Goal: Task Accomplishment & Management: Complete application form

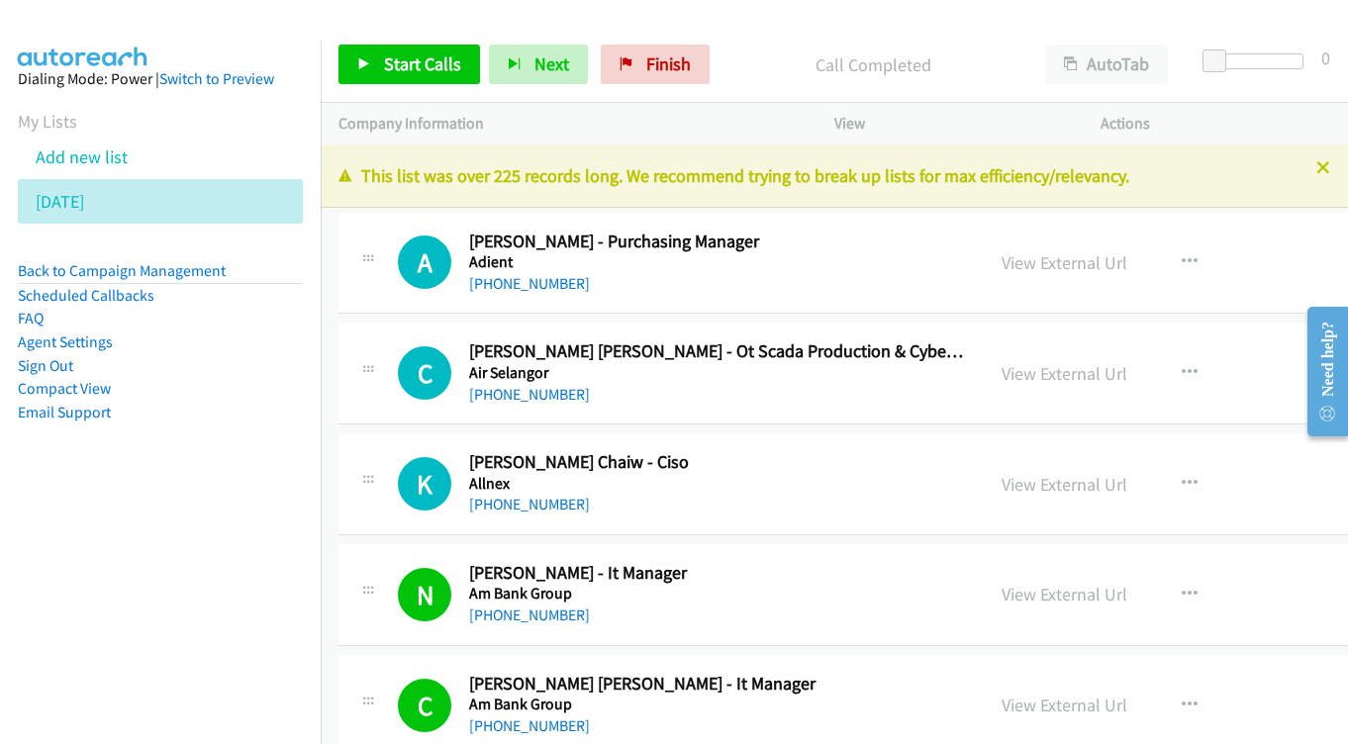
click at [103, 163] on link "Add new list" at bounding box center [82, 157] width 92 height 23
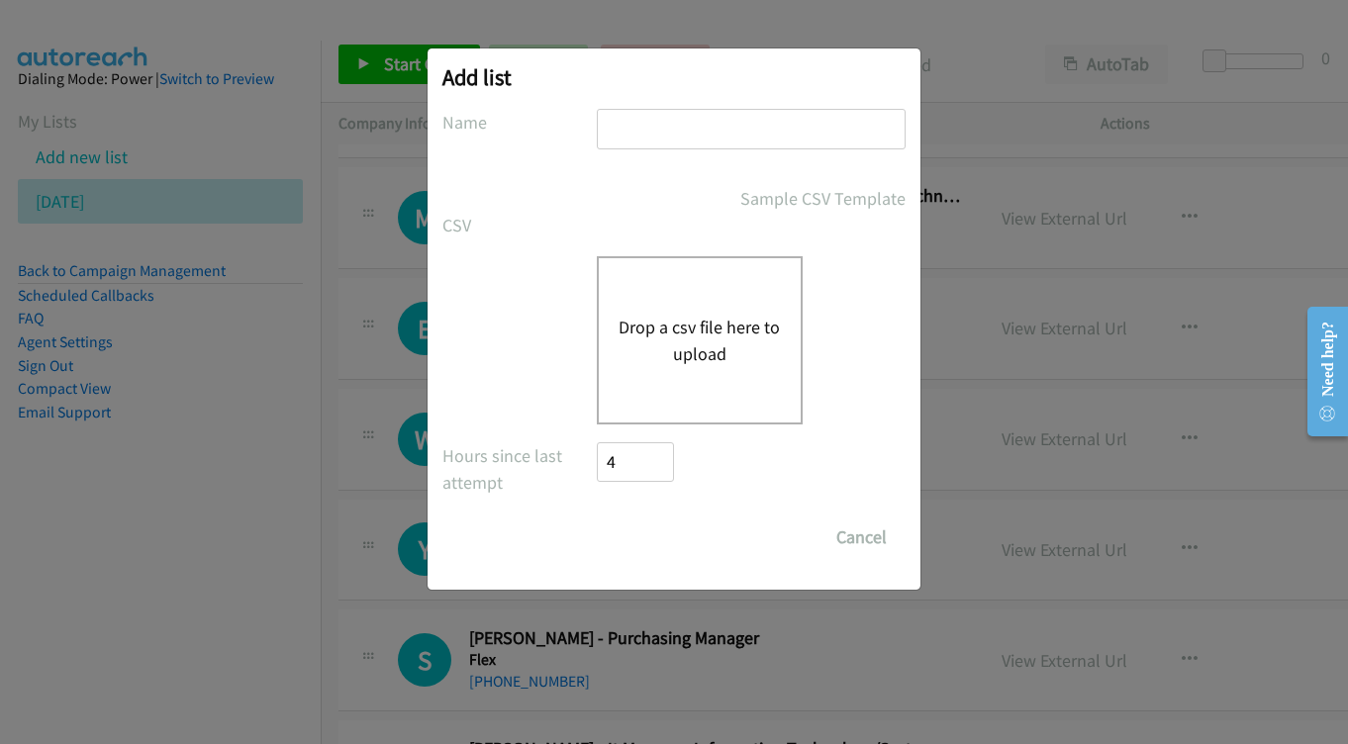
click at [719, 138] on input "text" at bounding box center [751, 129] width 309 height 41
type input "[DATE] - pm"
click at [673, 306] on div "Drop a csv file here to upload" at bounding box center [700, 340] width 206 height 168
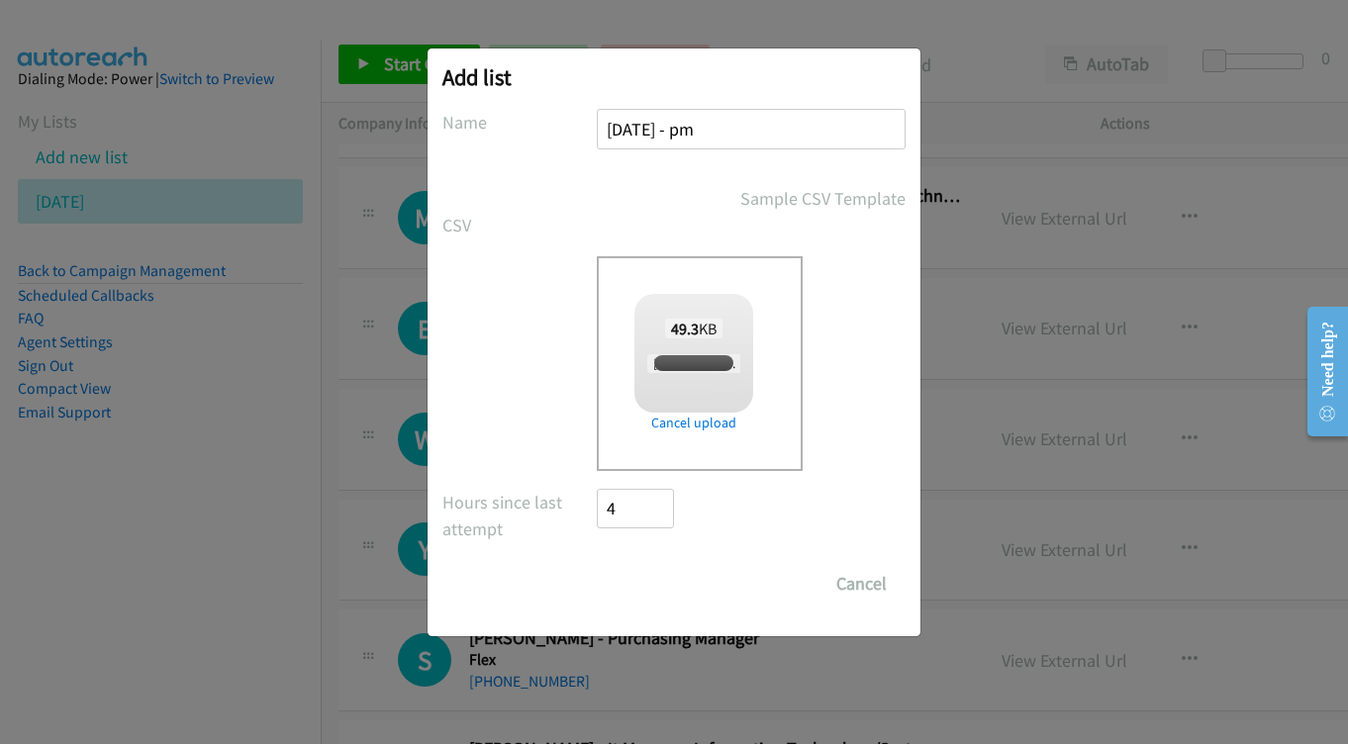
checkbox input "true"
click at [657, 589] on input "Save List" at bounding box center [649, 584] width 104 height 40
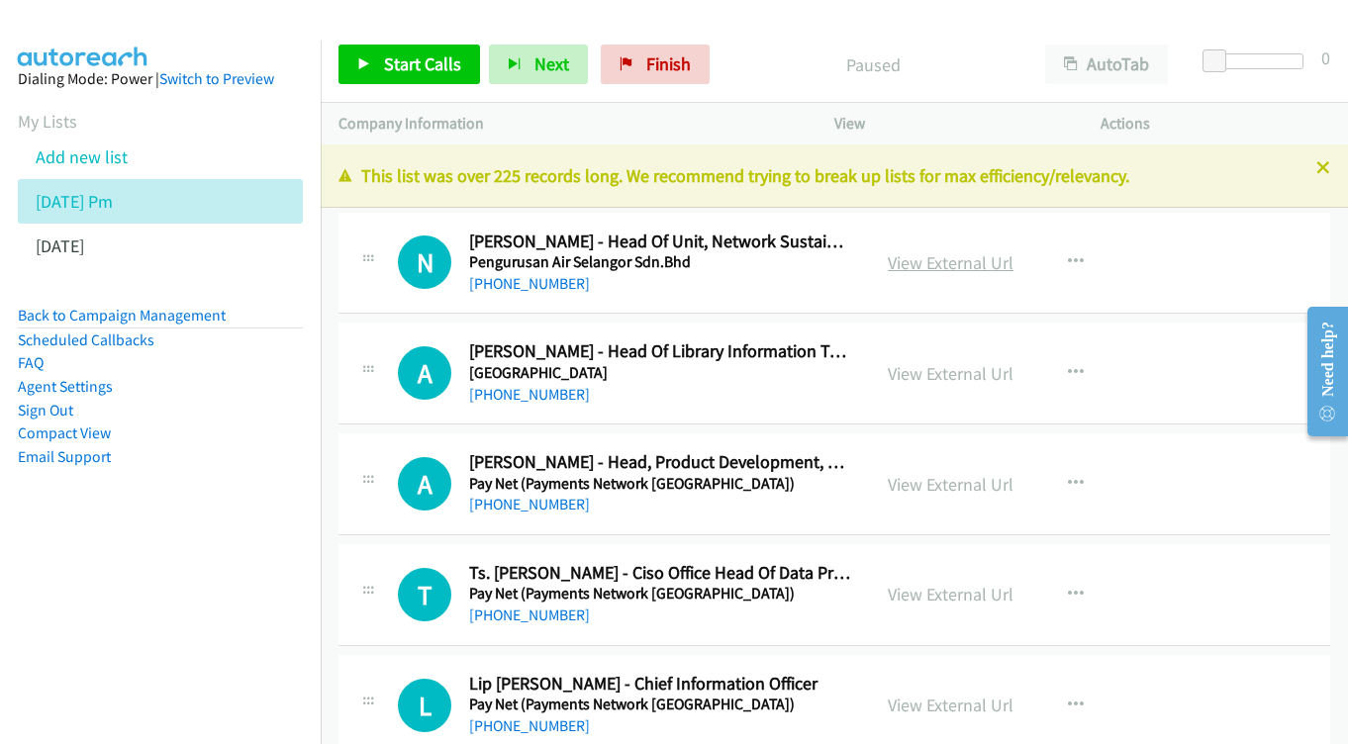
click at [940, 266] on link "View External Url" at bounding box center [951, 262] width 126 height 23
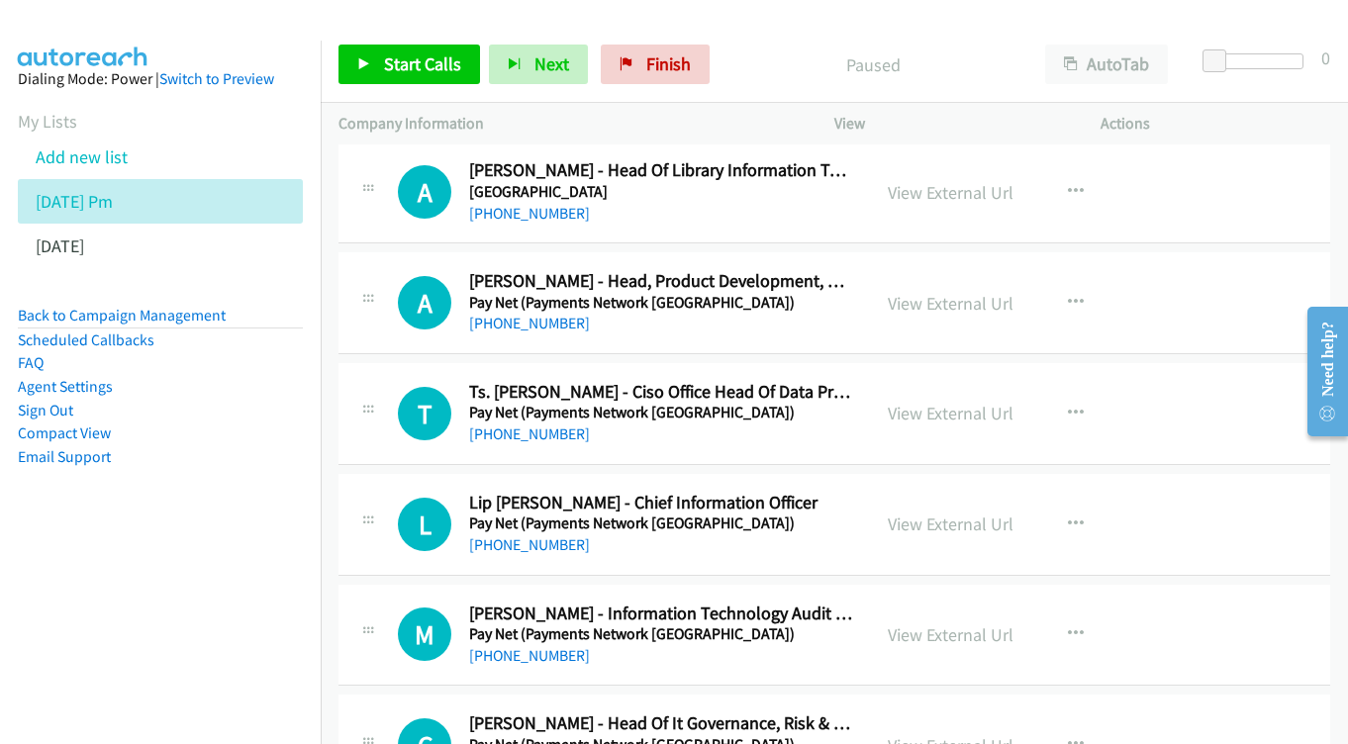
scroll to position [183, 0]
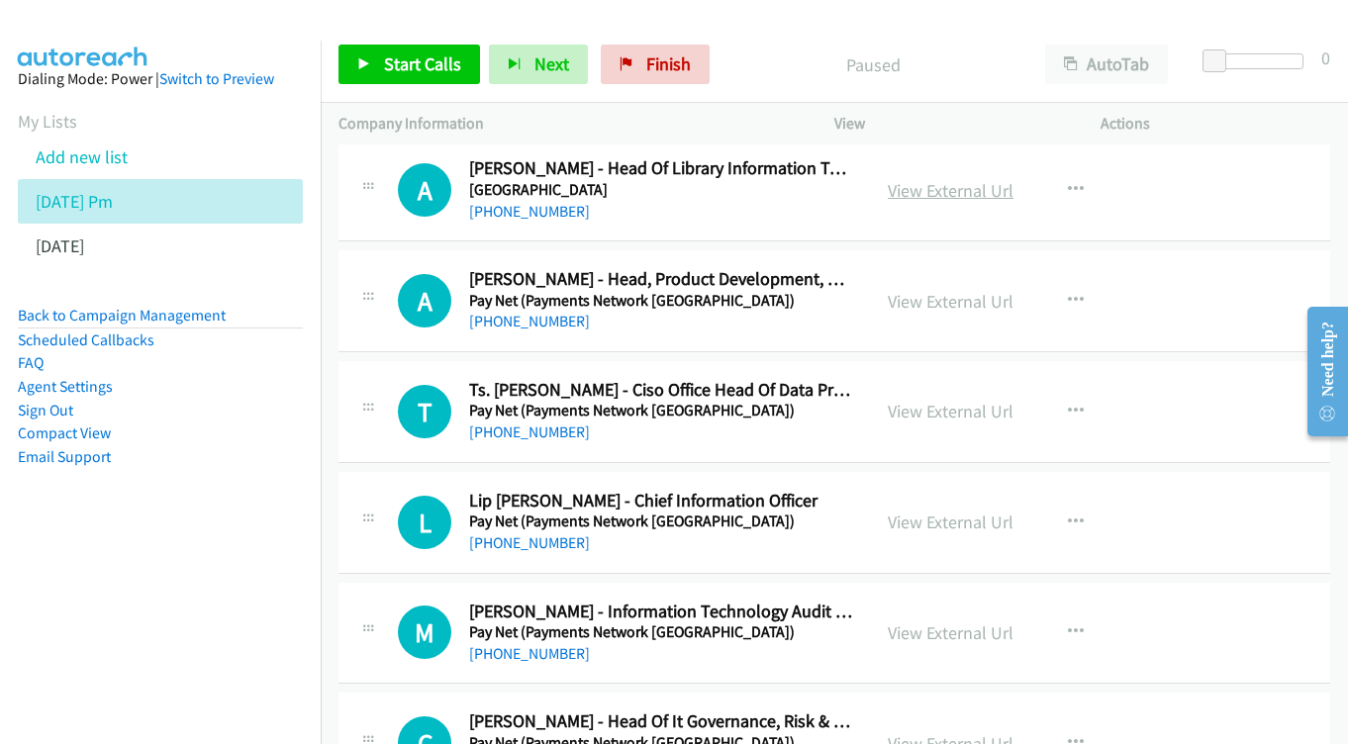
click at [972, 194] on link "View External Url" at bounding box center [951, 190] width 126 height 23
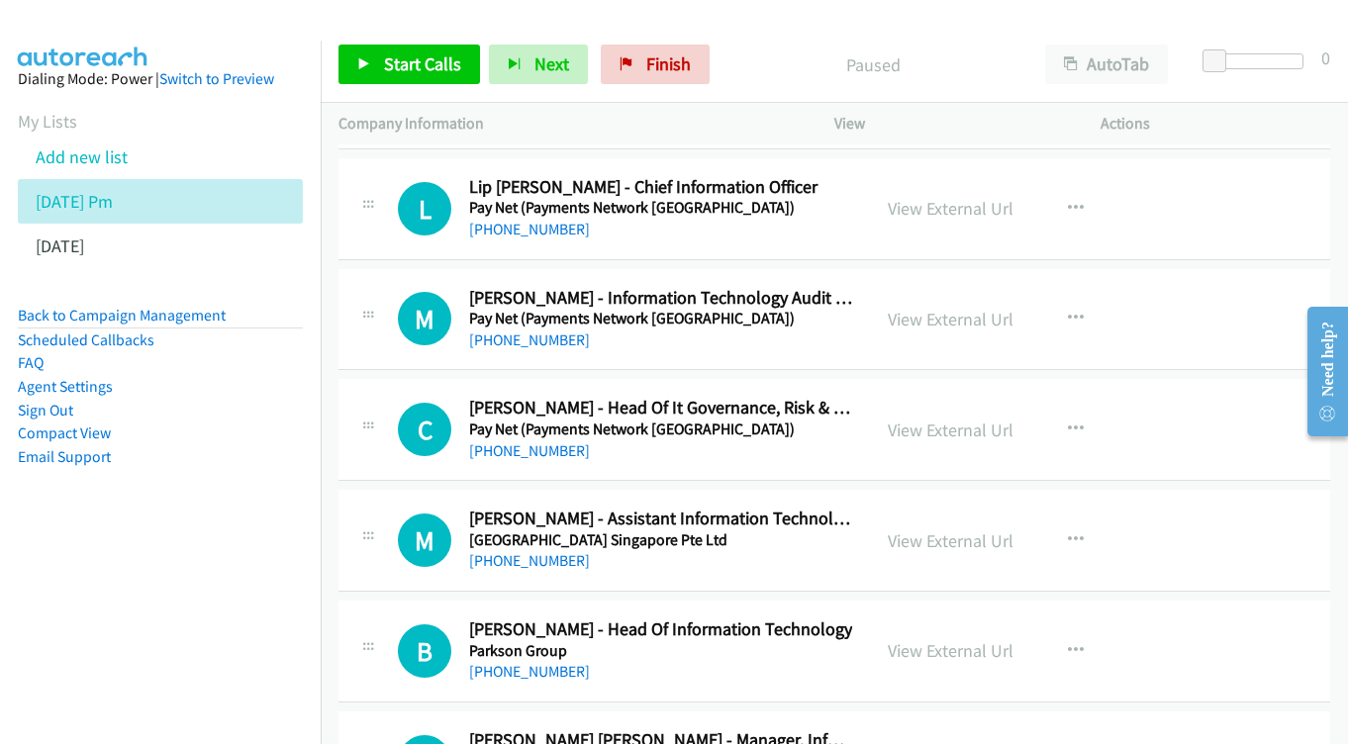
scroll to position [519, 0]
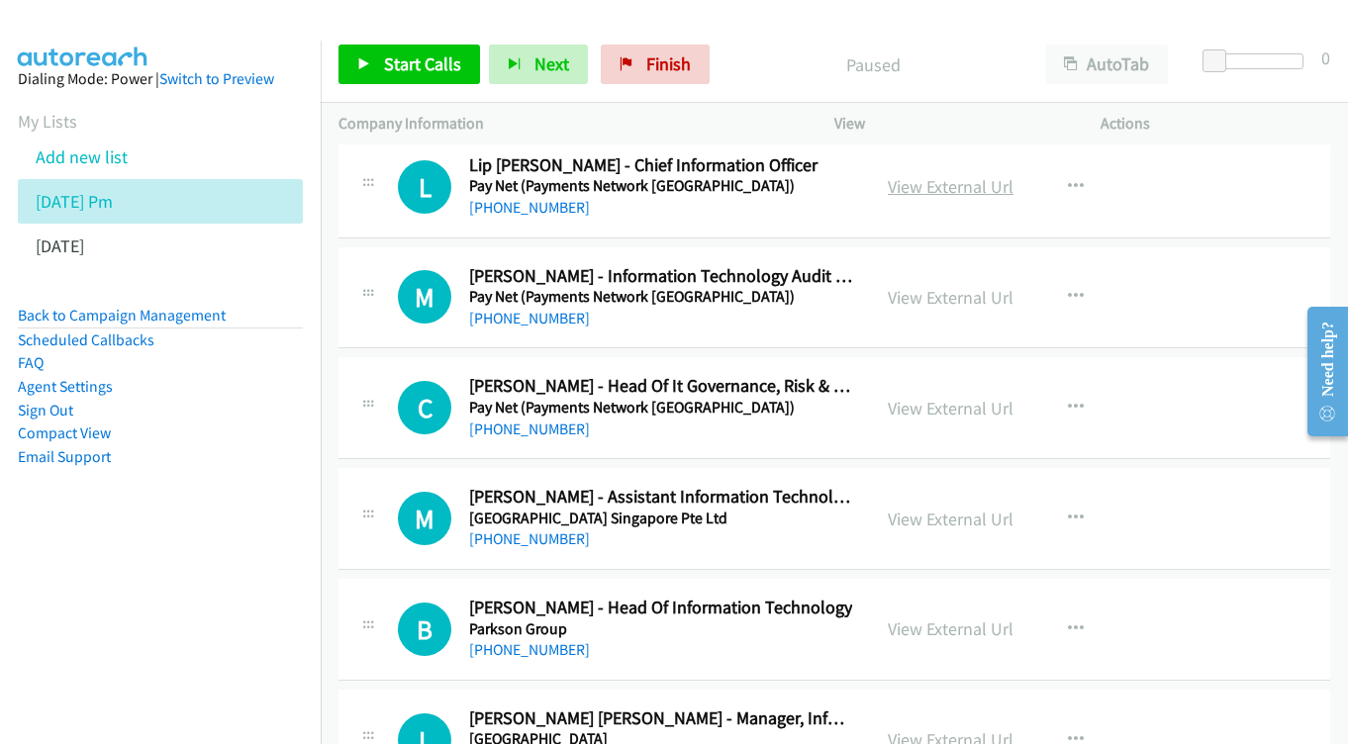
click at [941, 187] on link "View External Url" at bounding box center [951, 186] width 126 height 23
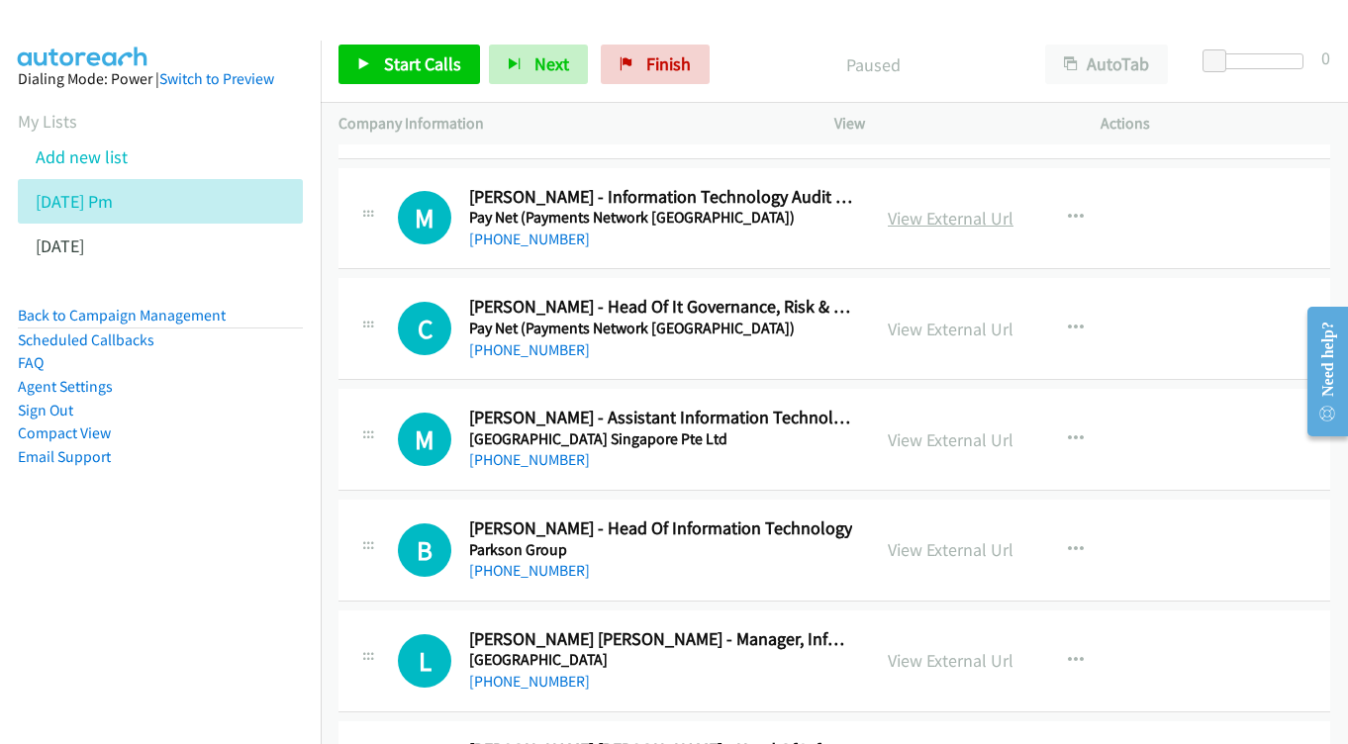
click at [967, 210] on link "View External Url" at bounding box center [951, 218] width 126 height 23
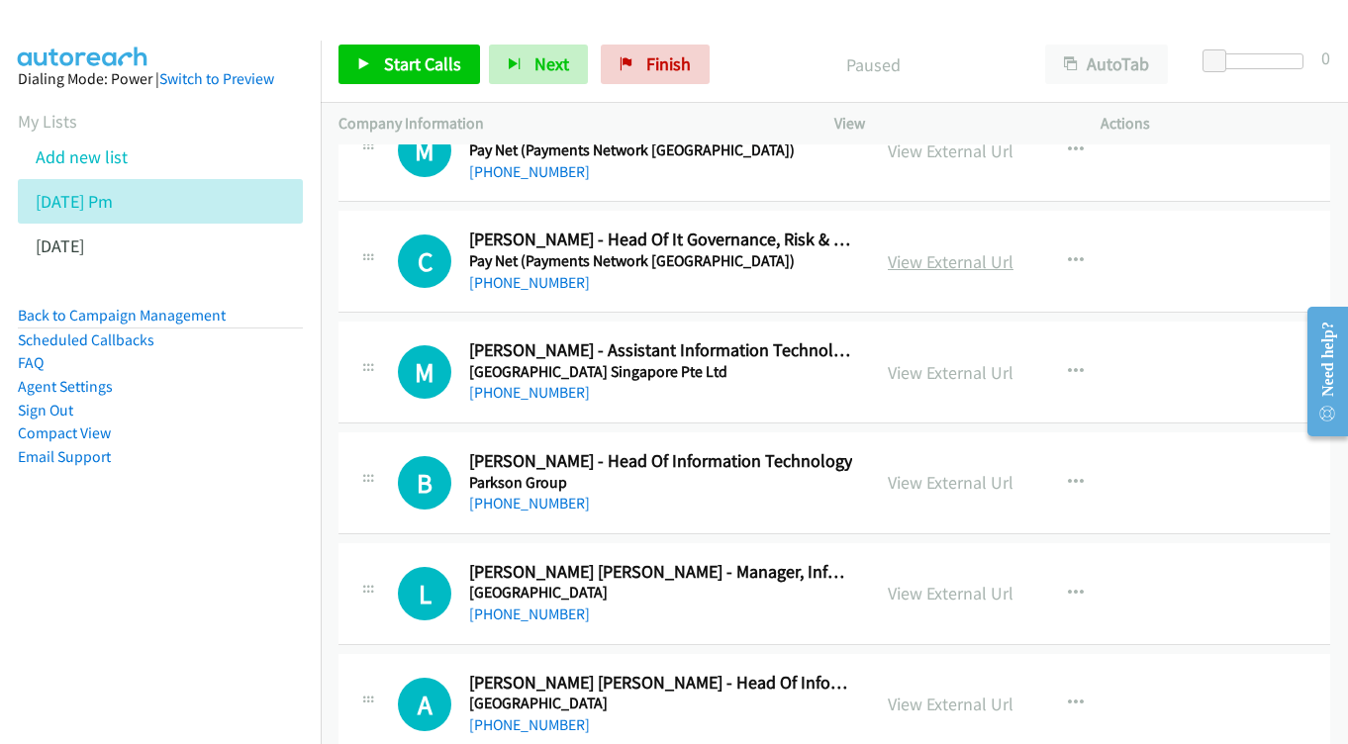
scroll to position [681, 0]
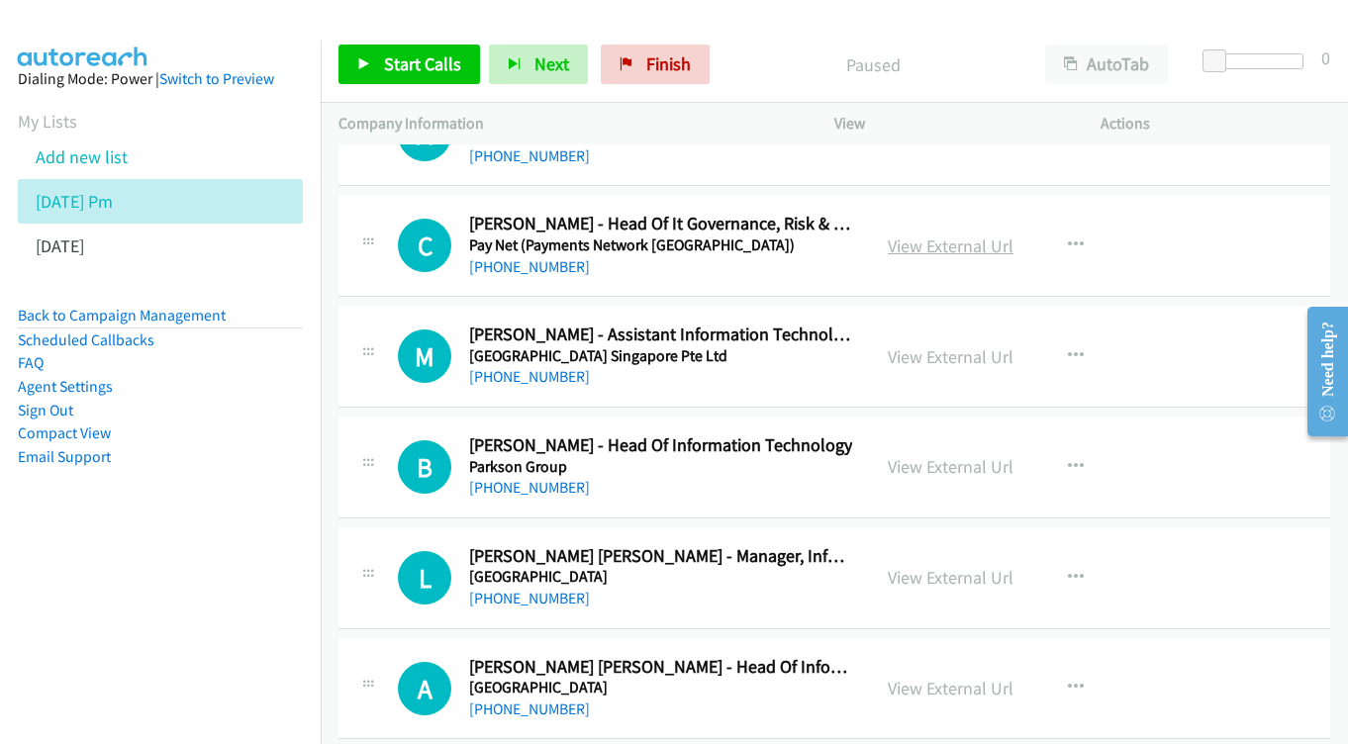
click at [939, 235] on link "View External Url" at bounding box center [951, 246] width 126 height 23
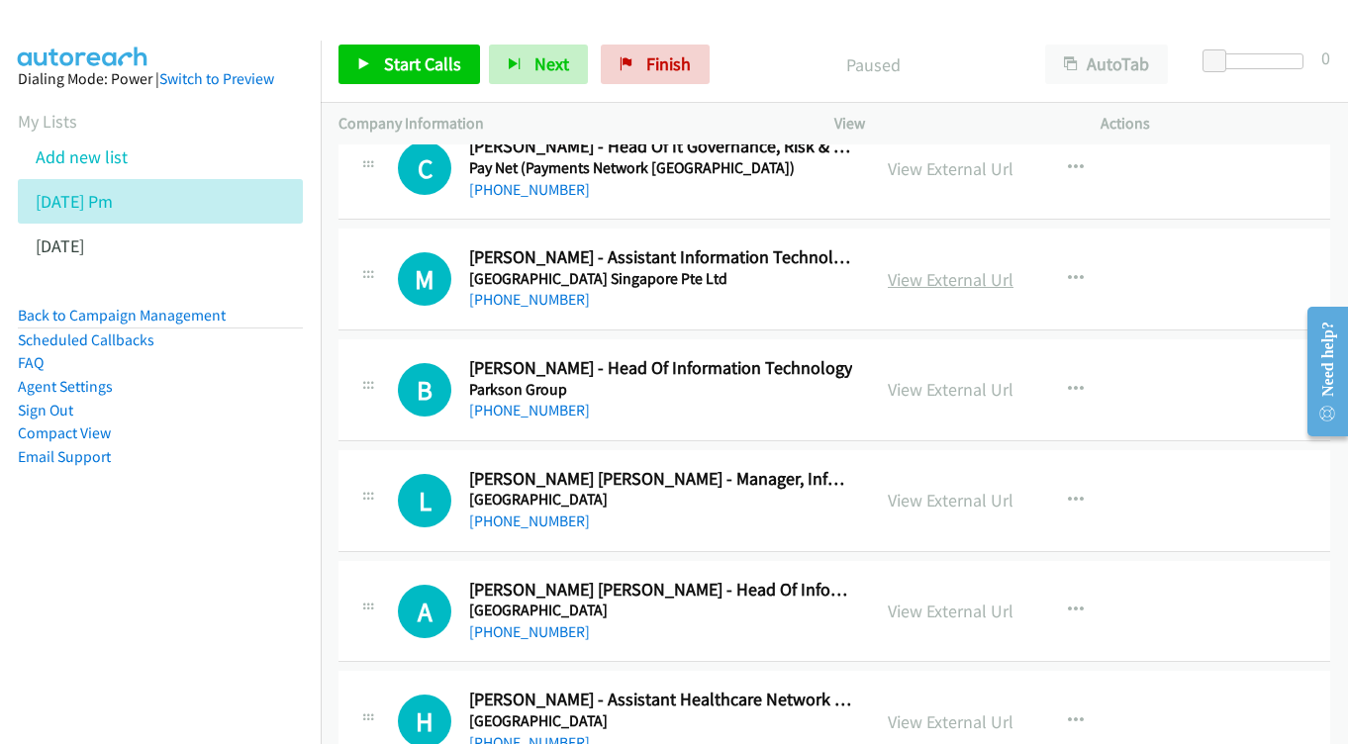
scroll to position [865, 0]
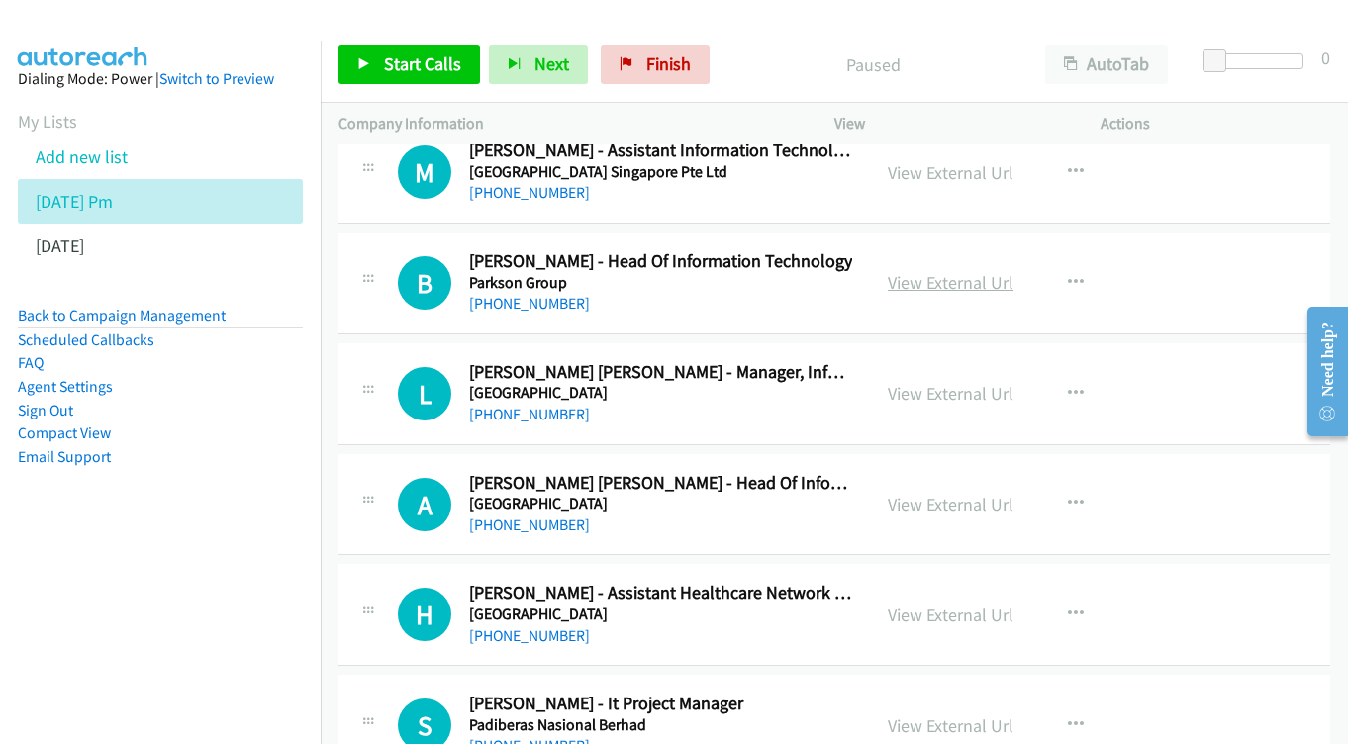
click at [929, 271] on link "View External Url" at bounding box center [951, 282] width 126 height 23
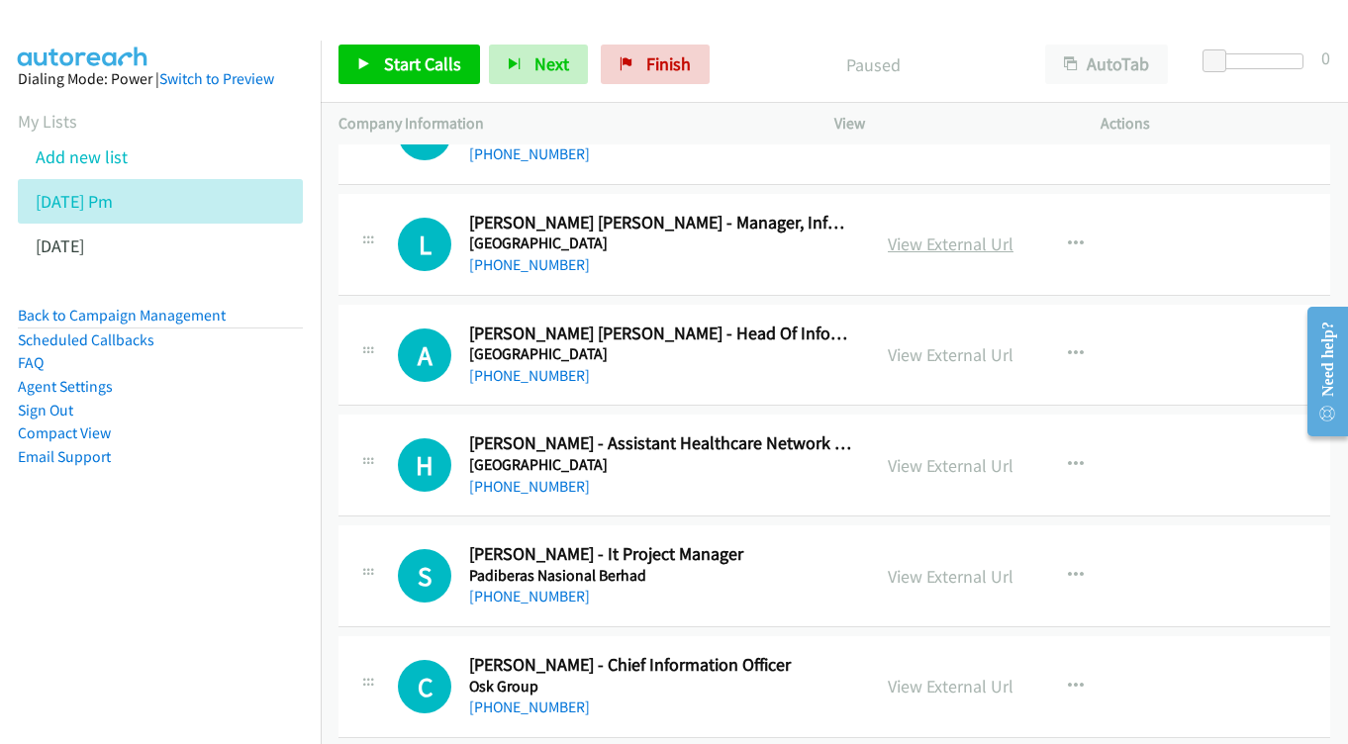
scroll to position [1019, 0]
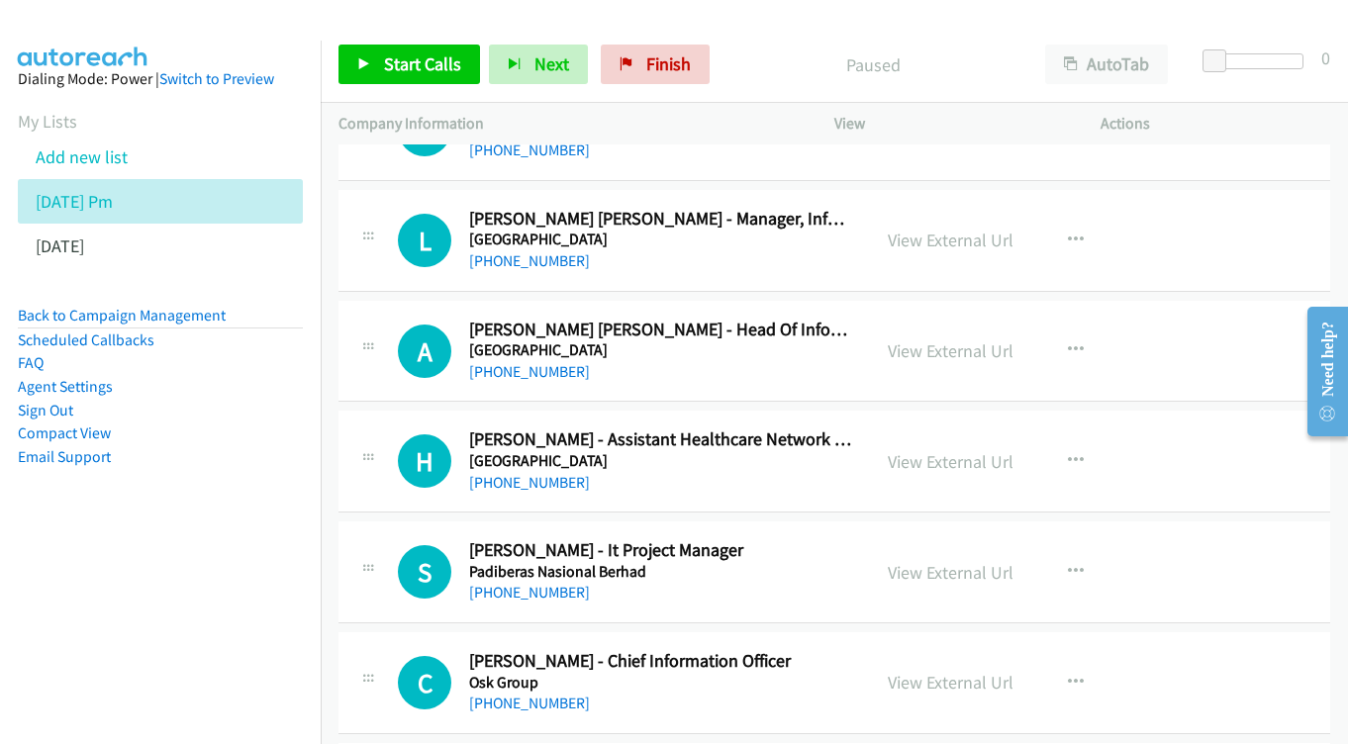
click at [950, 227] on div "View External Url" at bounding box center [951, 240] width 126 height 27
click at [920, 229] on link "View External Url" at bounding box center [951, 240] width 126 height 23
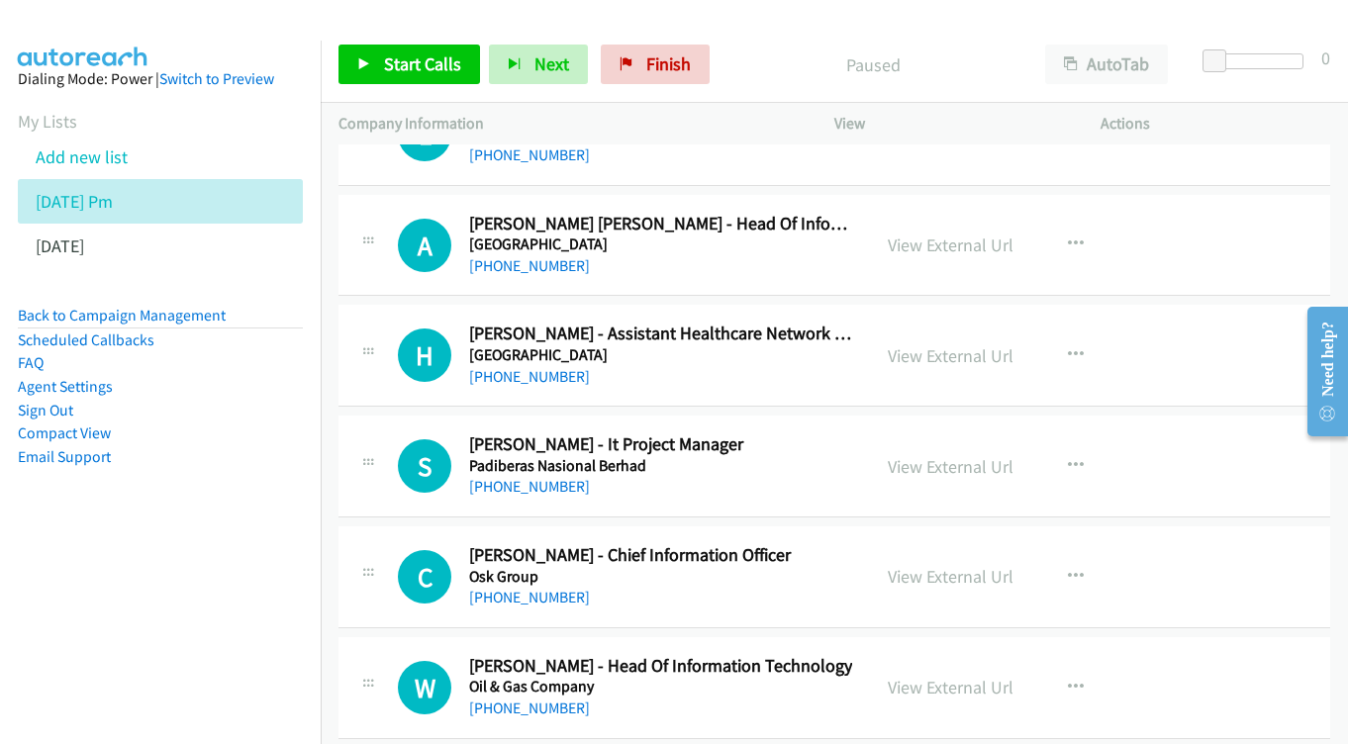
scroll to position [1131, 0]
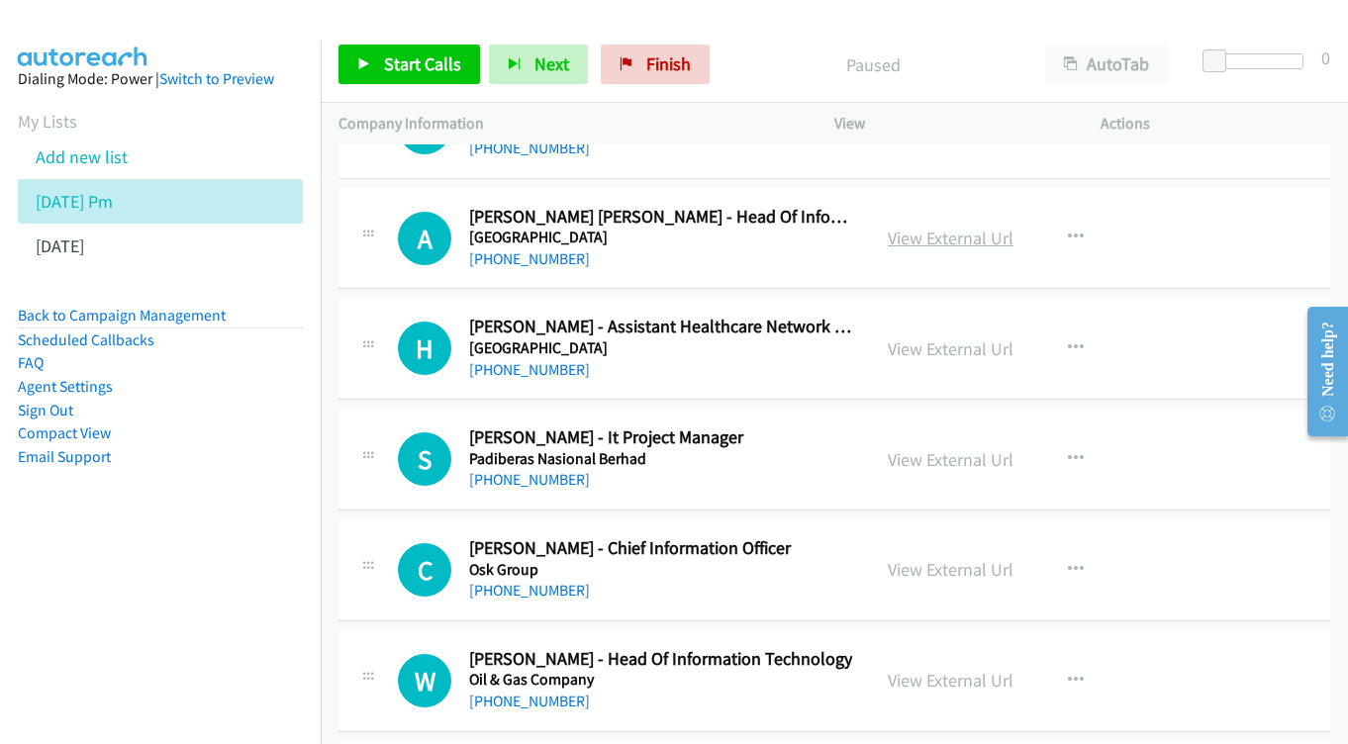
click at [947, 227] on link "View External Url" at bounding box center [951, 238] width 126 height 23
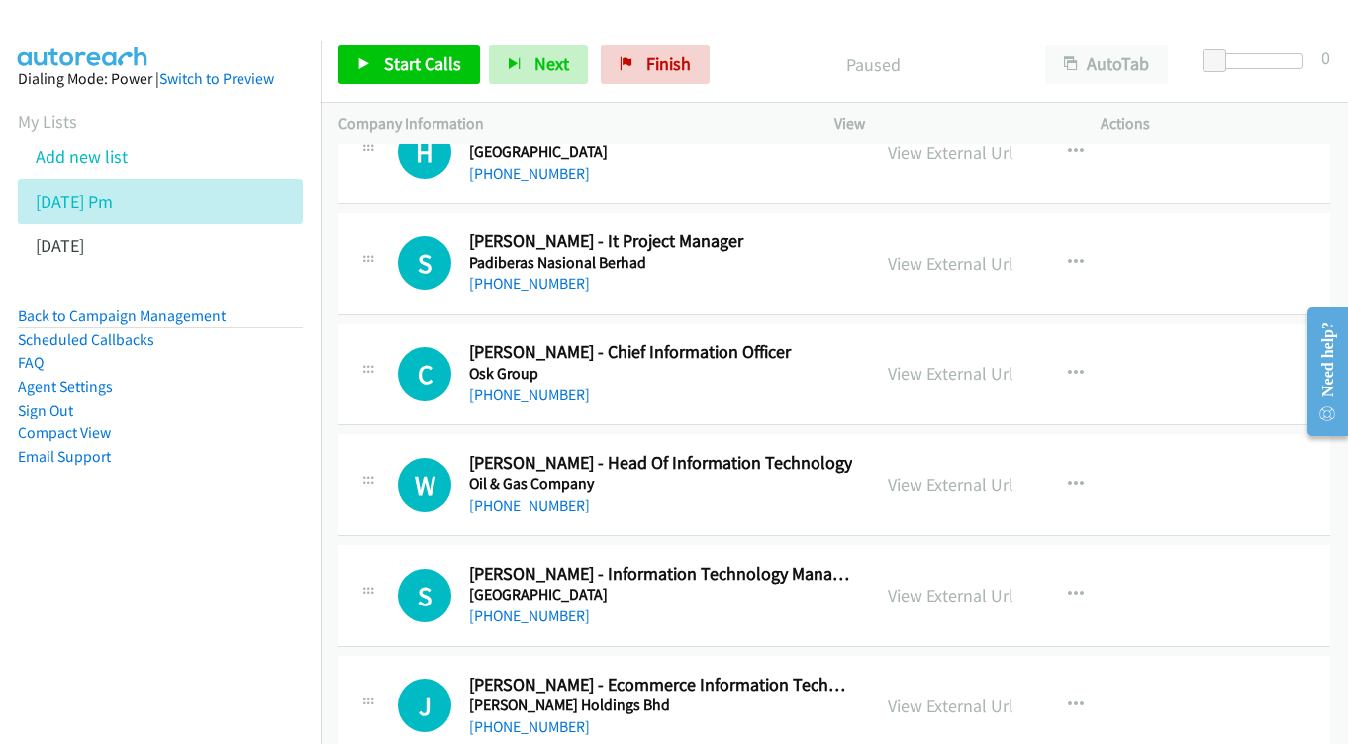
scroll to position [1397, 0]
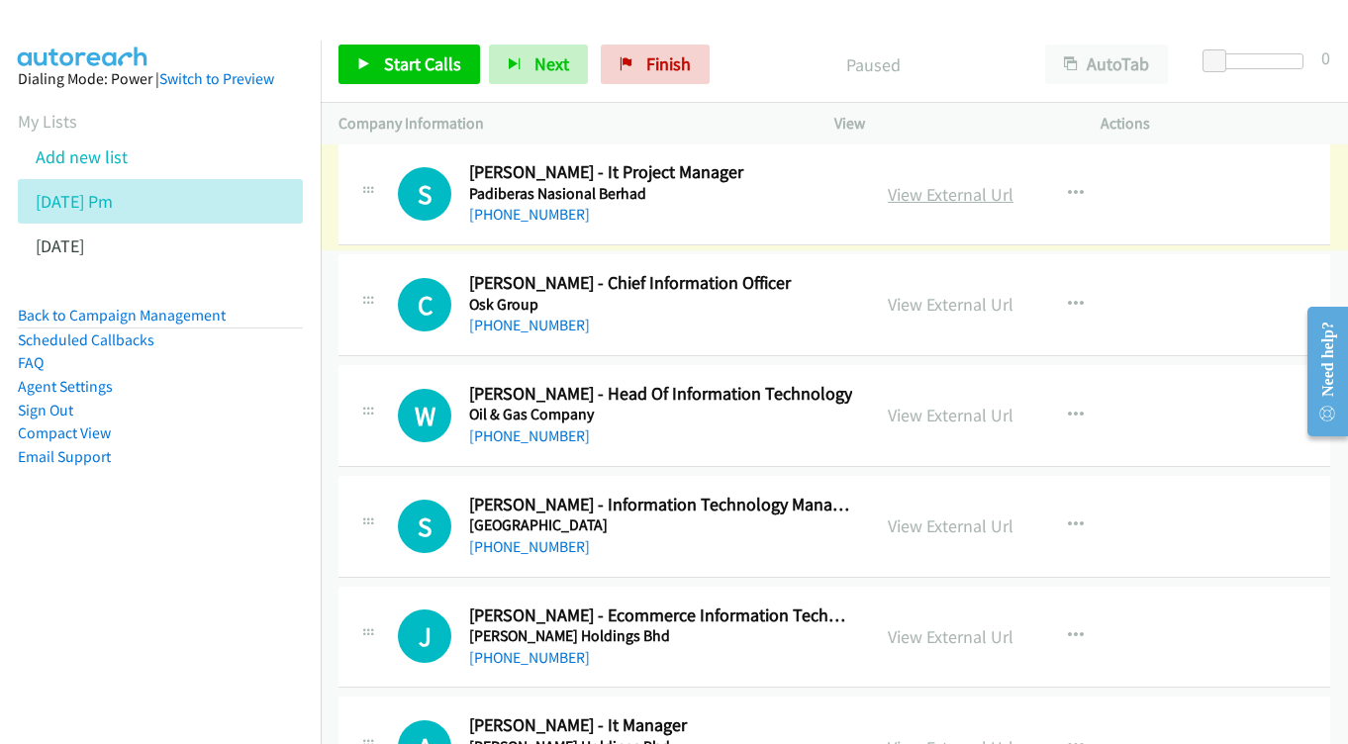
click at [944, 183] on link "View External Url" at bounding box center [951, 194] width 126 height 23
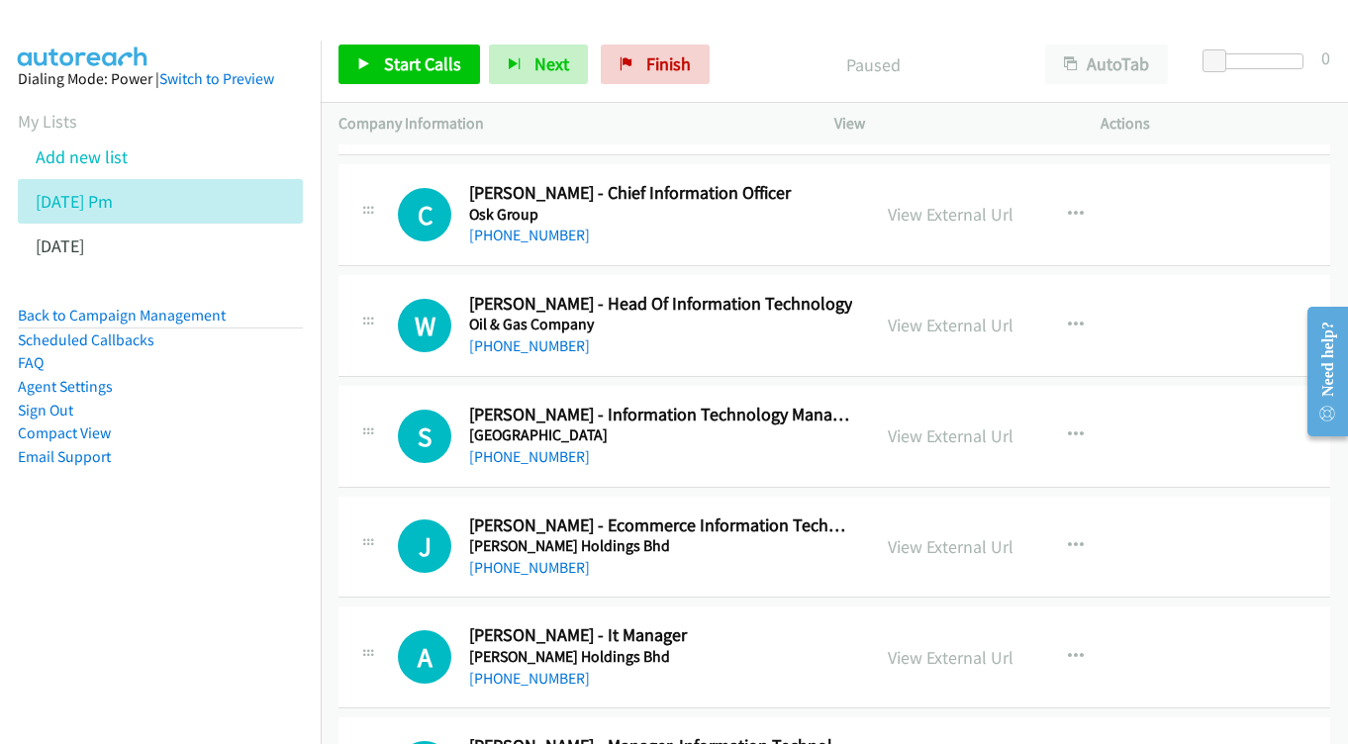
scroll to position [1488, 0]
click at [992, 202] on link "View External Url" at bounding box center [951, 213] width 126 height 23
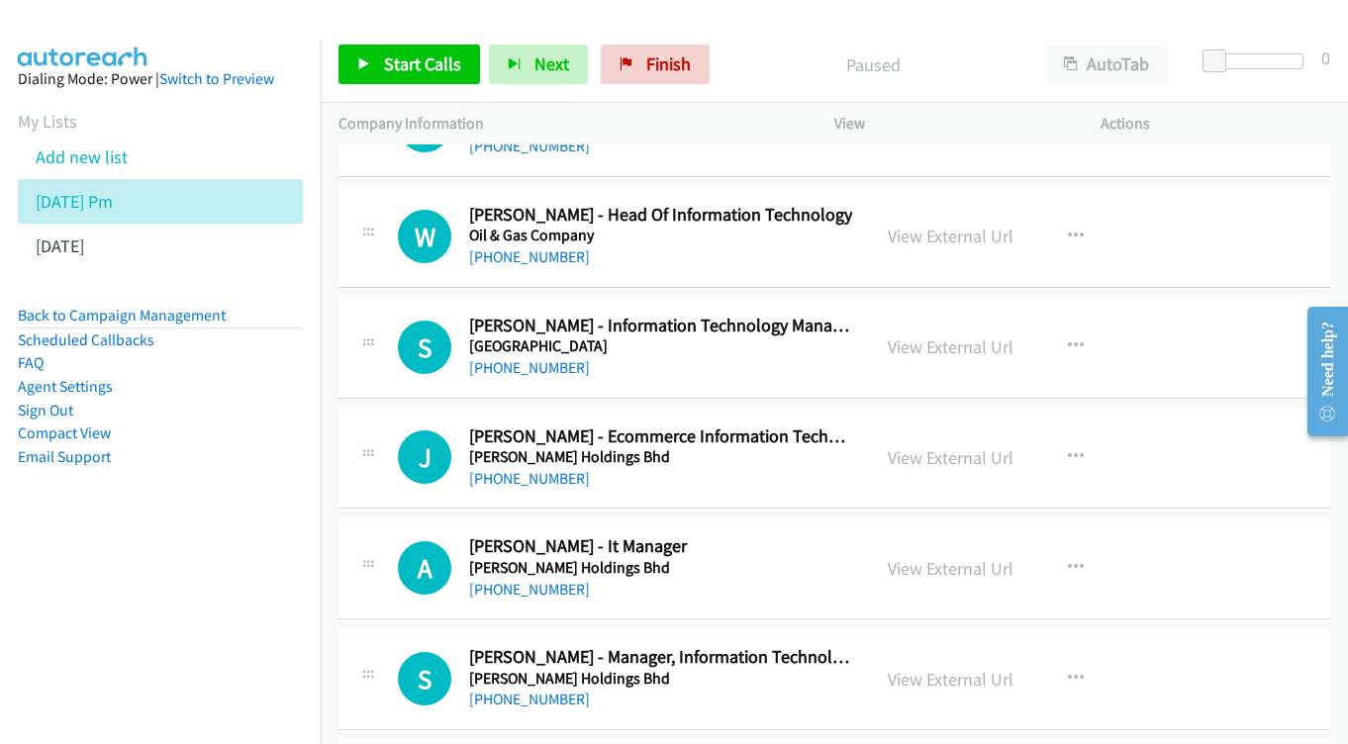
scroll to position [1594, 0]
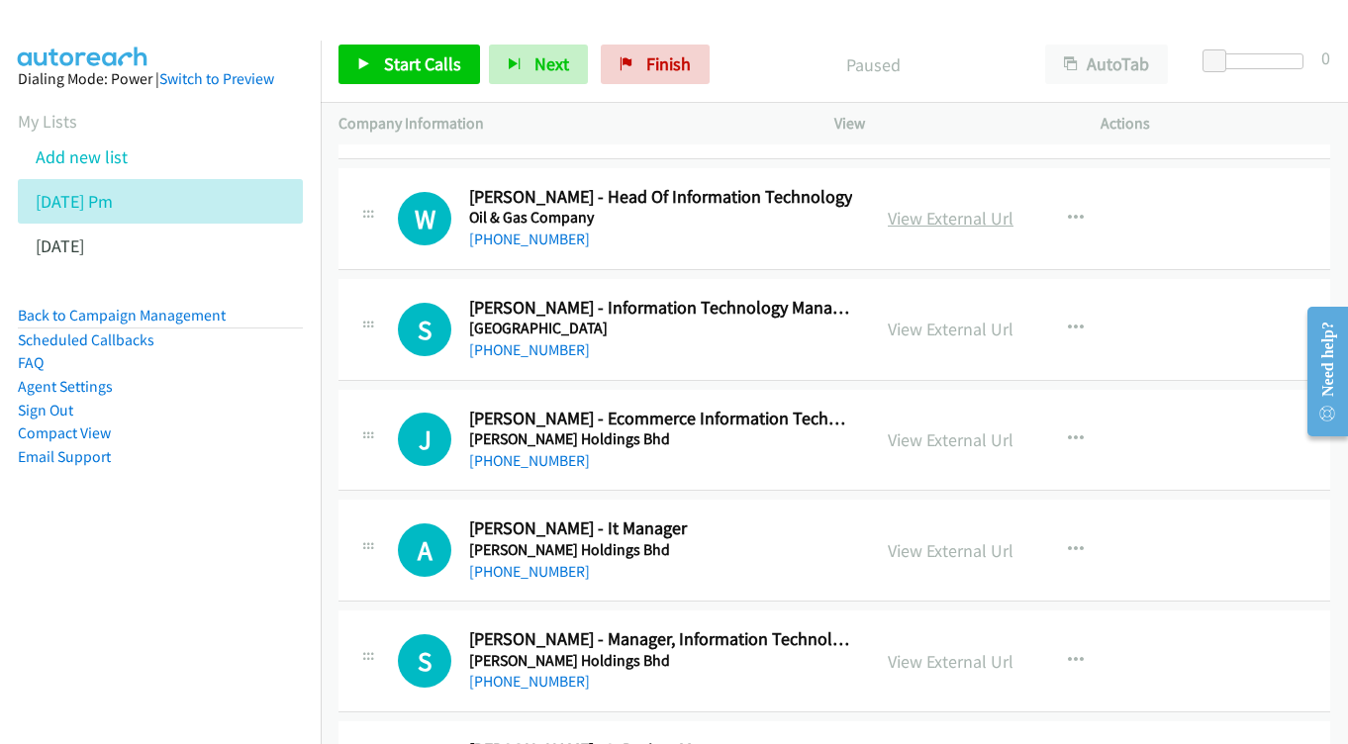
click at [972, 207] on link "View External Url" at bounding box center [951, 218] width 126 height 23
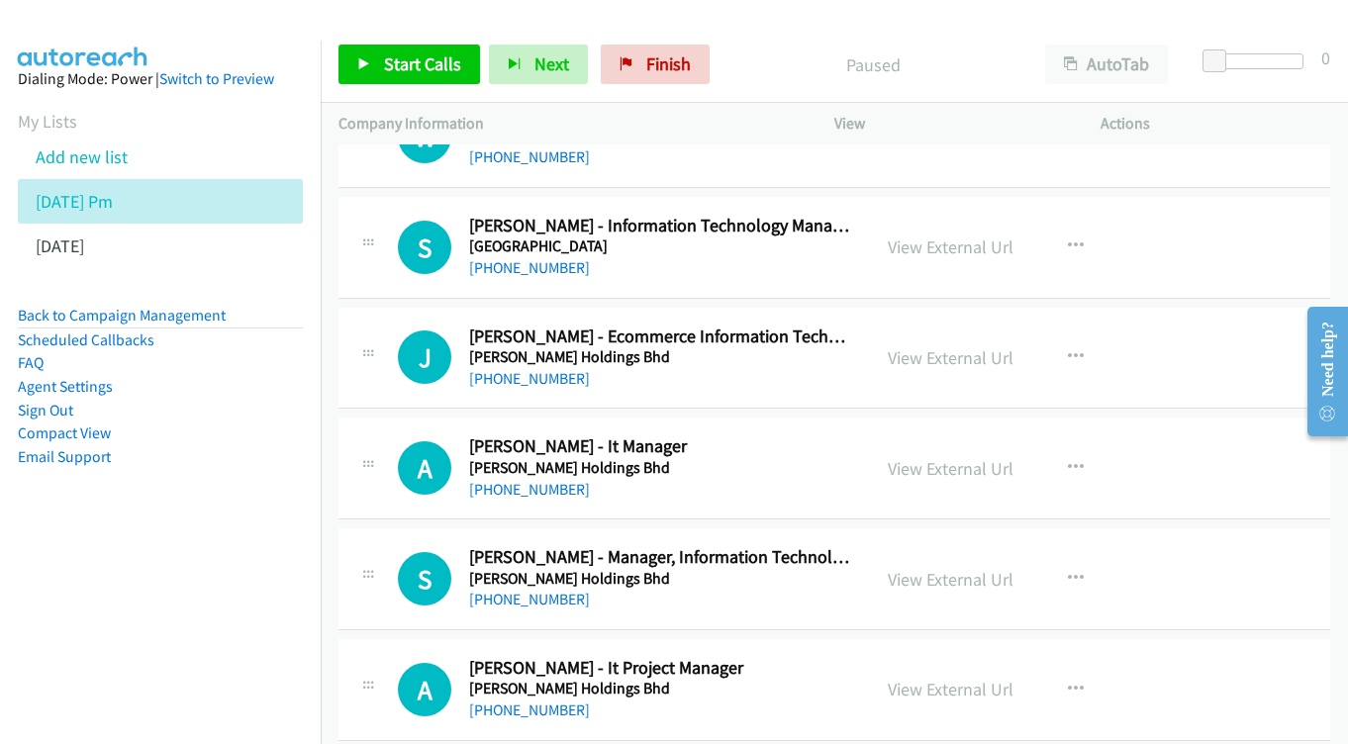
scroll to position [1688, 0]
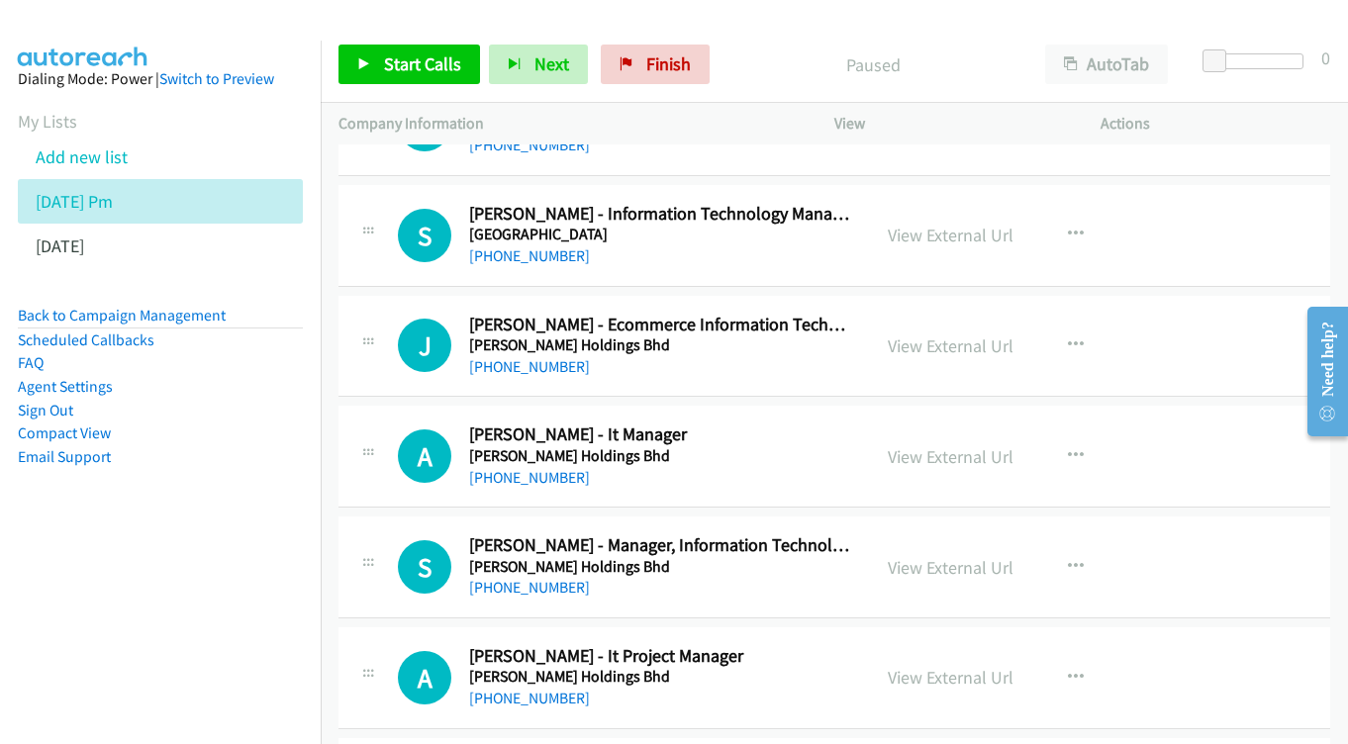
click at [969, 222] on div "View External Url" at bounding box center [951, 235] width 126 height 27
click at [906, 224] on link "View External Url" at bounding box center [951, 235] width 126 height 23
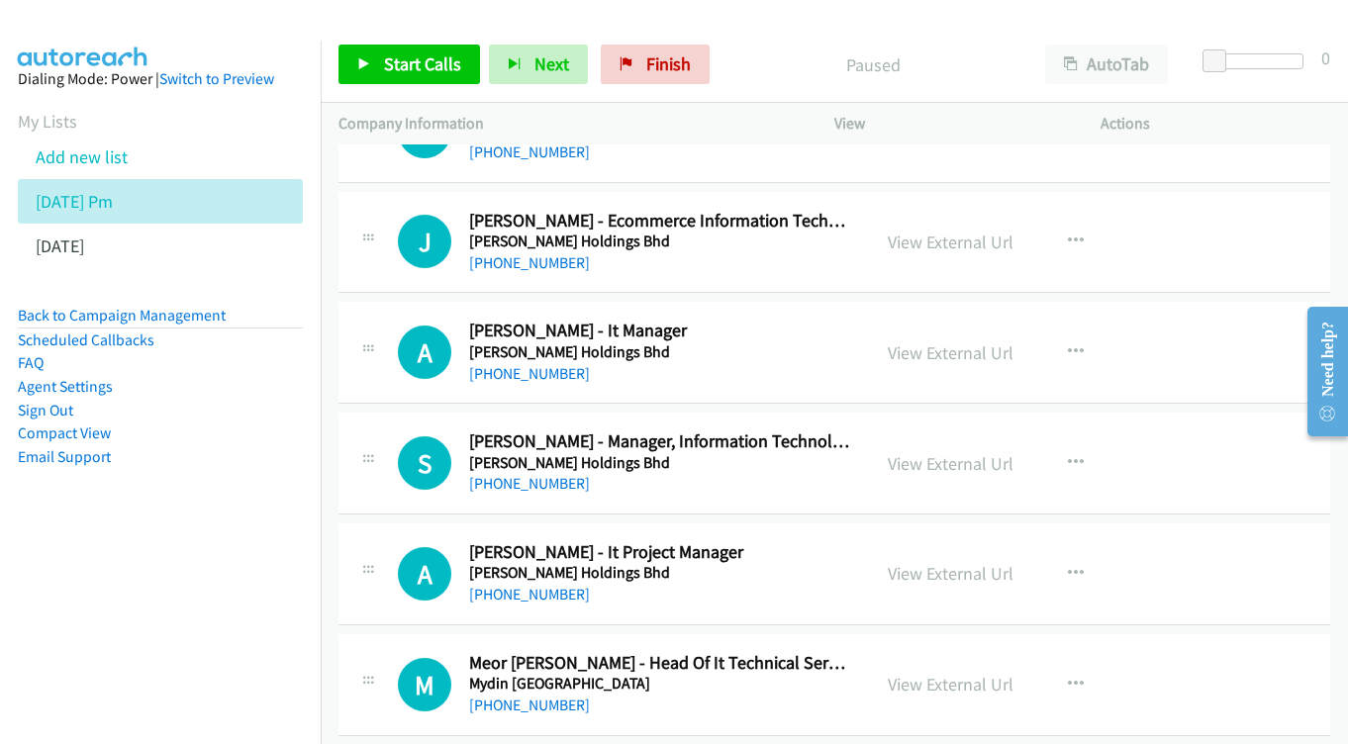
scroll to position [1793, 0]
click at [968, 230] on link "View External Url" at bounding box center [951, 241] width 126 height 23
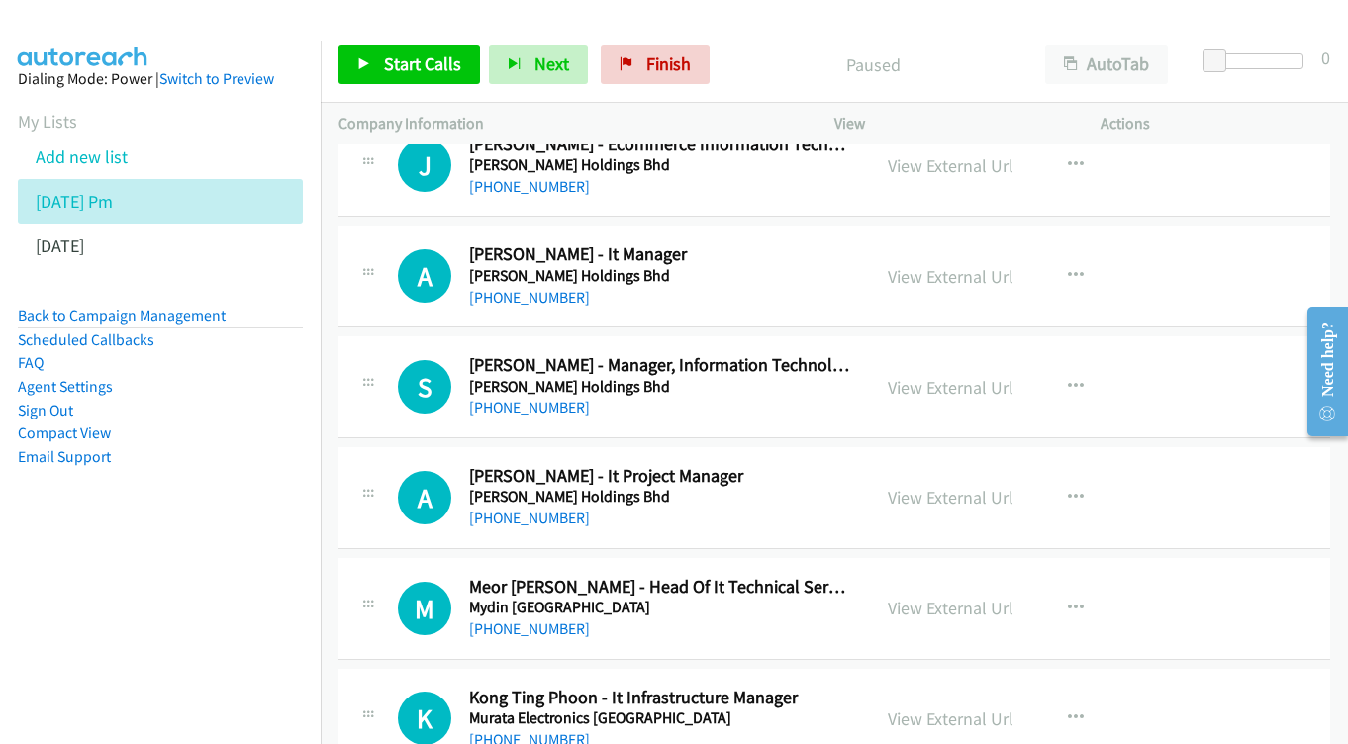
scroll to position [1884, 0]
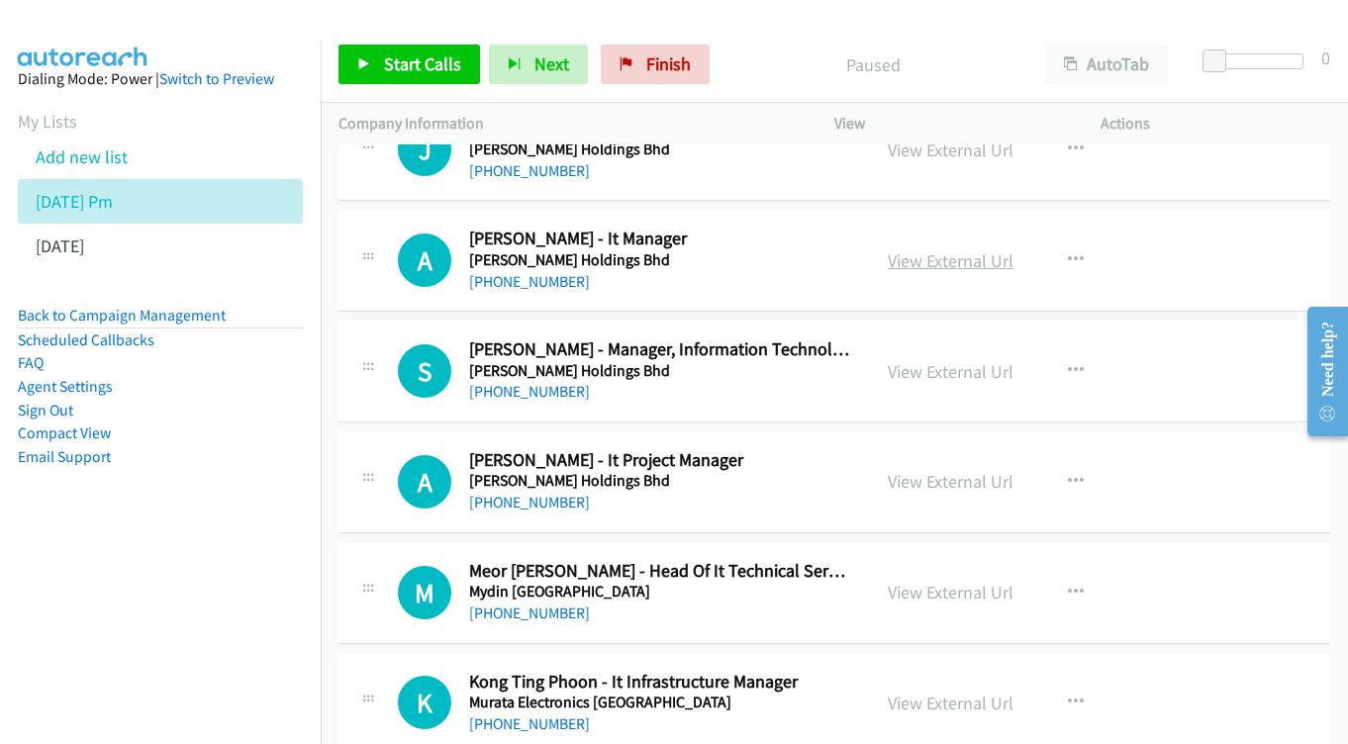
click at [946, 249] on link "View External Url" at bounding box center [951, 260] width 126 height 23
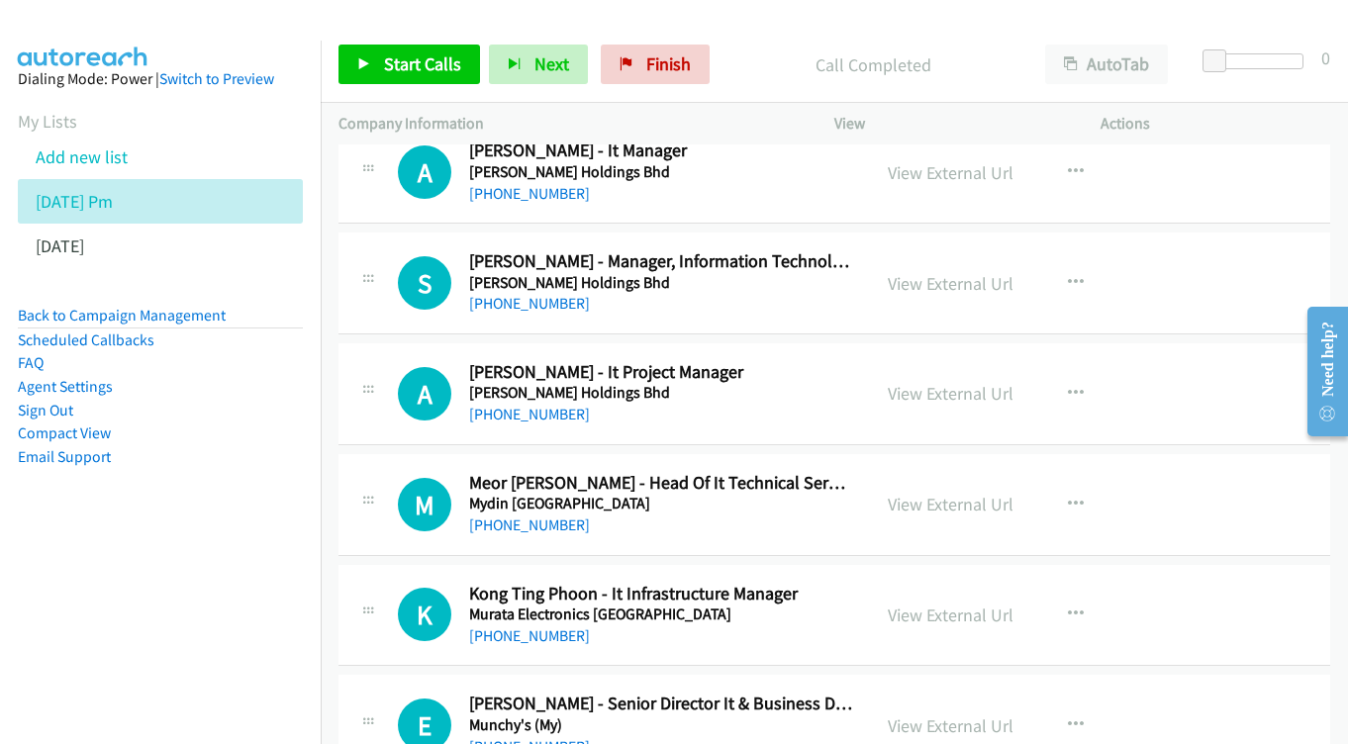
scroll to position [2003, 0]
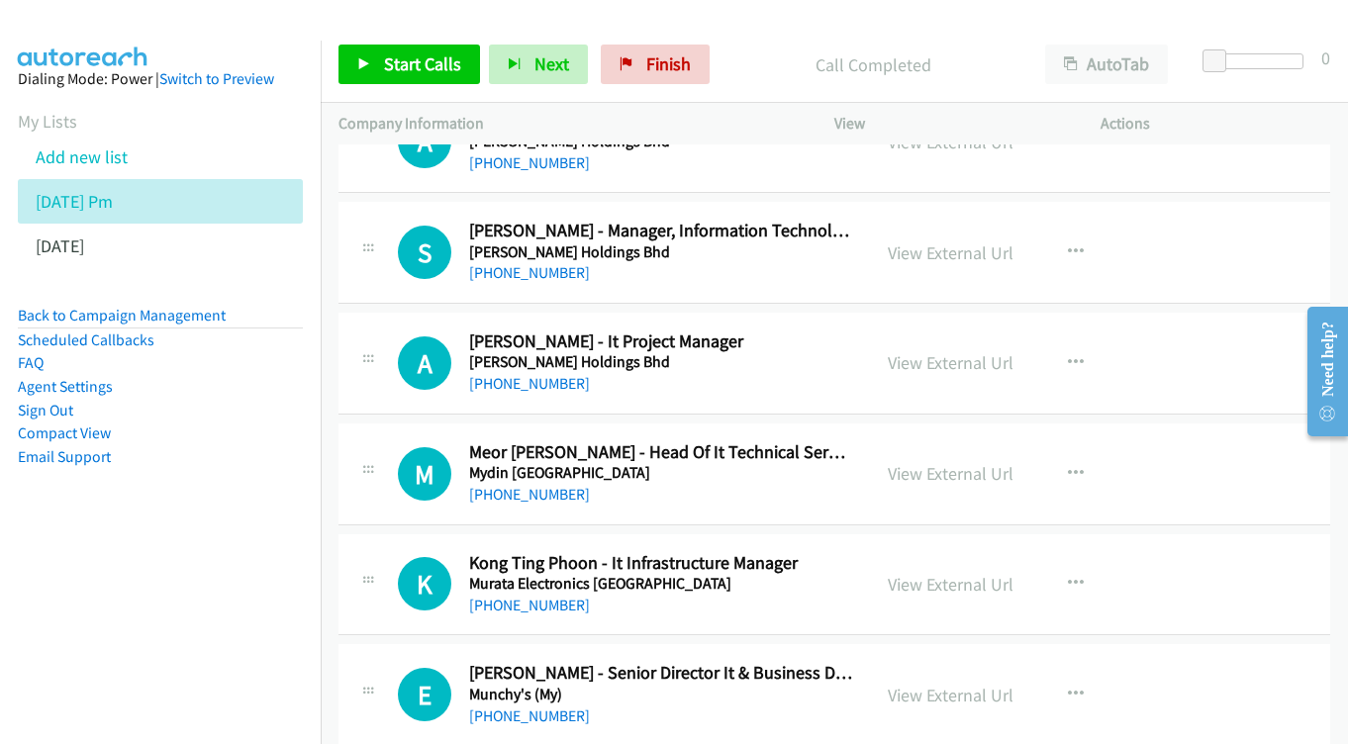
click at [927, 237] on div "View External Url View External Url Schedule/Manage Callback Start Calls Here R…" at bounding box center [1012, 252] width 284 height 65
click at [926, 242] on link "View External Url" at bounding box center [951, 253] width 126 height 23
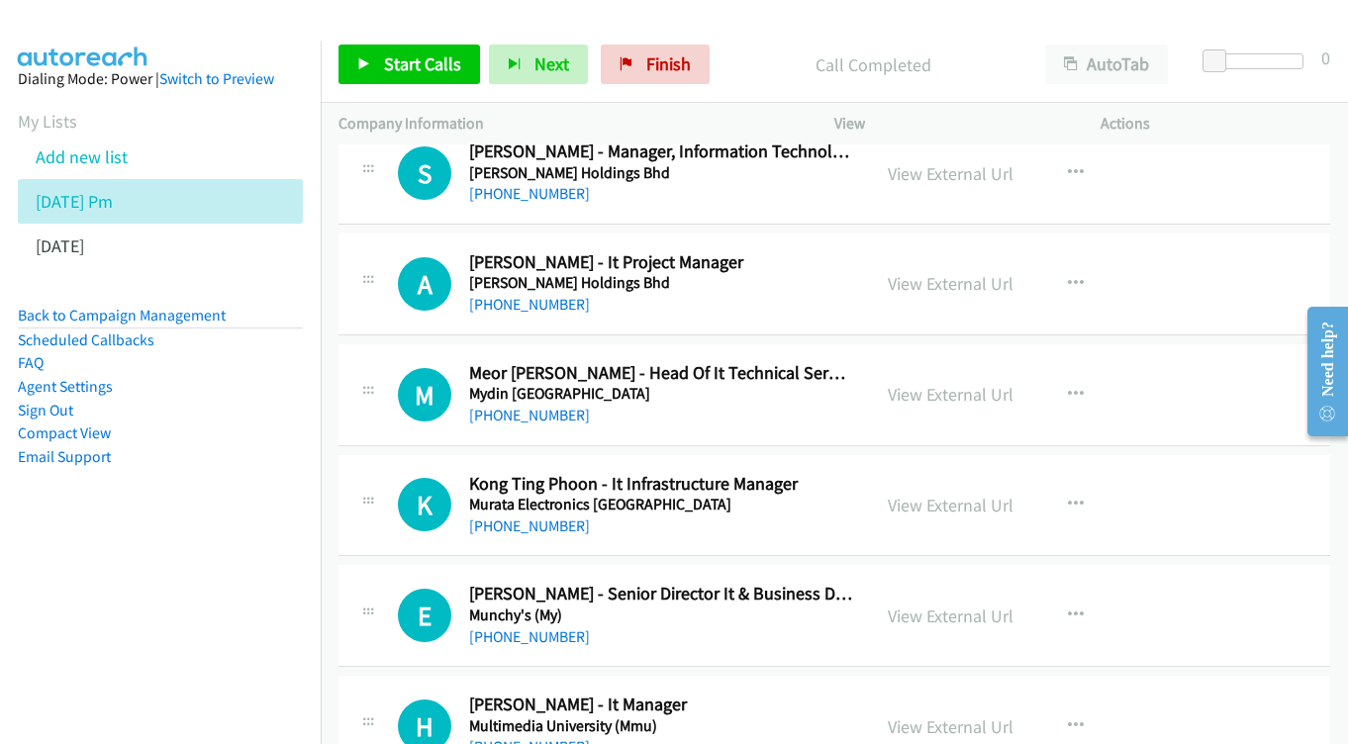
scroll to position [2114, 0]
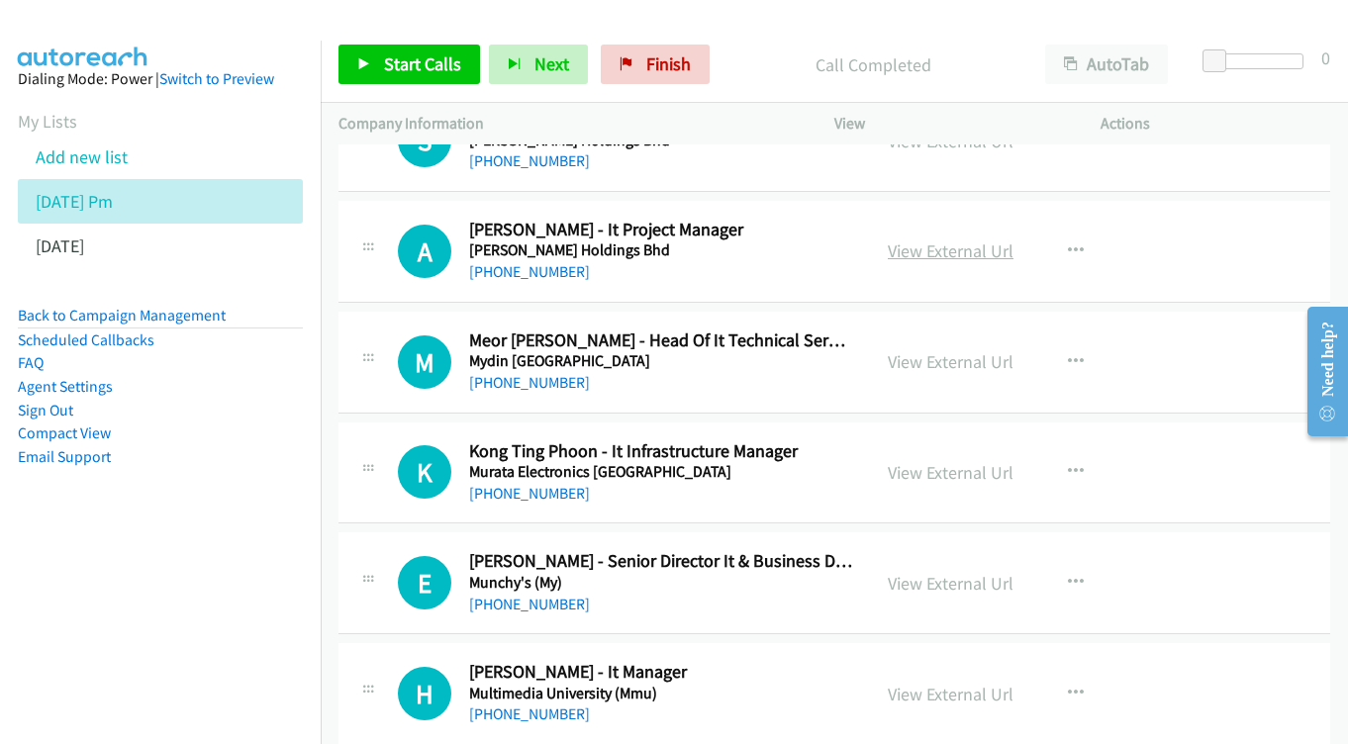
click at [940, 240] on link "View External Url" at bounding box center [951, 251] width 126 height 23
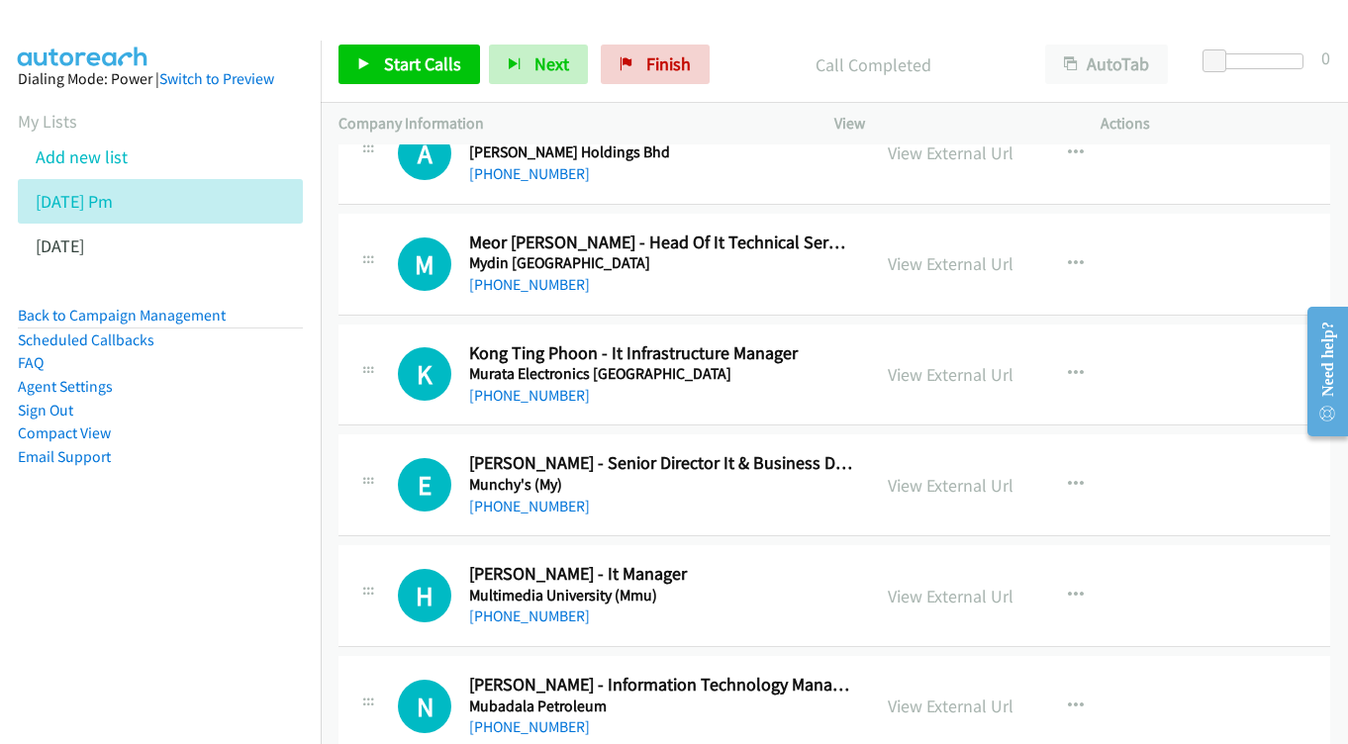
scroll to position [2216, 0]
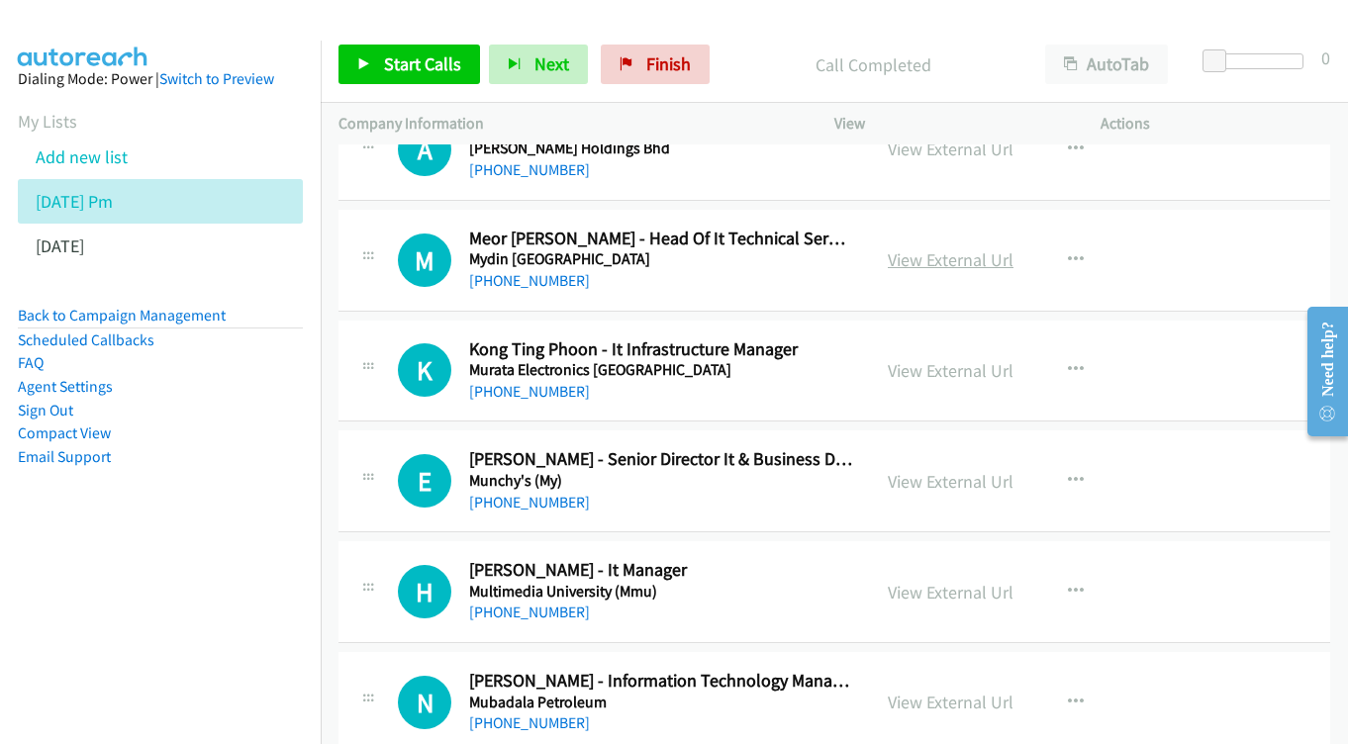
click at [959, 248] on link "View External Url" at bounding box center [951, 259] width 126 height 23
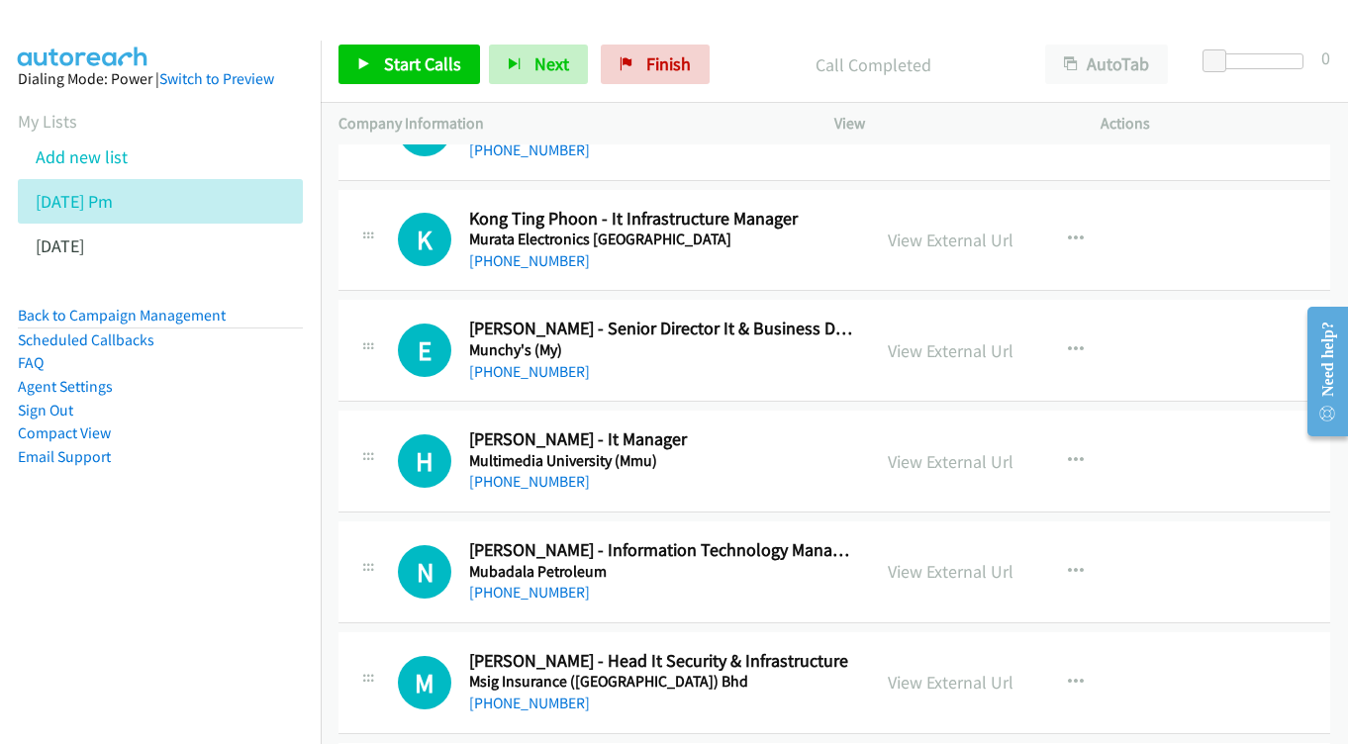
scroll to position [2343, 0]
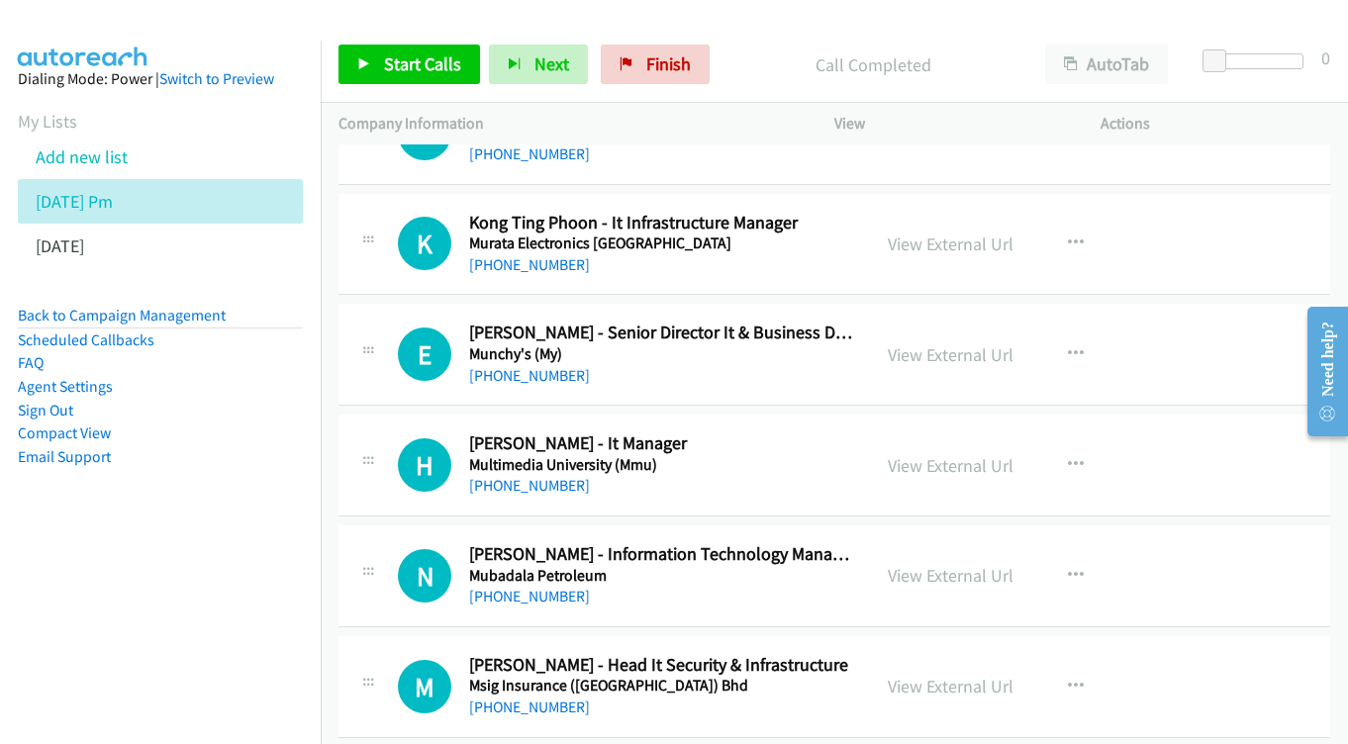
click at [931, 212] on div "View External Url View External Url Schedule/Manage Callback Start Calls Here R…" at bounding box center [1012, 244] width 284 height 65
click at [930, 233] on link "View External Url" at bounding box center [951, 244] width 126 height 23
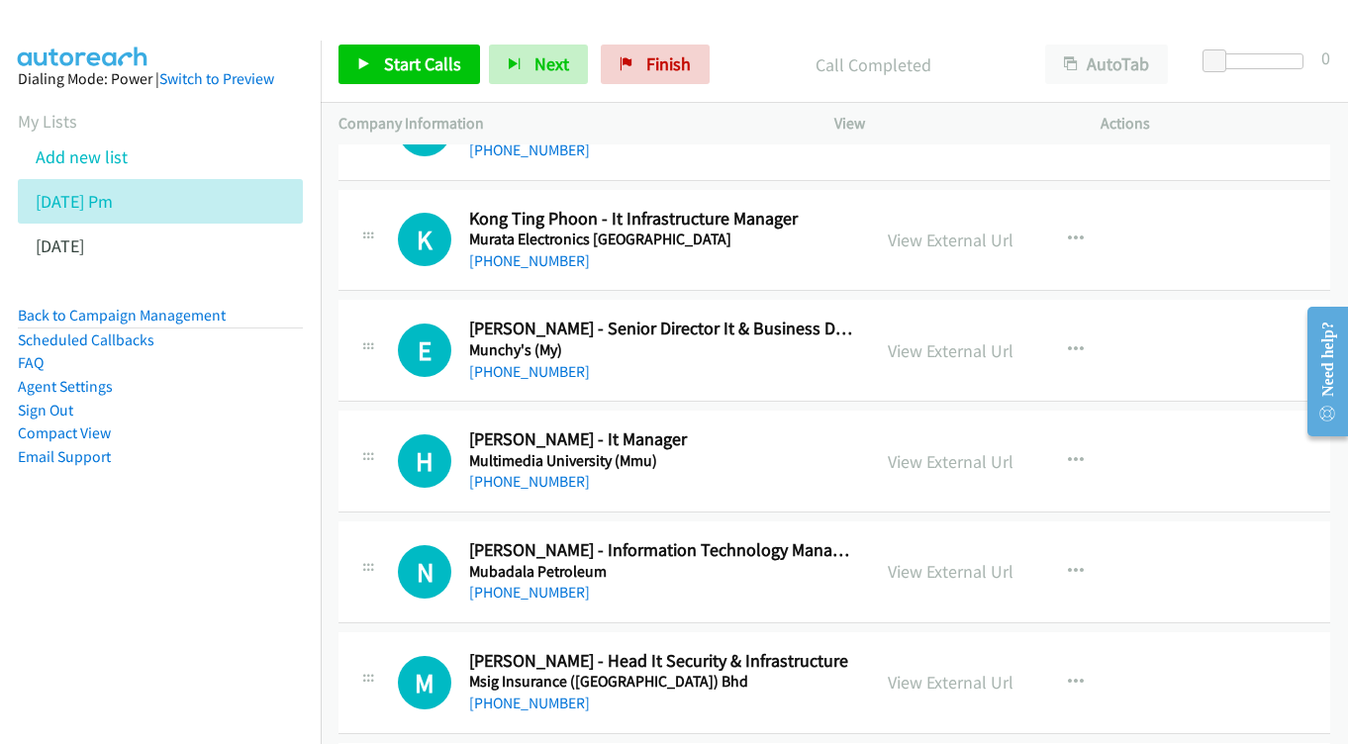
scroll to position [2450, 0]
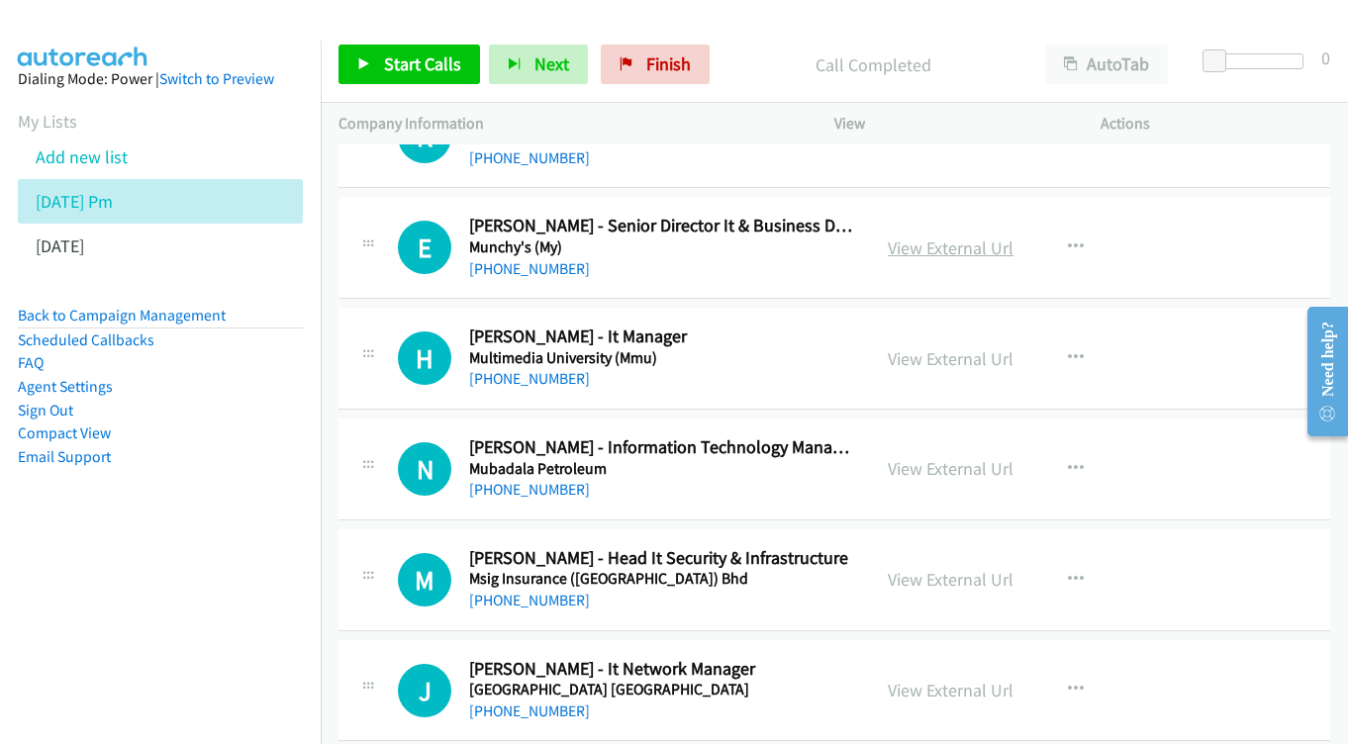
click at [948, 237] on link "View External Url" at bounding box center [951, 248] width 126 height 23
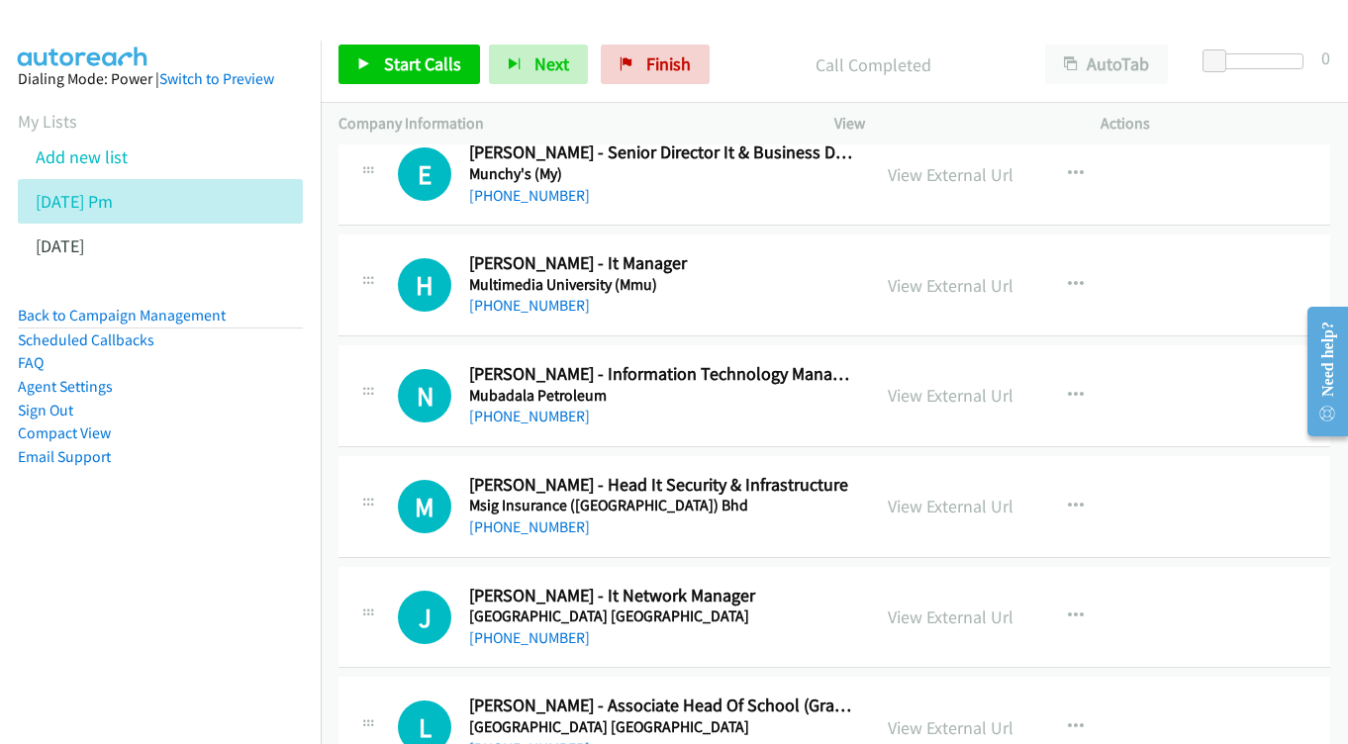
scroll to position [2562, 0]
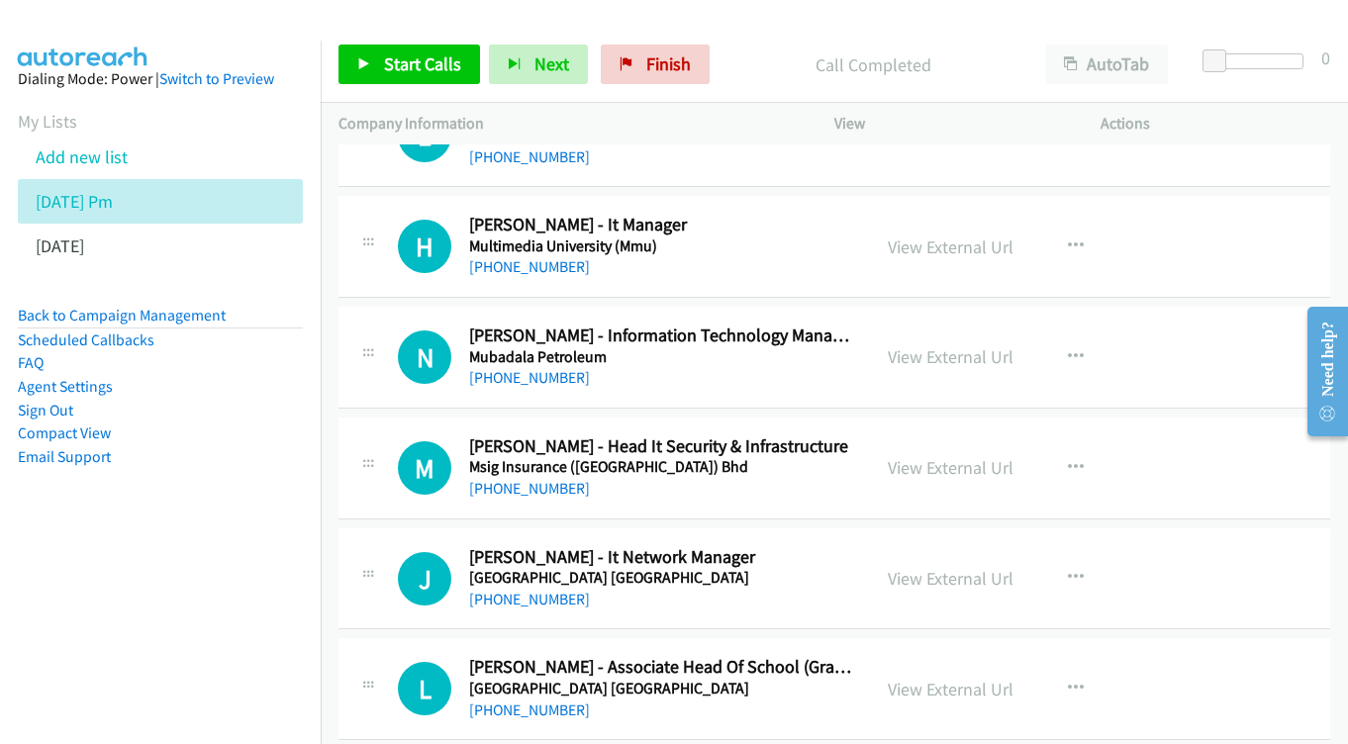
click at [954, 221] on div "View External Url View External Url Schedule/Manage Callback Start Calls Here R…" at bounding box center [1012, 246] width 284 height 65
click at [949, 236] on link "View External Url" at bounding box center [951, 247] width 126 height 23
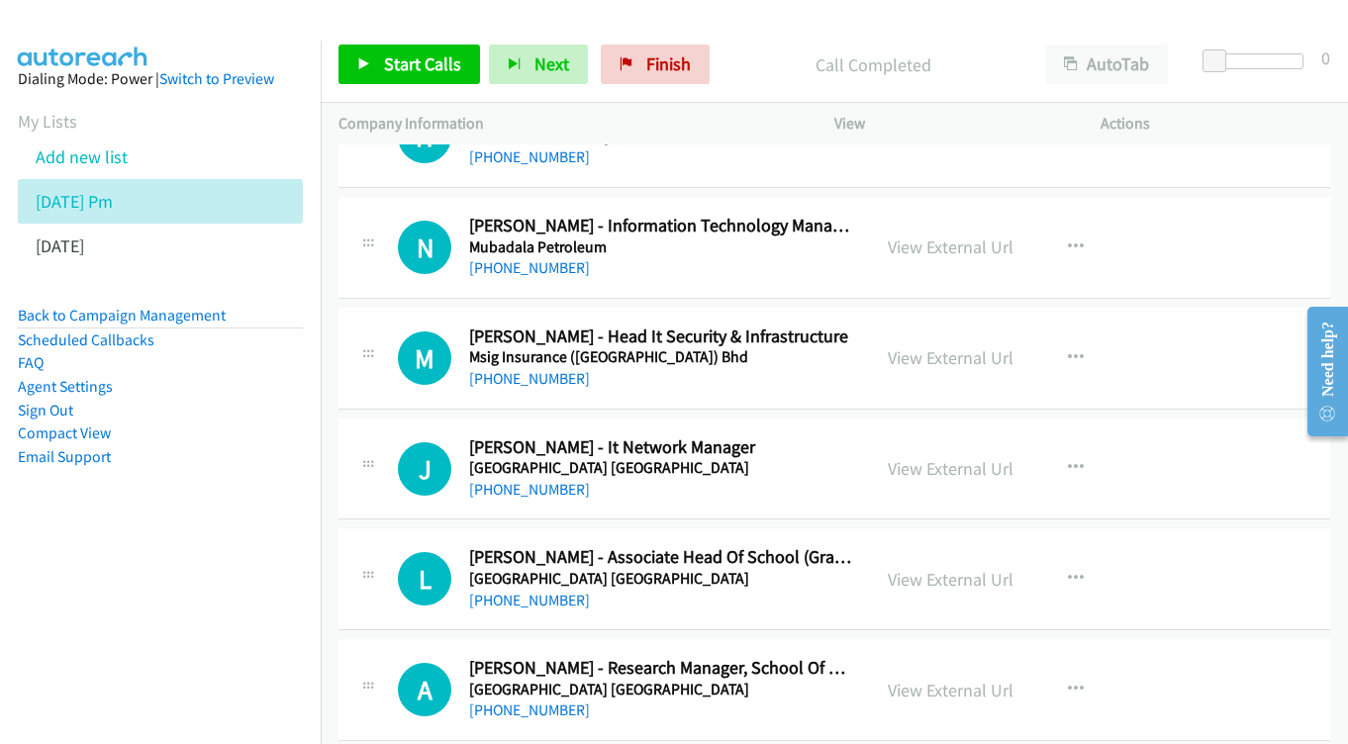
scroll to position [2676, 0]
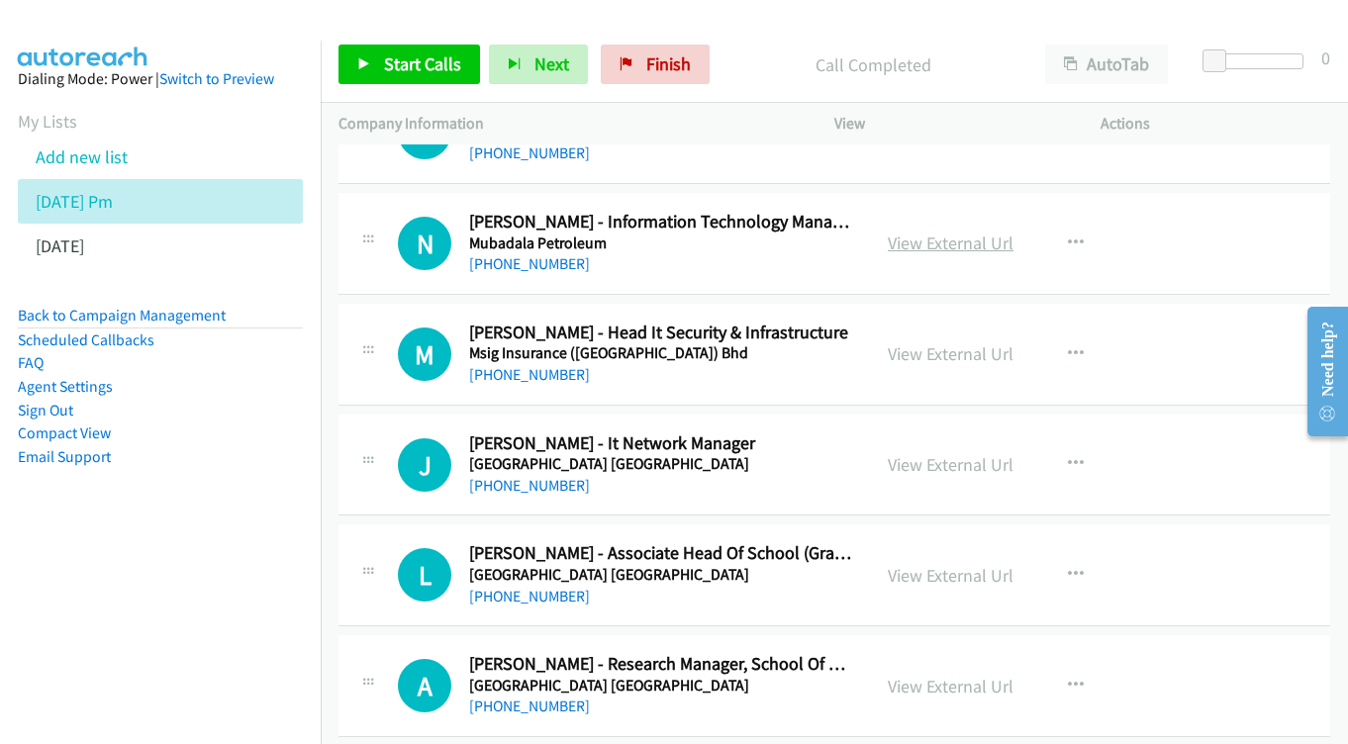
click at [972, 232] on link "View External Url" at bounding box center [951, 243] width 126 height 23
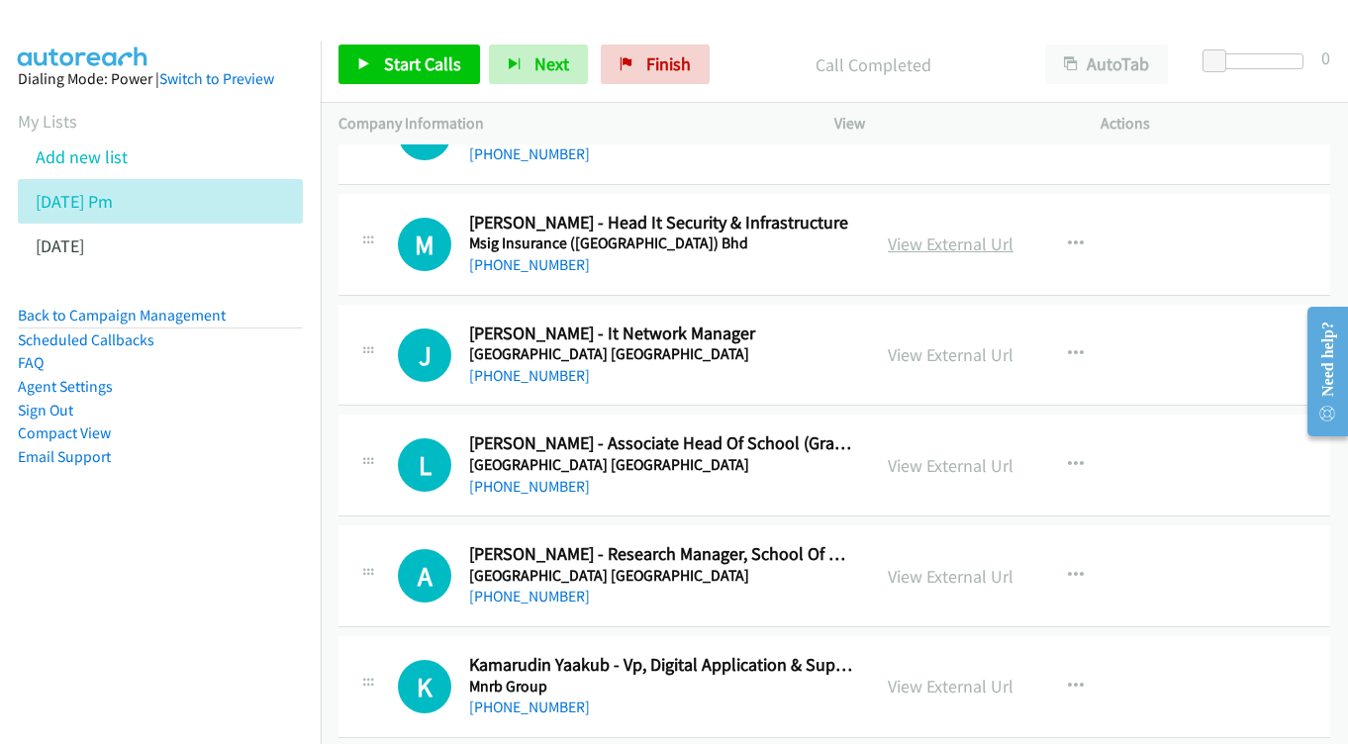
scroll to position [2782, 0]
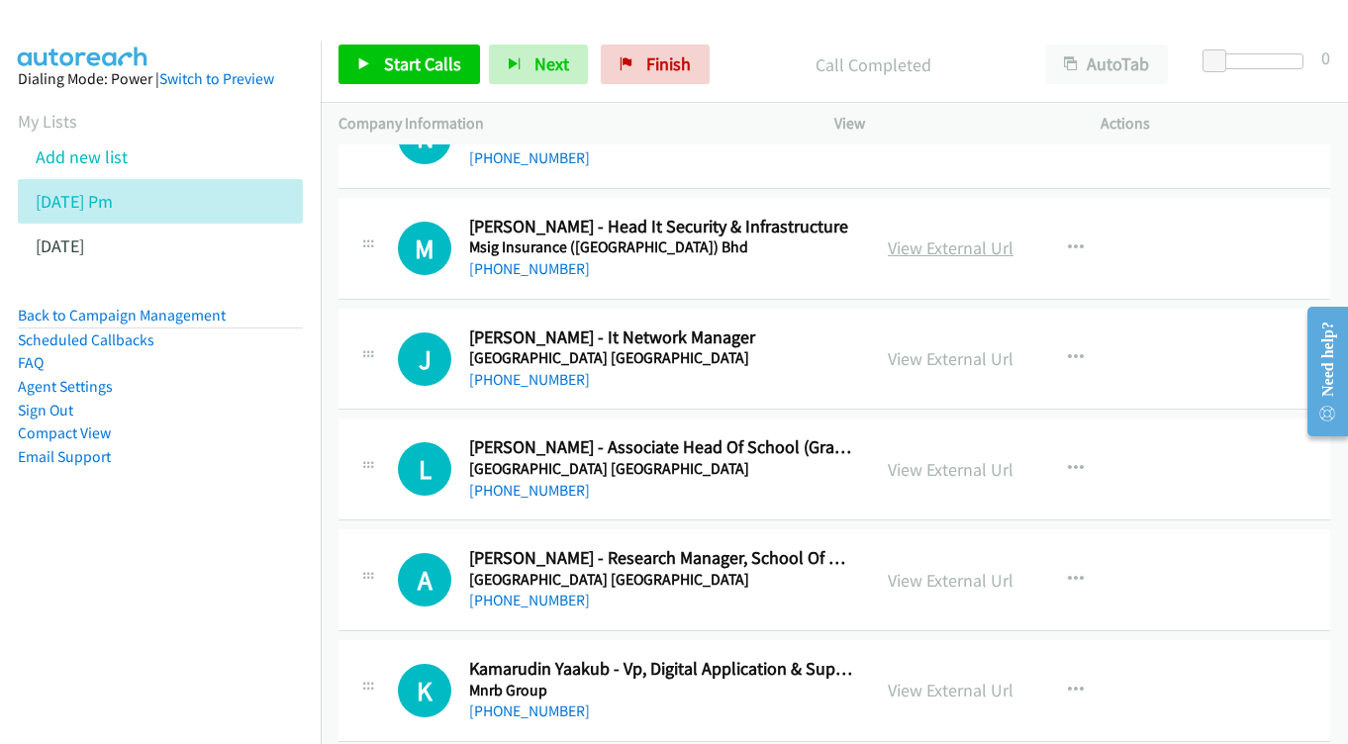
click at [899, 237] on link "View External Url" at bounding box center [951, 248] width 126 height 23
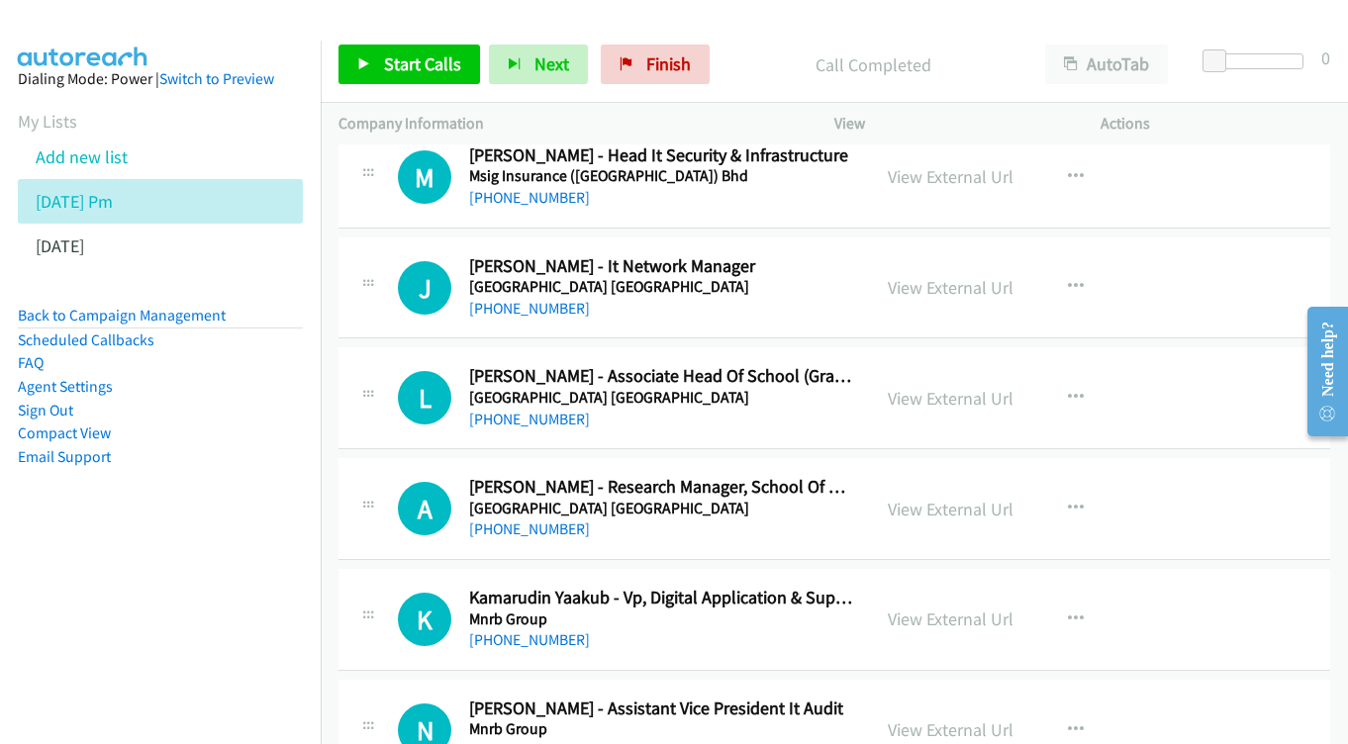
scroll to position [2857, 0]
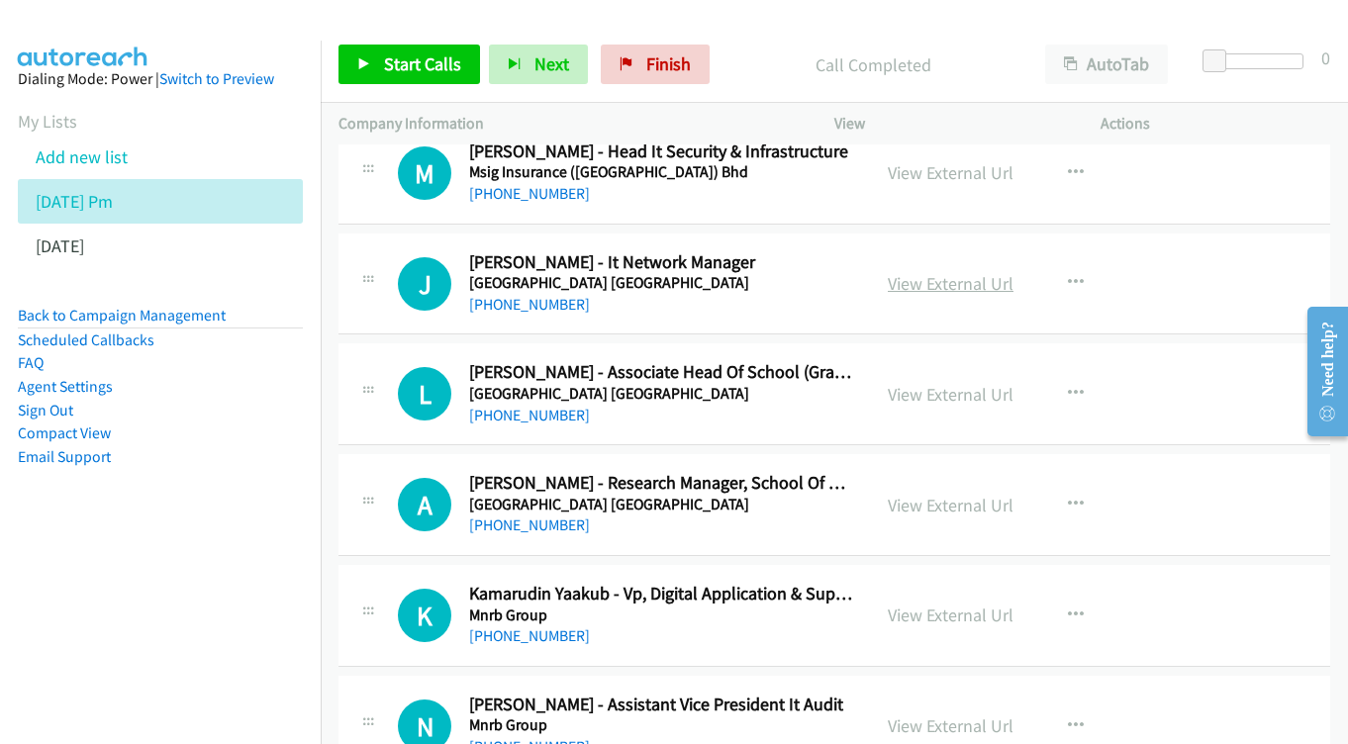
click at [983, 272] on link "View External Url" at bounding box center [951, 283] width 126 height 23
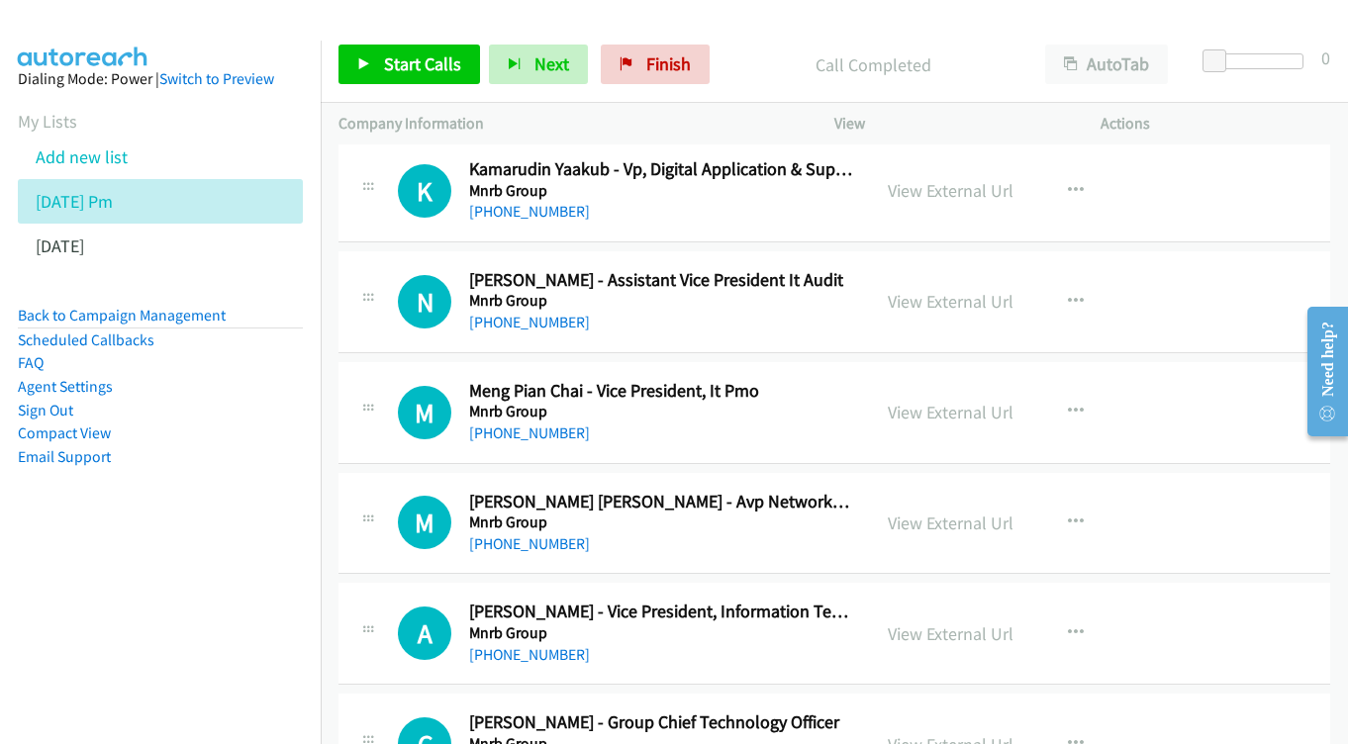
scroll to position [3304, 0]
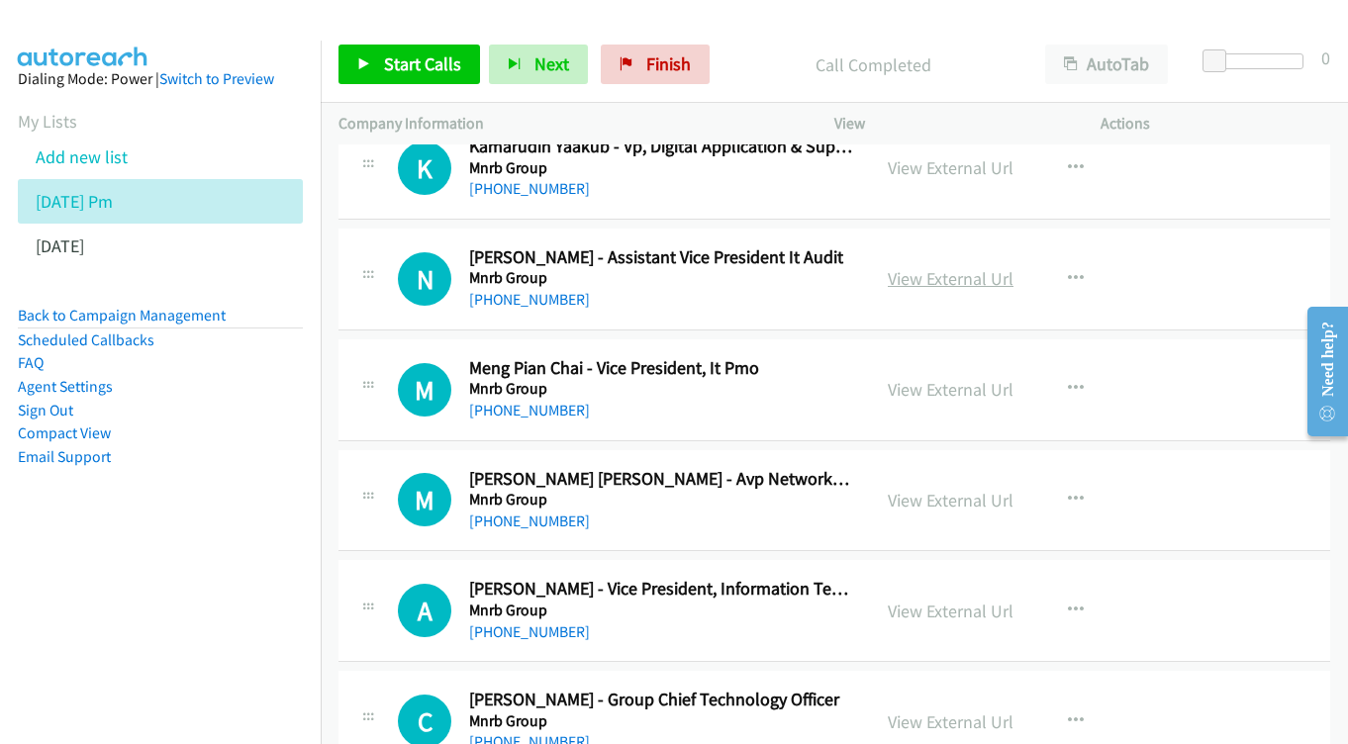
click at [948, 267] on link "View External Url" at bounding box center [951, 278] width 126 height 23
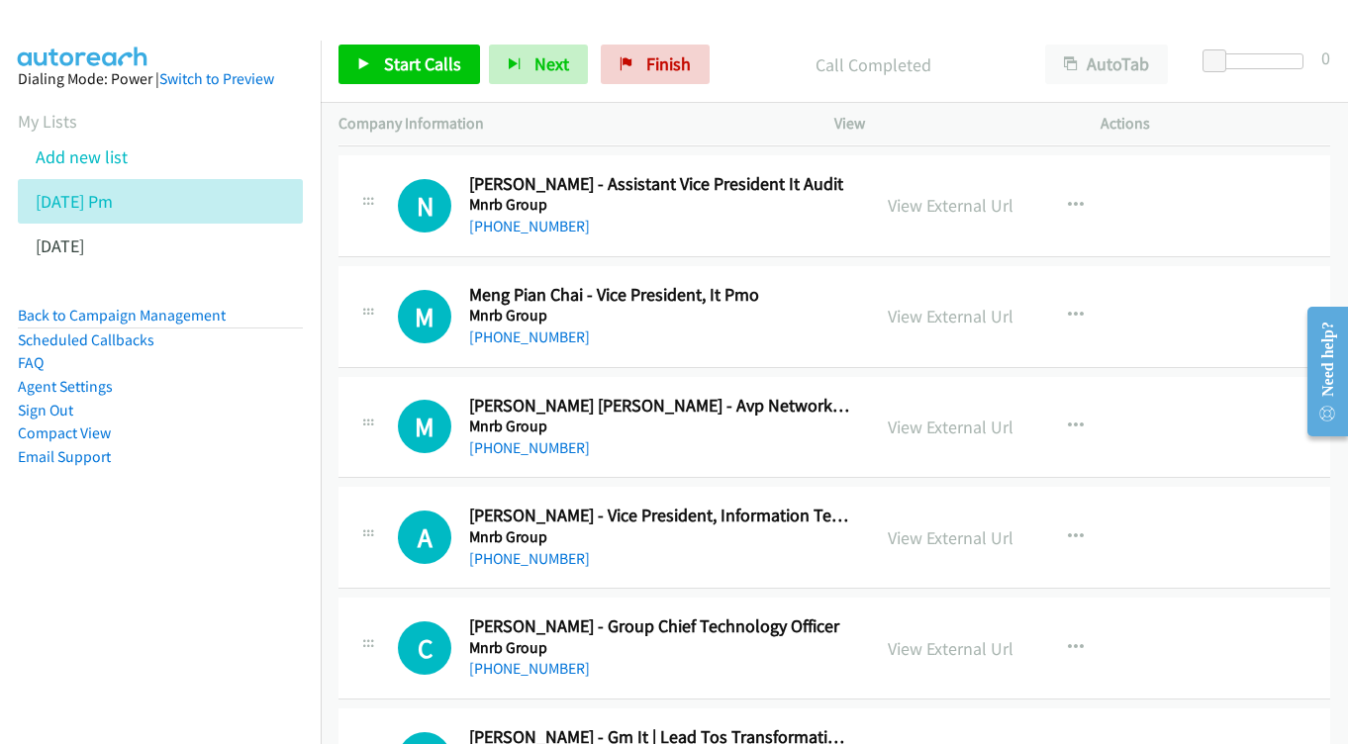
scroll to position [3412, 0]
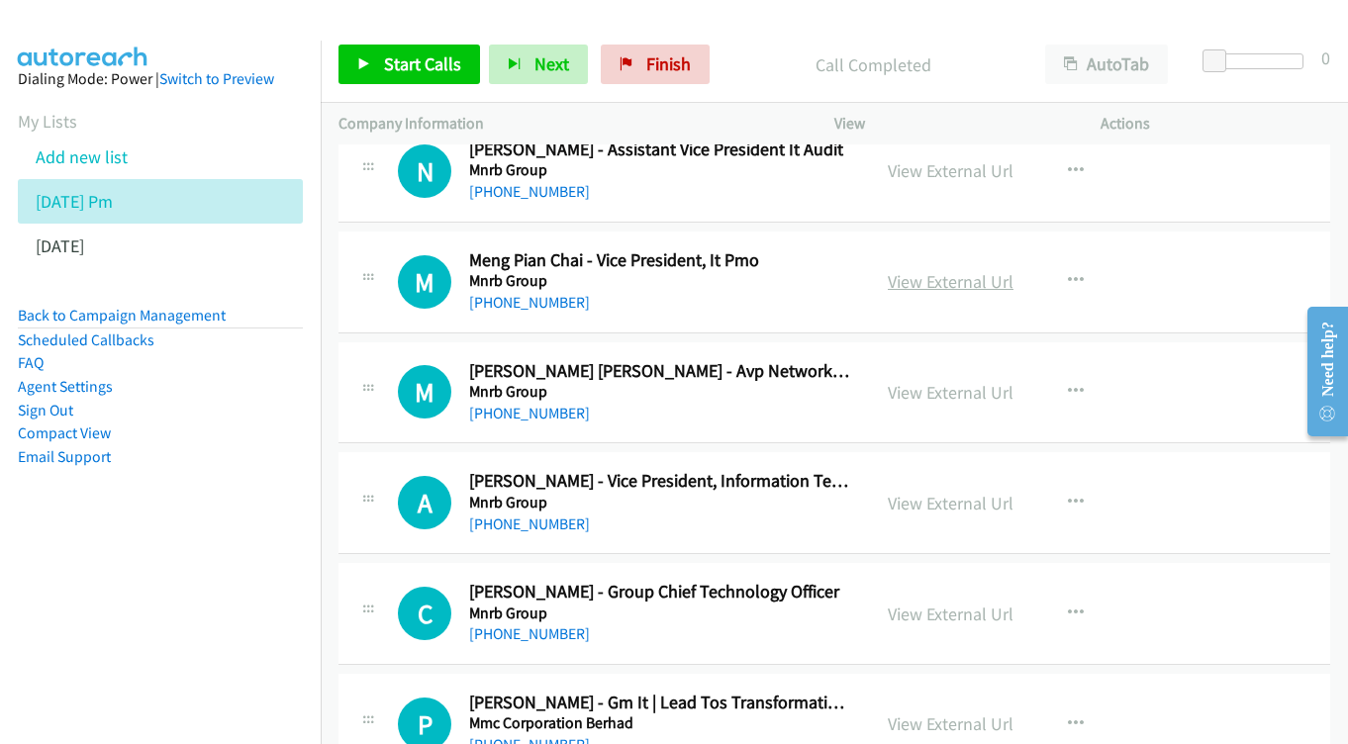
click at [967, 270] on link "View External Url" at bounding box center [951, 281] width 126 height 23
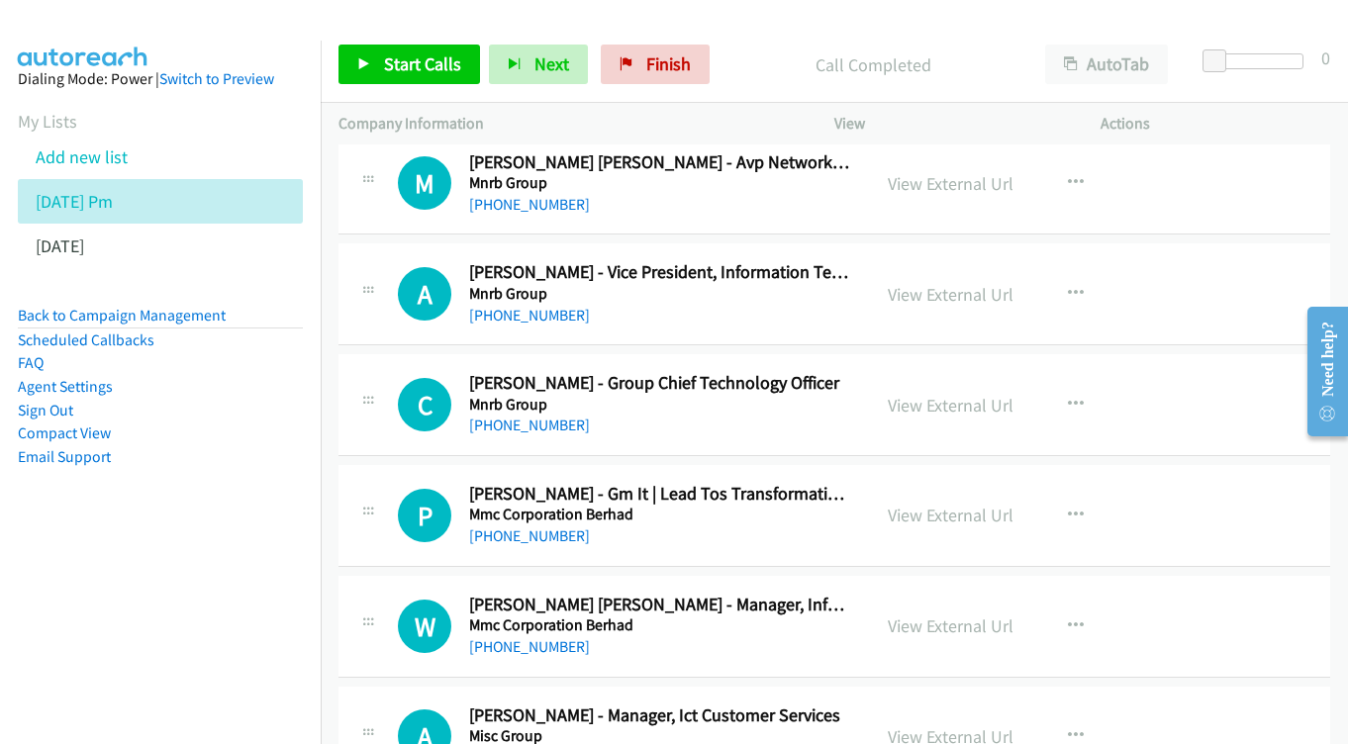
scroll to position [3625, 0]
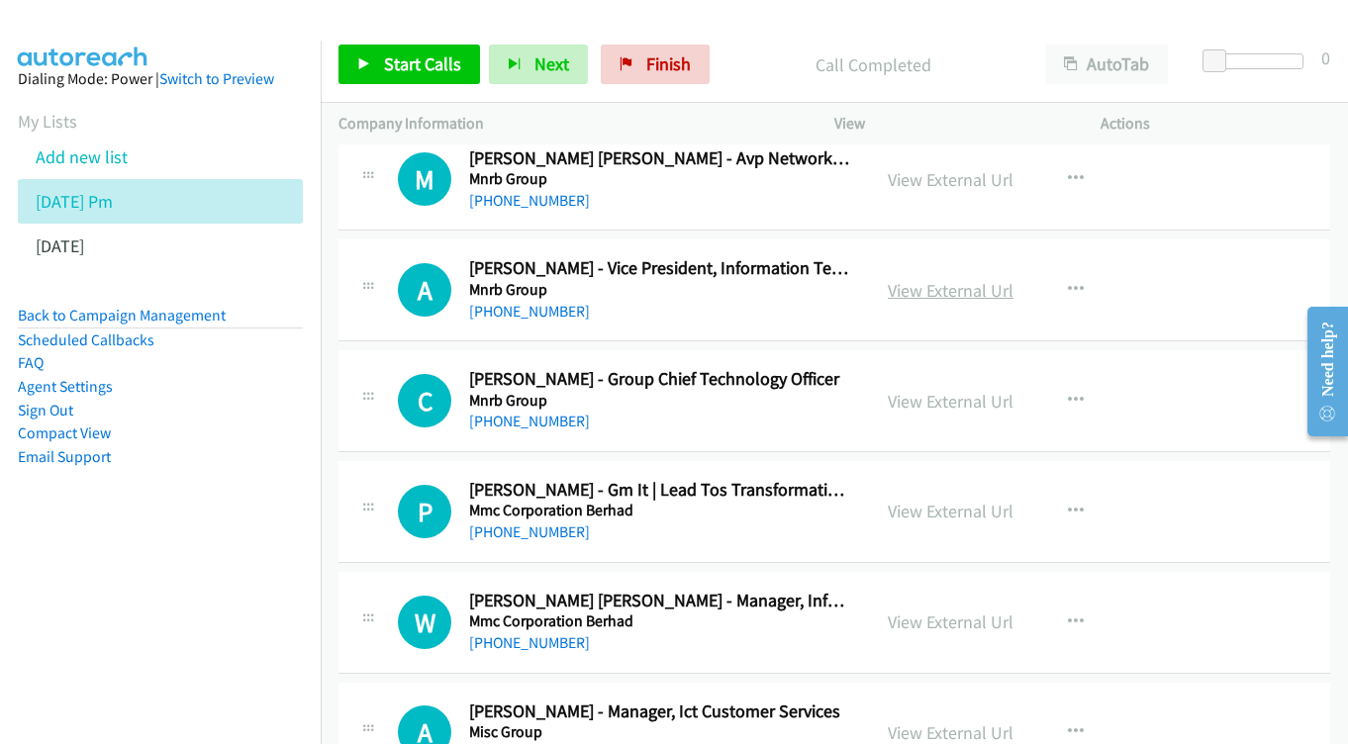
click at [929, 279] on link "View External Url" at bounding box center [951, 290] width 126 height 23
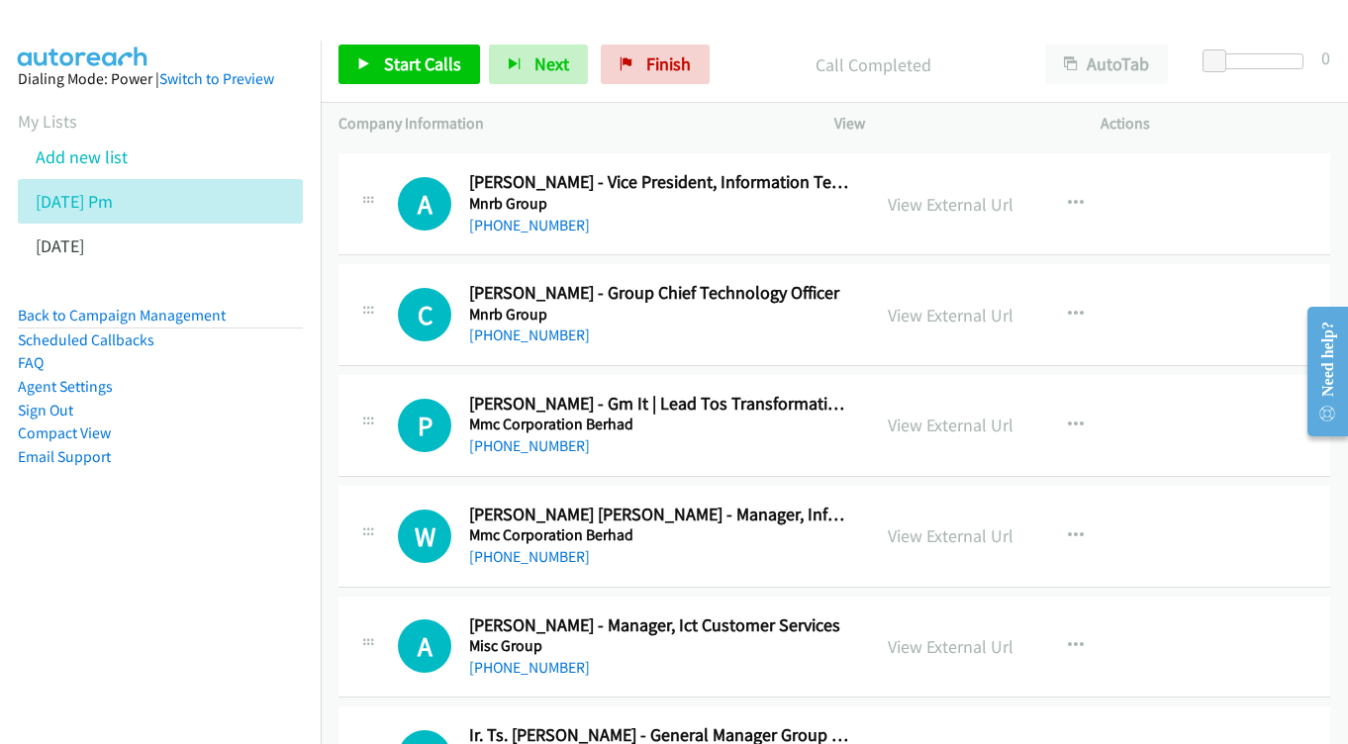
scroll to position [3745, 0]
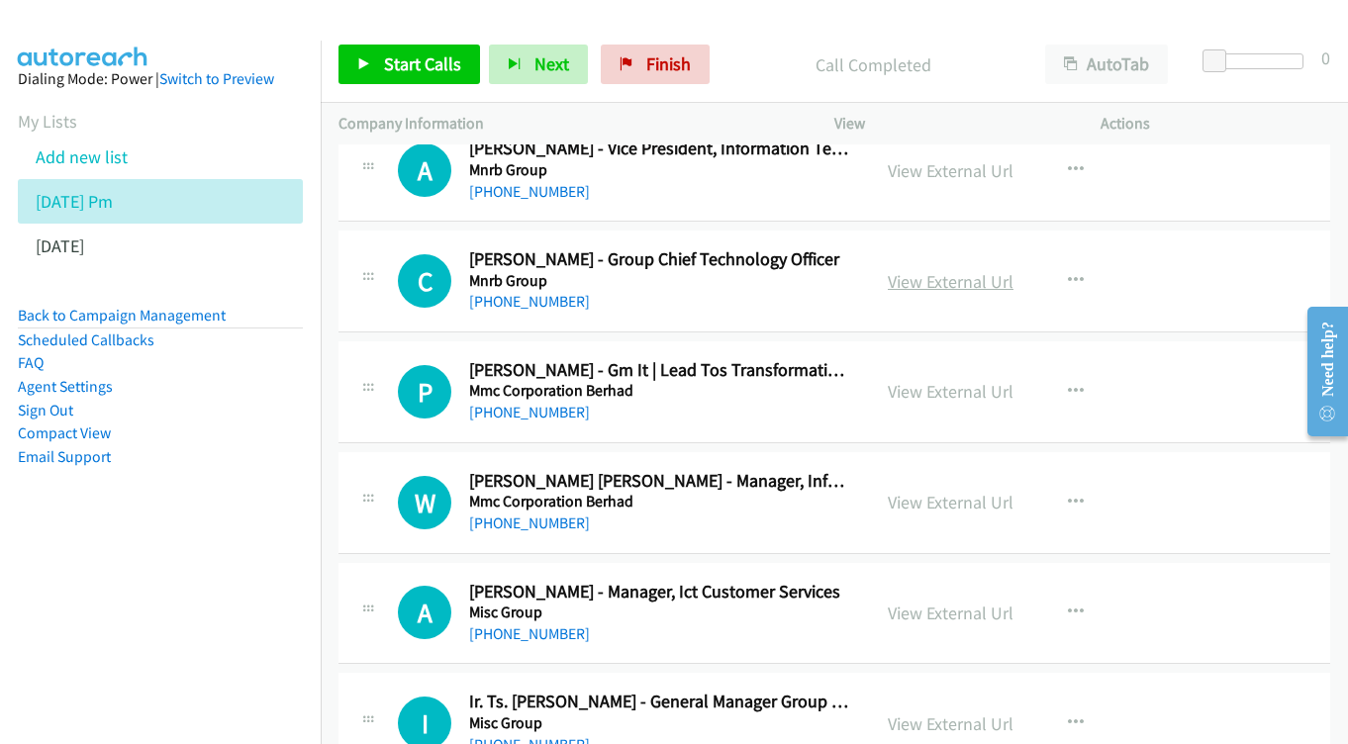
click at [986, 270] on link "View External Url" at bounding box center [951, 281] width 126 height 23
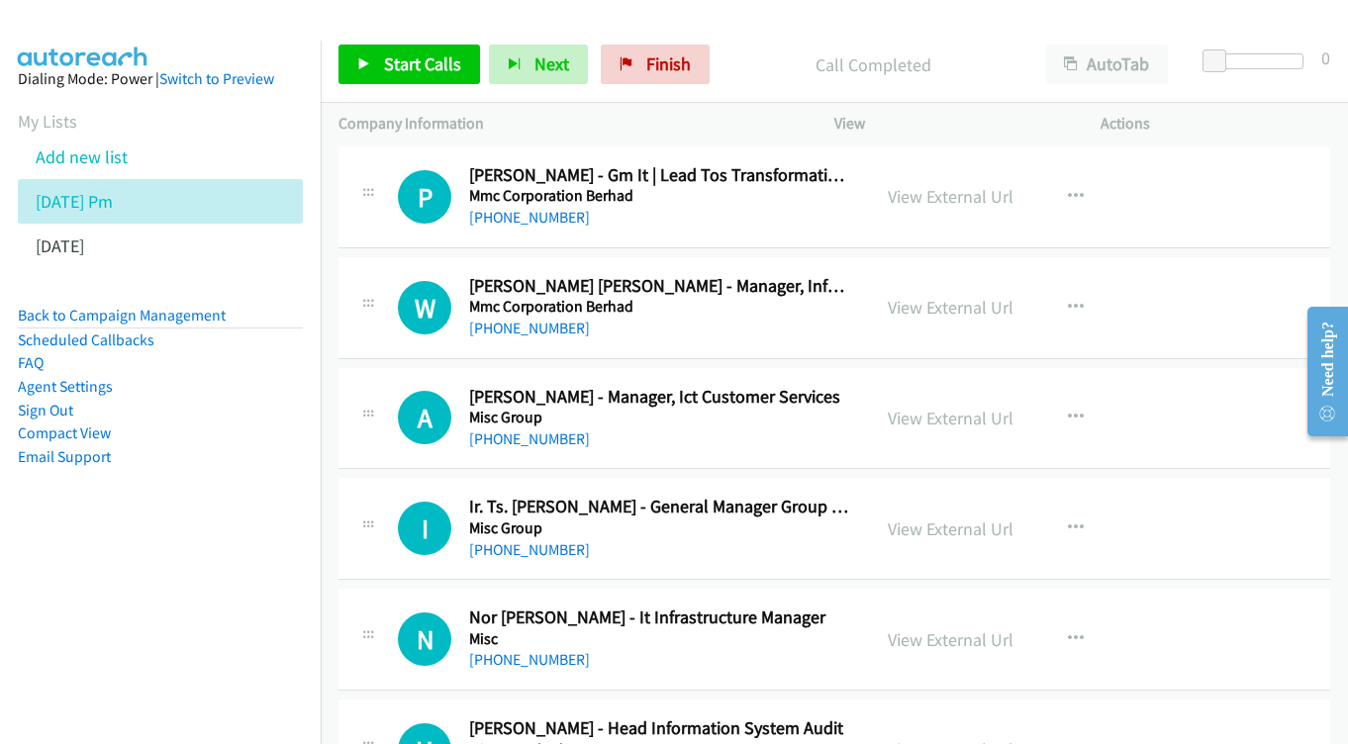
scroll to position [3977, 0]
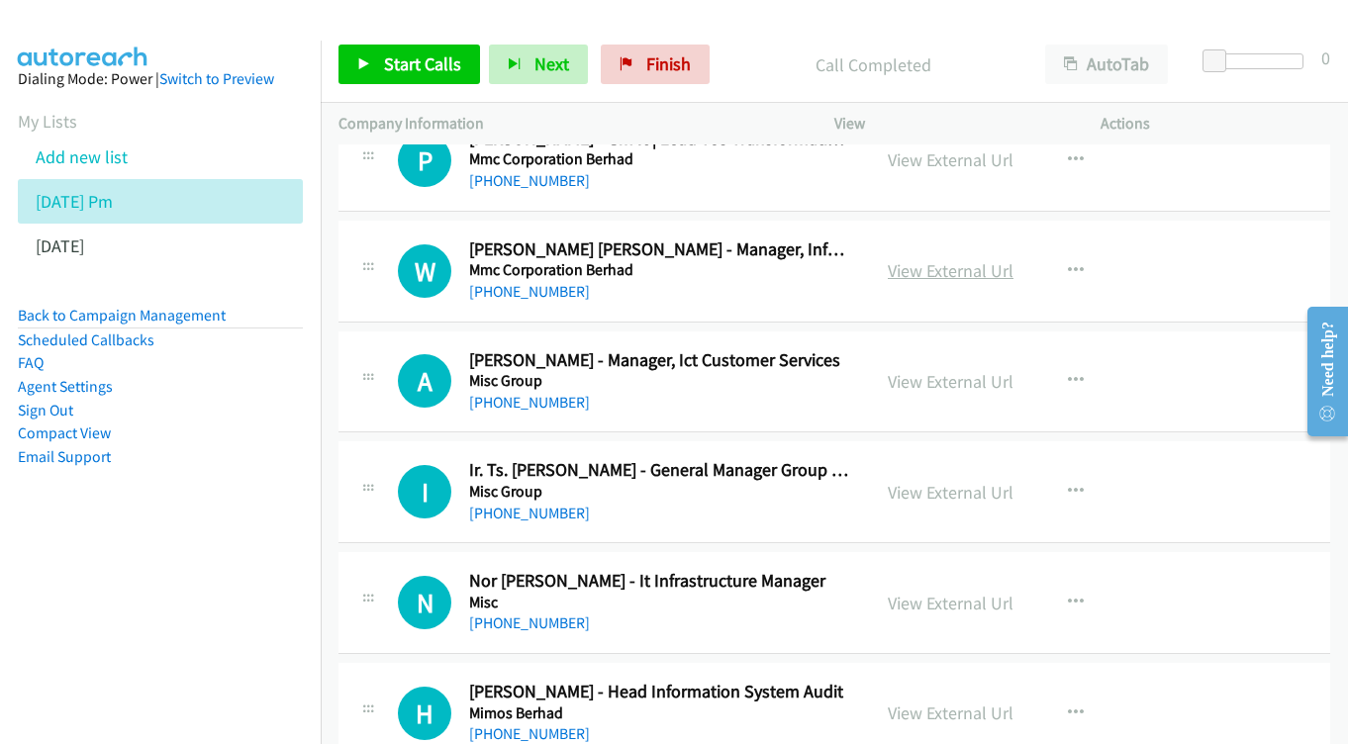
click at [909, 259] on link "View External Url" at bounding box center [951, 270] width 126 height 23
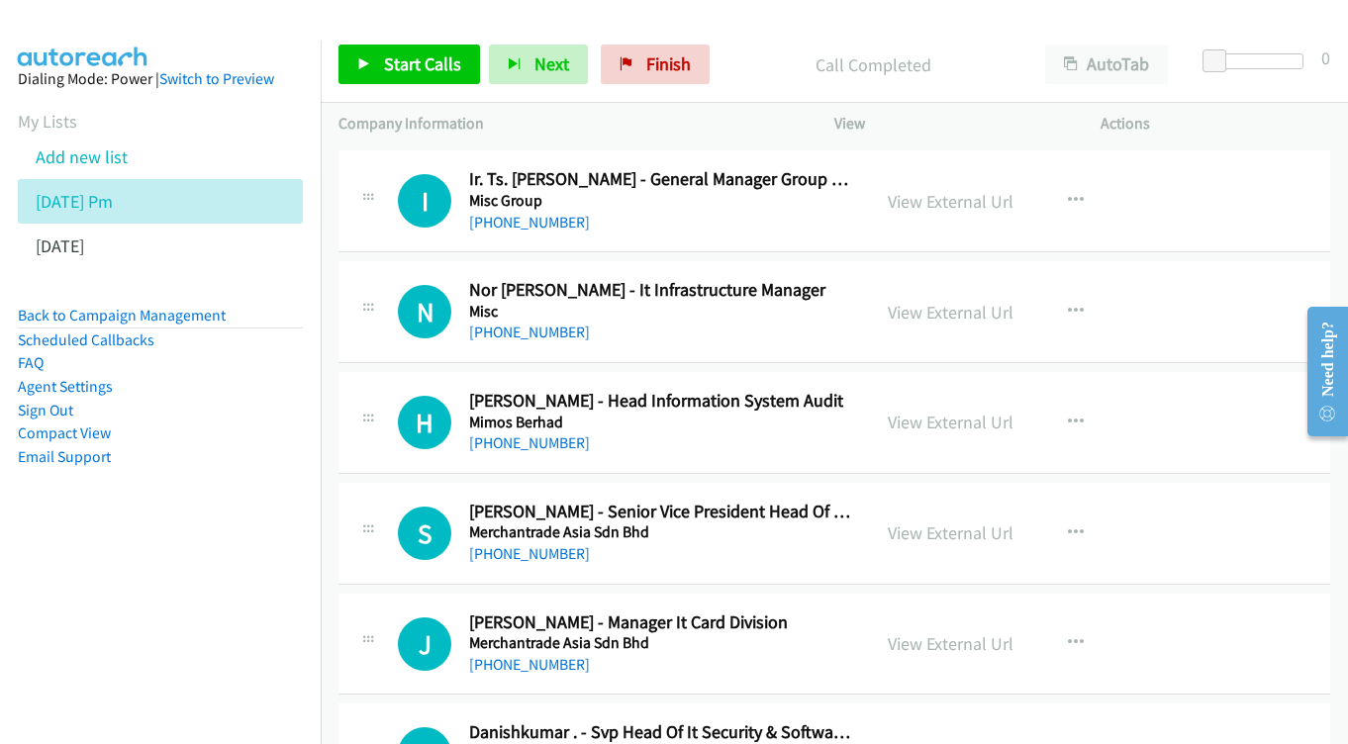
scroll to position [4304, 0]
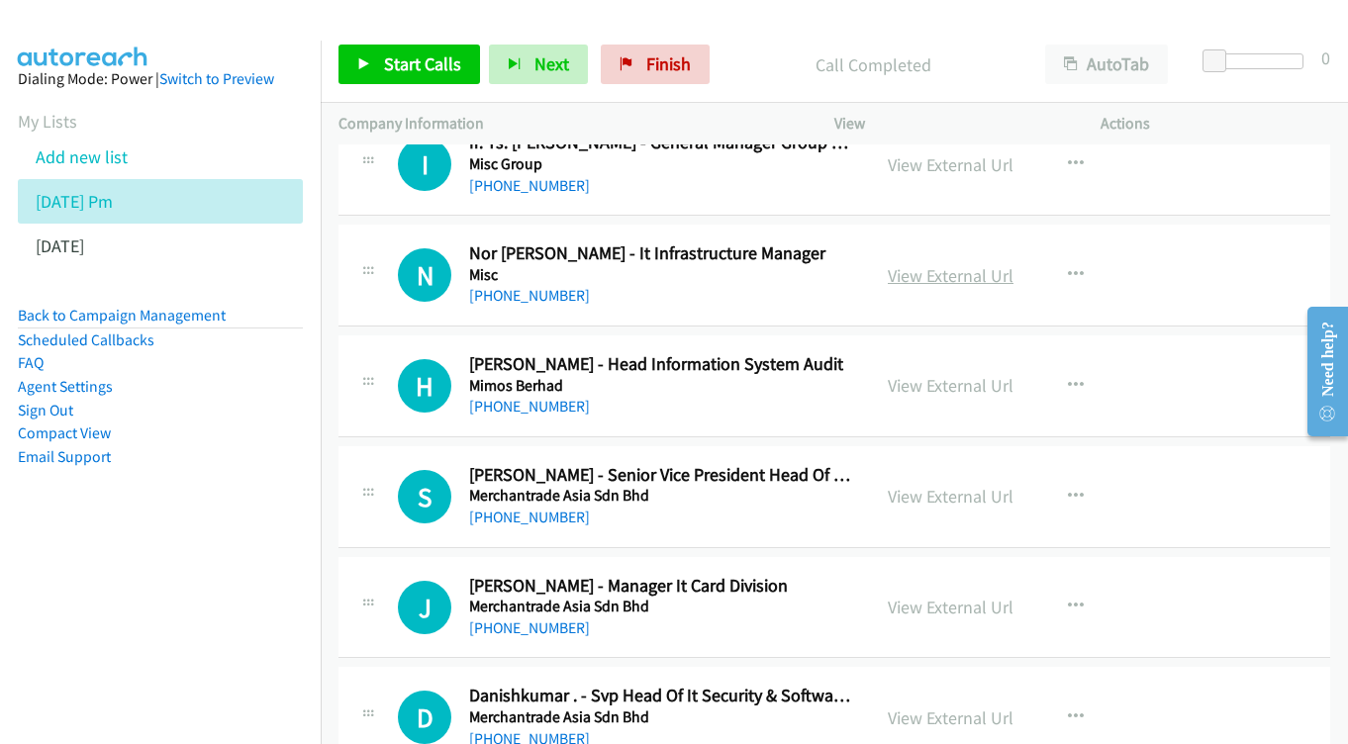
click at [956, 264] on link "View External Url" at bounding box center [951, 275] width 126 height 23
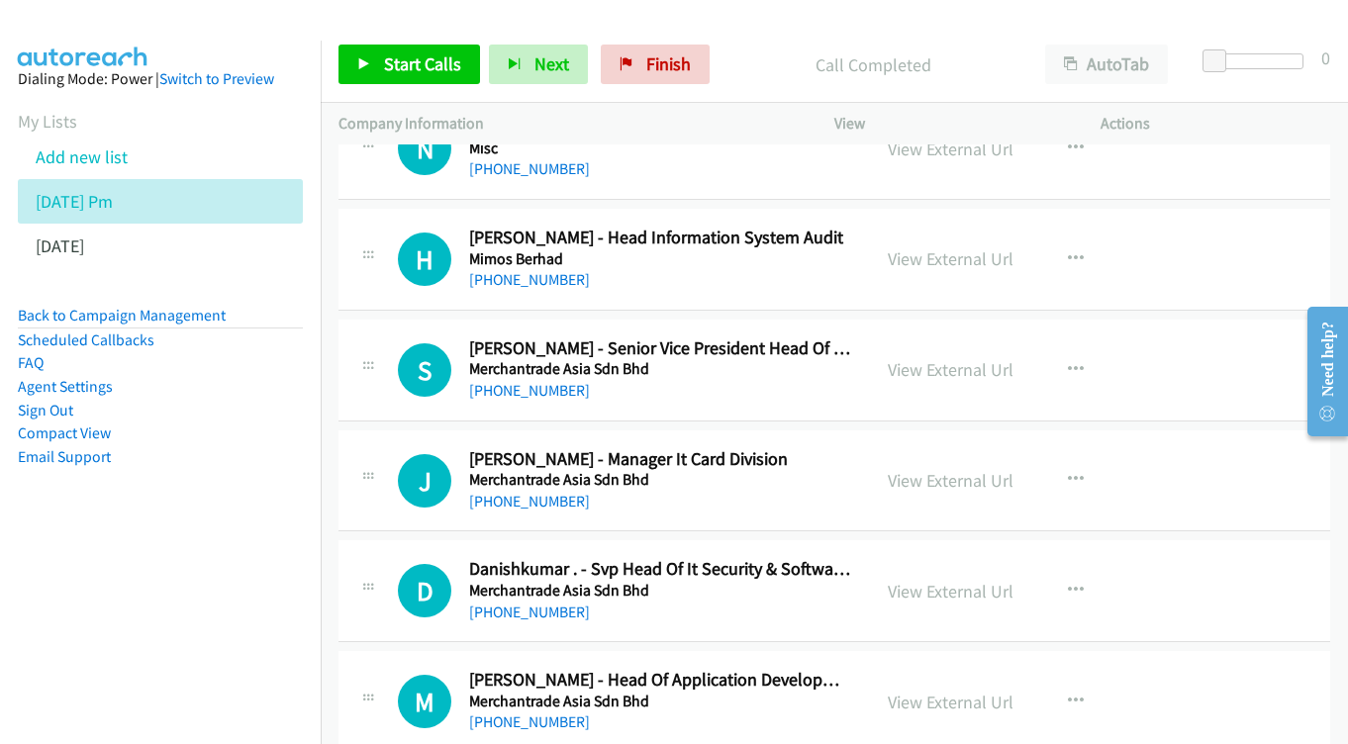
scroll to position [4427, 0]
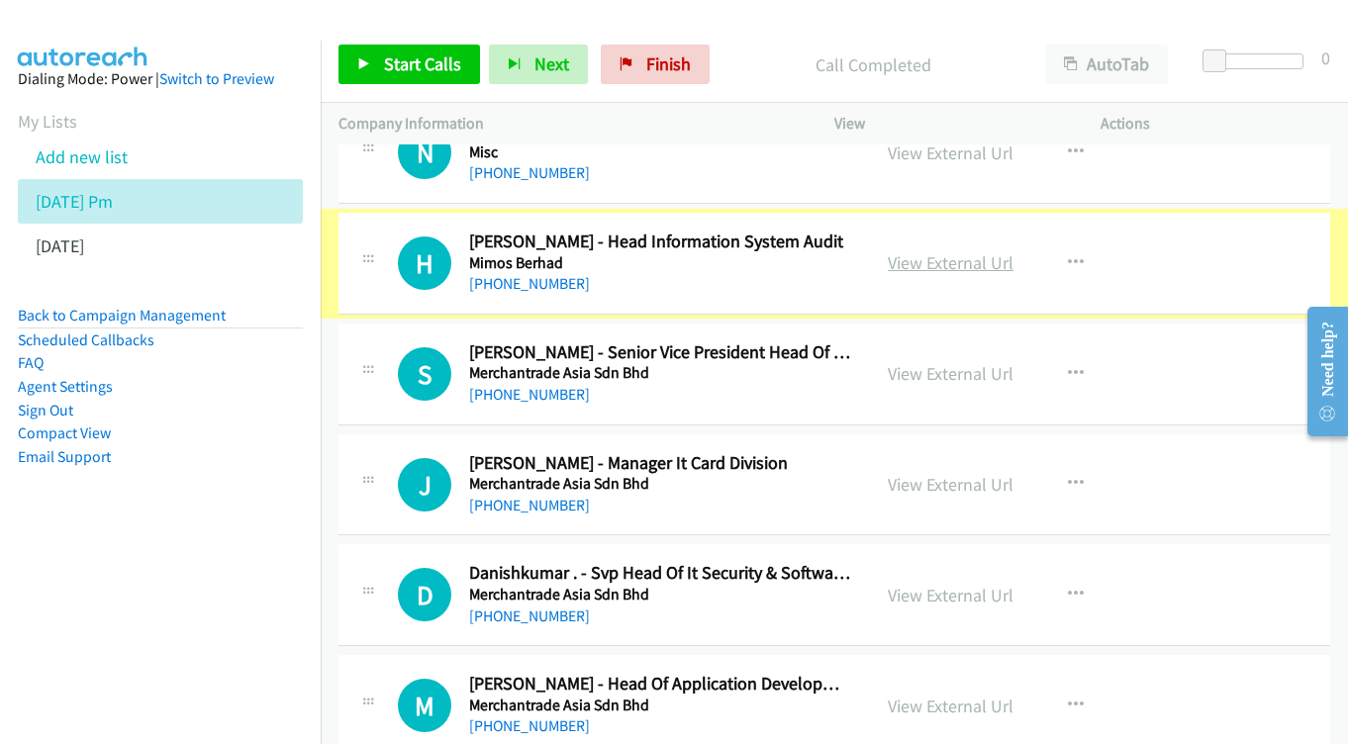
click at [915, 251] on link "View External Url" at bounding box center [951, 262] width 126 height 23
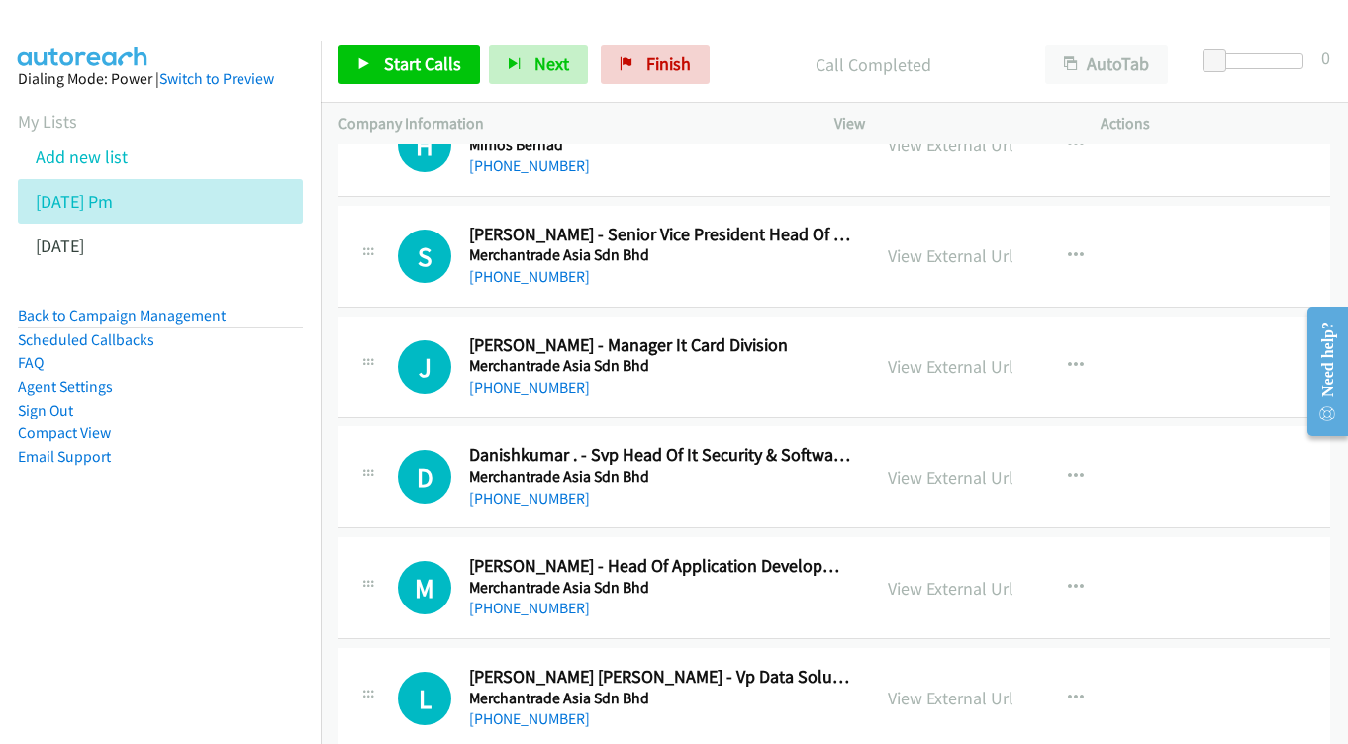
scroll to position [4541, 0]
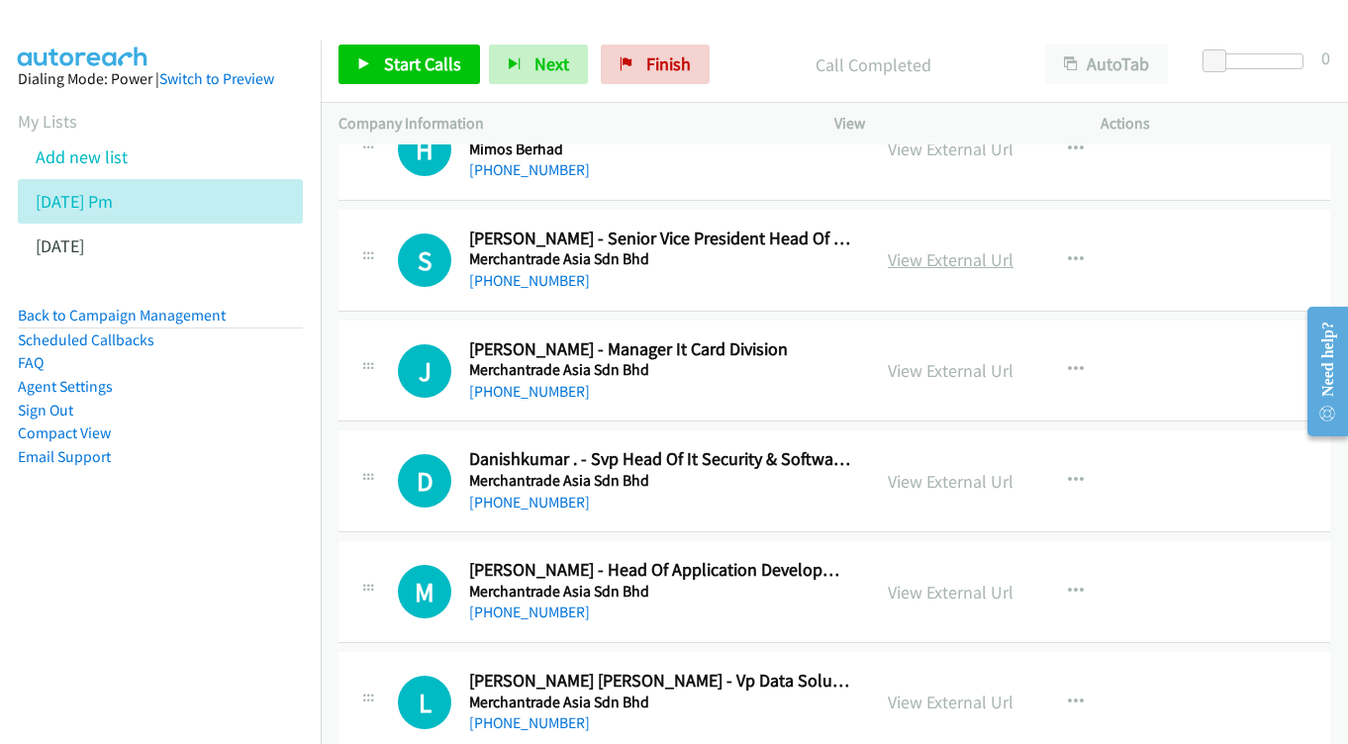
click at [974, 248] on link "View External Url" at bounding box center [951, 259] width 126 height 23
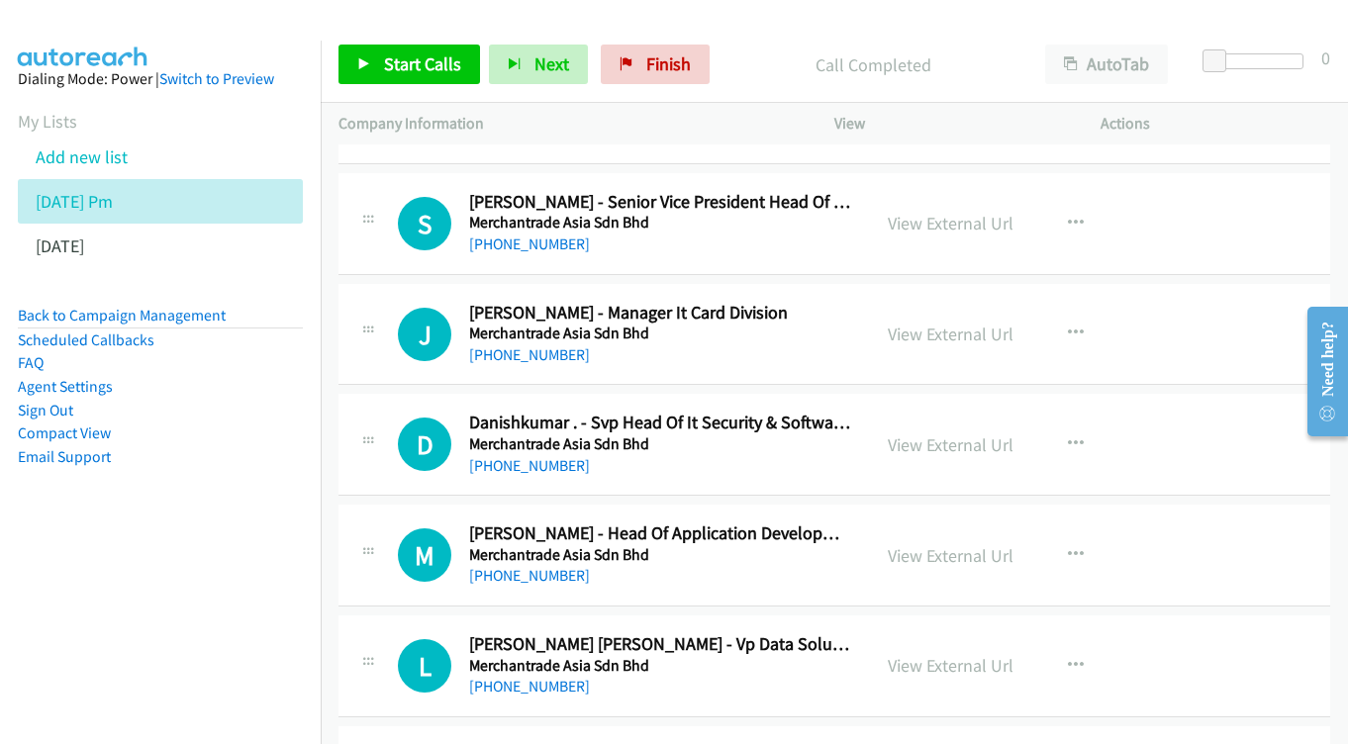
scroll to position [4612, 0]
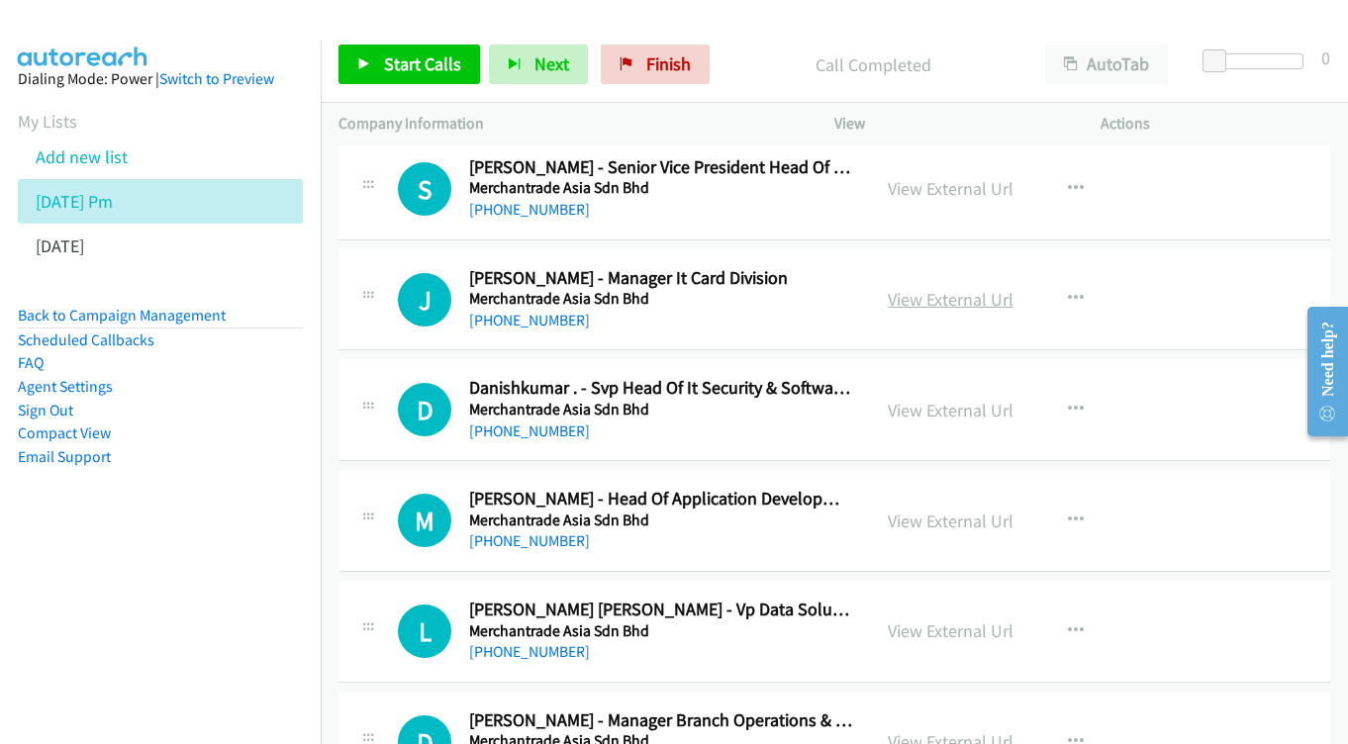
click at [924, 288] on link "View External Url" at bounding box center [951, 299] width 126 height 23
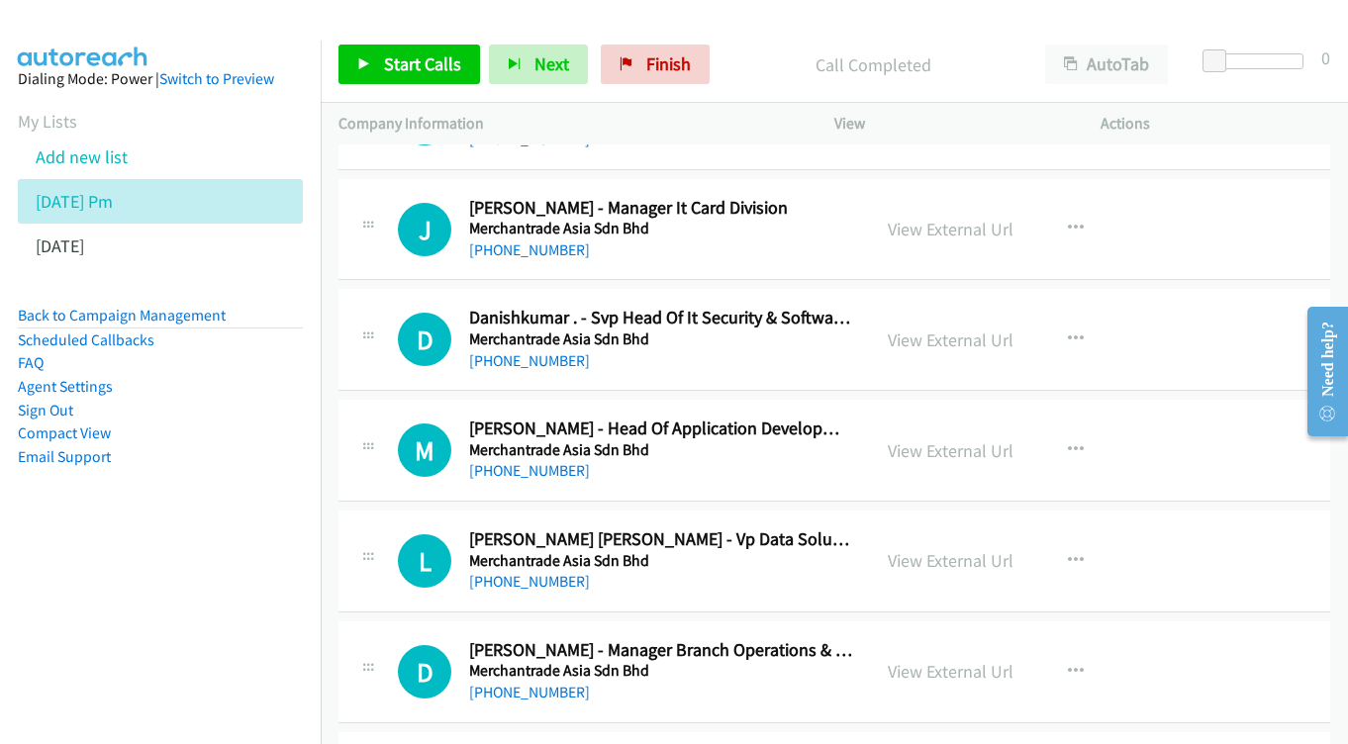
scroll to position [4707, 0]
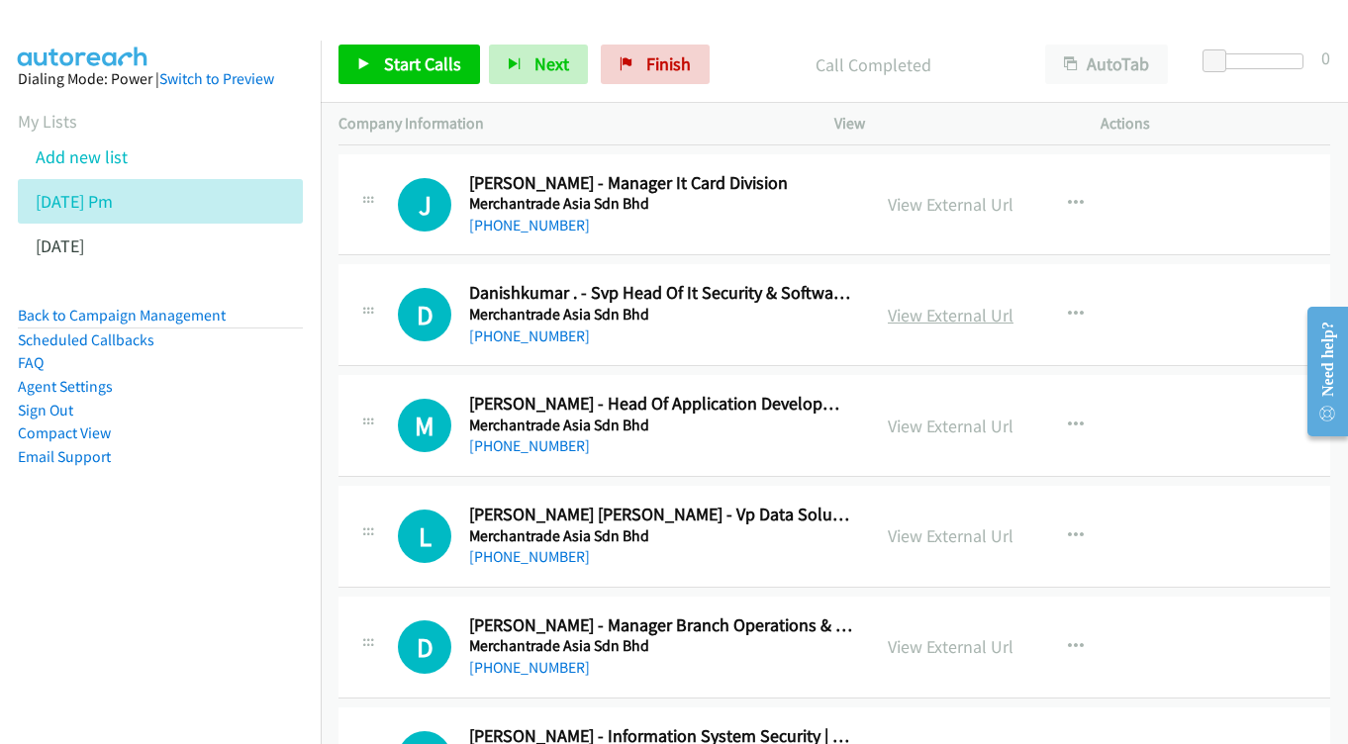
click at [961, 304] on link "View External Url" at bounding box center [951, 315] width 126 height 23
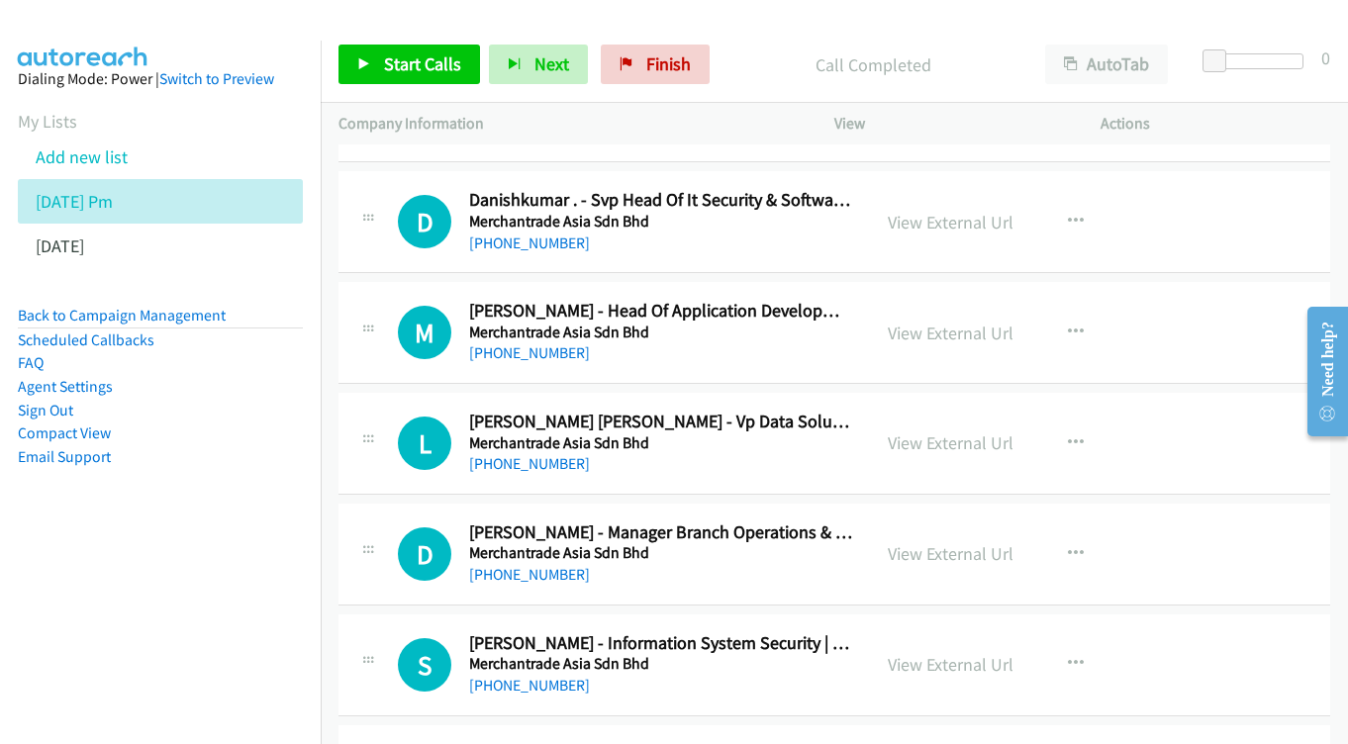
scroll to position [4804, 0]
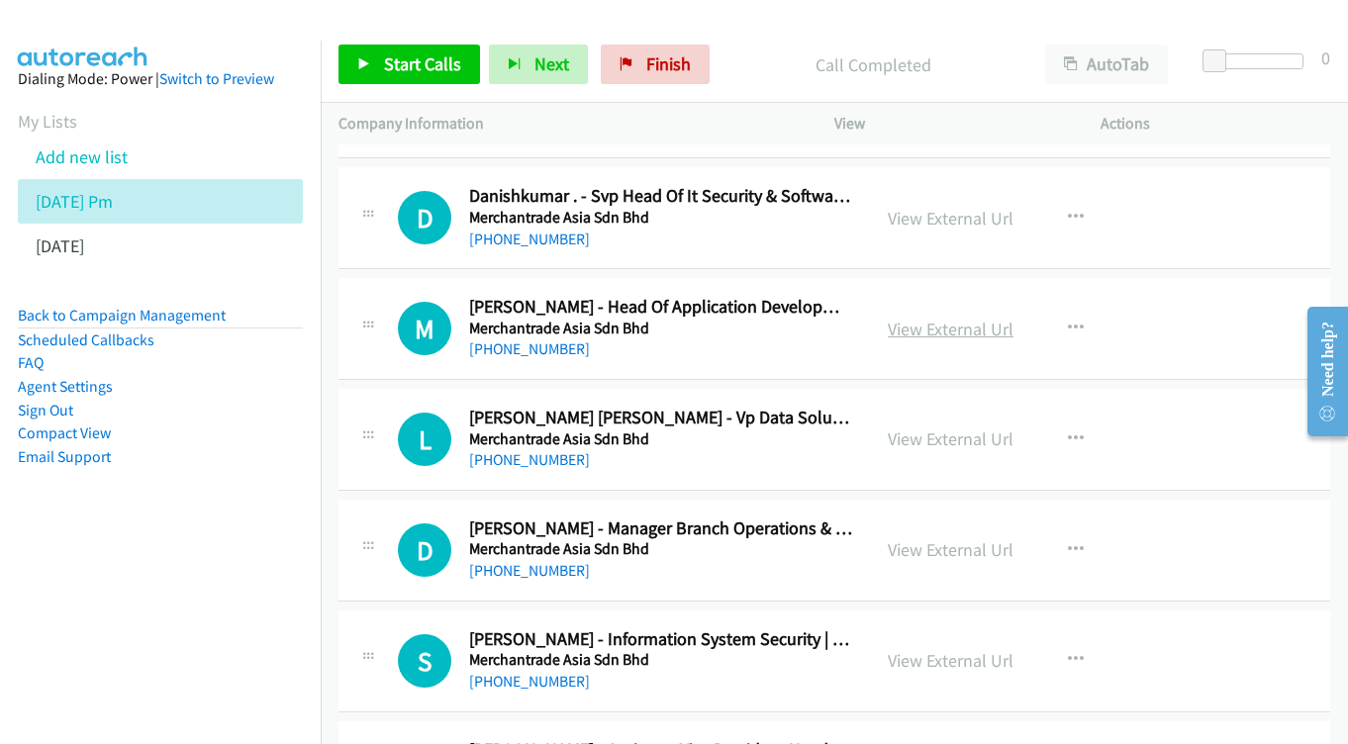
click at [939, 318] on link "View External Url" at bounding box center [951, 329] width 126 height 23
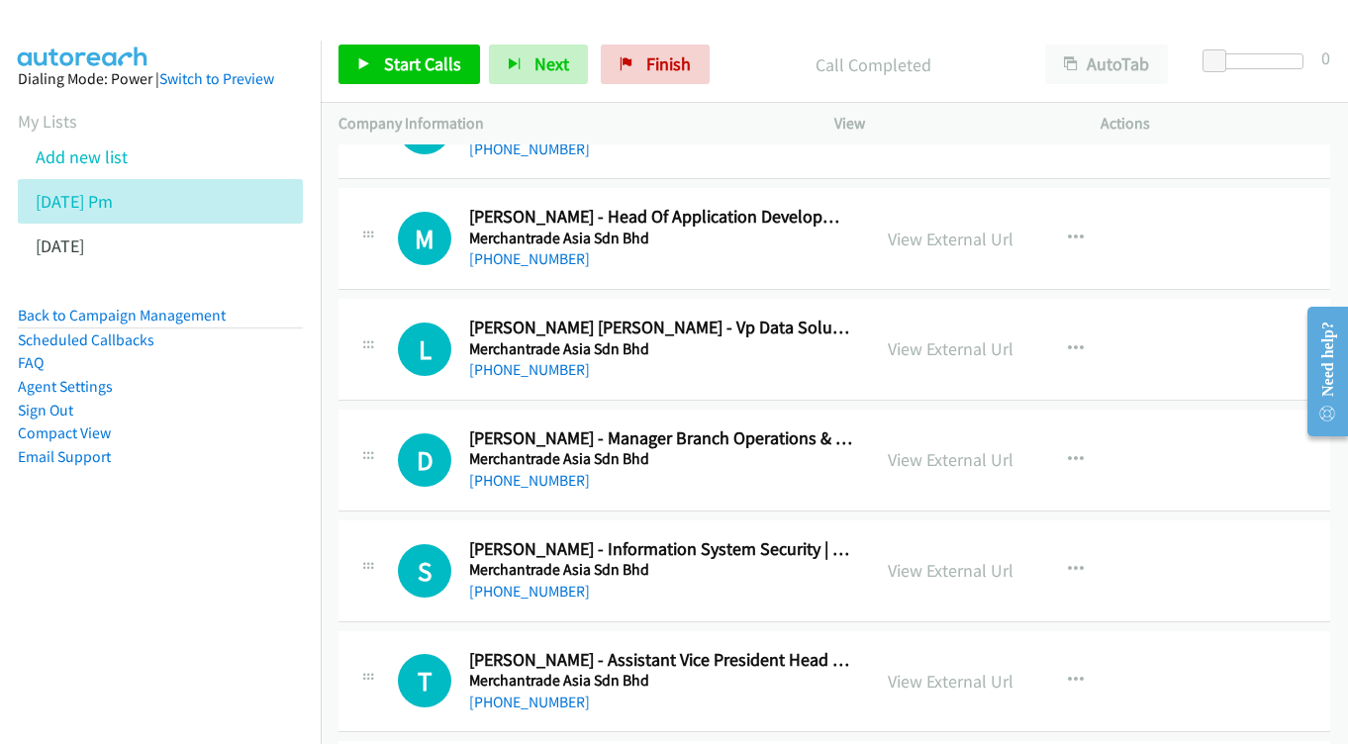
scroll to position [4898, 0]
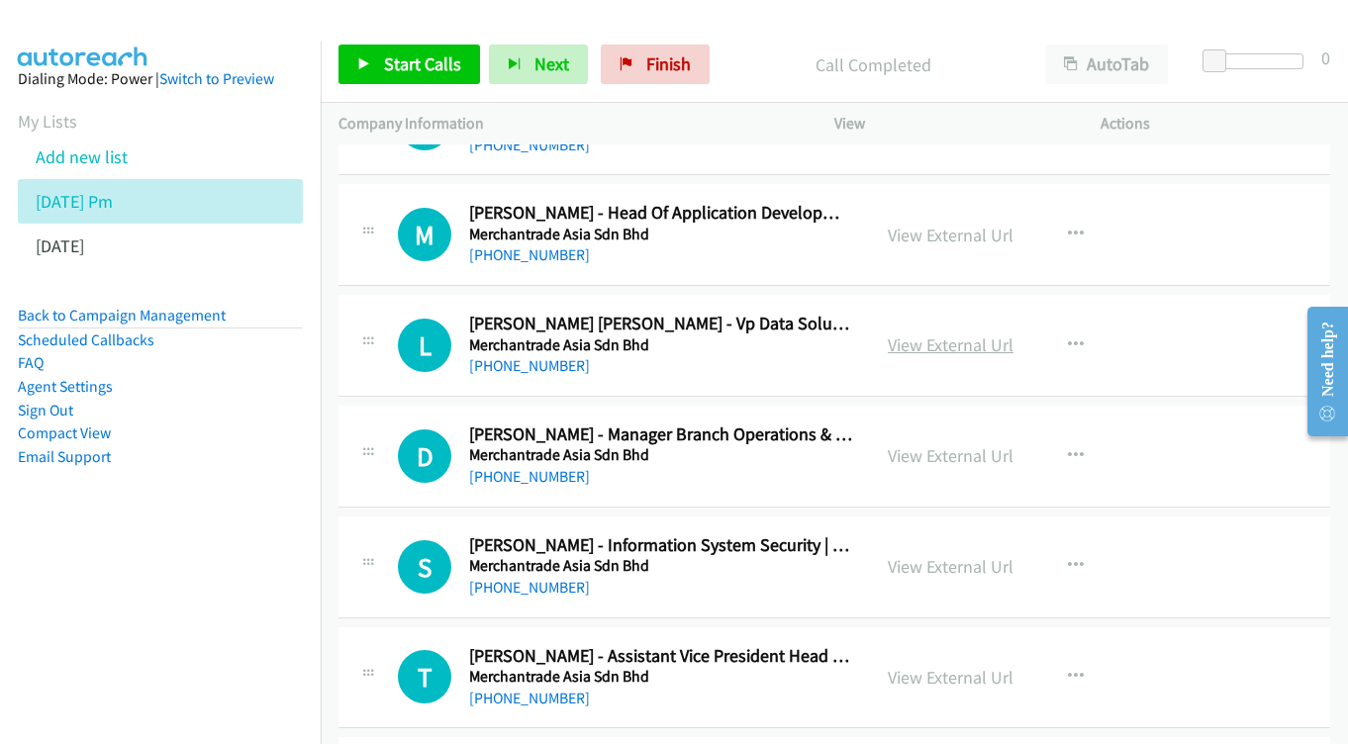
click at [926, 334] on link "View External Url" at bounding box center [951, 345] width 126 height 23
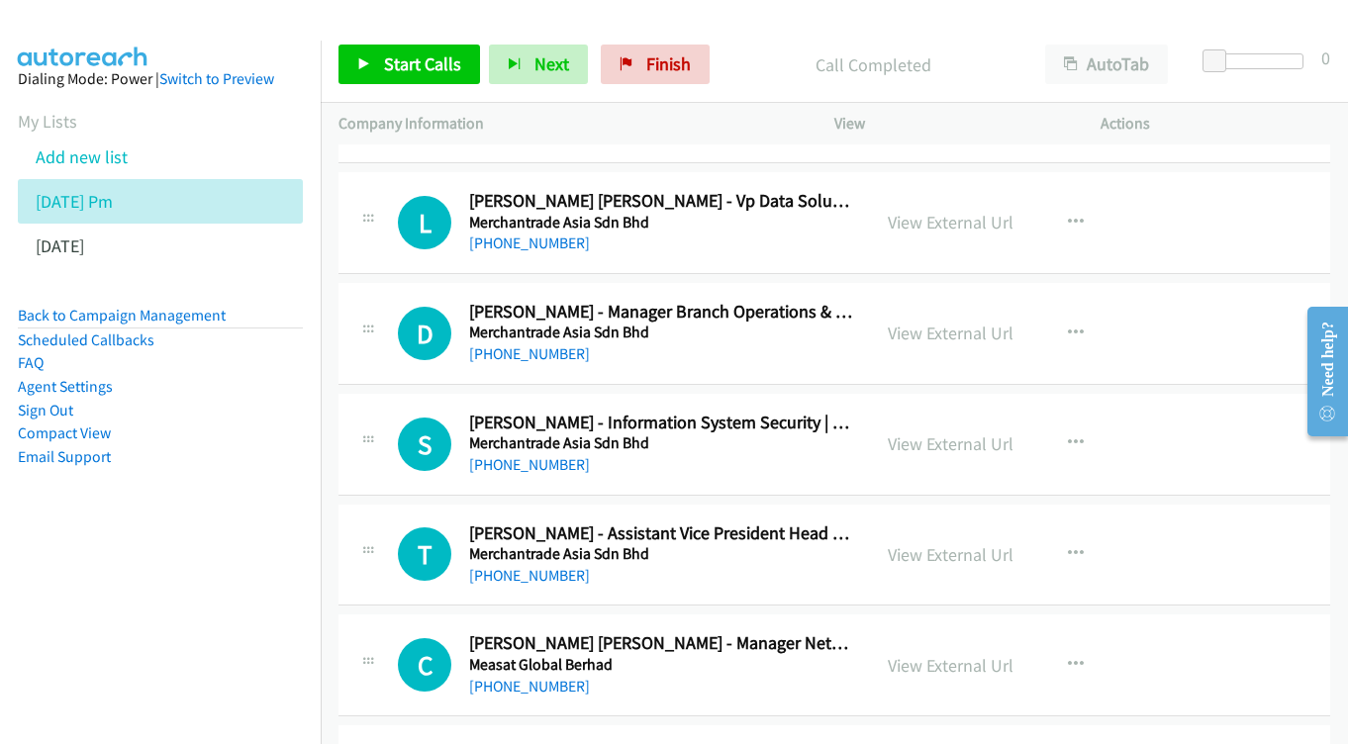
scroll to position [5046, 0]
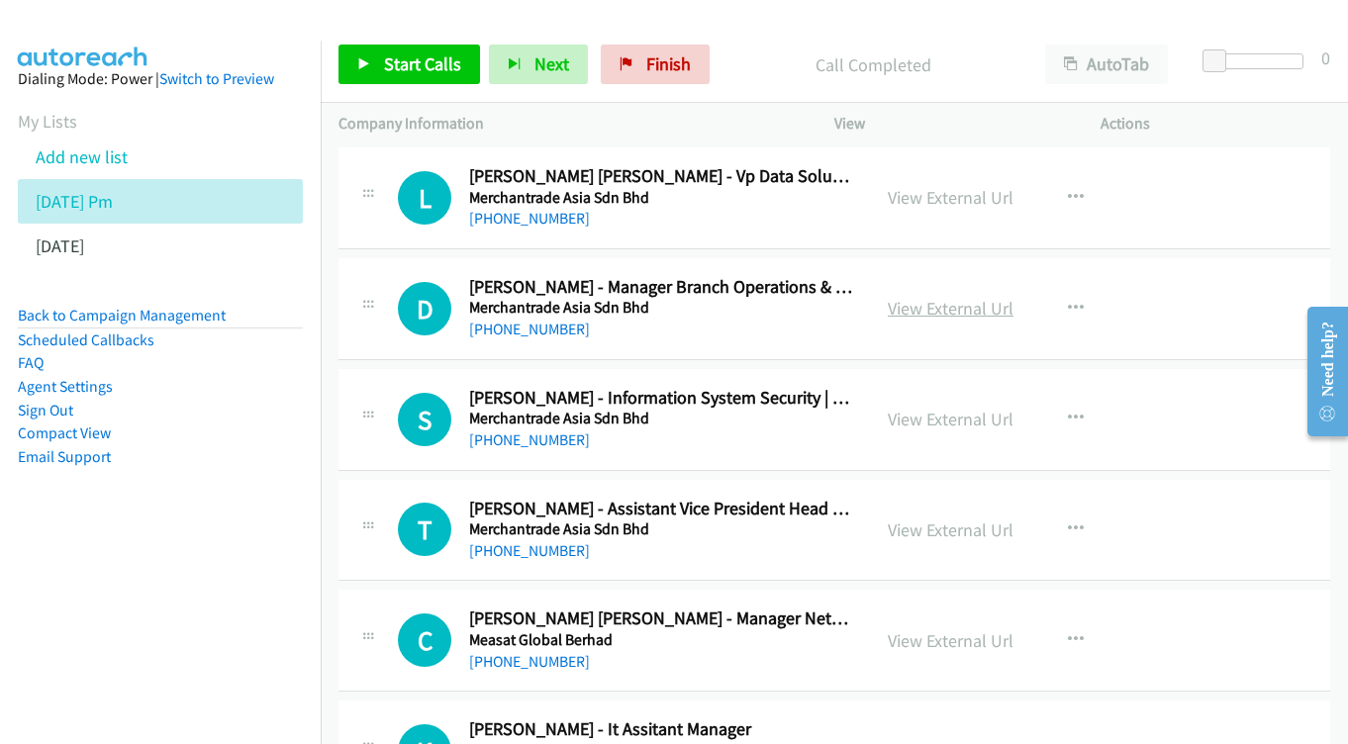
click at [973, 297] on link "View External Url" at bounding box center [951, 308] width 126 height 23
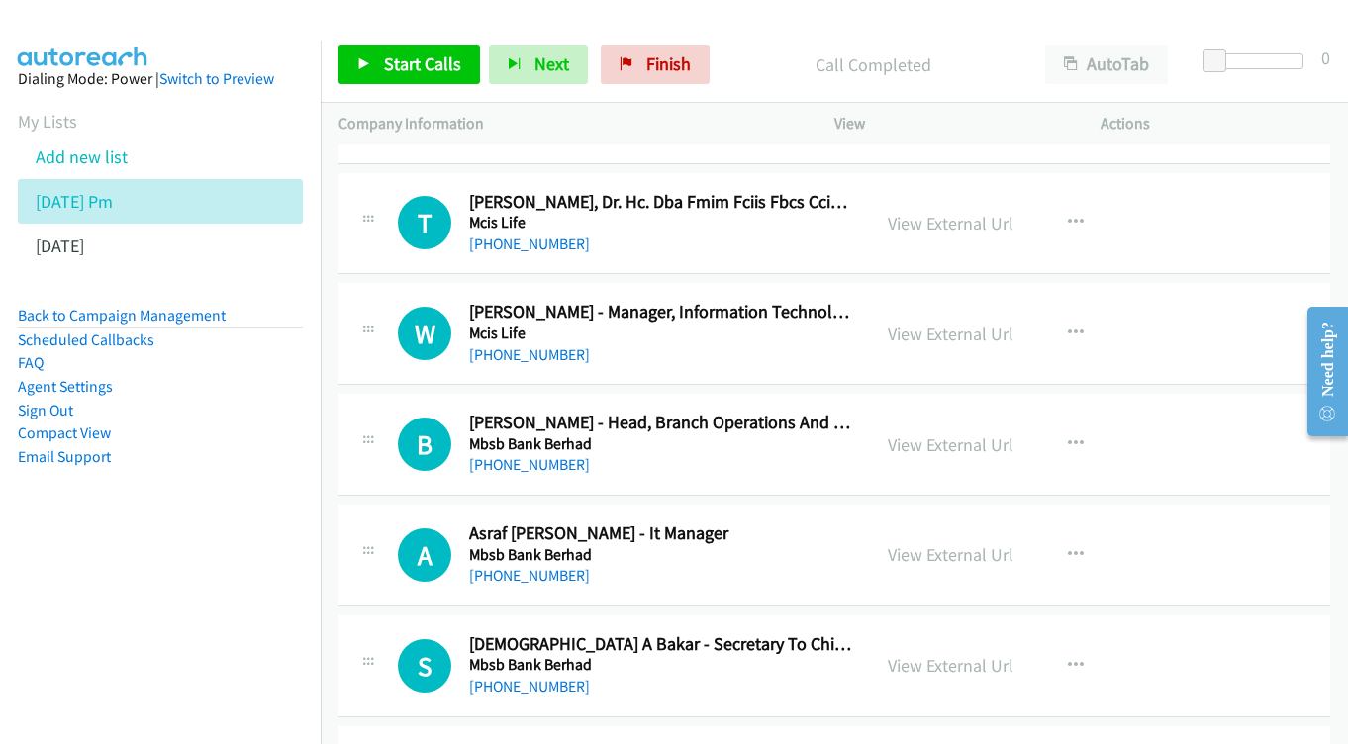
scroll to position [5925, 0]
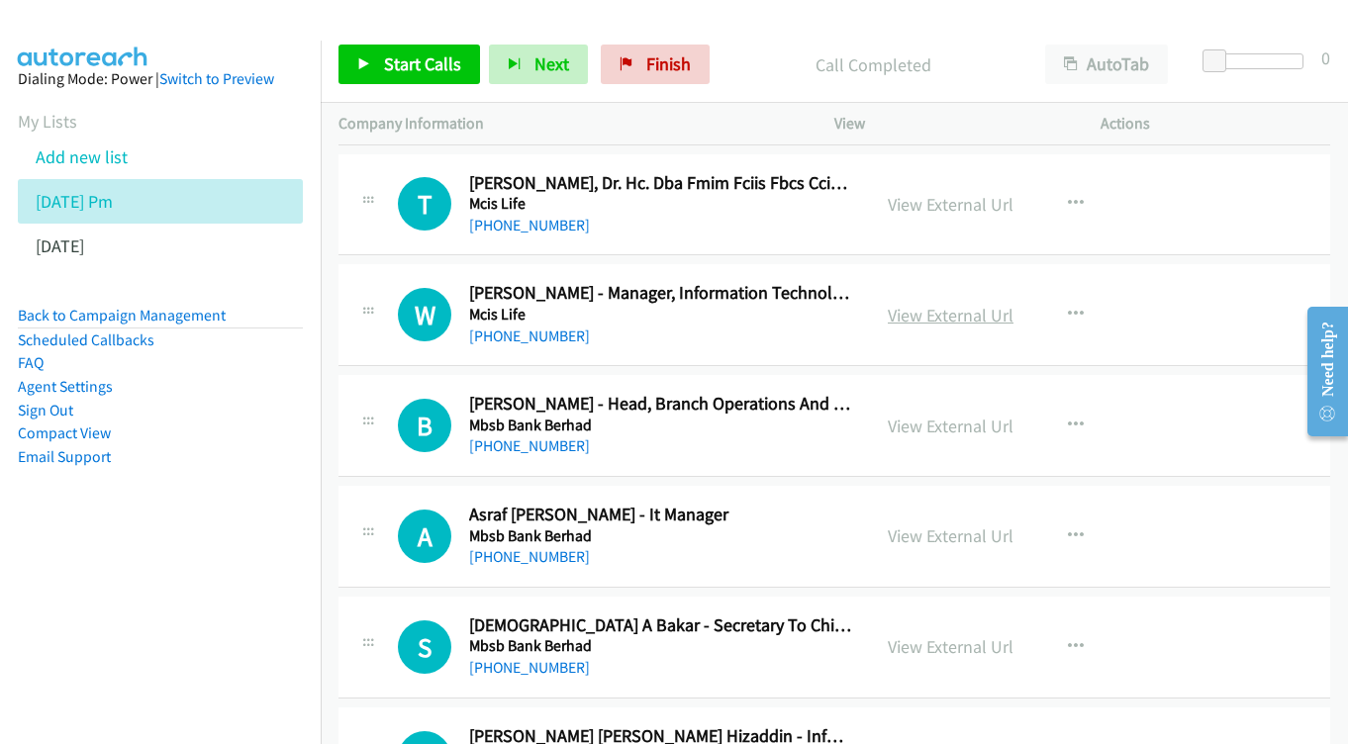
click at [933, 304] on link "View External Url" at bounding box center [951, 315] width 126 height 23
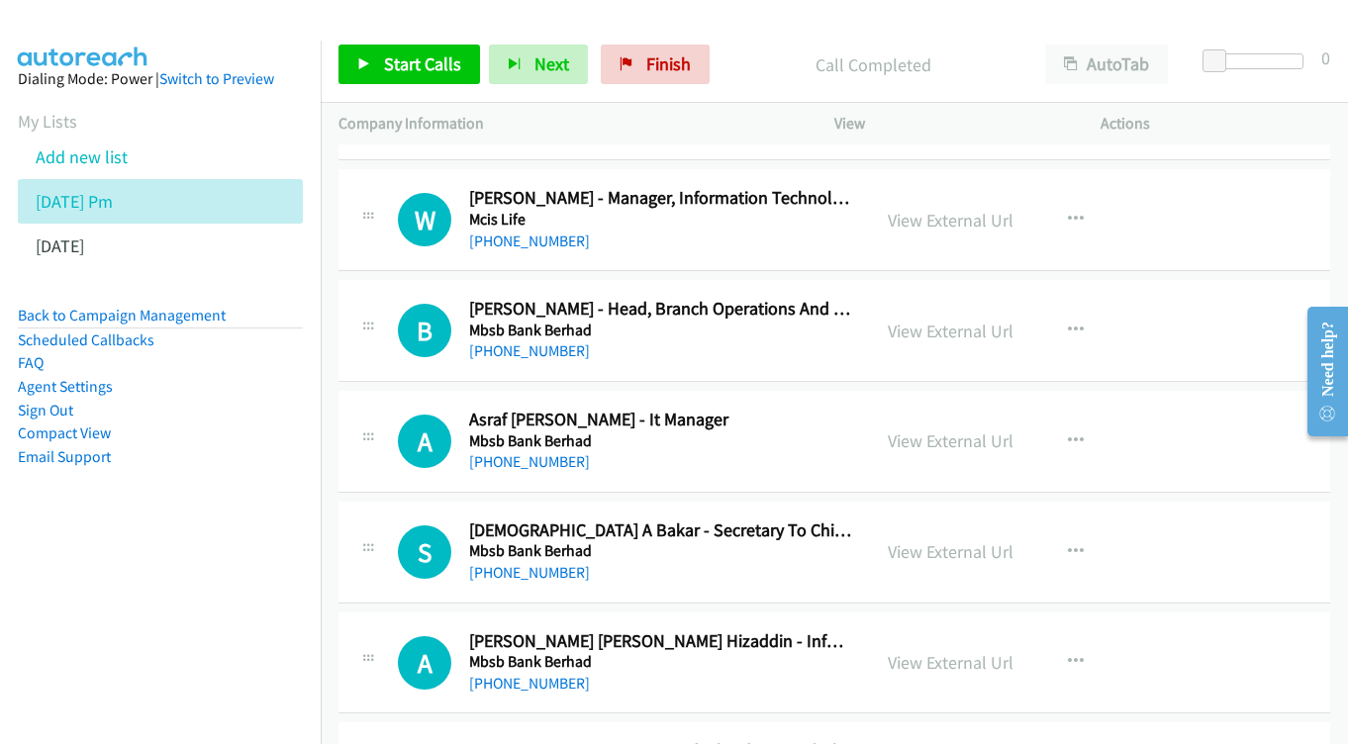
scroll to position [6024, 0]
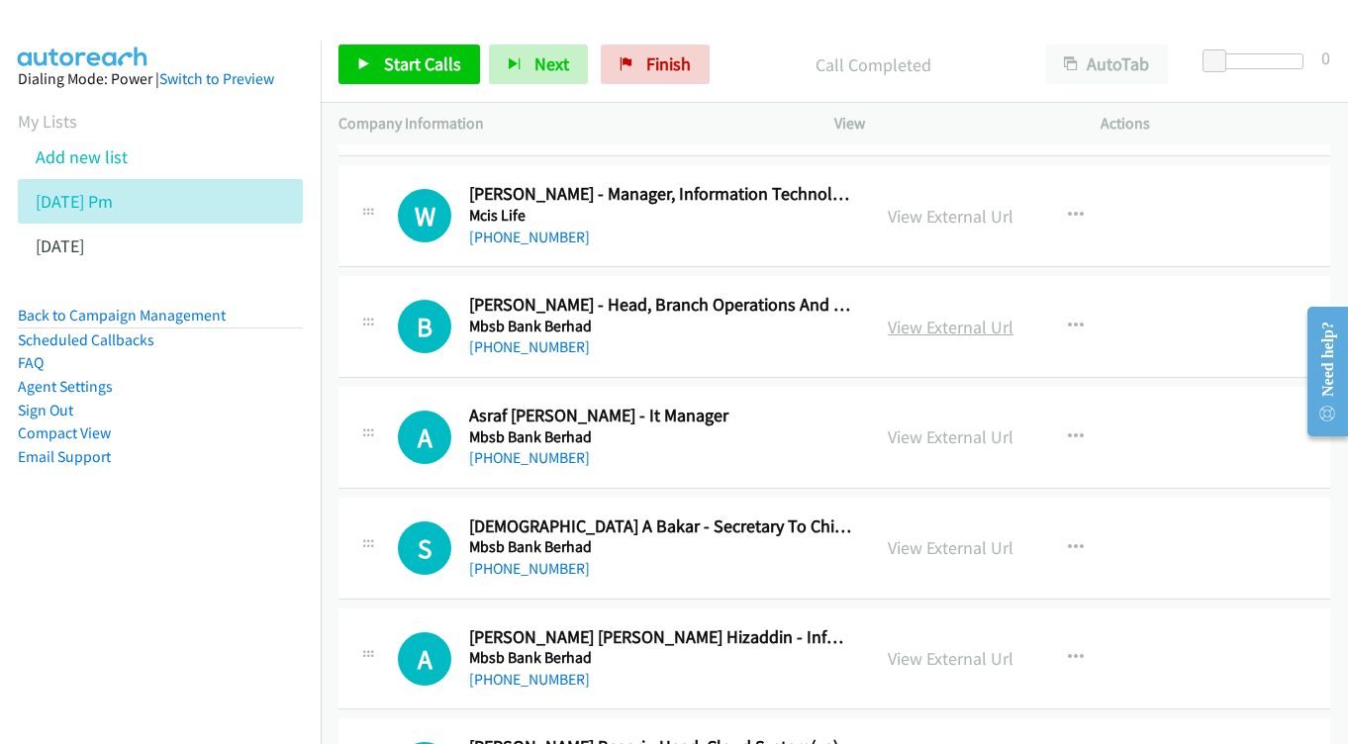
click at [917, 316] on link "View External Url" at bounding box center [951, 327] width 126 height 23
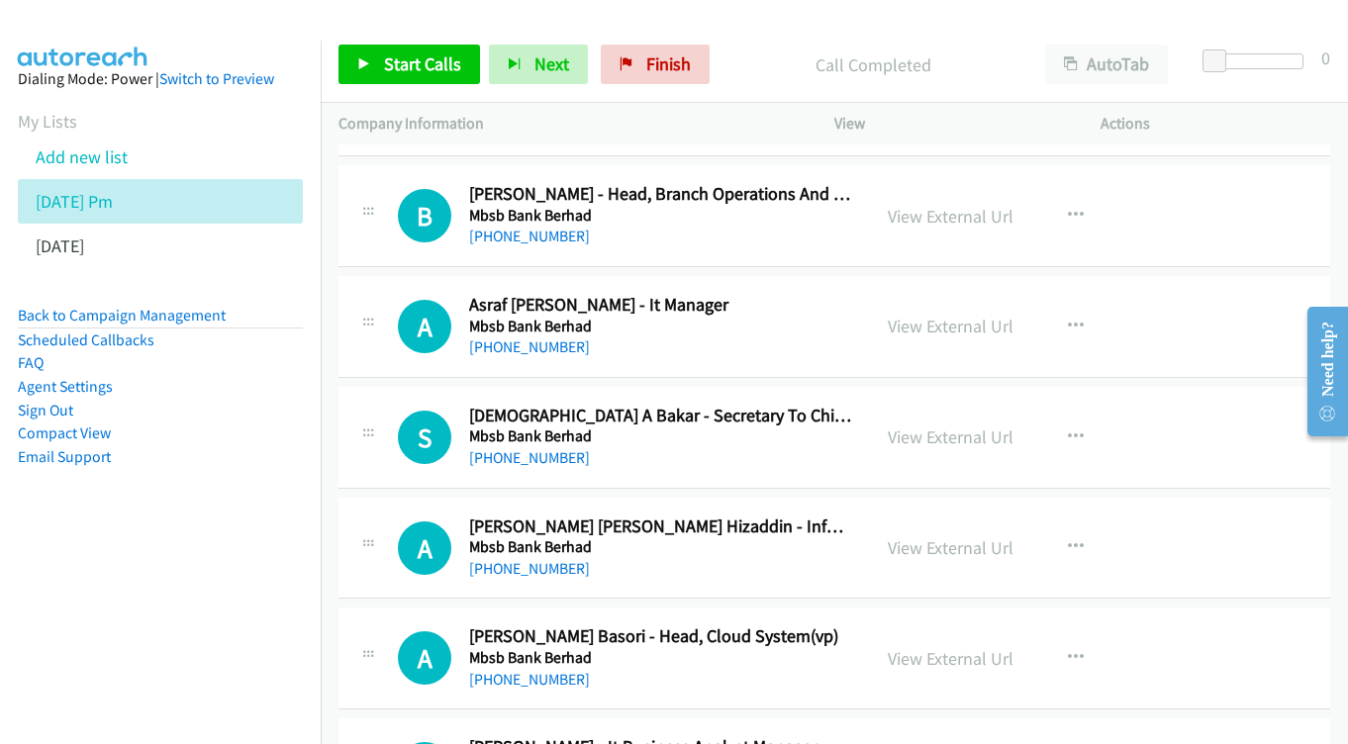
scroll to position [6167, 0]
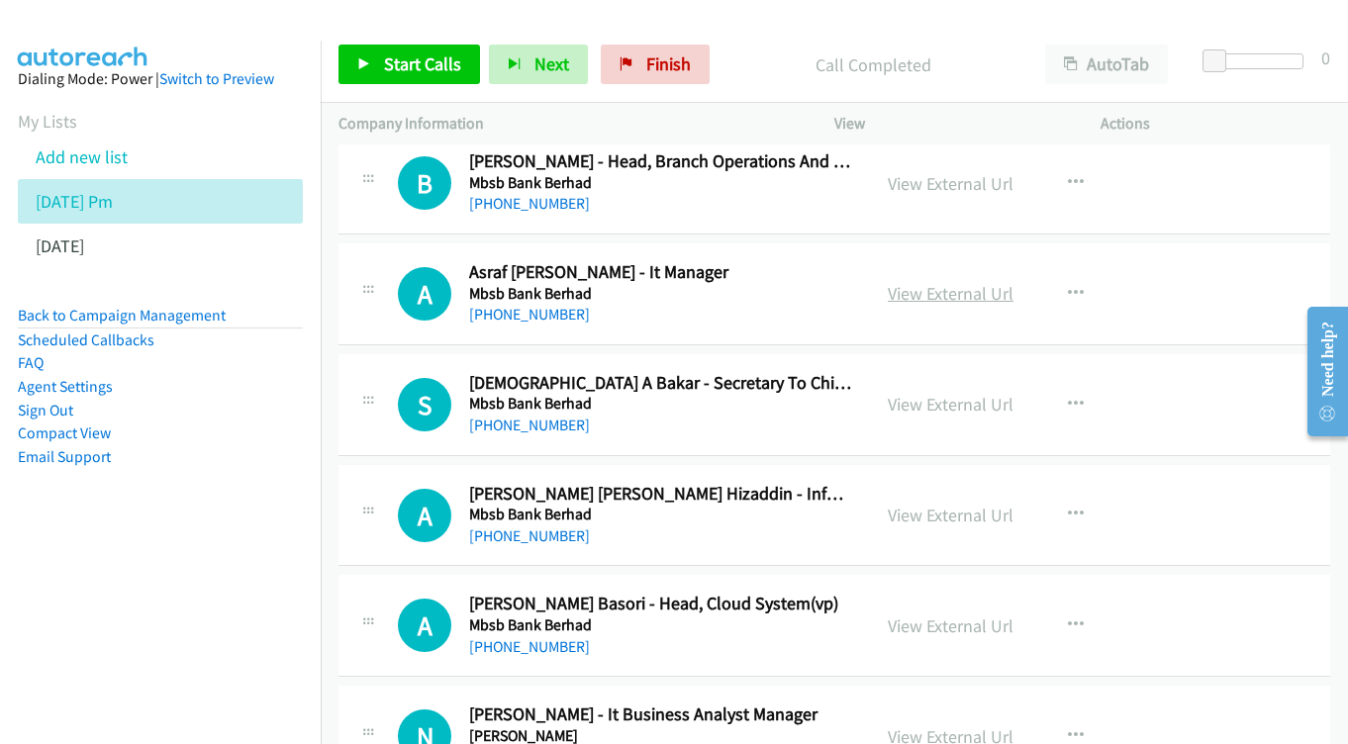
click at [942, 282] on link "View External Url" at bounding box center [951, 293] width 126 height 23
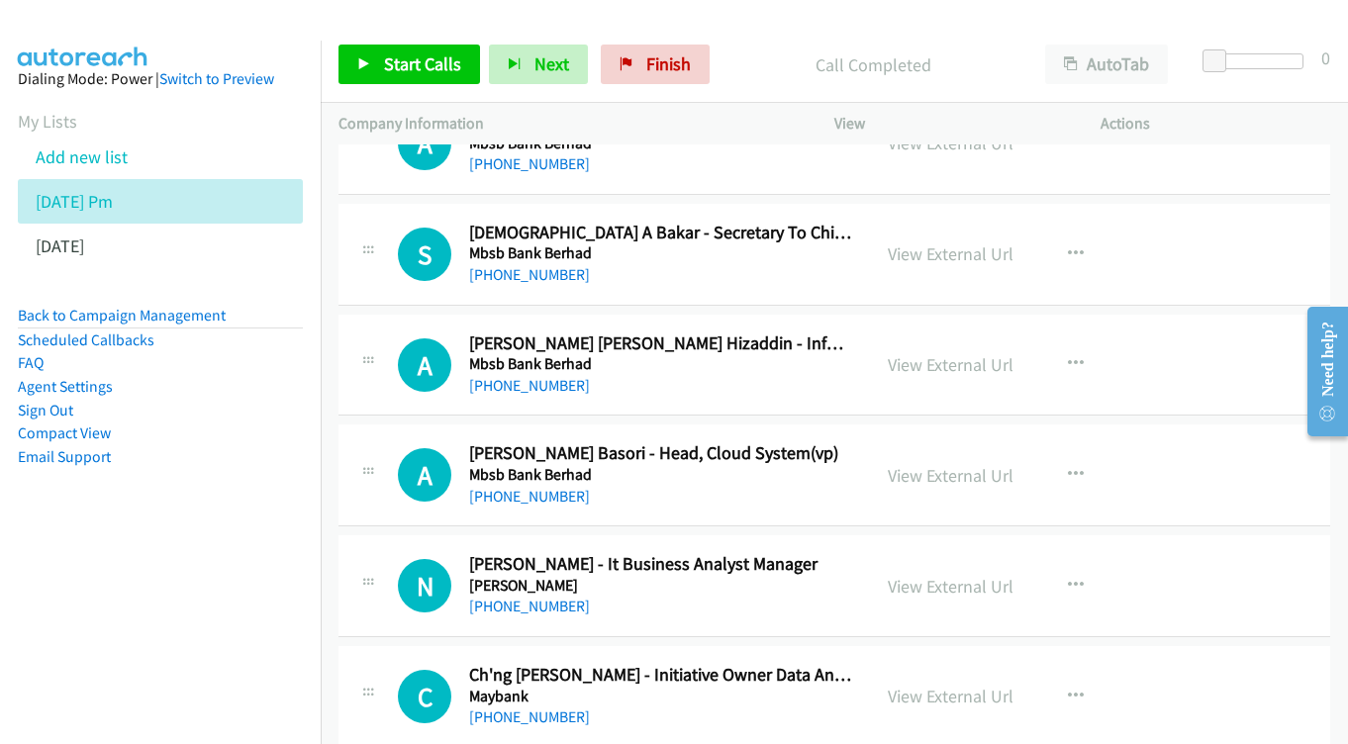
scroll to position [6355, 0]
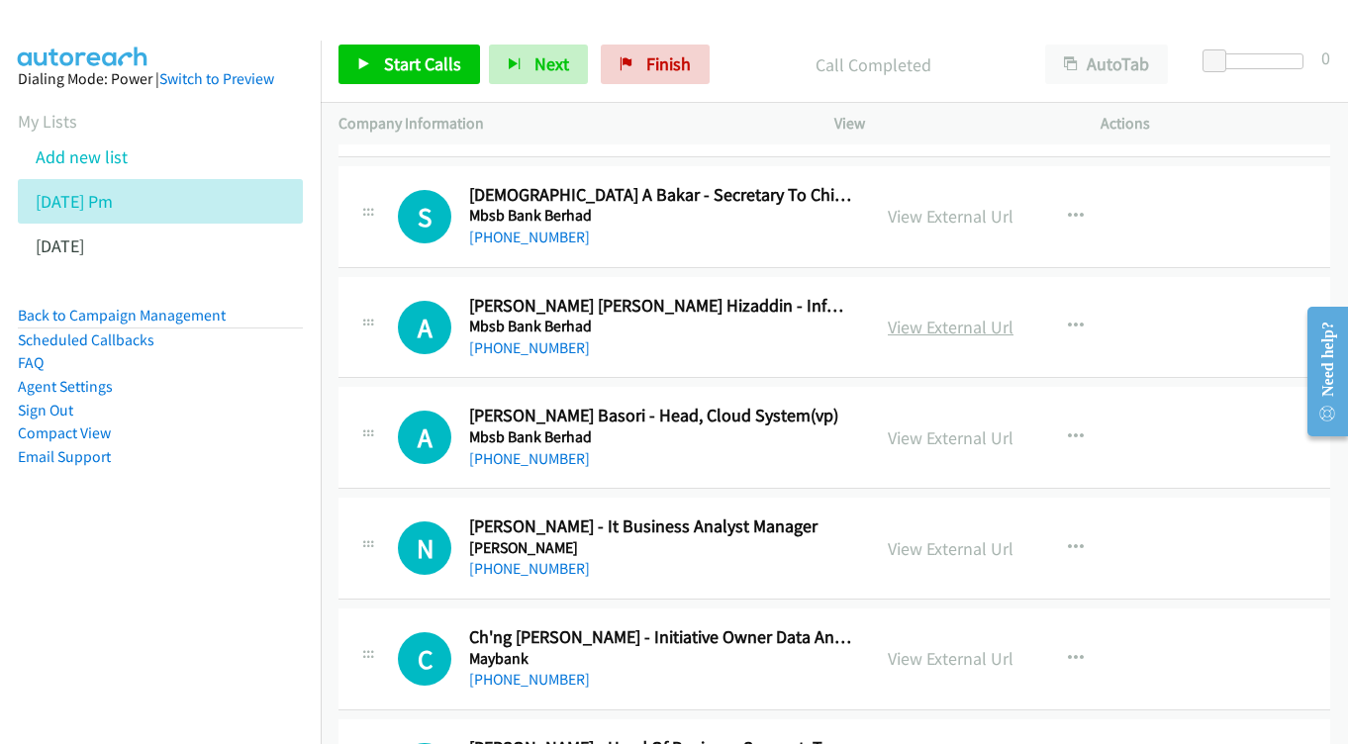
click at [980, 316] on link "View External Url" at bounding box center [951, 327] width 126 height 23
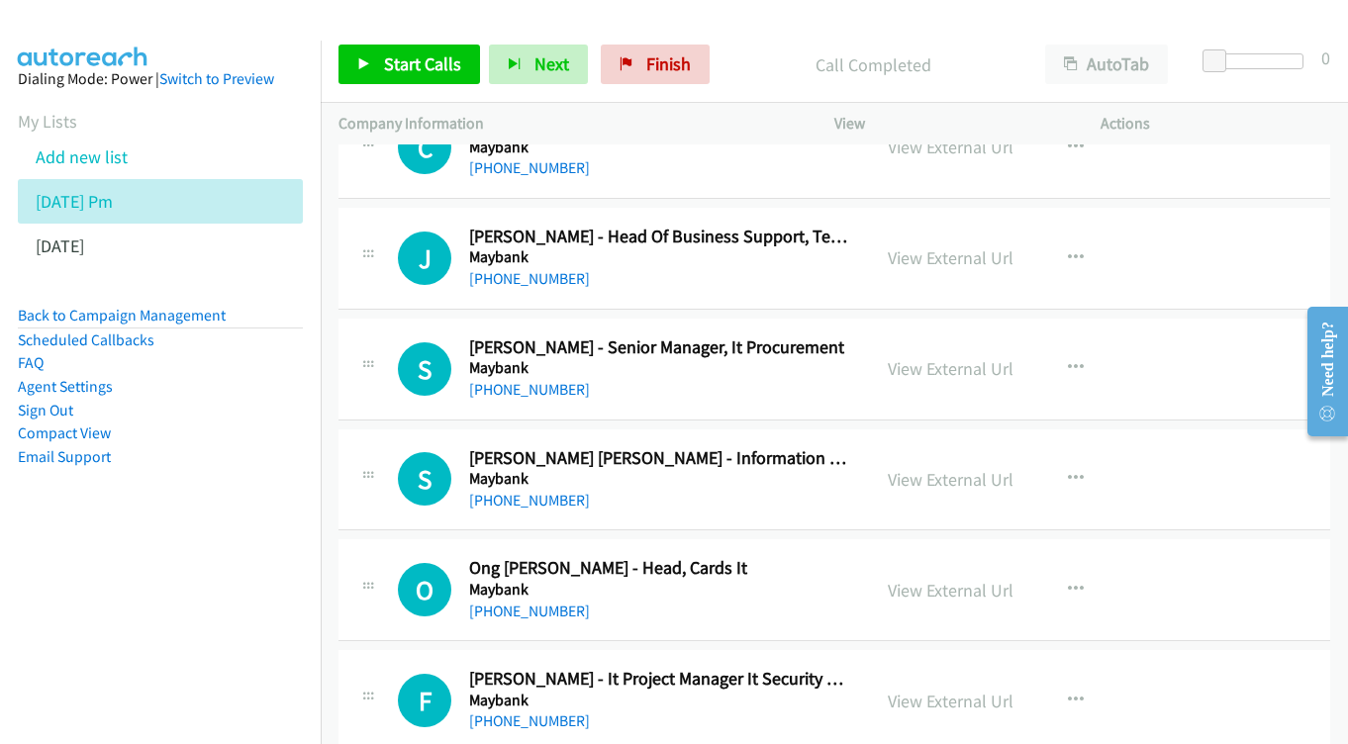
scroll to position [6902, 0]
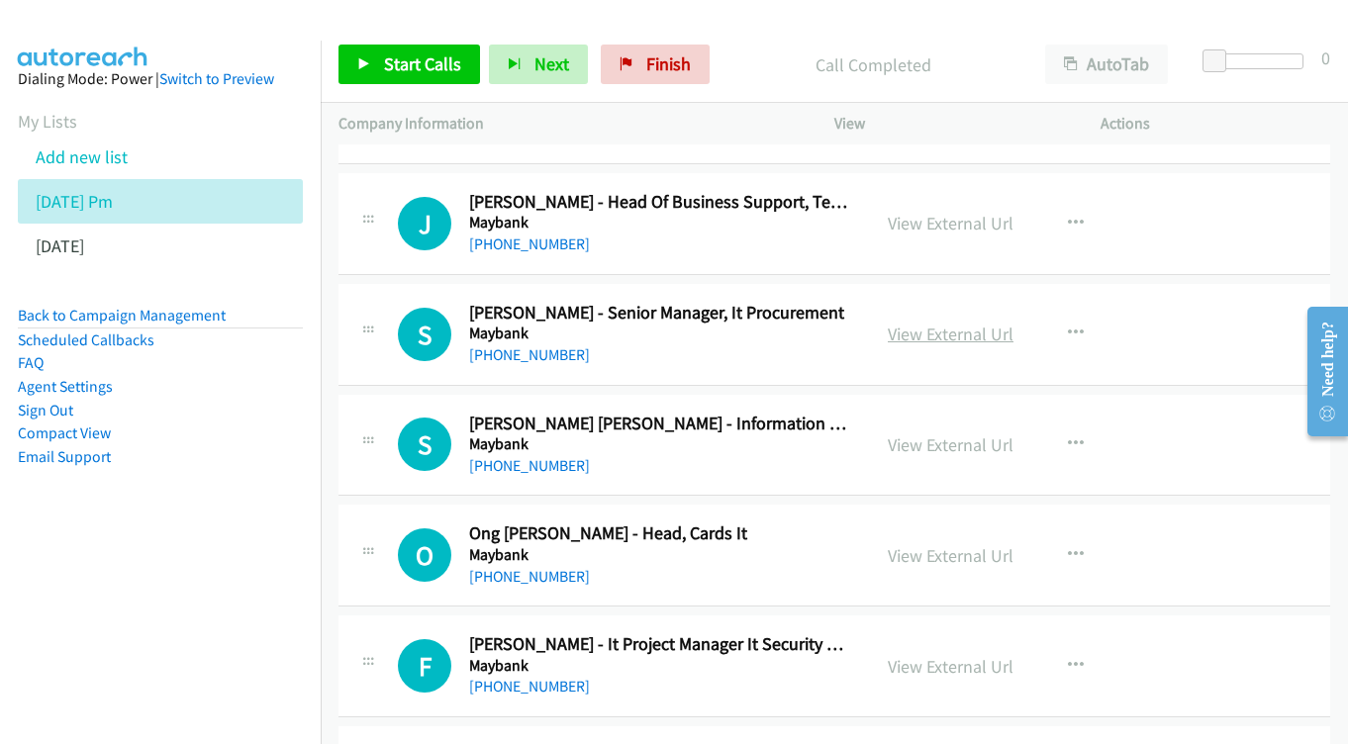
click at [954, 323] on link "View External Url" at bounding box center [951, 334] width 126 height 23
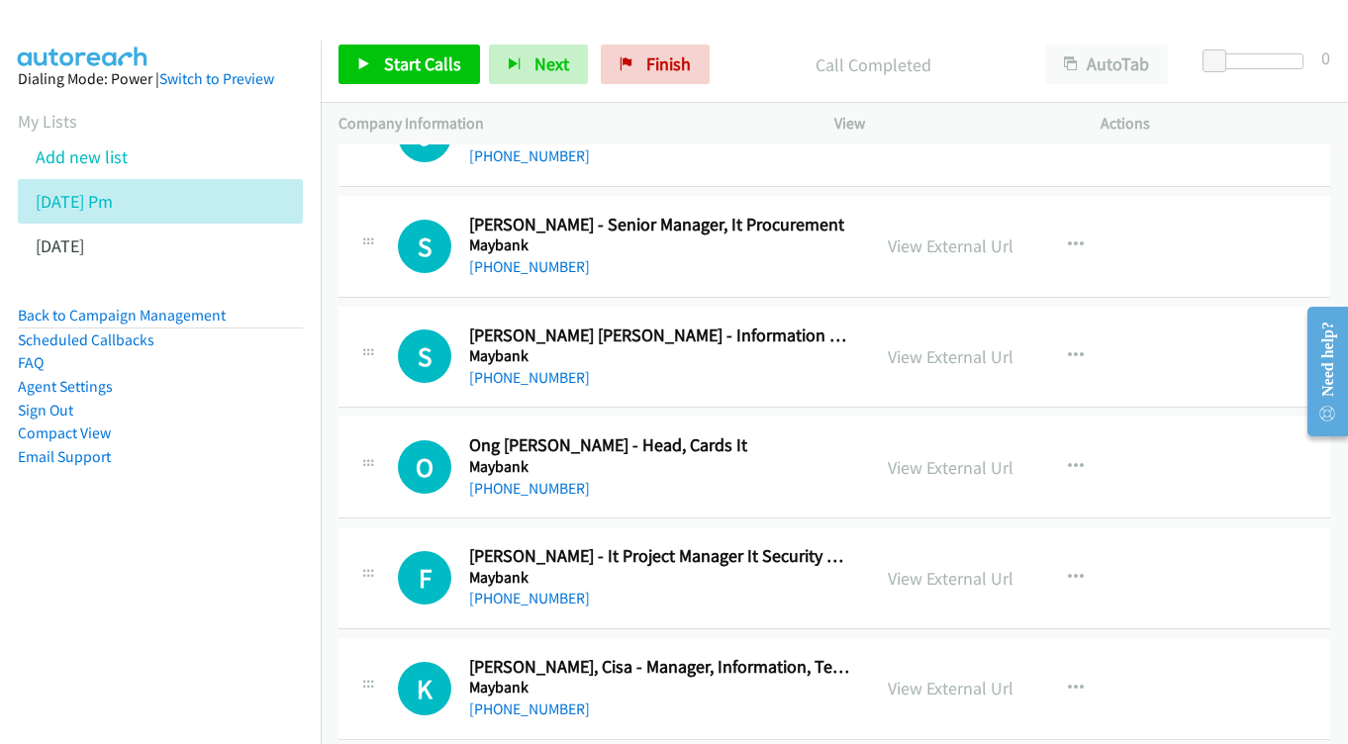
scroll to position [6994, 0]
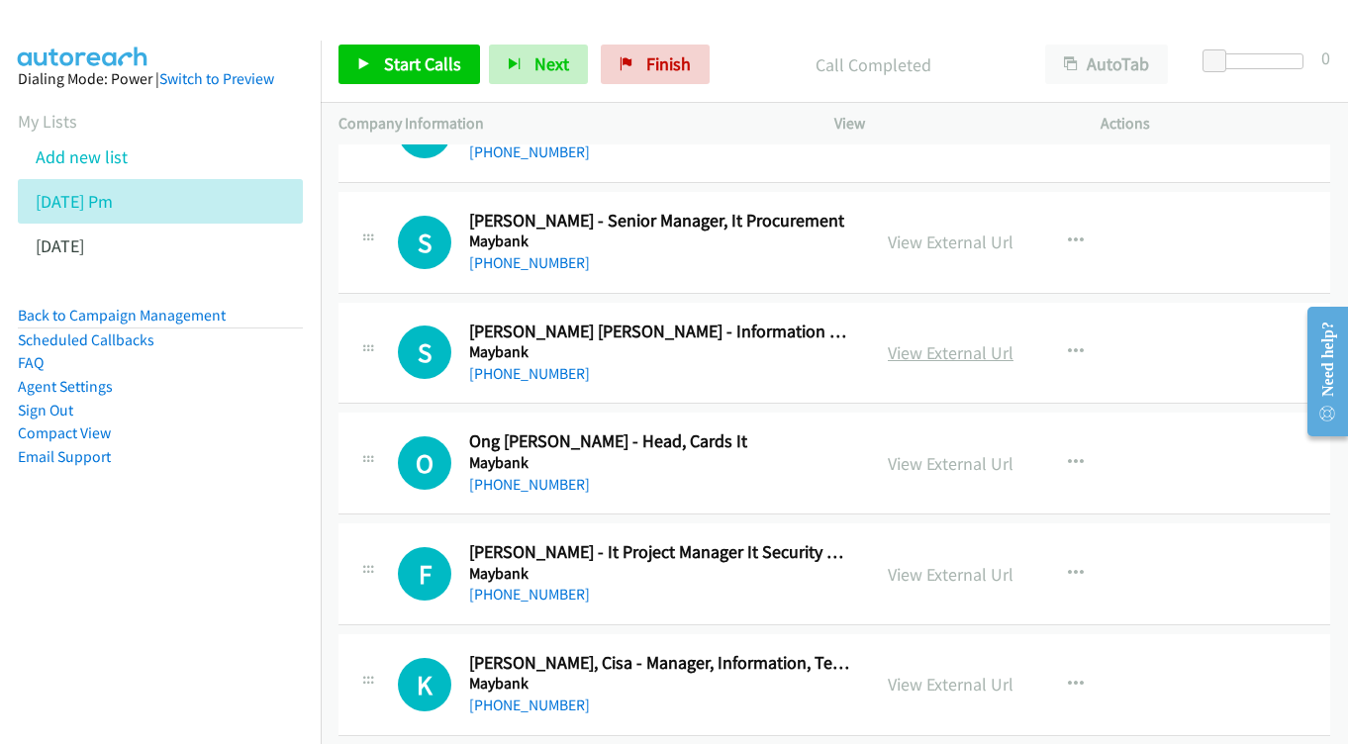
click at [913, 342] on link "View External Url" at bounding box center [951, 353] width 126 height 23
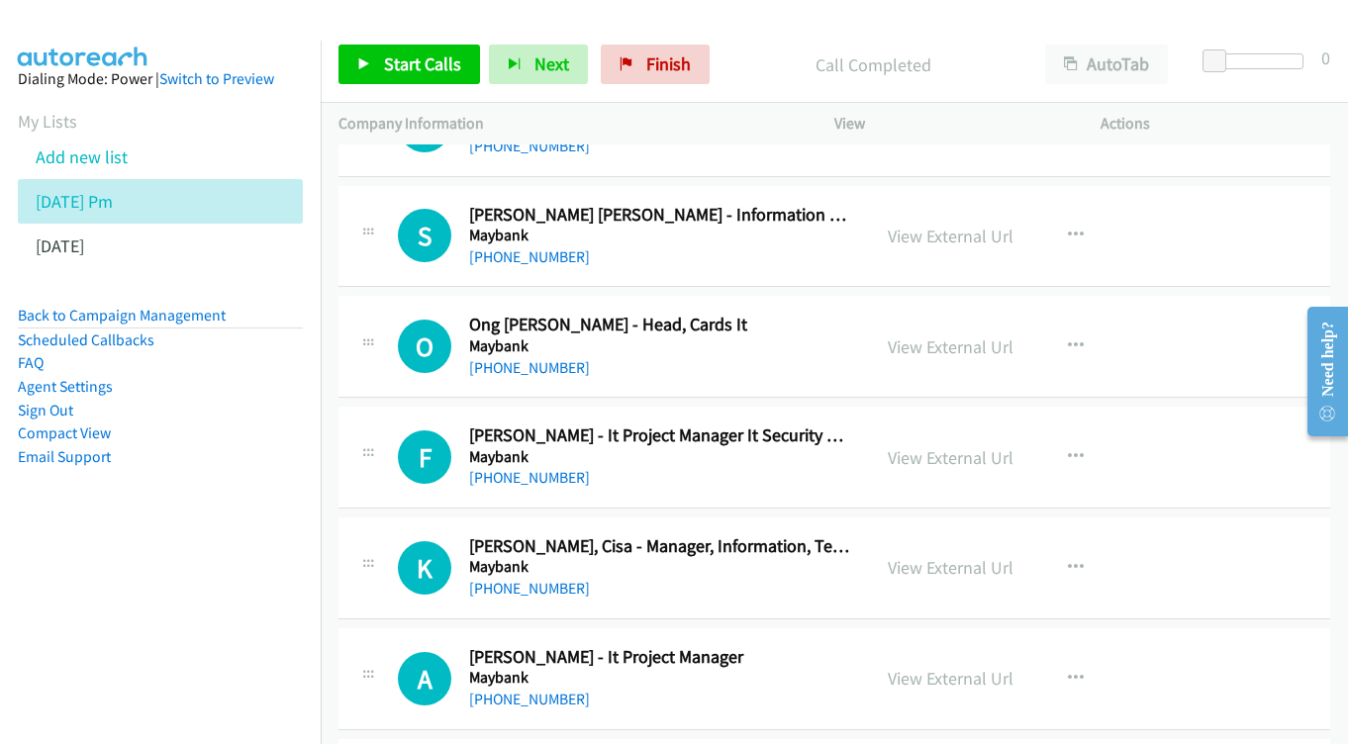
scroll to position [7115, 0]
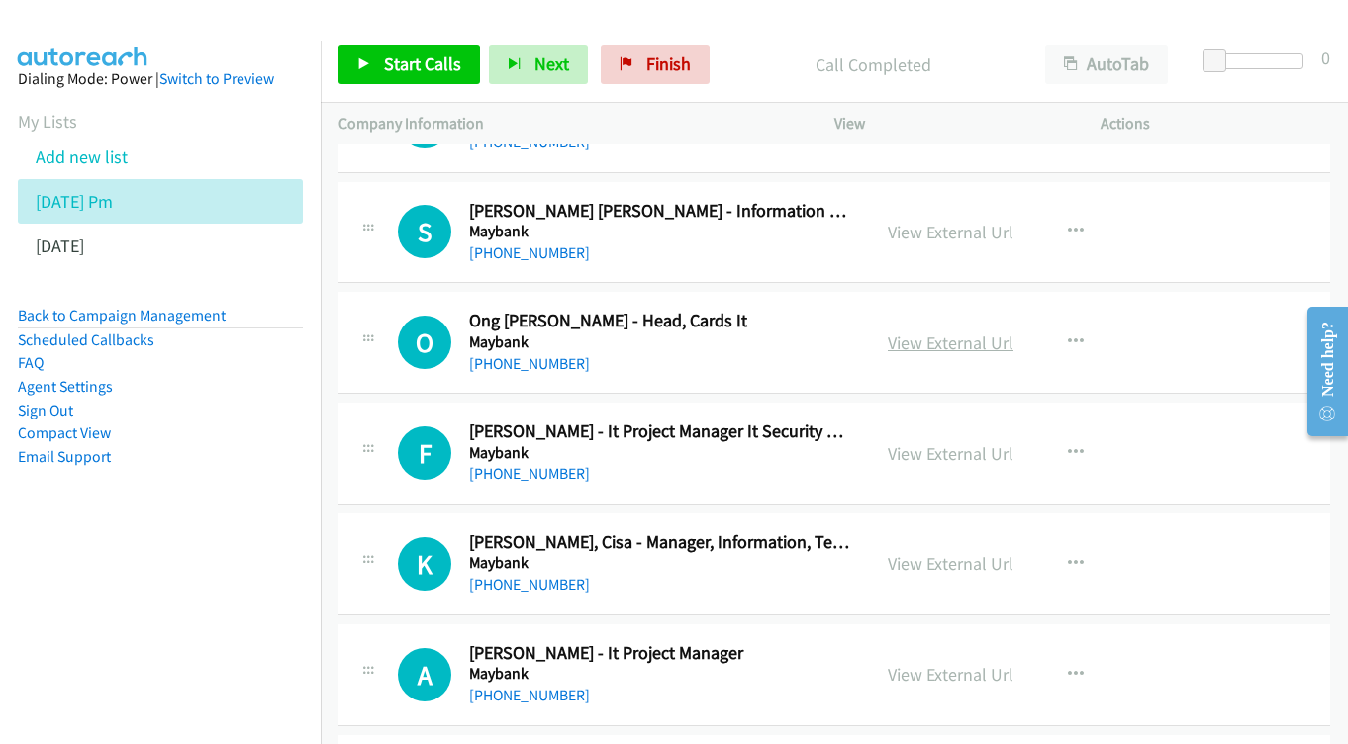
click at [942, 332] on link "View External Url" at bounding box center [951, 343] width 126 height 23
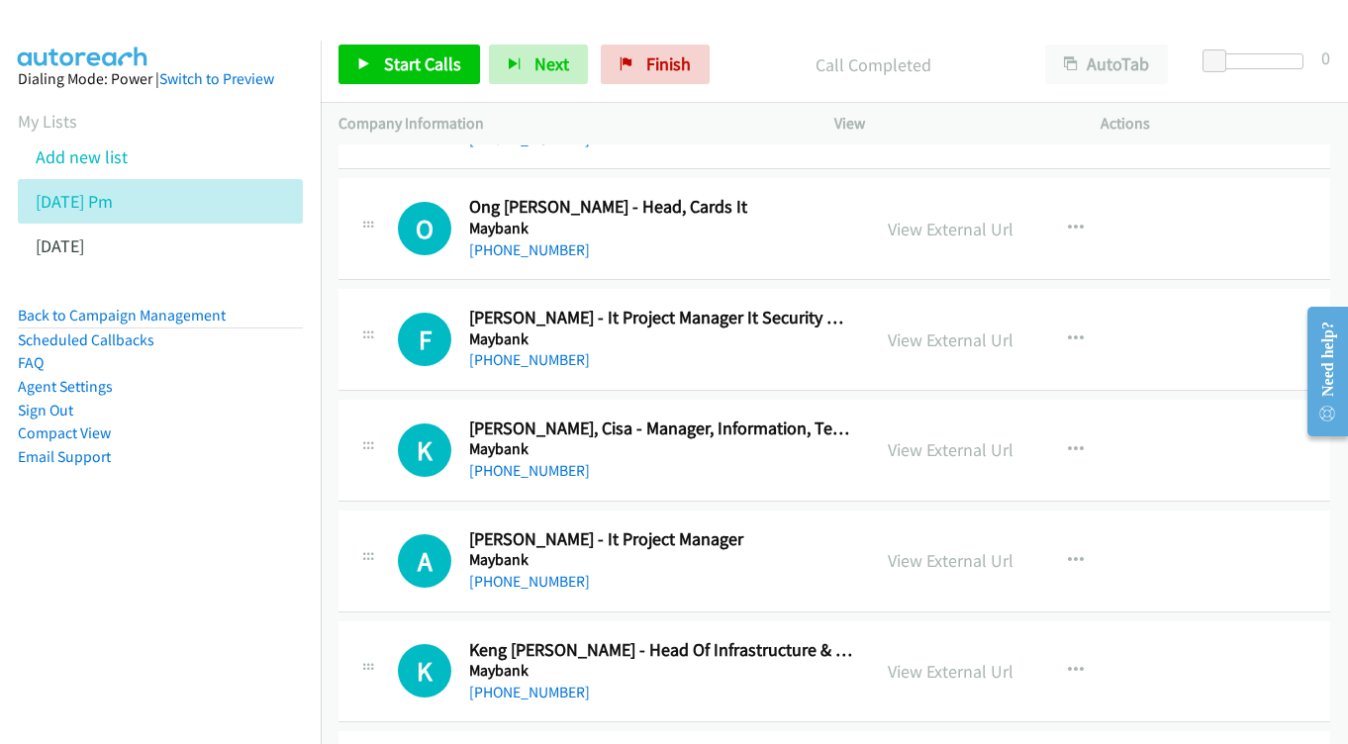
scroll to position [7232, 0]
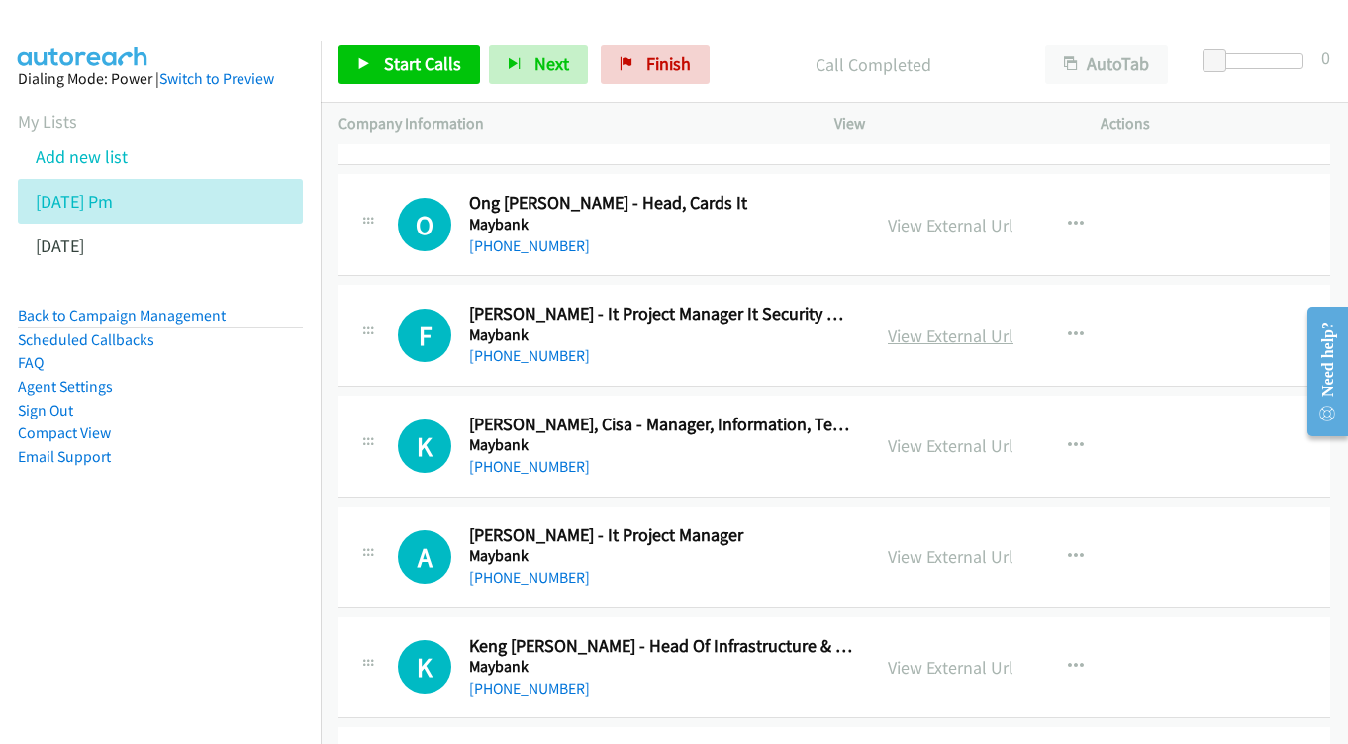
click at [939, 325] on link "View External Url" at bounding box center [951, 336] width 126 height 23
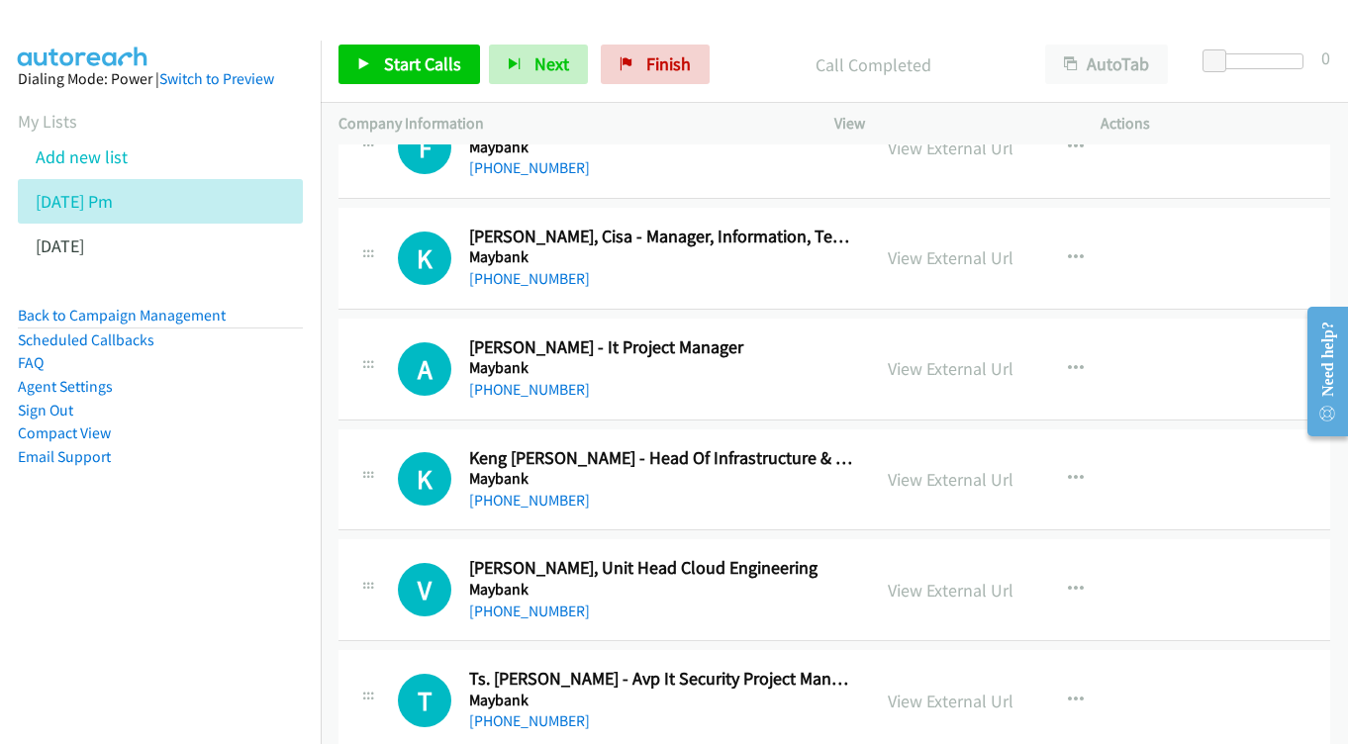
scroll to position [7455, 0]
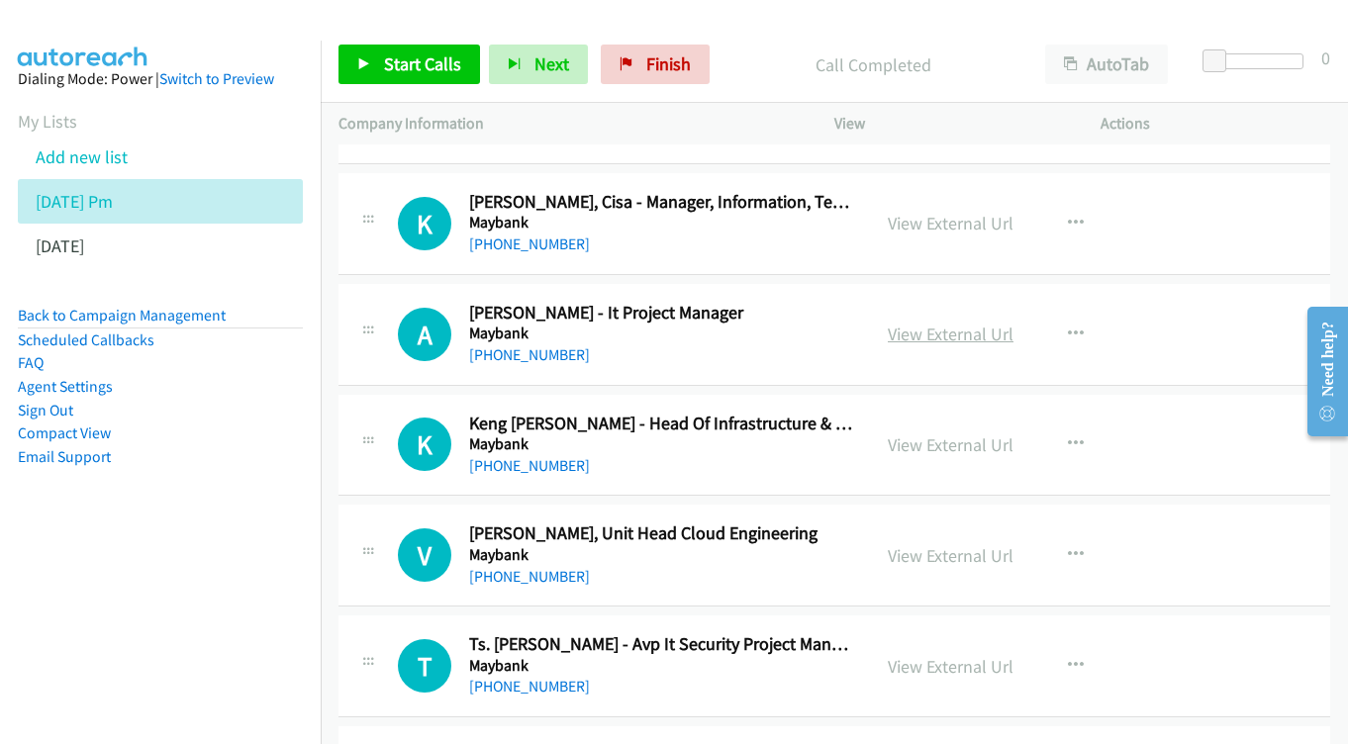
click at [941, 323] on link "View External Url" at bounding box center [951, 334] width 126 height 23
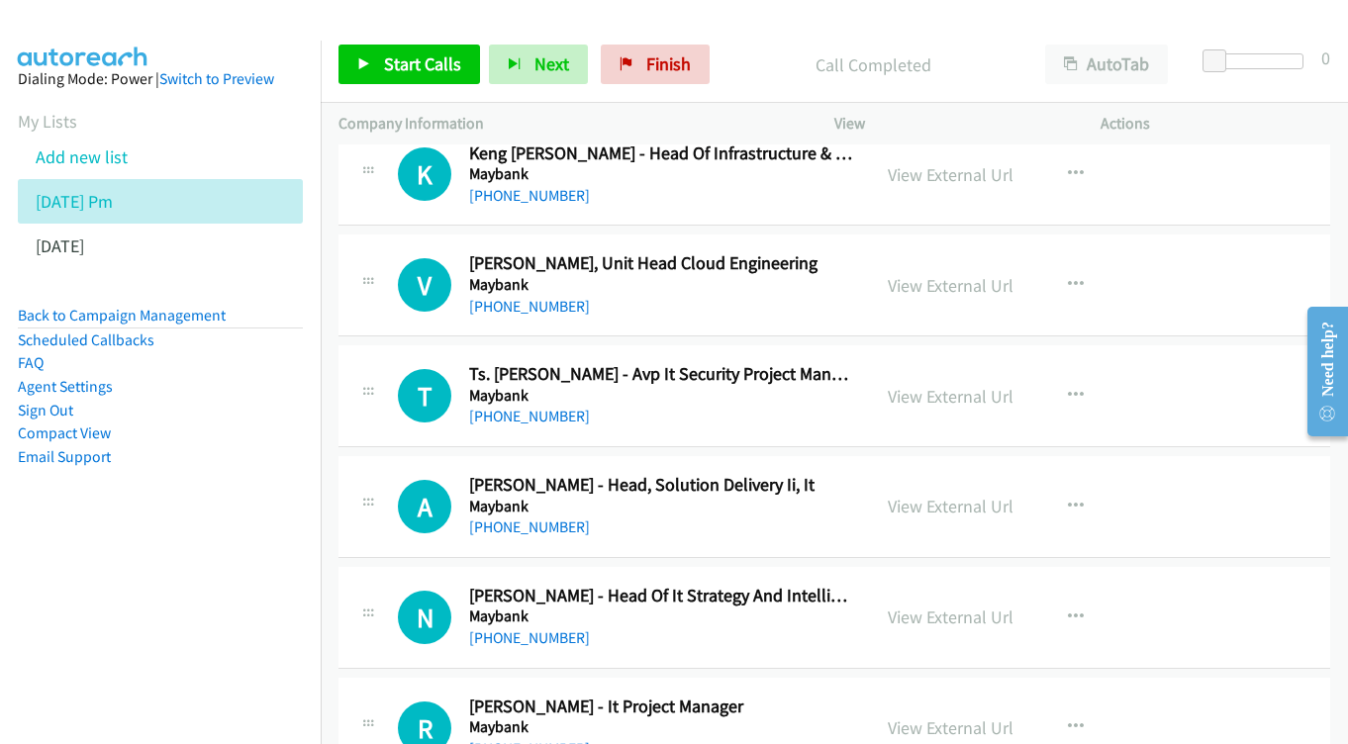
scroll to position [7759, 0]
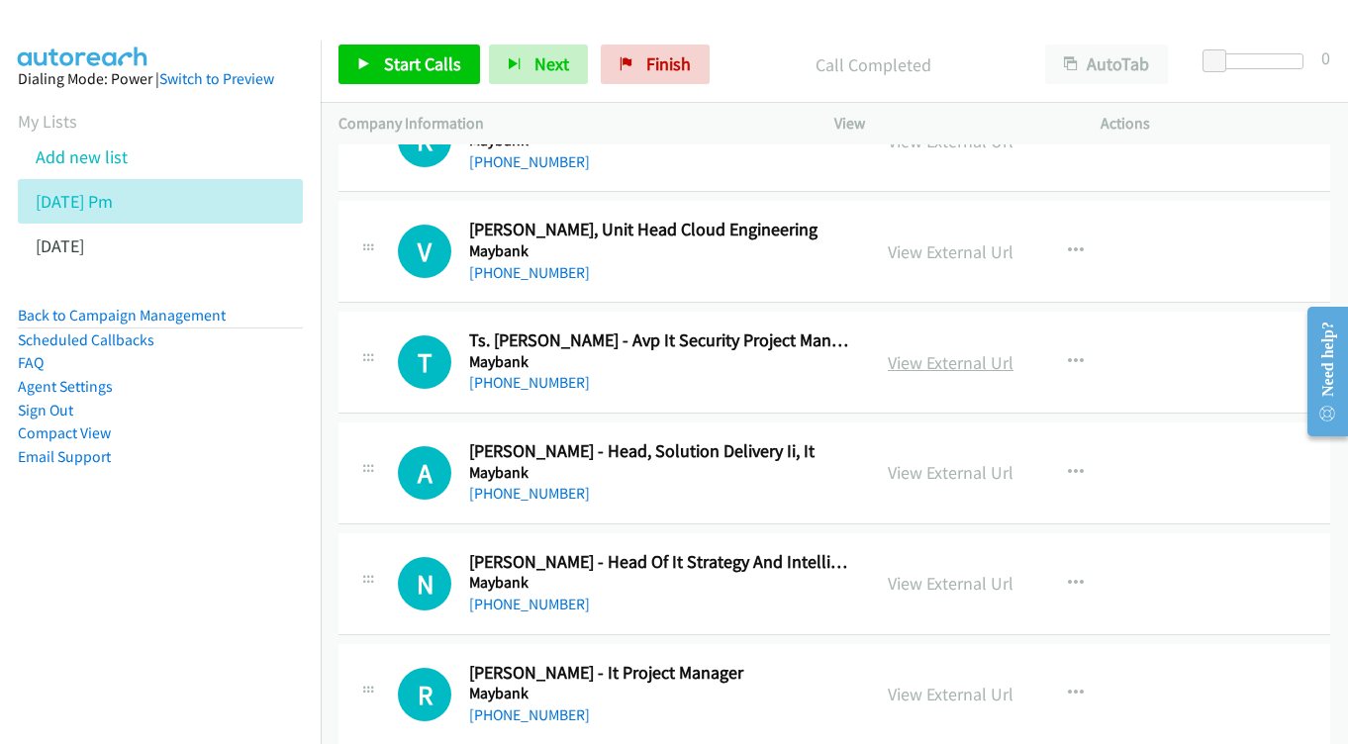
click at [935, 351] on link "View External Url" at bounding box center [951, 362] width 126 height 23
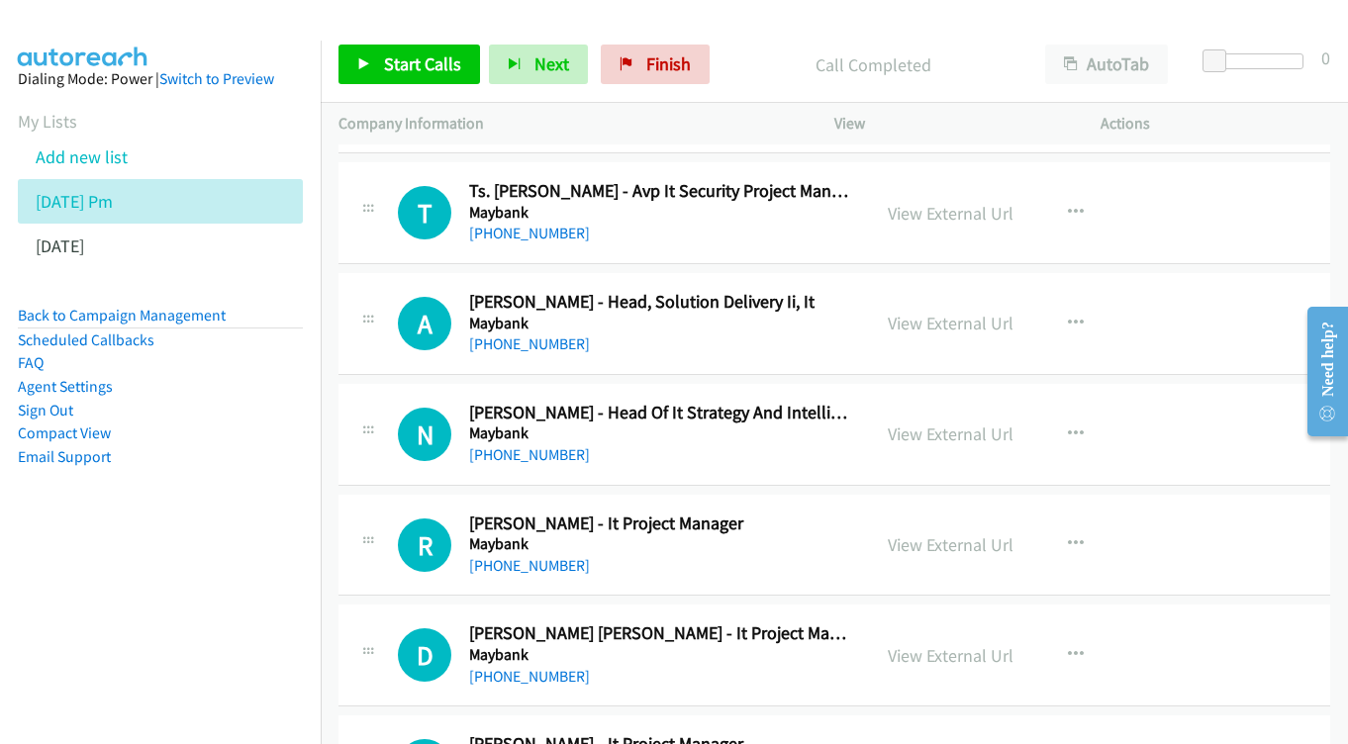
scroll to position [7912, 0]
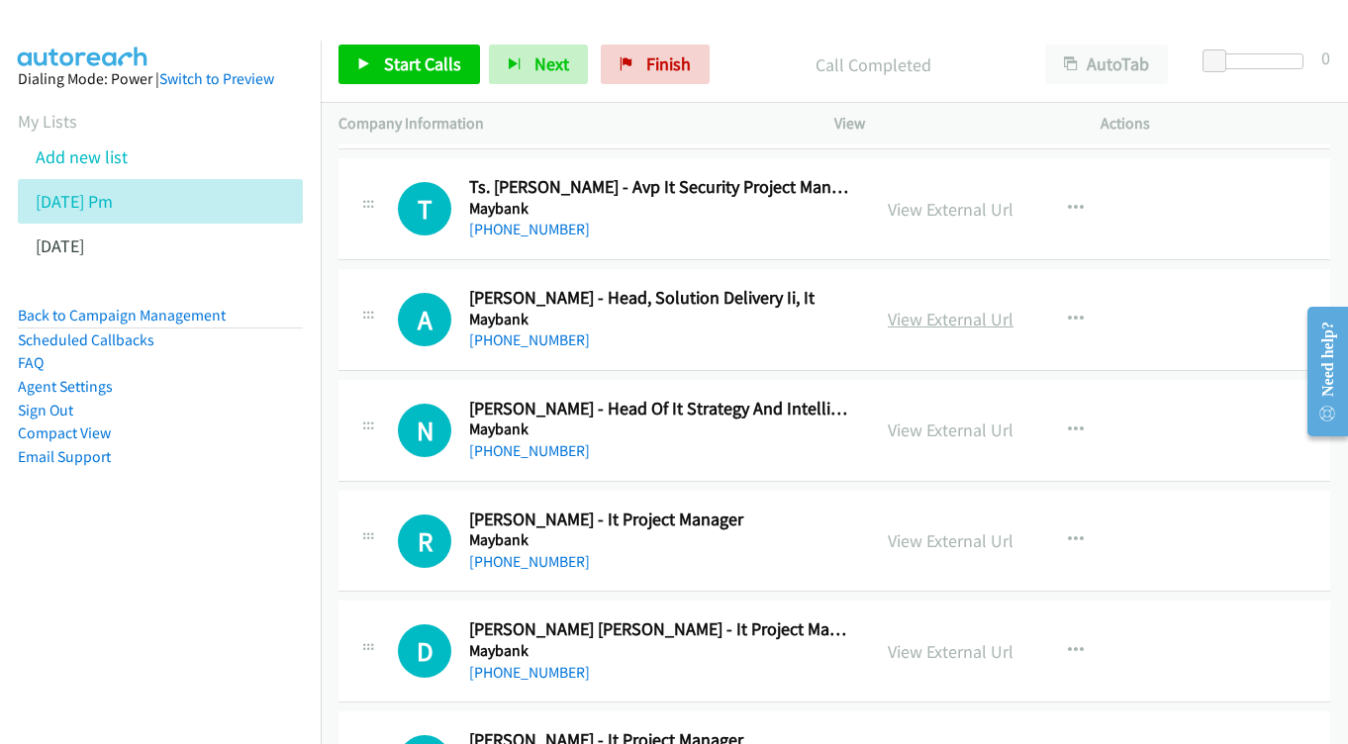
click at [925, 308] on link "View External Url" at bounding box center [951, 319] width 126 height 23
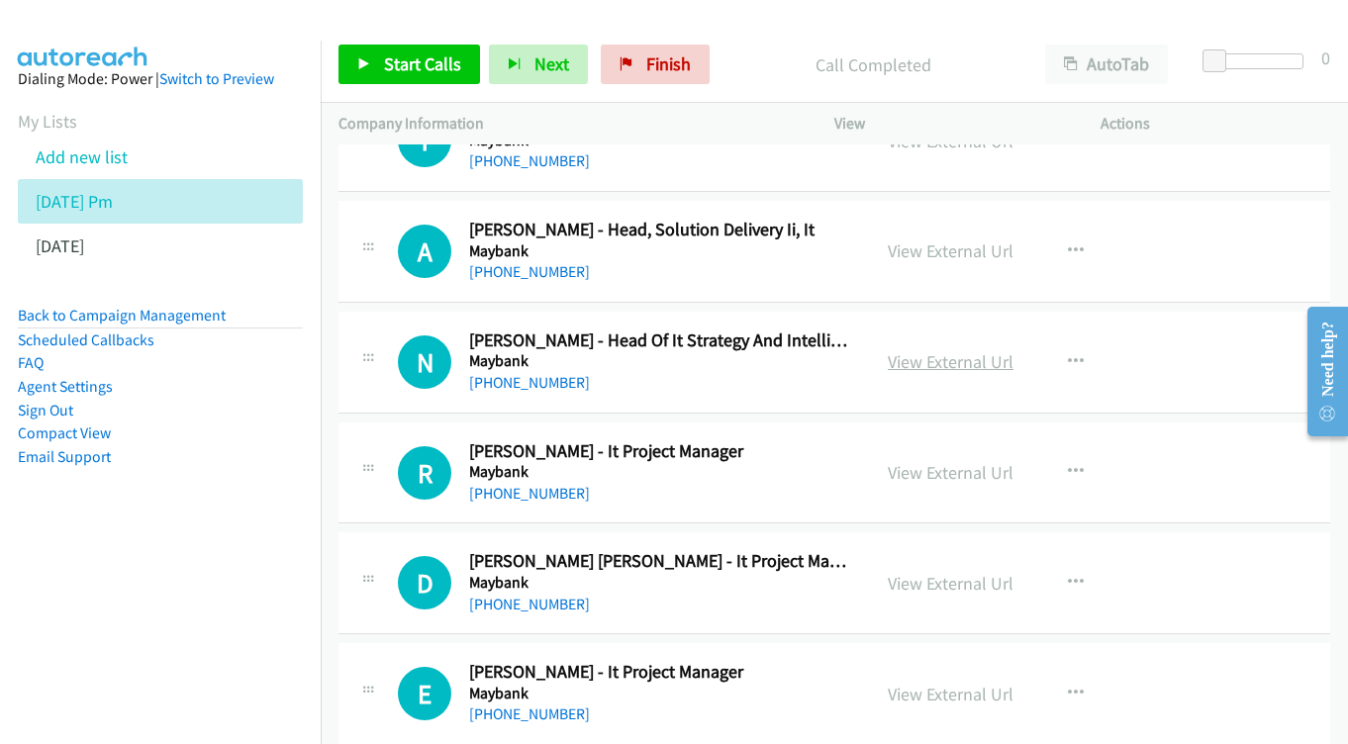
scroll to position [7985, 0]
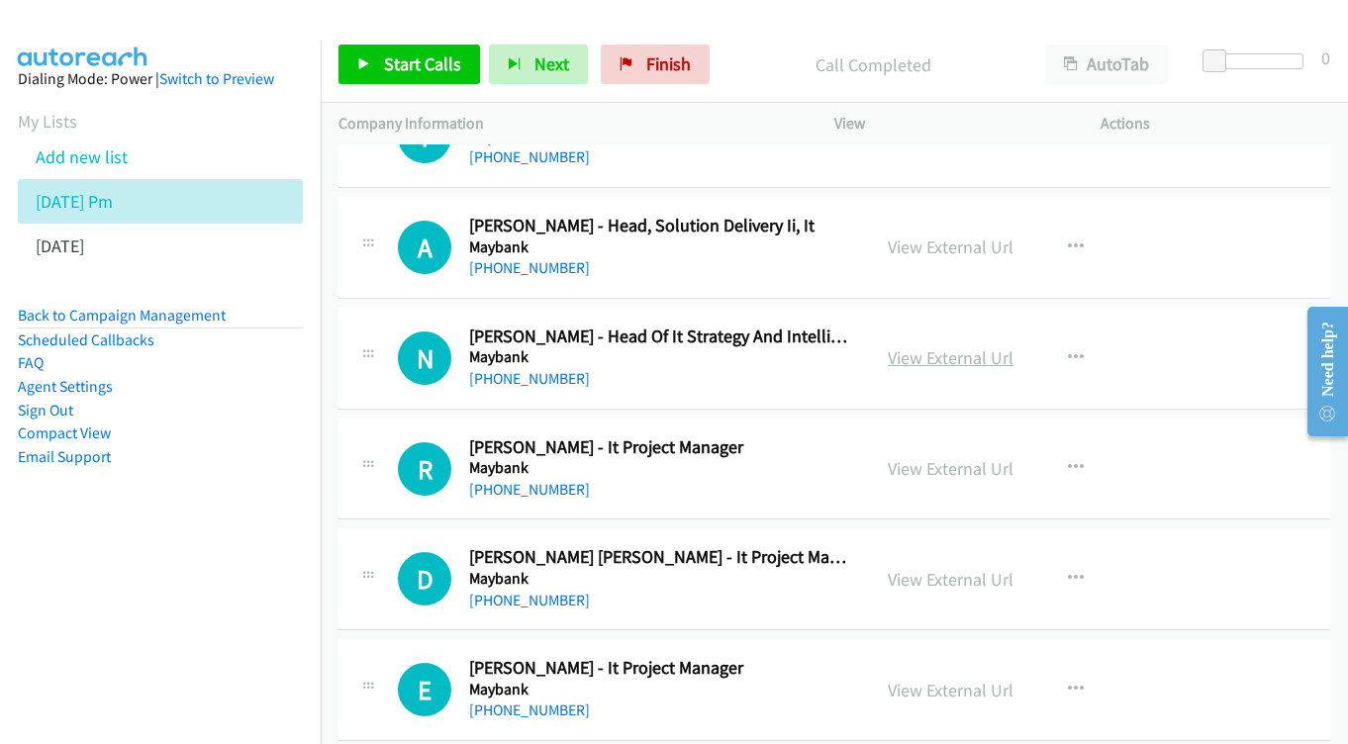
click at [965, 346] on link "View External Url" at bounding box center [951, 357] width 126 height 23
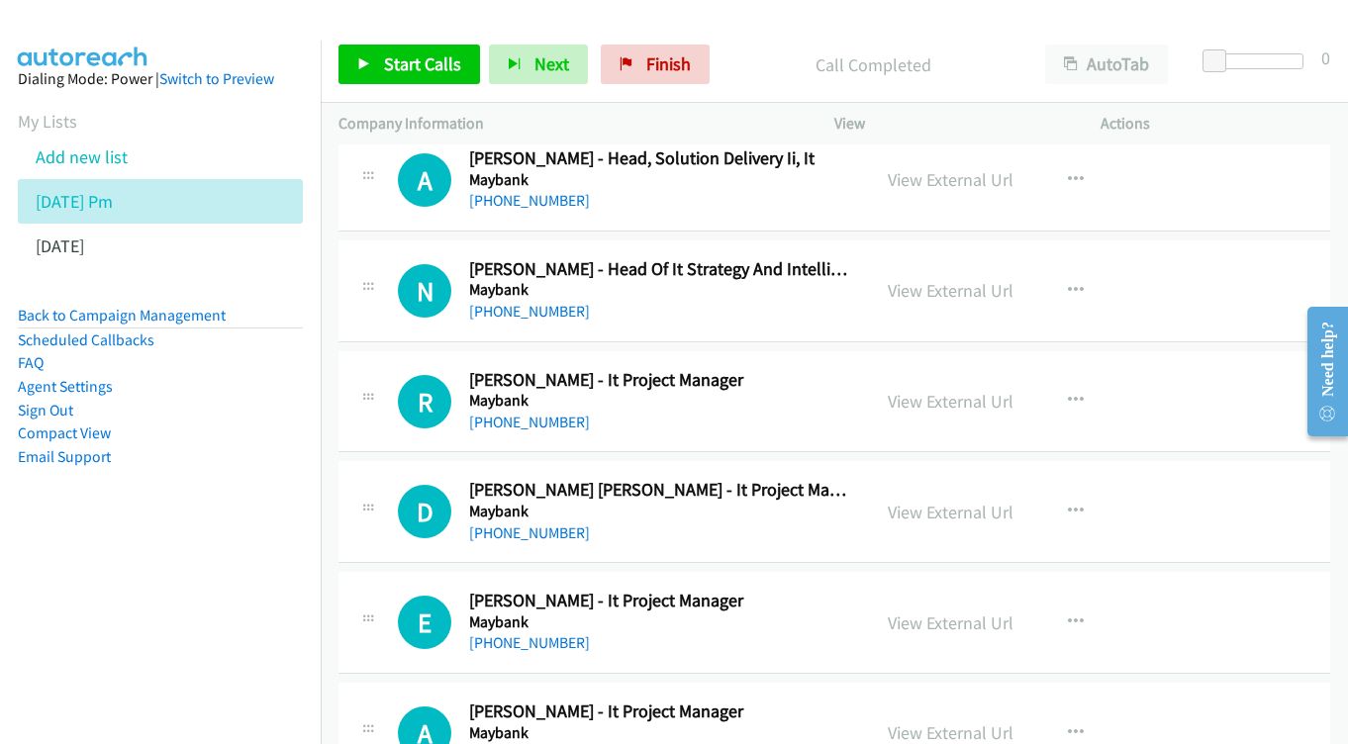
scroll to position [8079, 0]
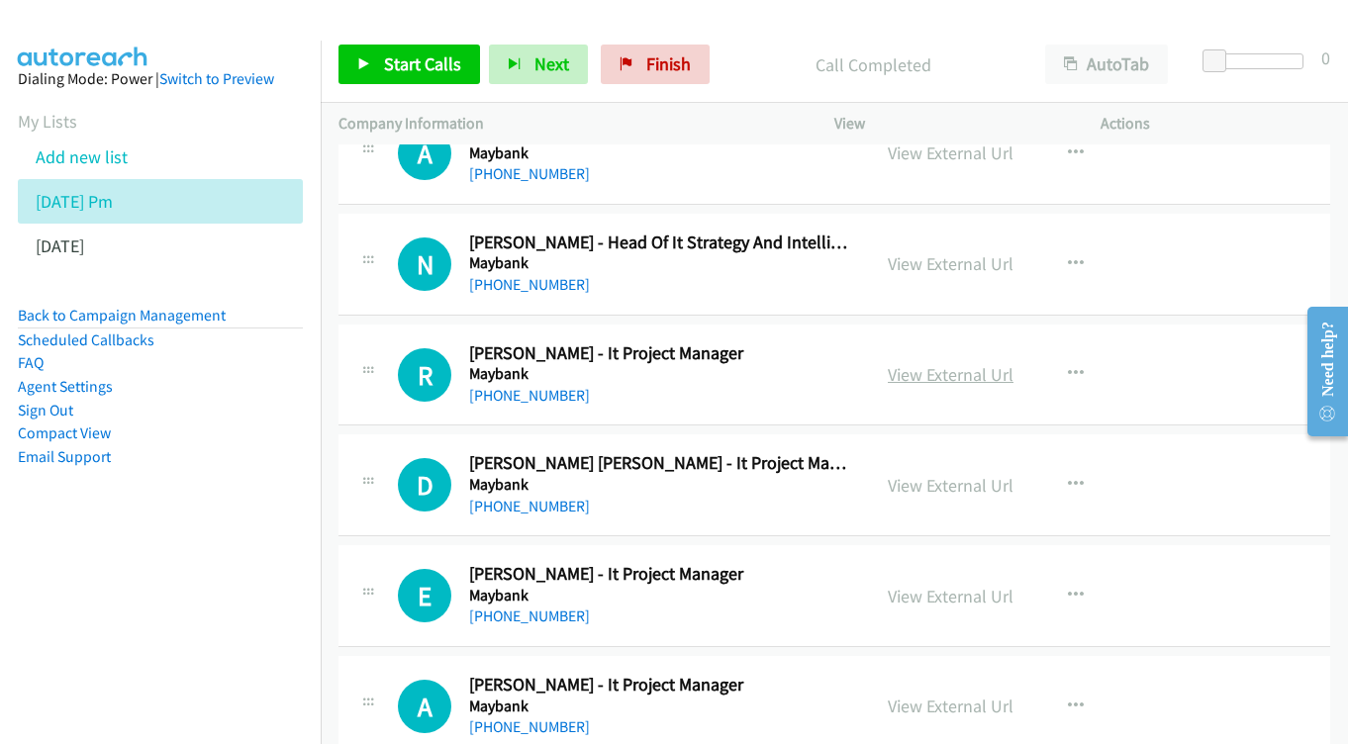
click at [904, 363] on link "View External Url" at bounding box center [951, 374] width 126 height 23
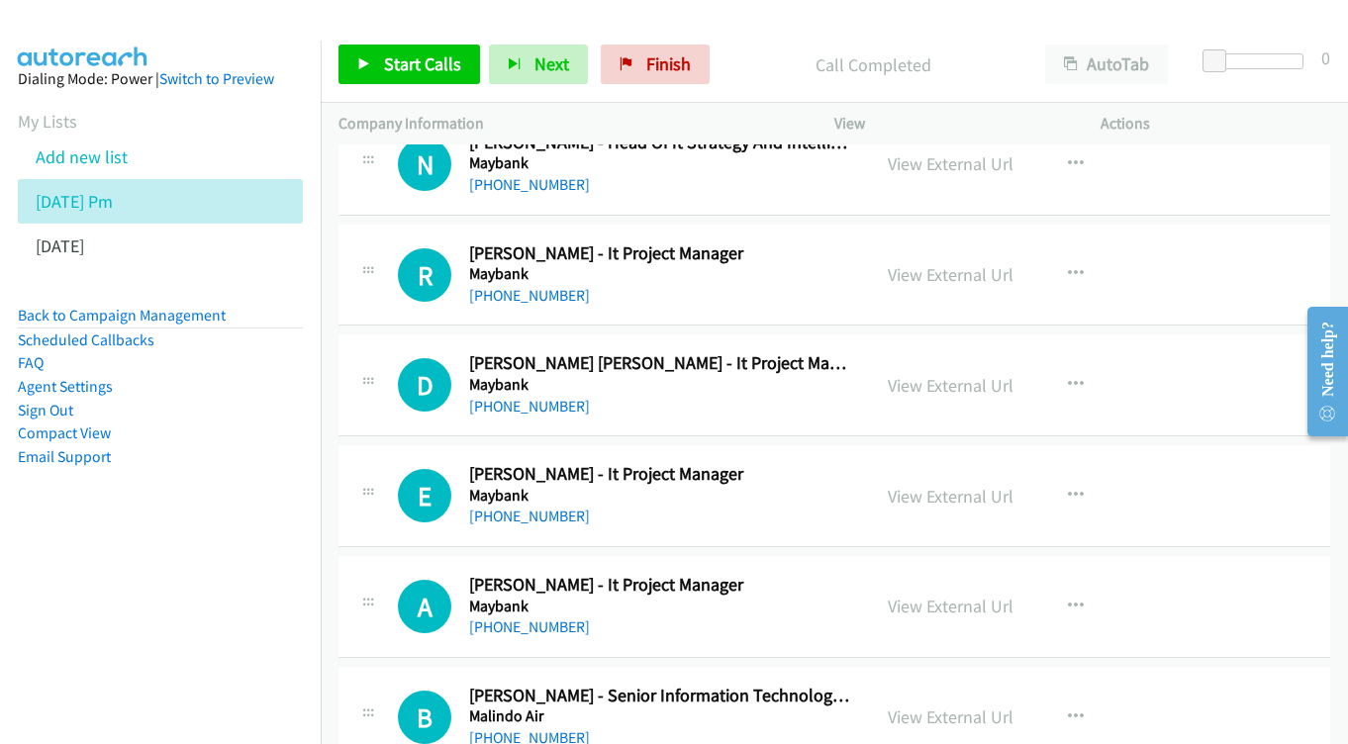
scroll to position [8183, 0]
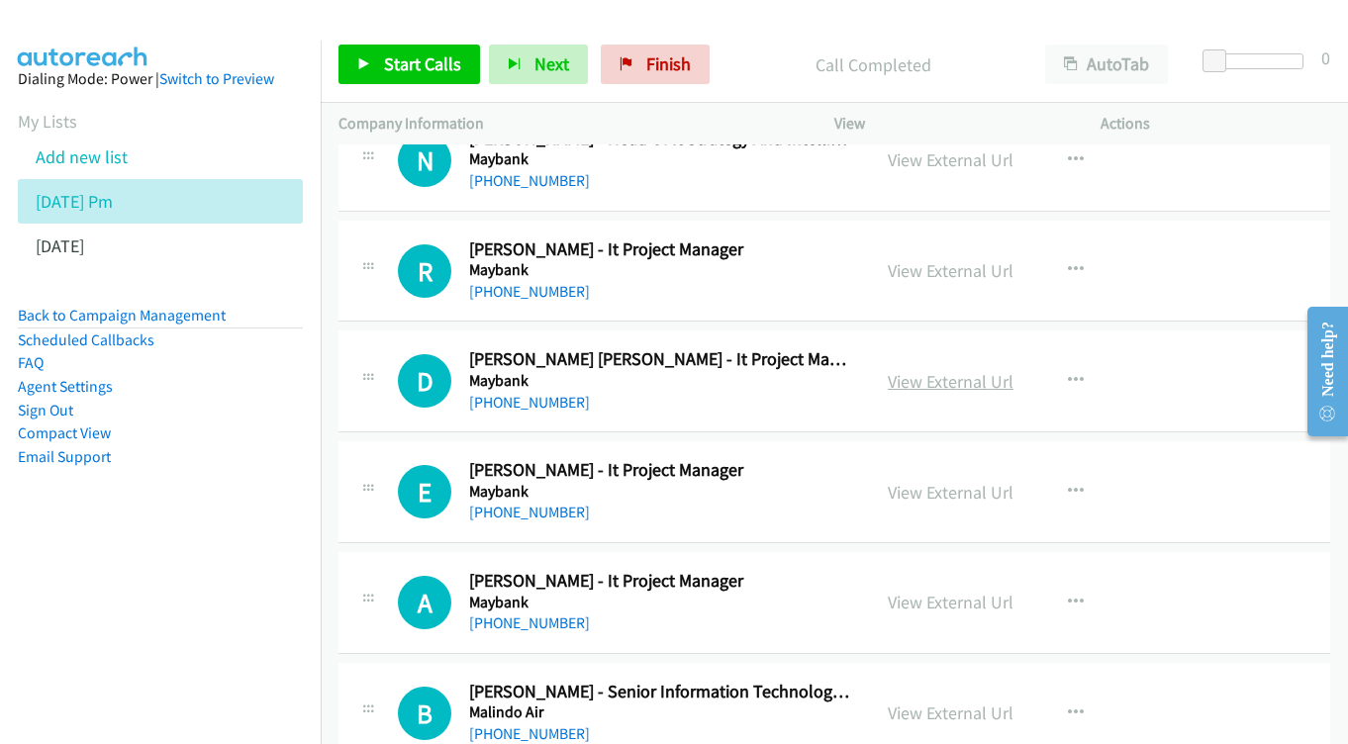
click at [950, 370] on link "View External Url" at bounding box center [951, 381] width 126 height 23
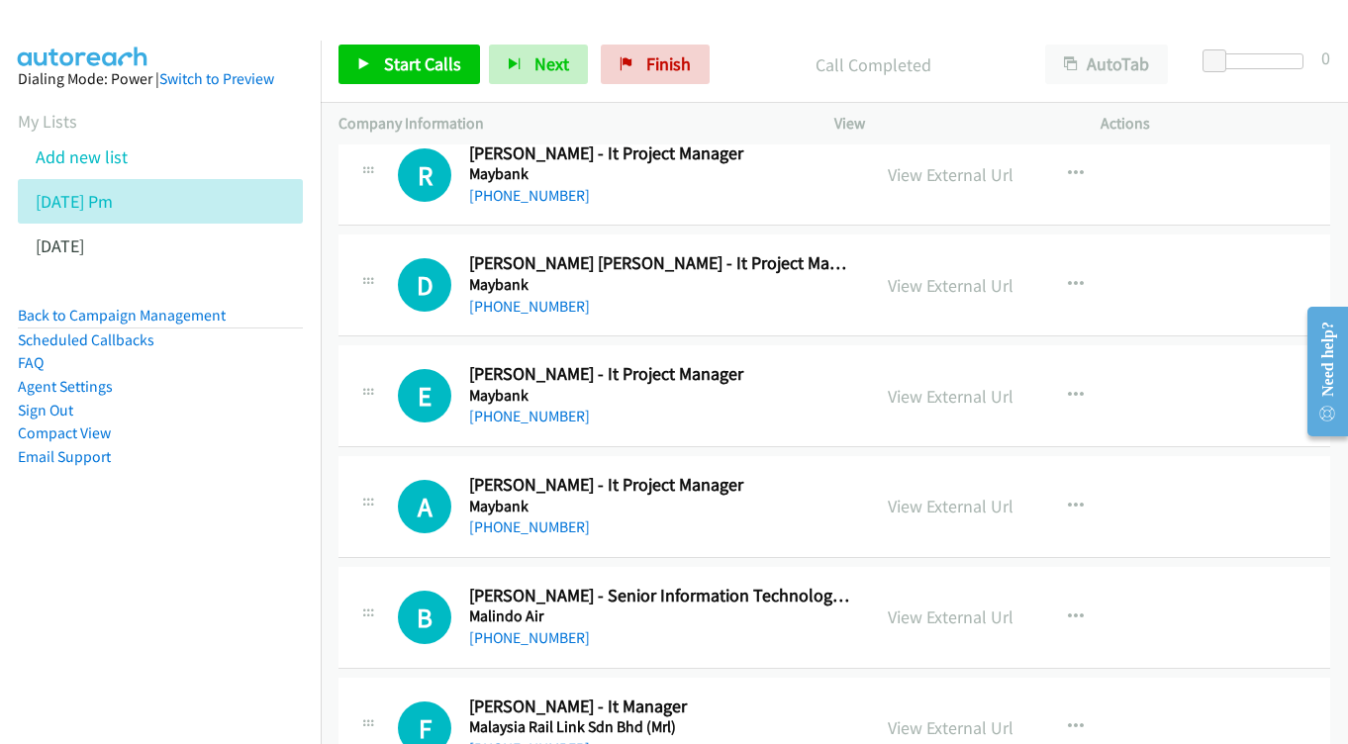
scroll to position [8303, 0]
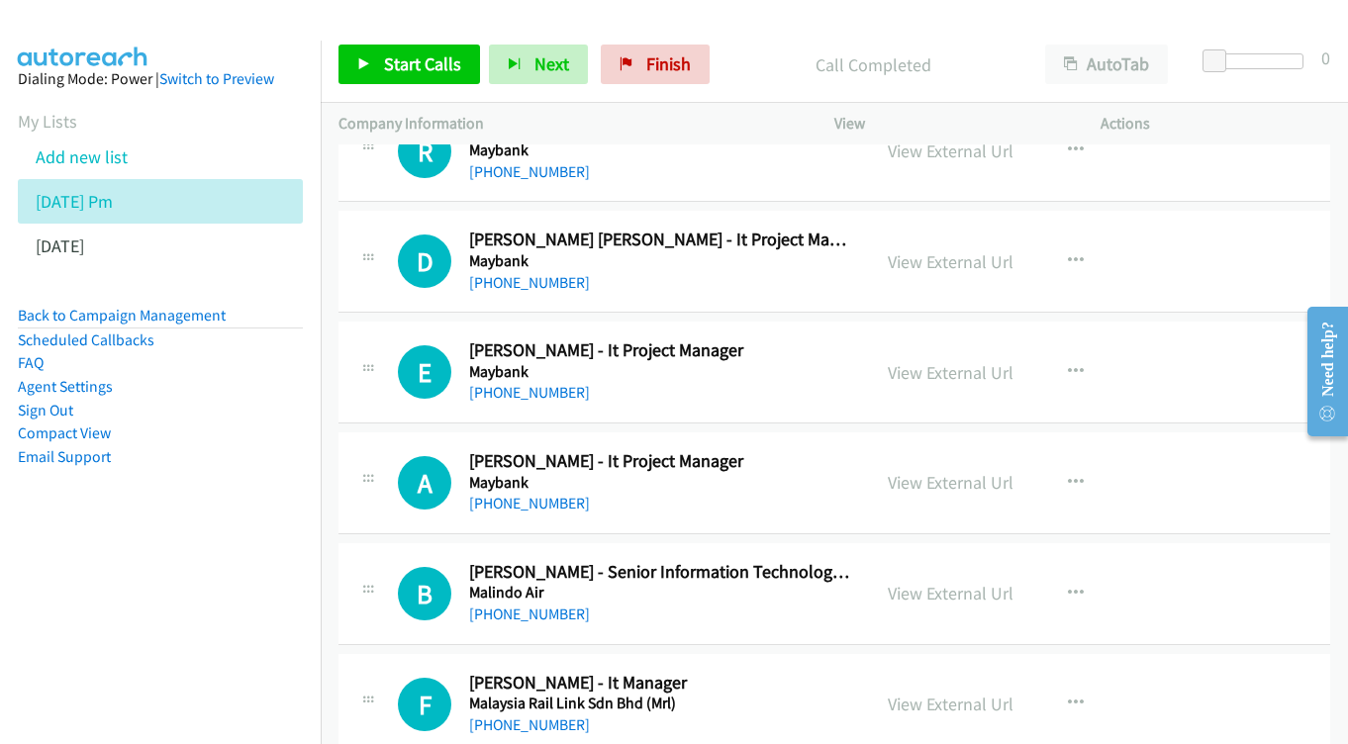
click at [931, 359] on div "View External Url" at bounding box center [951, 372] width 126 height 27
click at [913, 361] on link "View External Url" at bounding box center [951, 372] width 126 height 23
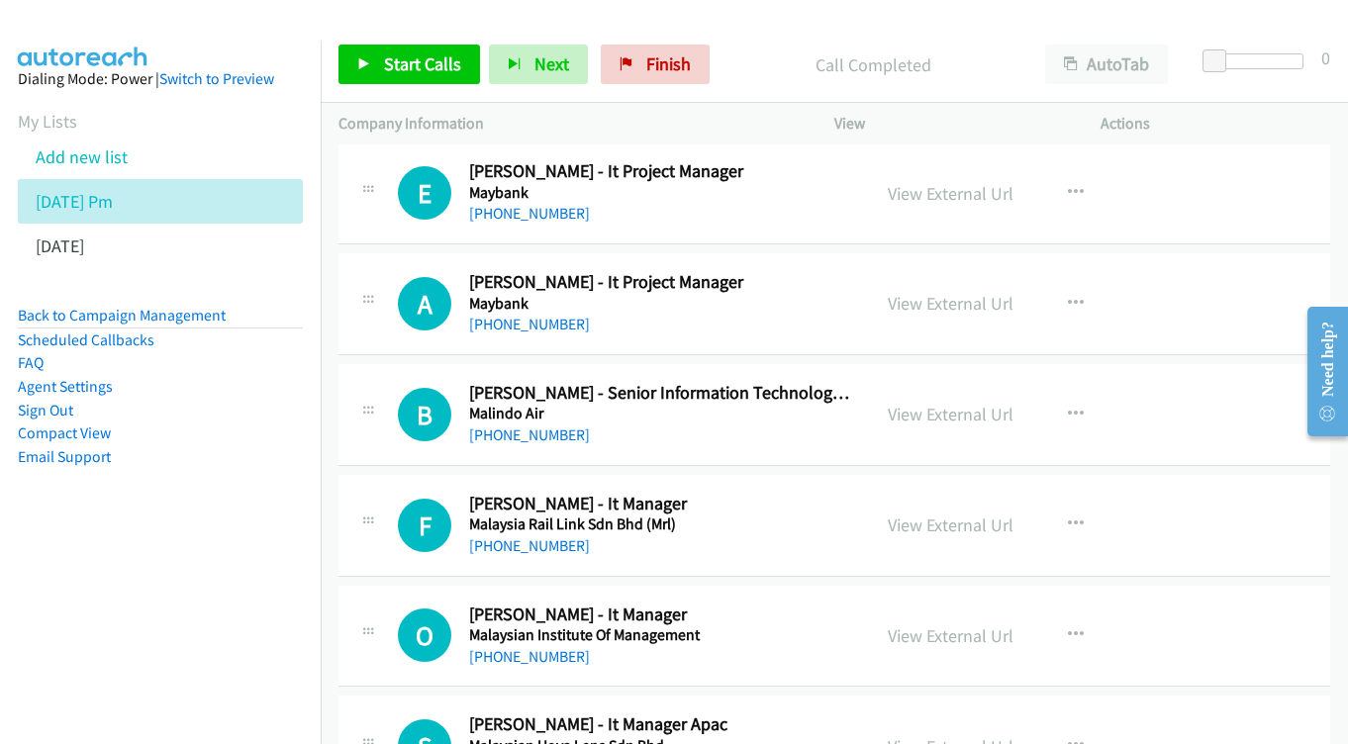
scroll to position [8448, 0]
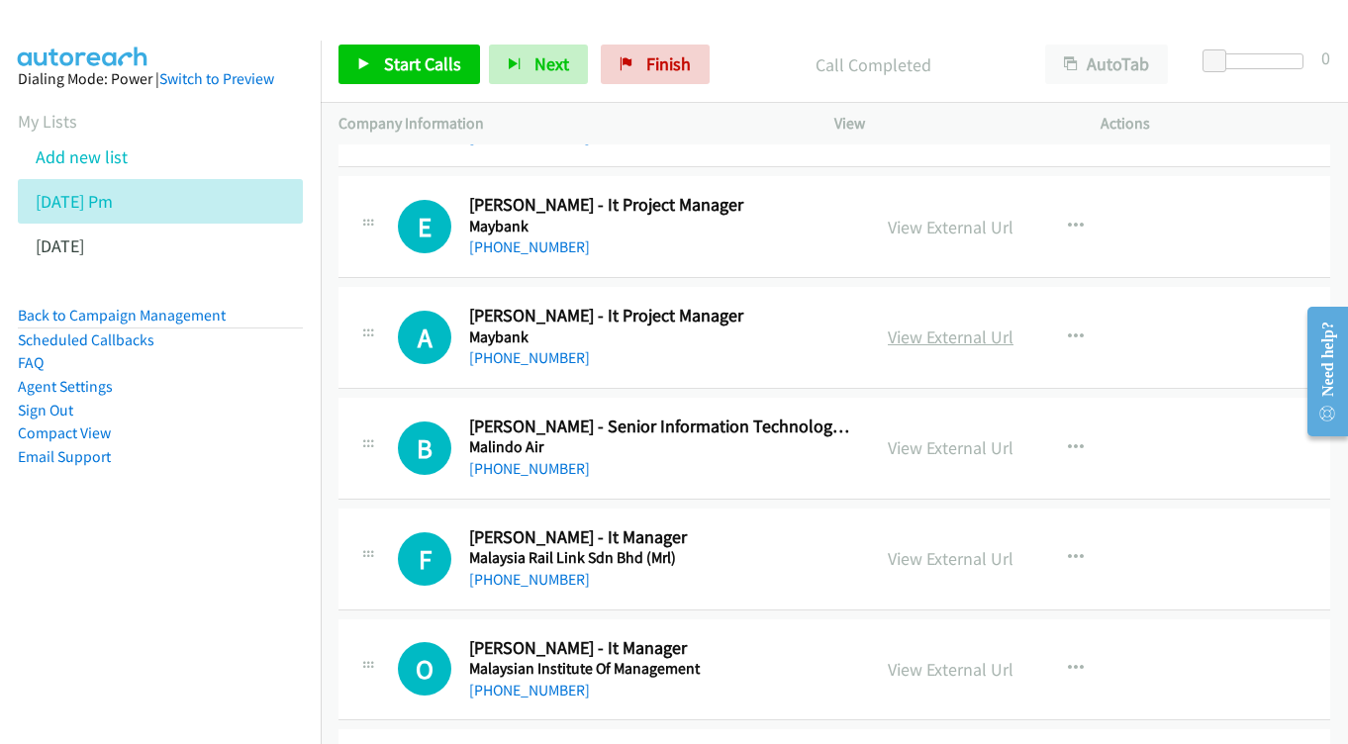
click at [944, 326] on link "View External Url" at bounding box center [951, 337] width 126 height 23
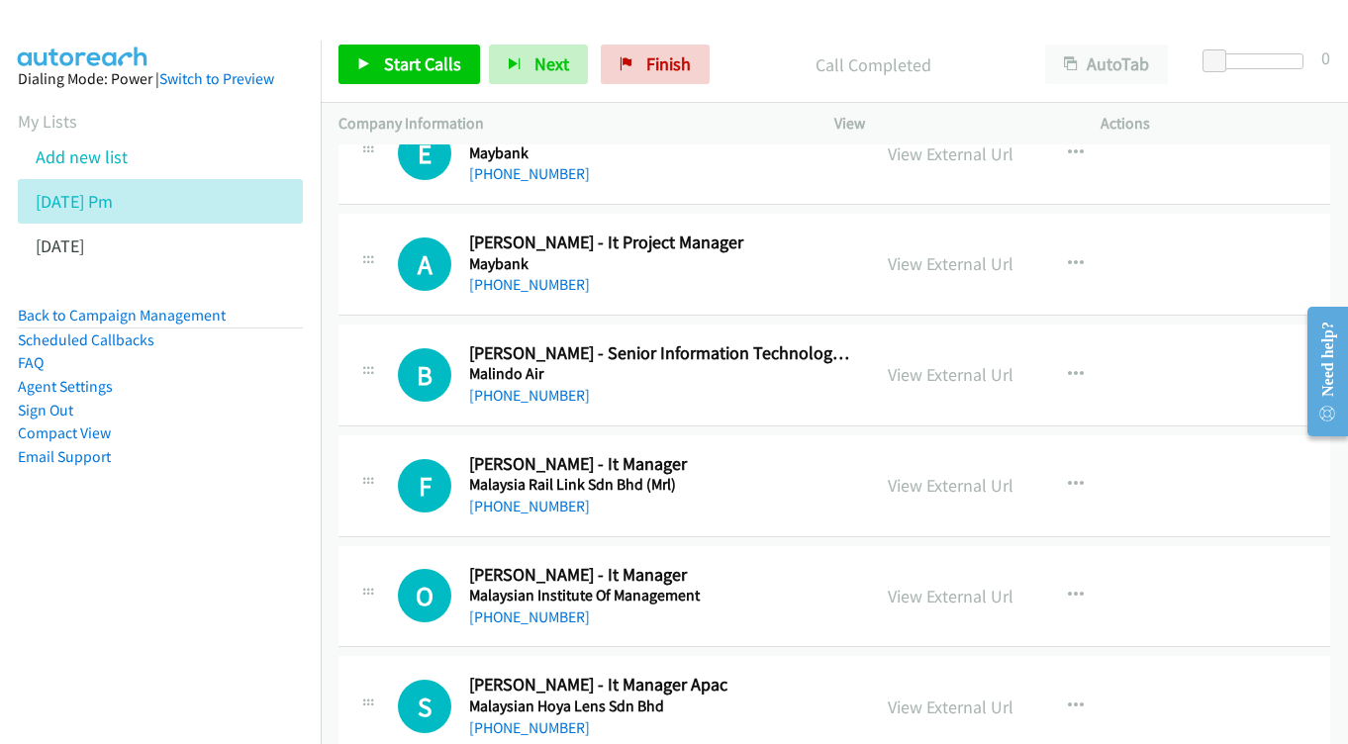
scroll to position [8525, 0]
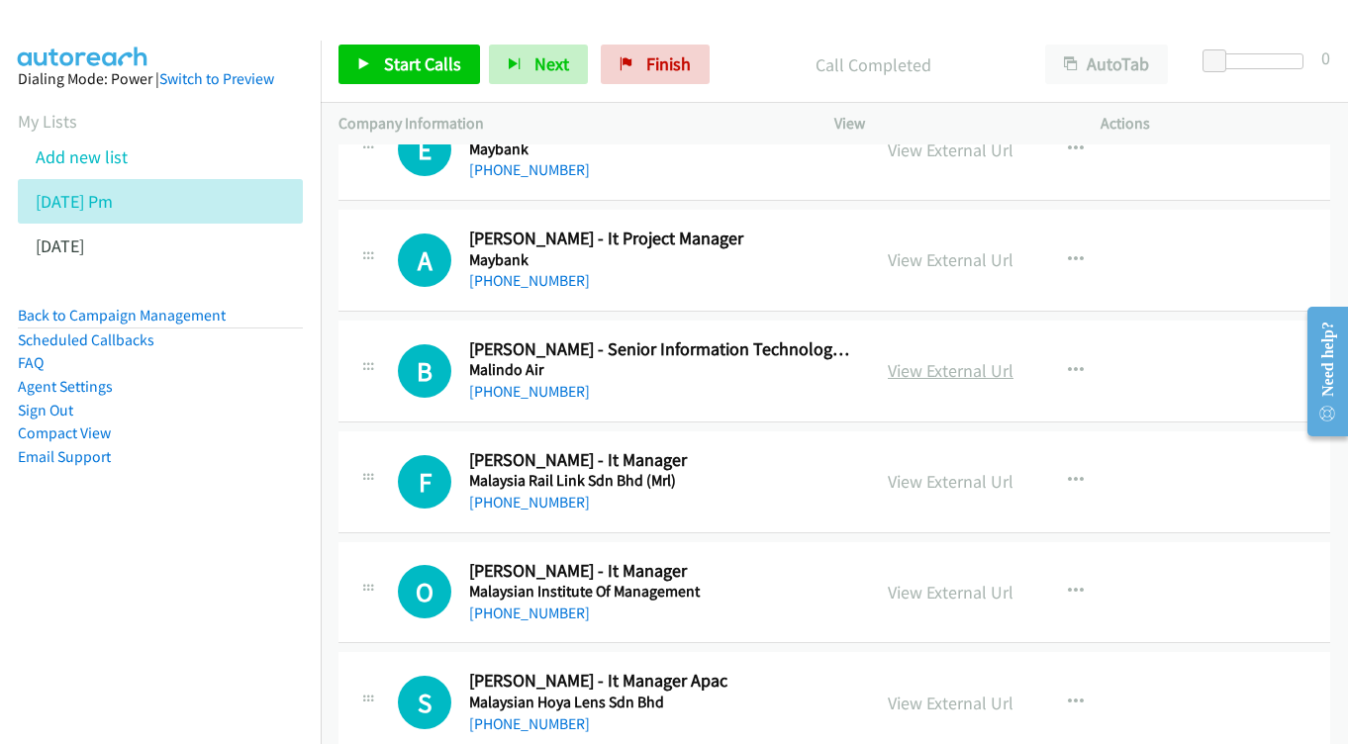
click at [969, 359] on link "View External Url" at bounding box center [951, 370] width 126 height 23
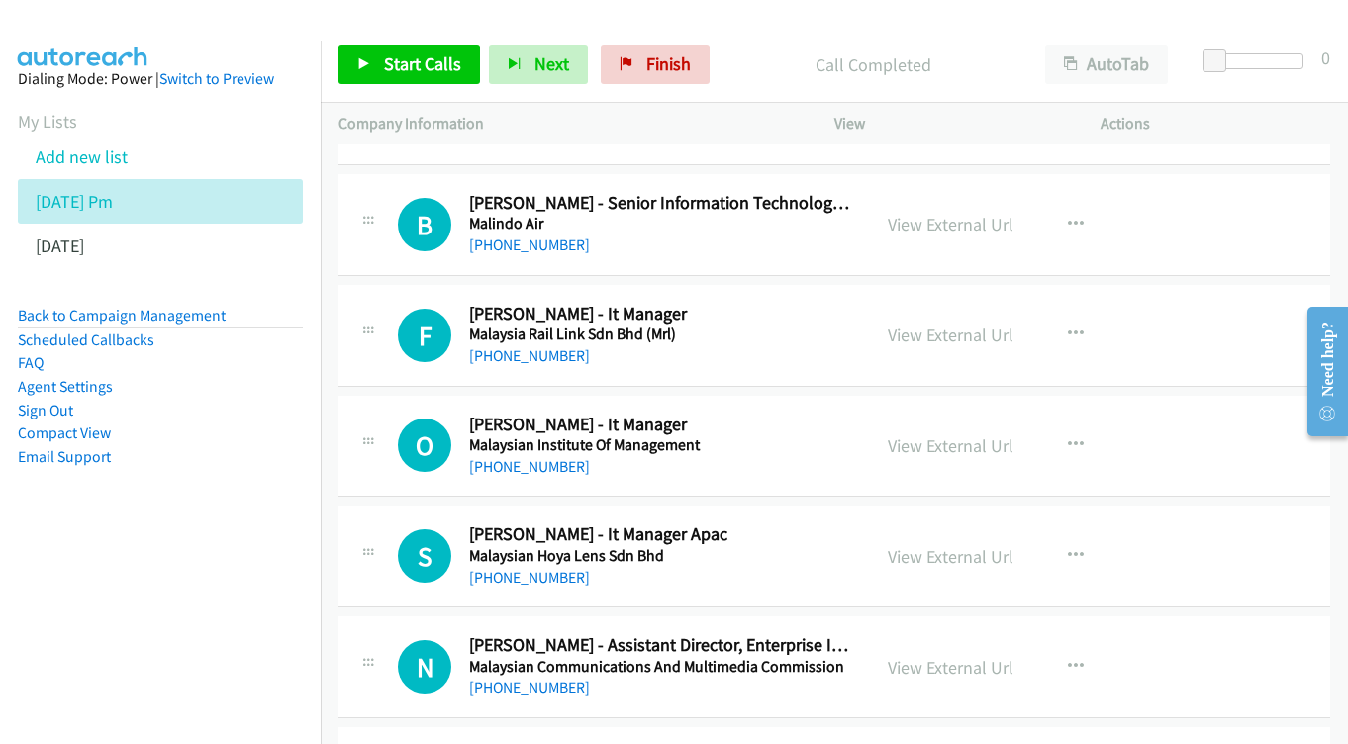
scroll to position [8676, 0]
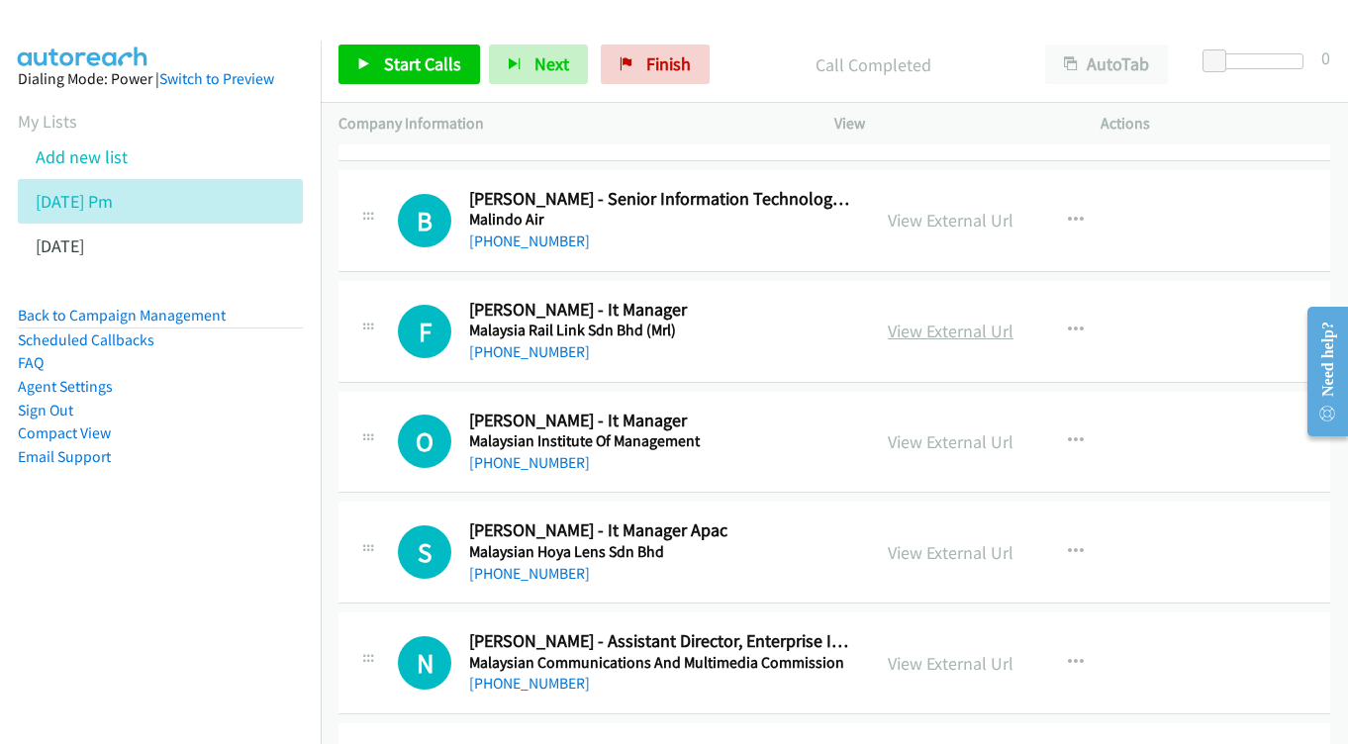
click at [925, 320] on link "View External Url" at bounding box center [951, 331] width 126 height 23
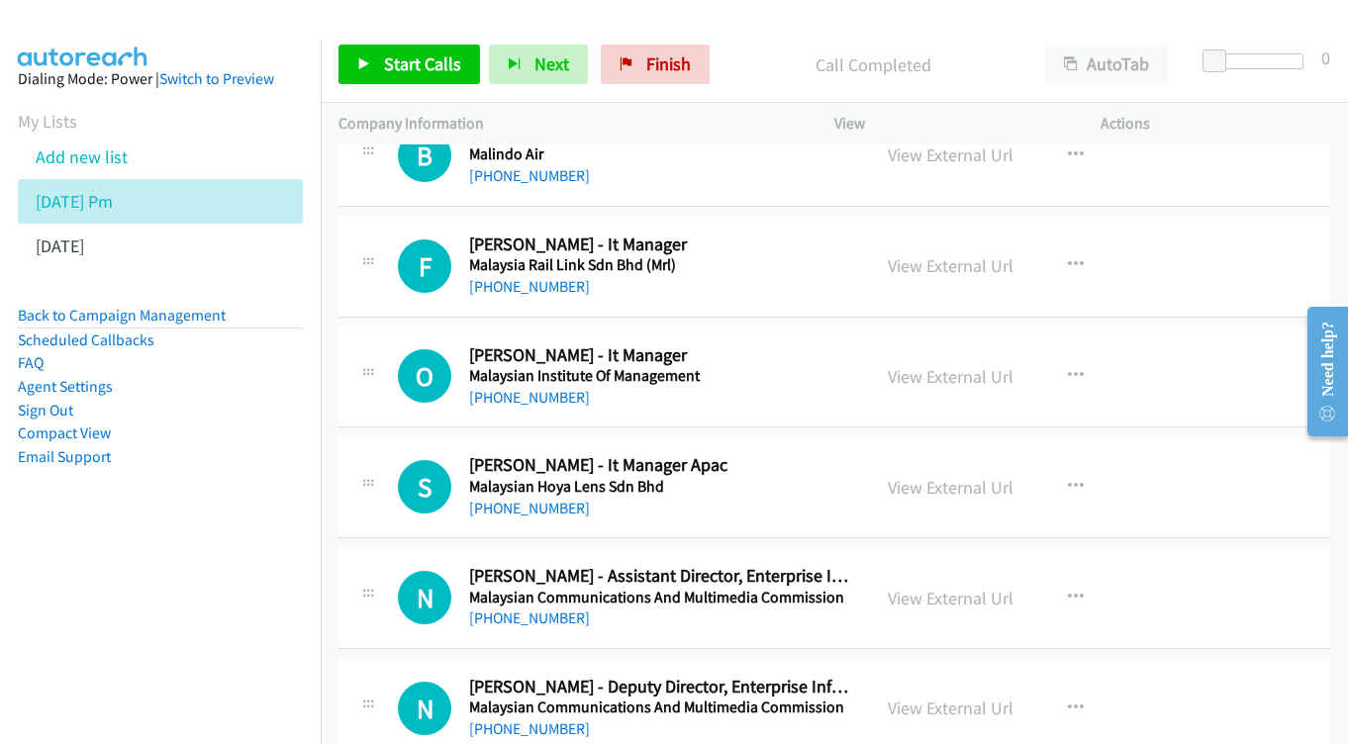
scroll to position [8745, 0]
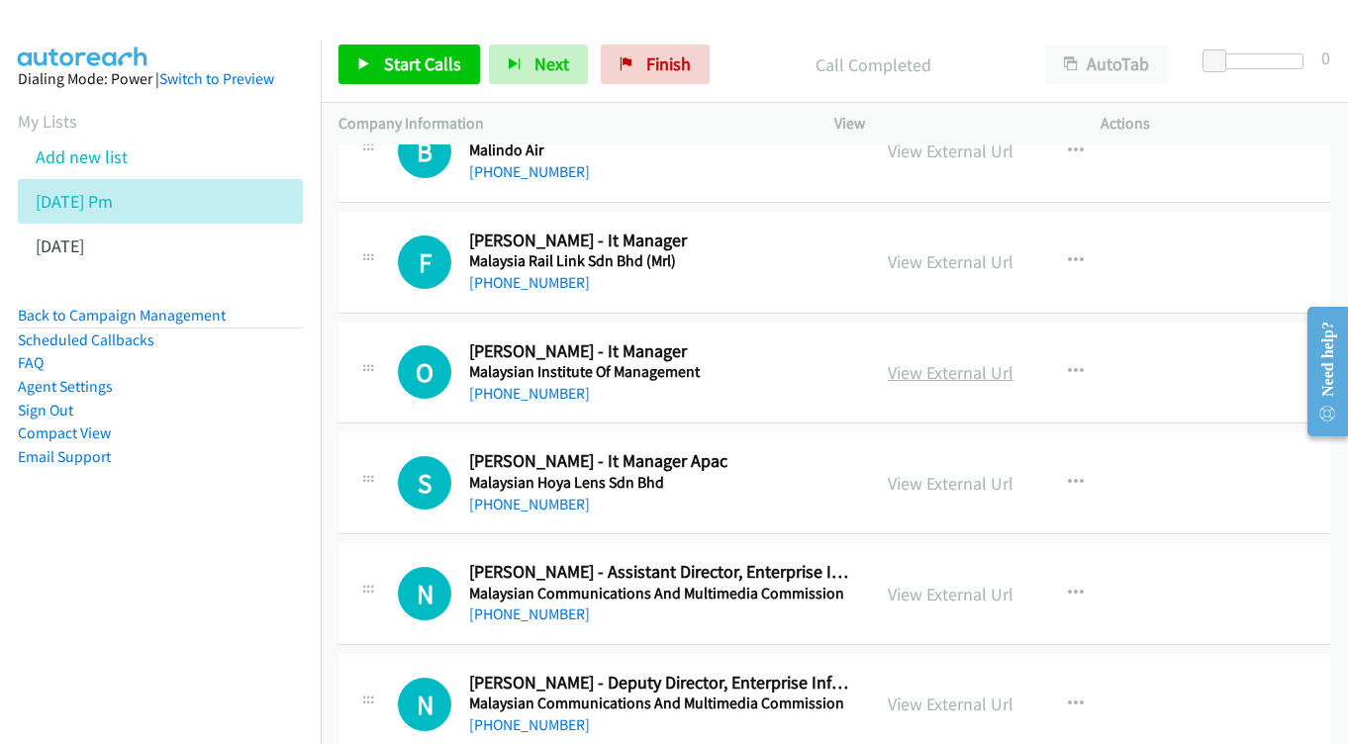
click at [950, 361] on link "View External Url" at bounding box center [951, 372] width 126 height 23
click at [61, 150] on link "Add new list" at bounding box center [82, 157] width 92 height 23
click at [67, 157] on link "Add new list" at bounding box center [82, 157] width 92 height 23
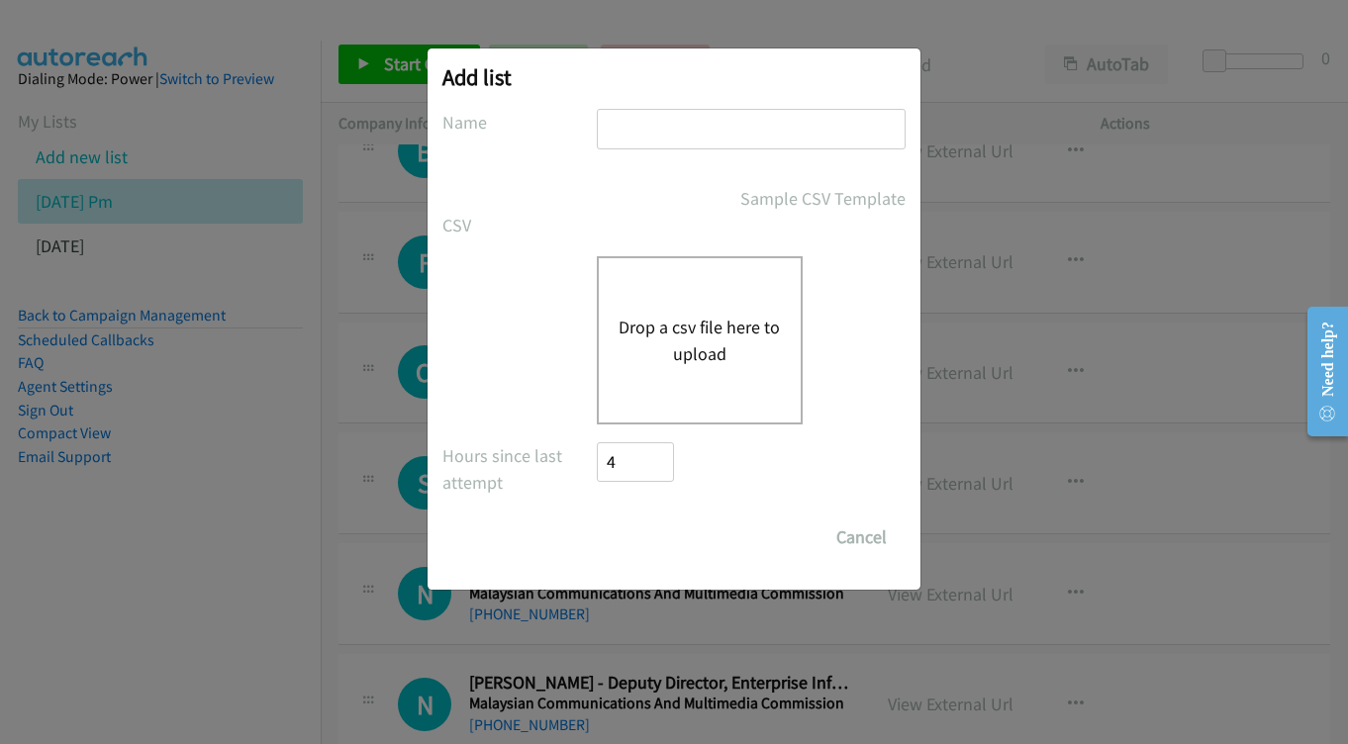
click at [817, 125] on input "text" at bounding box center [751, 129] width 309 height 41
type input "sep 18 - 2pm -thursday"
click at [641, 342] on button "Drop a csv file here to upload" at bounding box center [700, 340] width 162 height 53
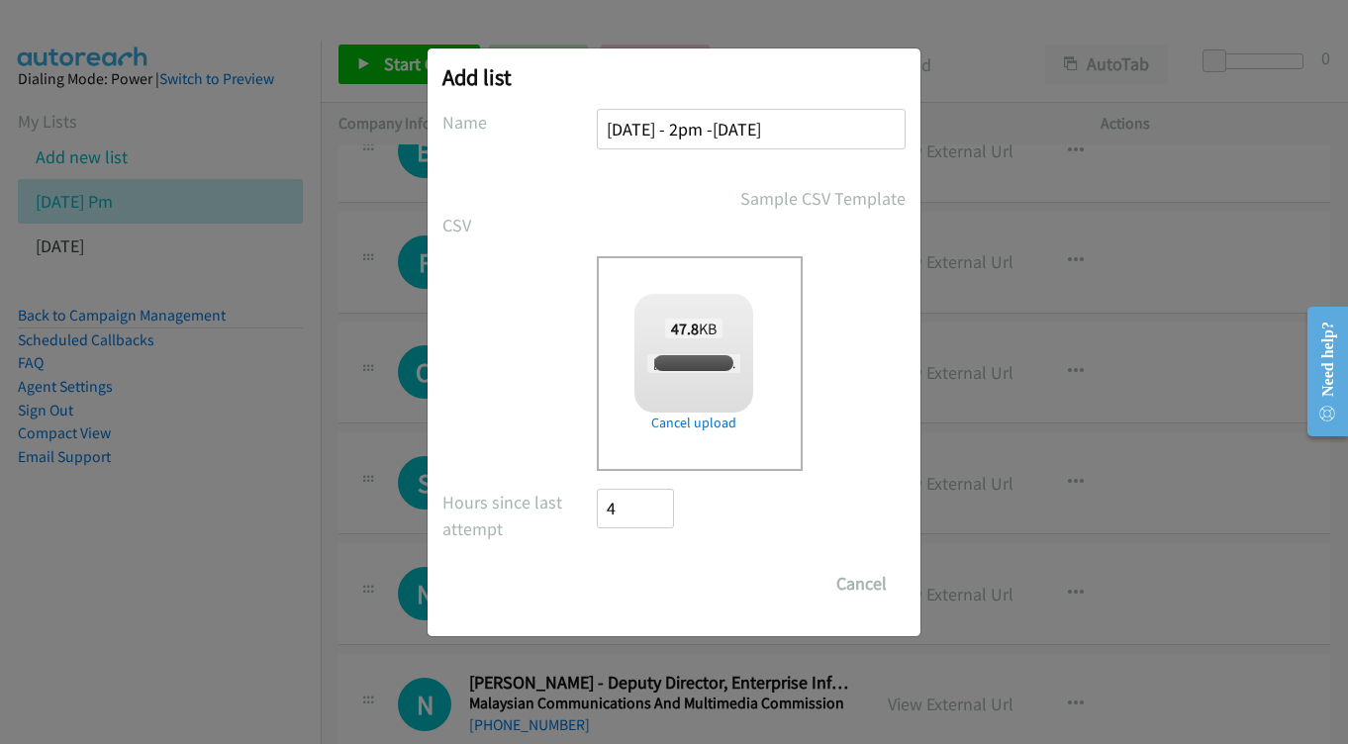
checkbox input "true"
click at [651, 586] on input "Save List" at bounding box center [649, 584] width 104 height 40
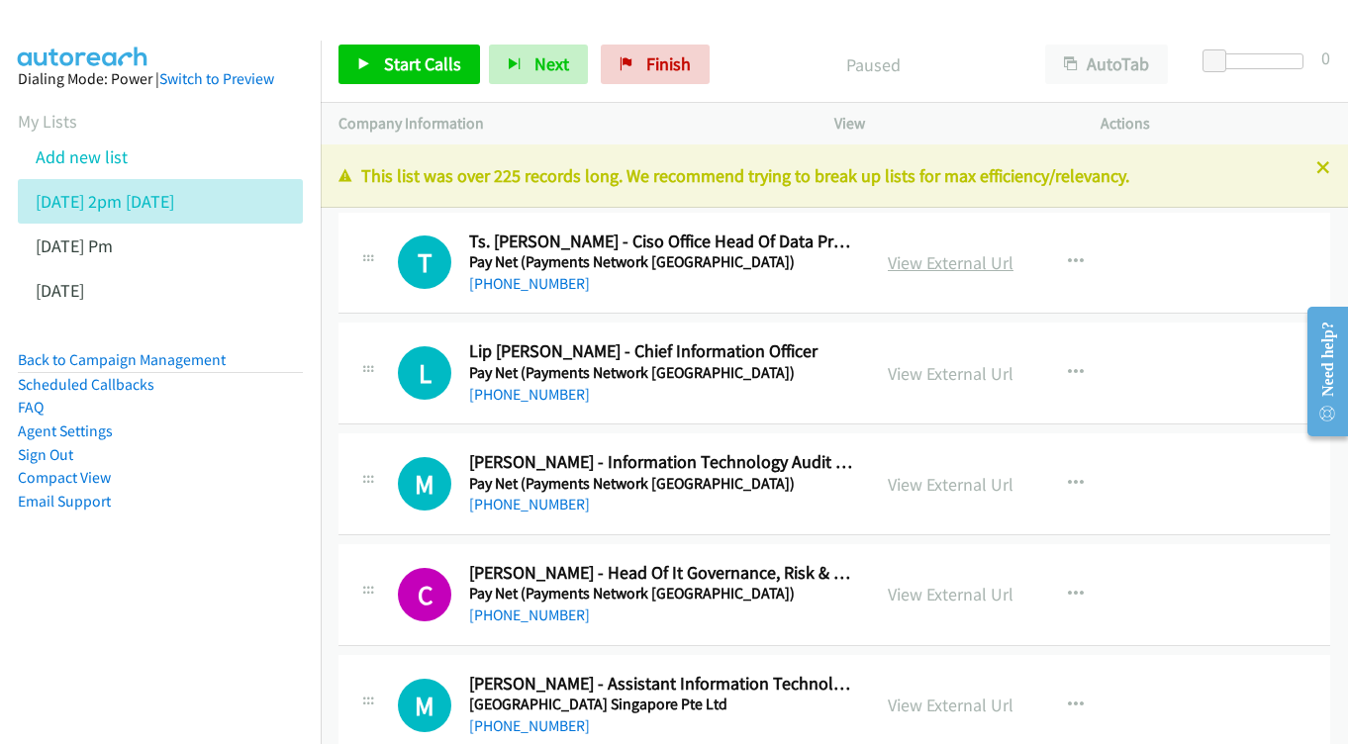
click at [963, 260] on link "View External Url" at bounding box center [951, 262] width 126 height 23
click at [934, 370] on link "View External Url" at bounding box center [951, 373] width 126 height 23
click at [925, 473] on link "View External Url" at bounding box center [951, 484] width 126 height 23
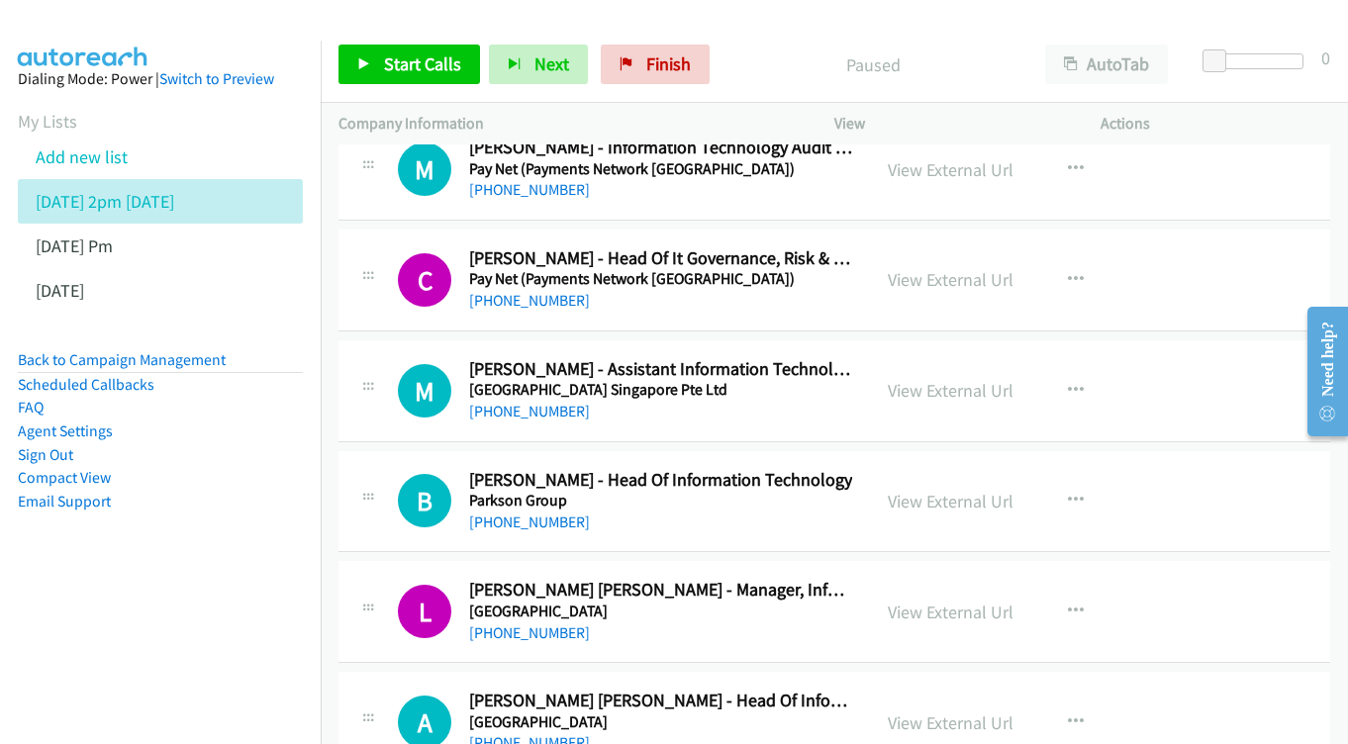
scroll to position [349, 0]
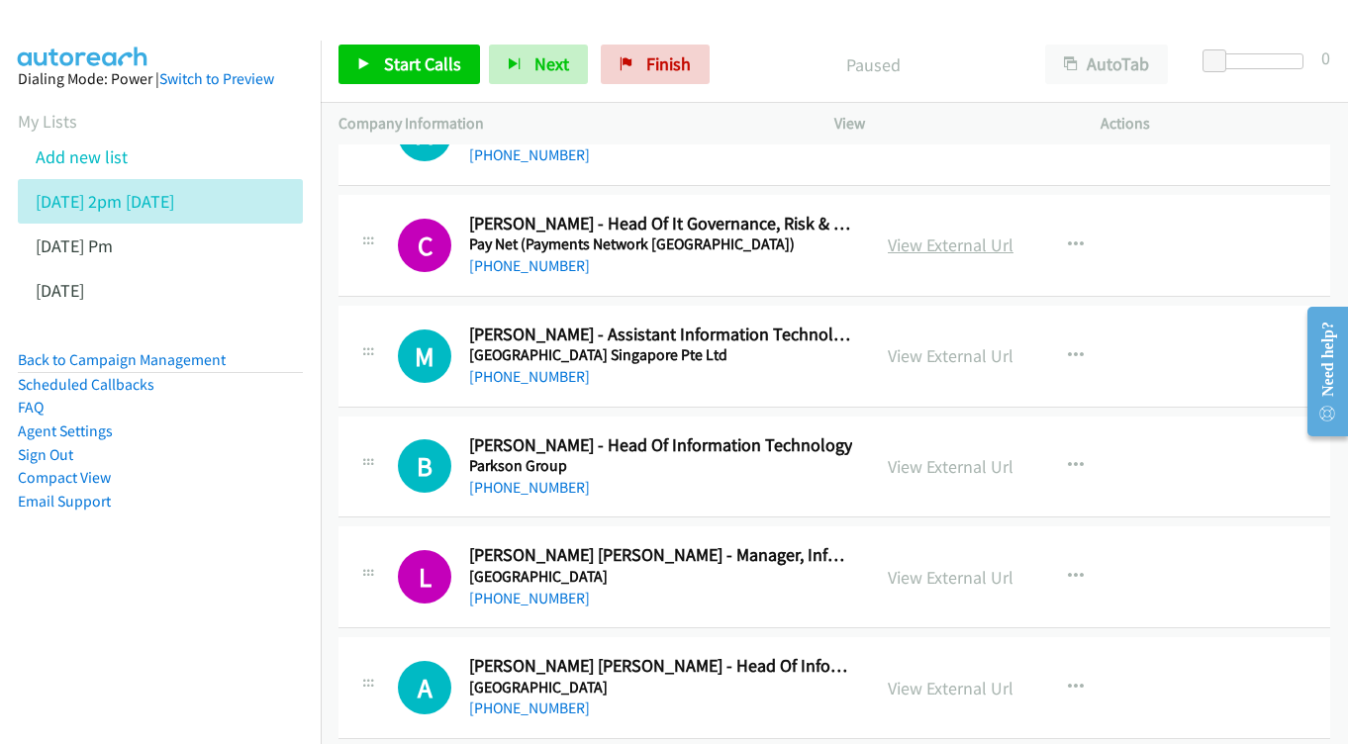
click at [939, 241] on link "View External Url" at bounding box center [951, 245] width 126 height 23
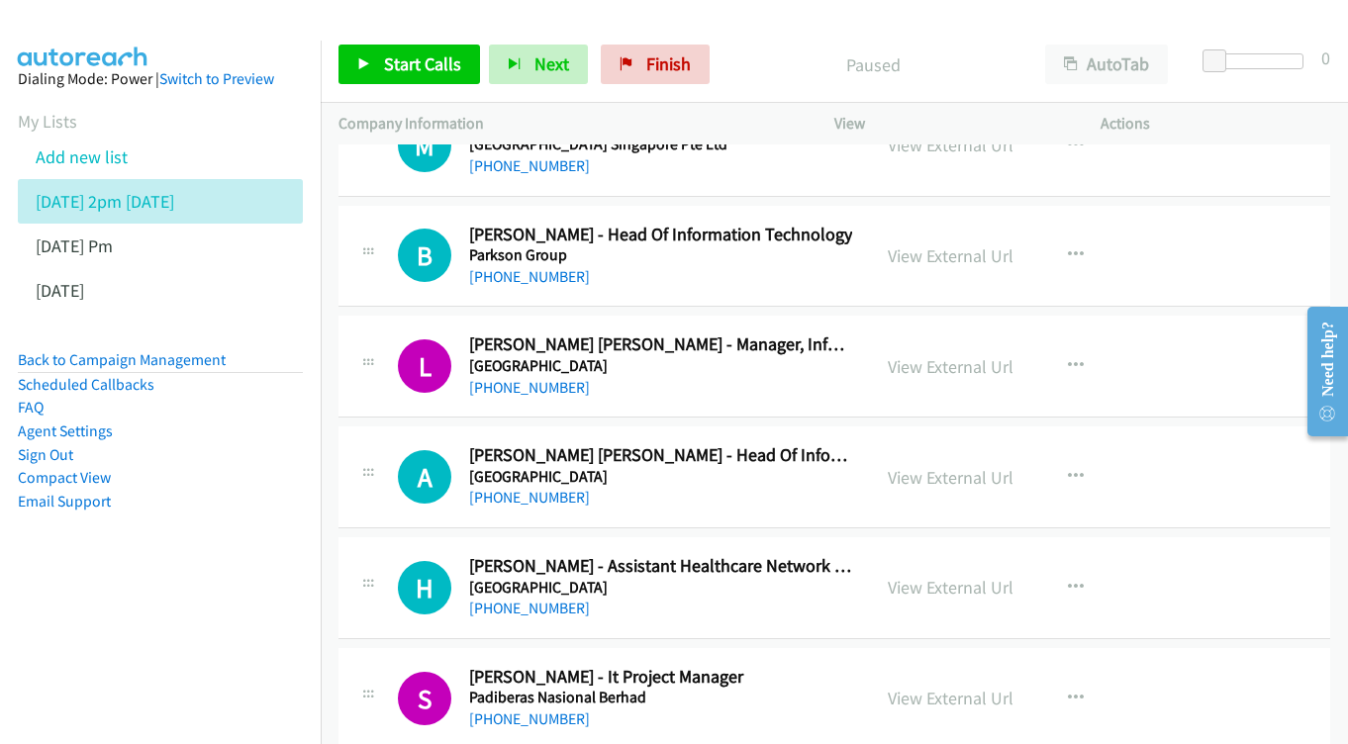
scroll to position [592, 0]
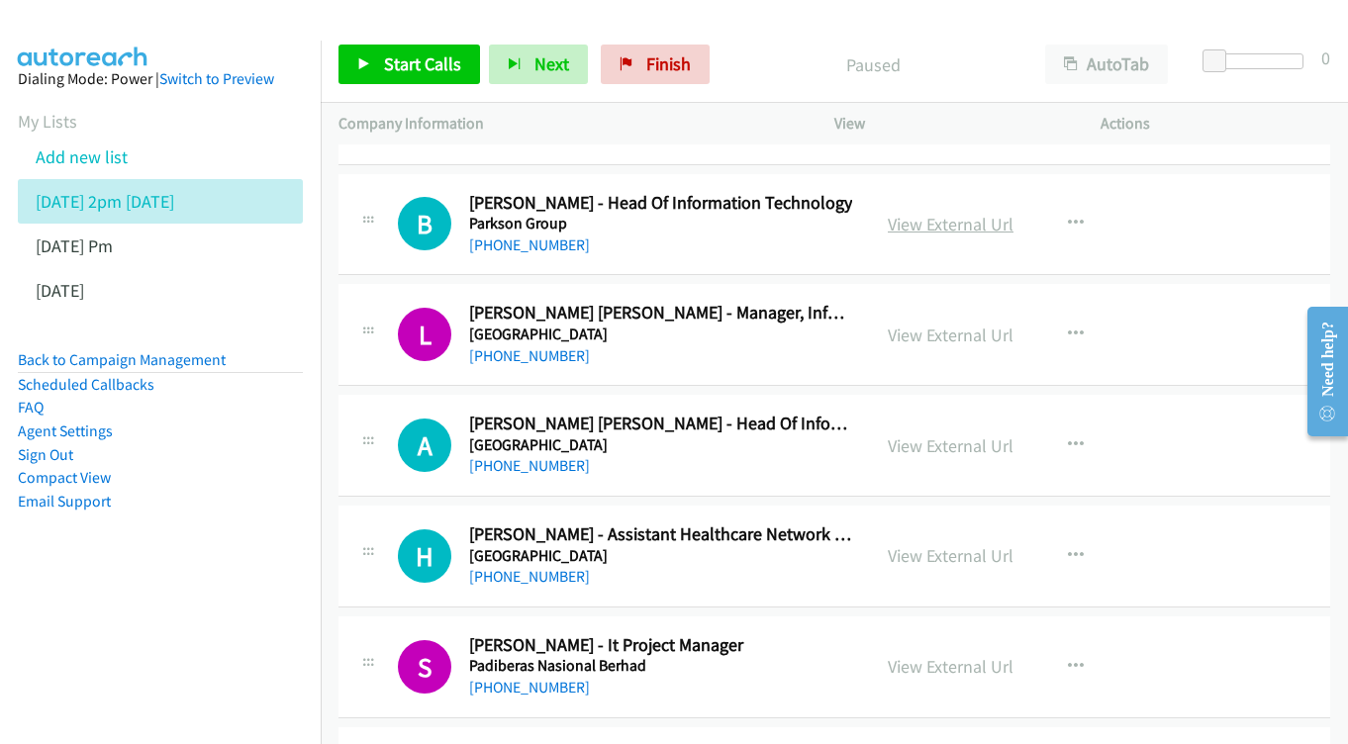
click at [933, 222] on link "View External Url" at bounding box center [951, 224] width 126 height 23
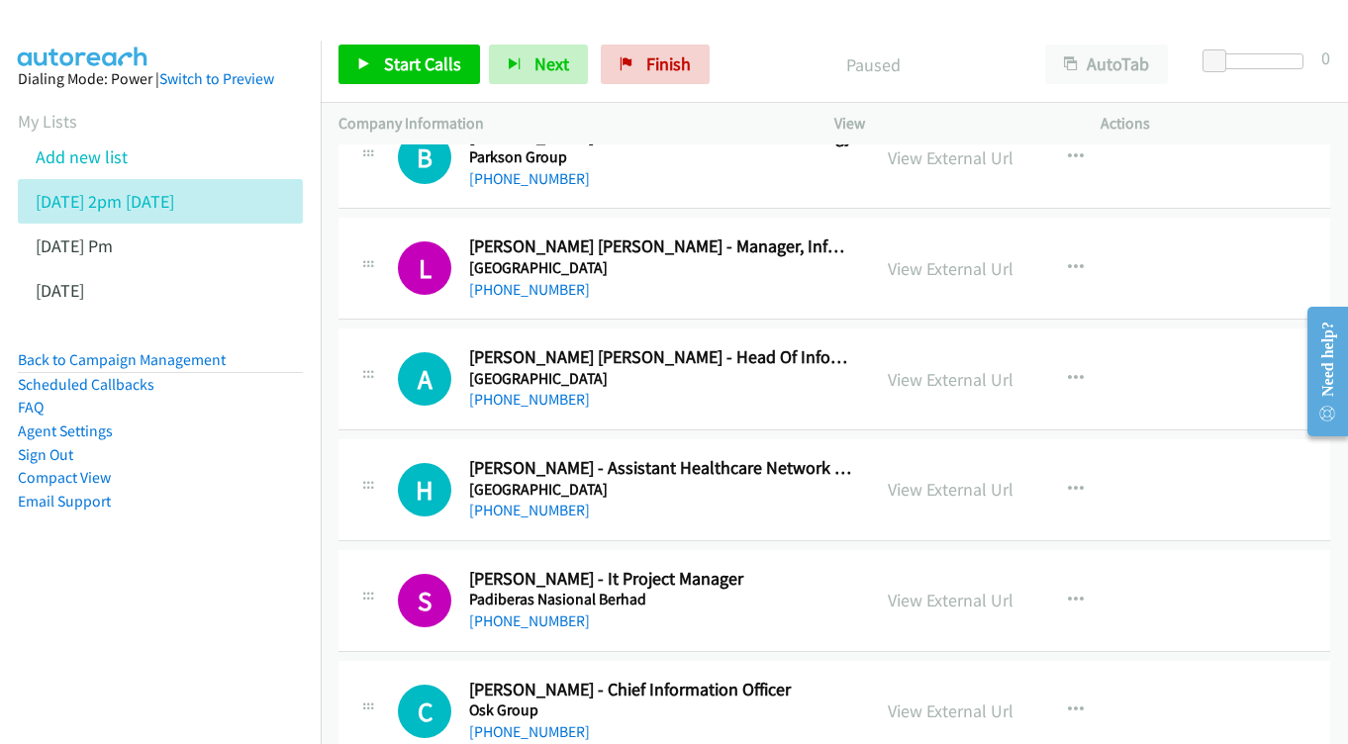
scroll to position [678, 0]
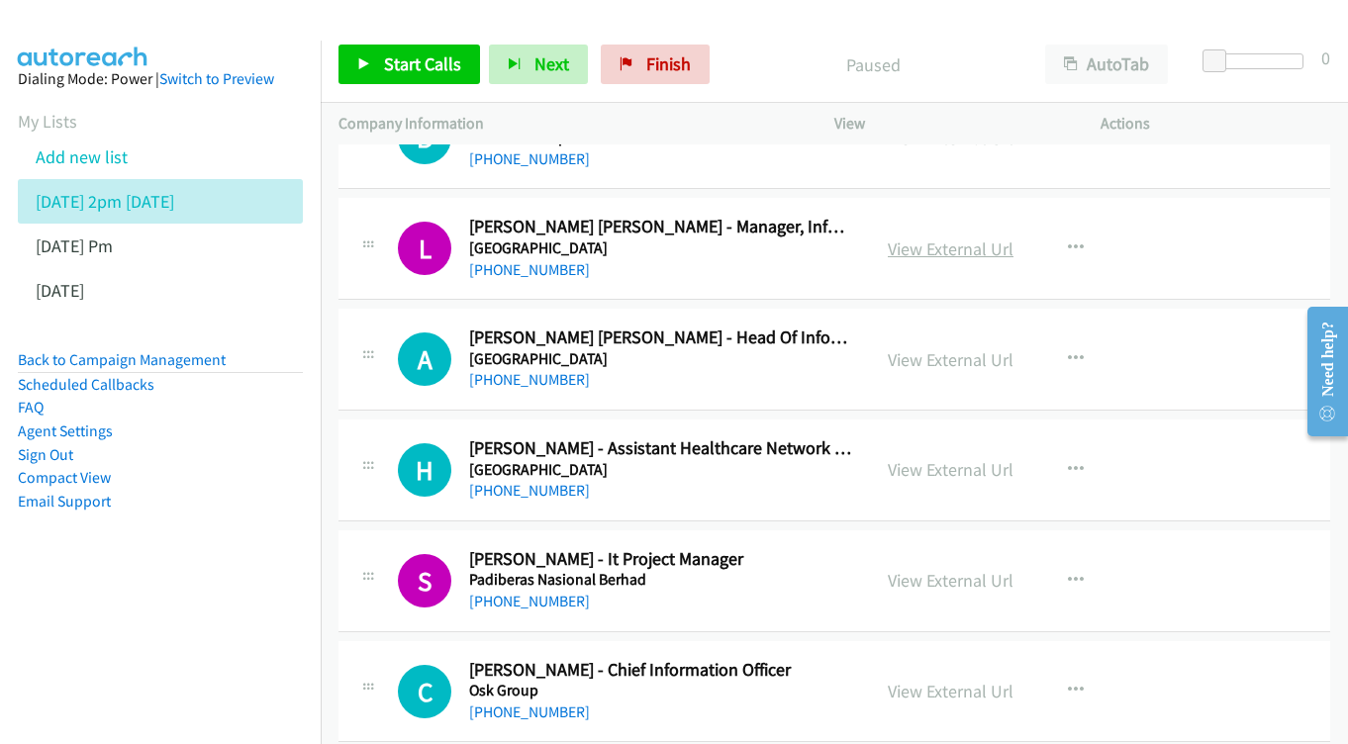
click at [957, 238] on link "View External Url" at bounding box center [951, 249] width 126 height 23
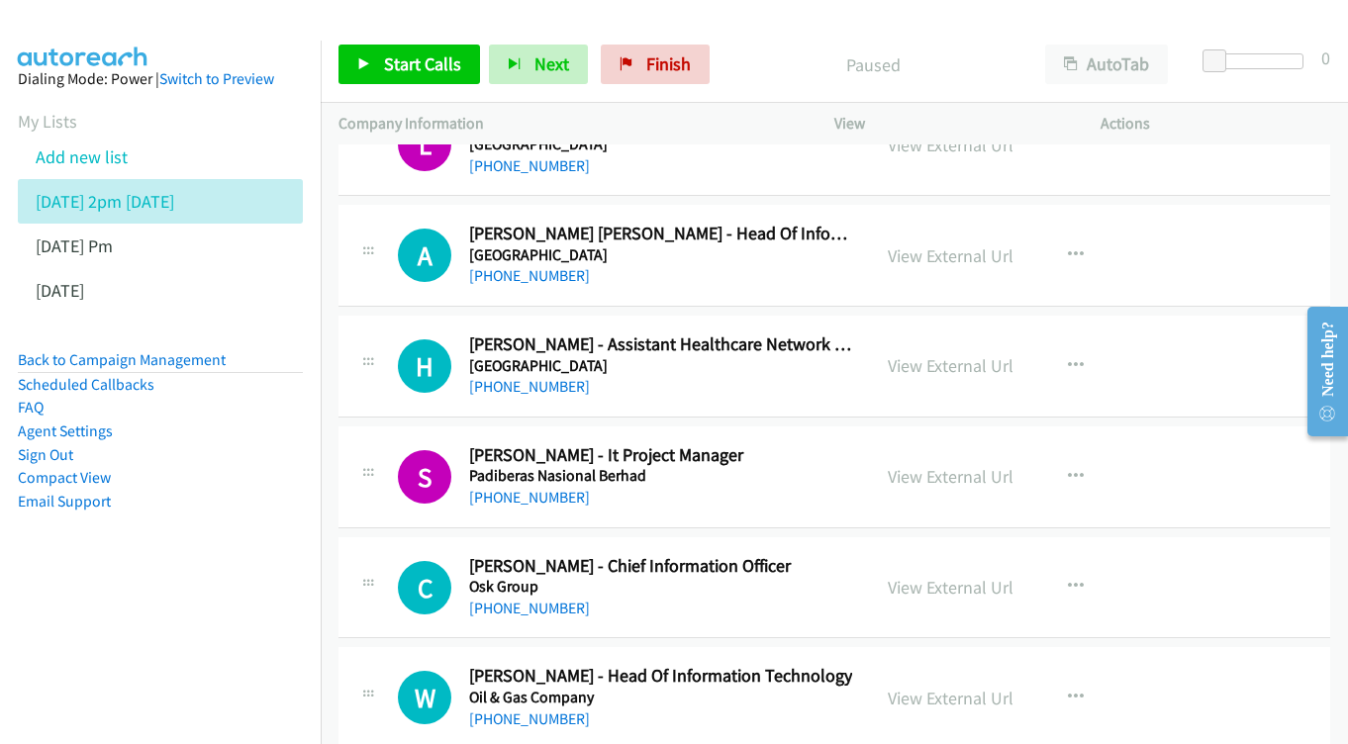
scroll to position [786, 0]
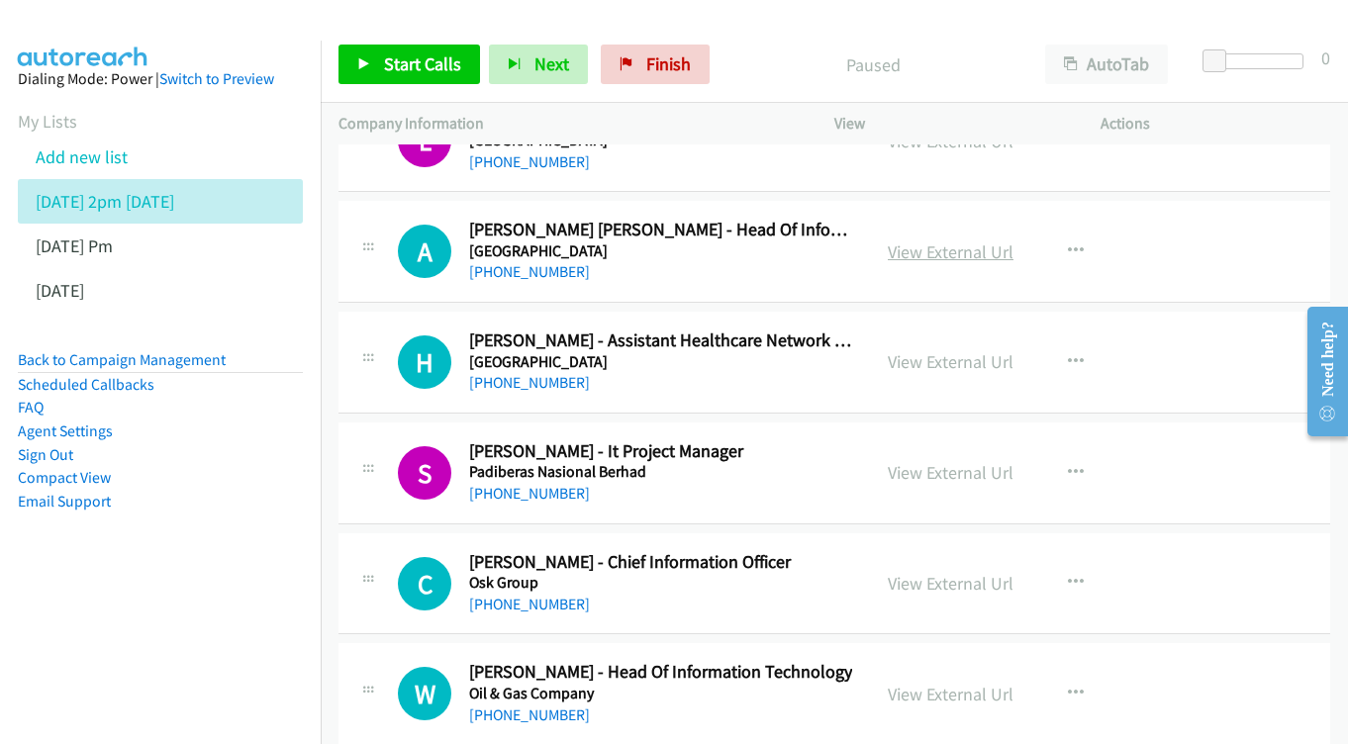
click at [958, 241] on link "View External Url" at bounding box center [951, 252] width 126 height 23
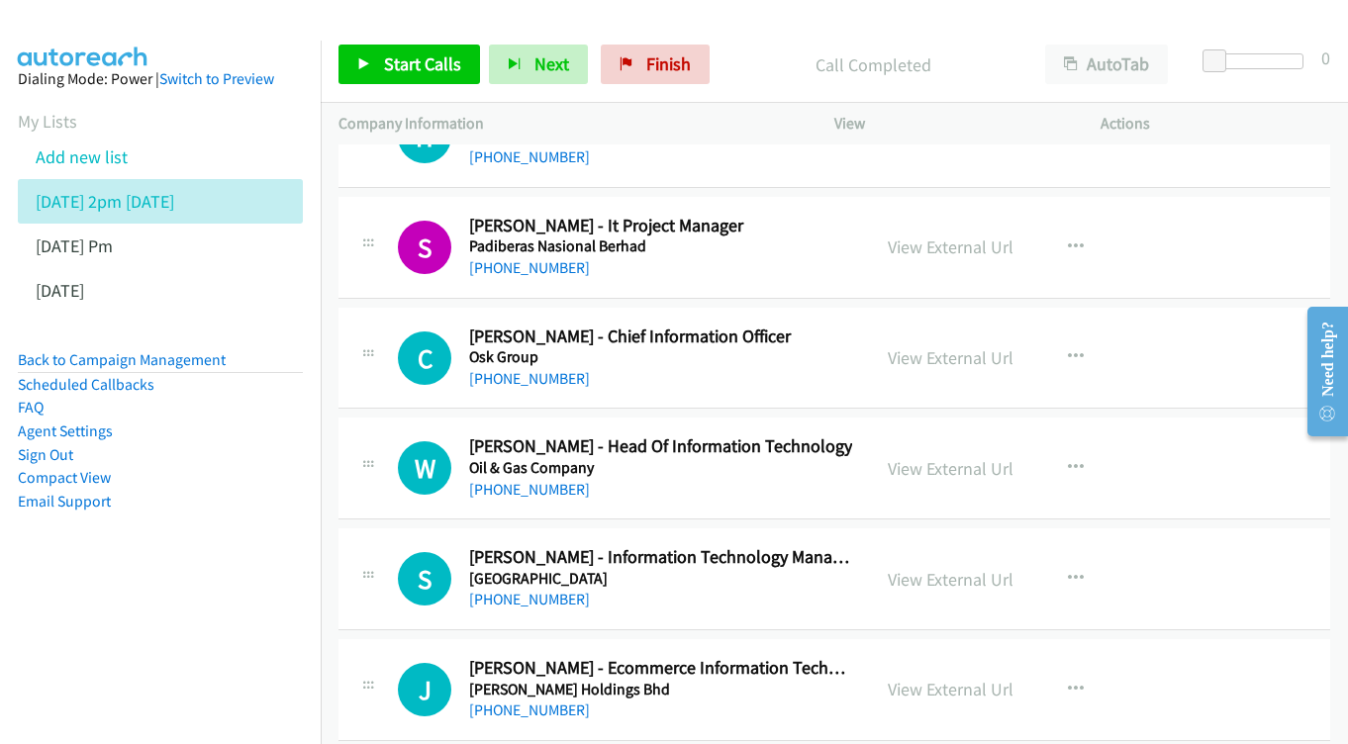
scroll to position [1016, 0]
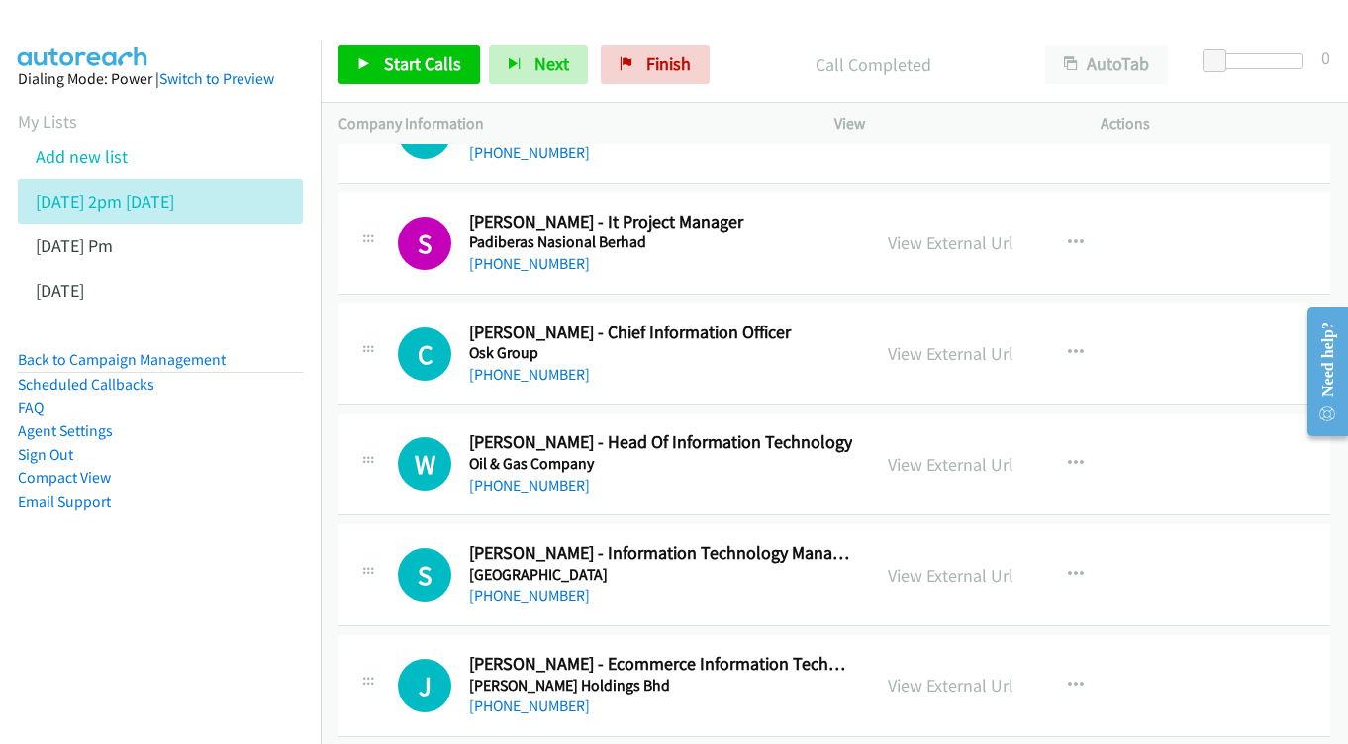
click at [924, 230] on div "View External Url" at bounding box center [951, 243] width 126 height 27
click at [924, 232] on link "View External Url" at bounding box center [951, 243] width 126 height 23
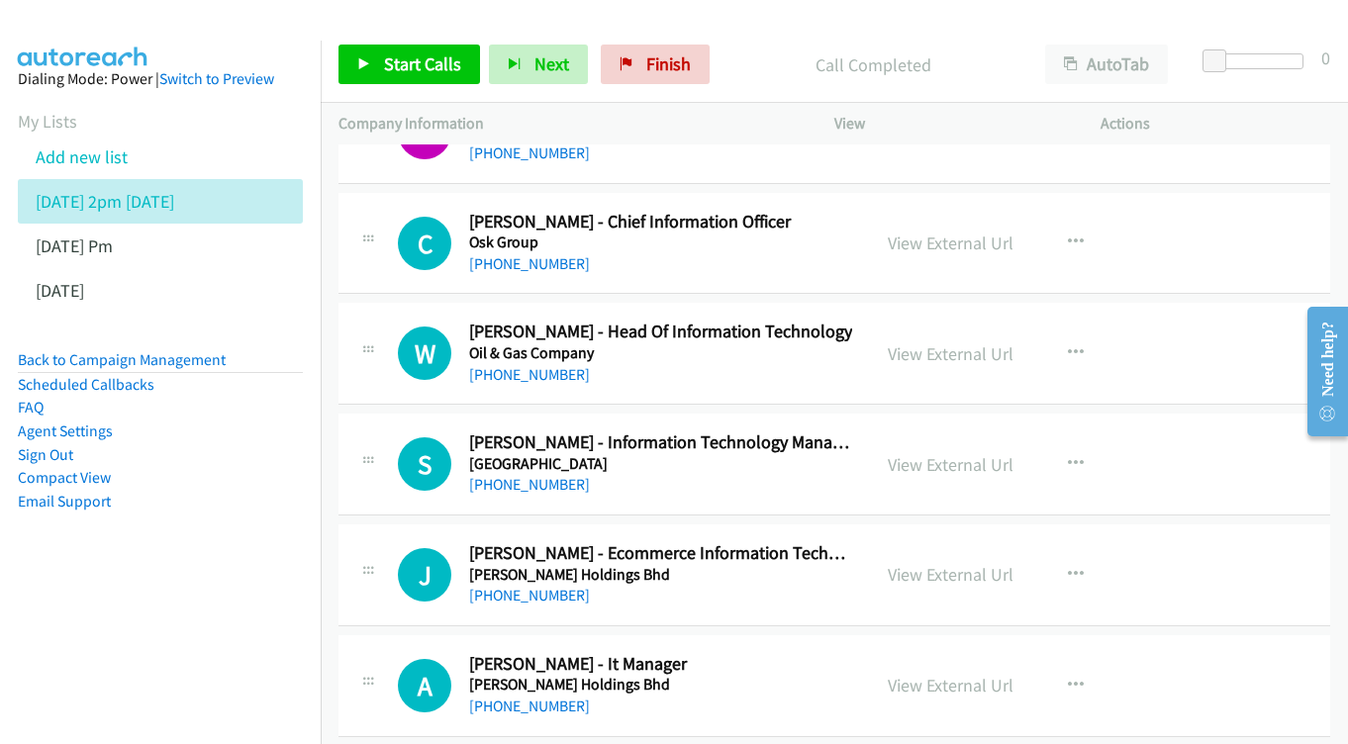
scroll to position [1130, 0]
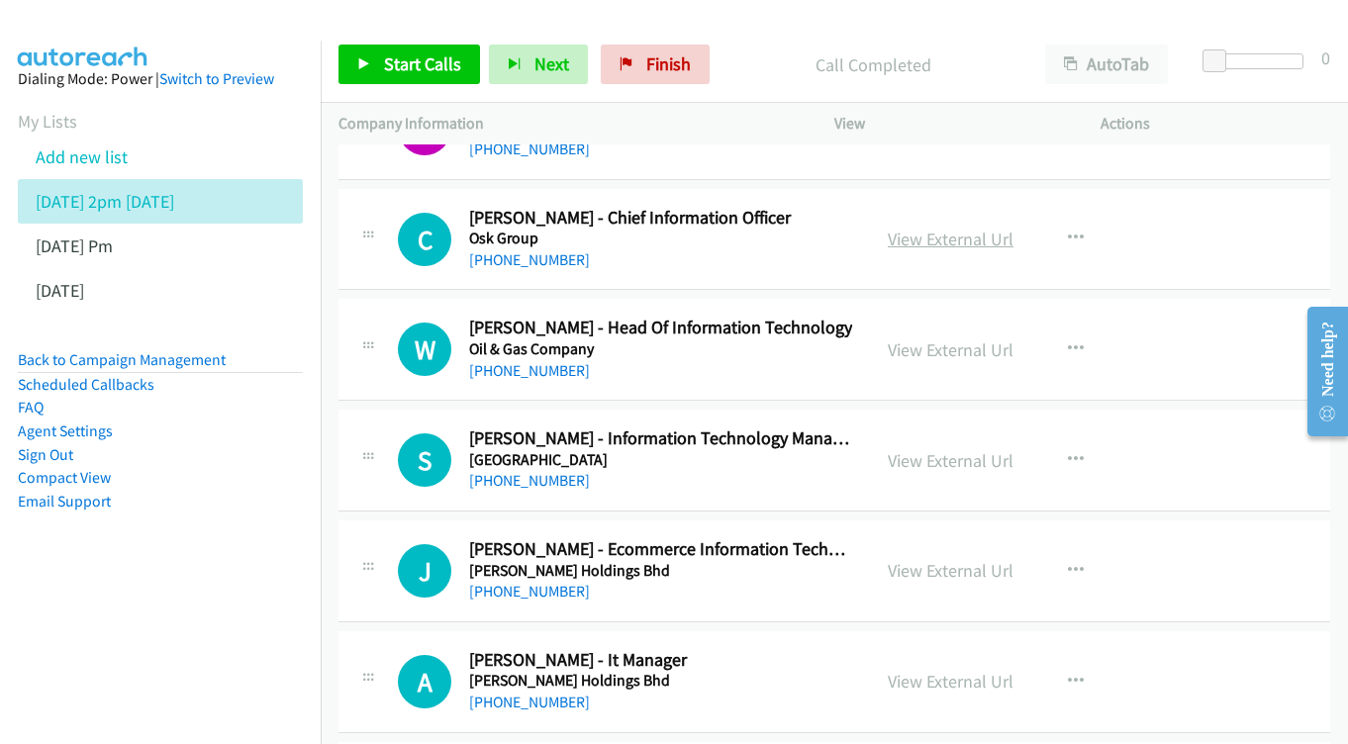
click at [905, 228] on link "View External Url" at bounding box center [951, 239] width 126 height 23
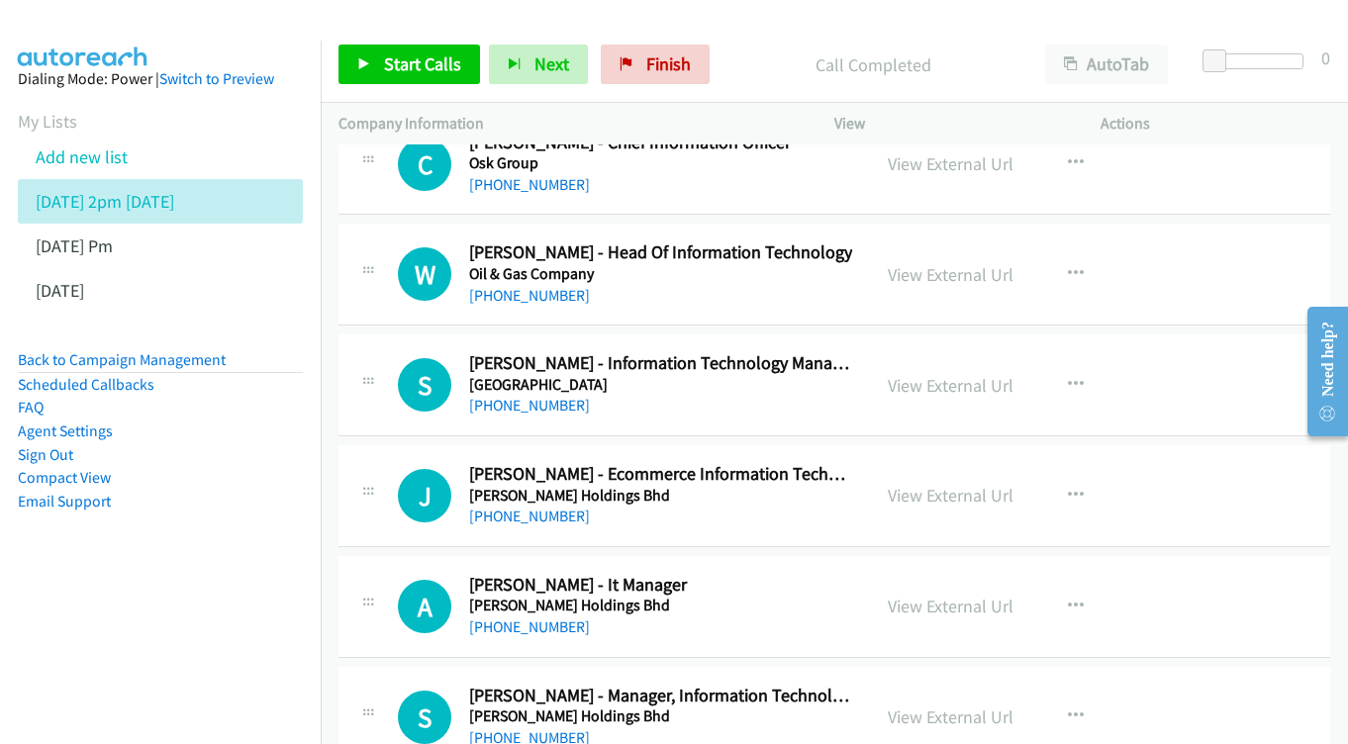
scroll to position [1243, 0]
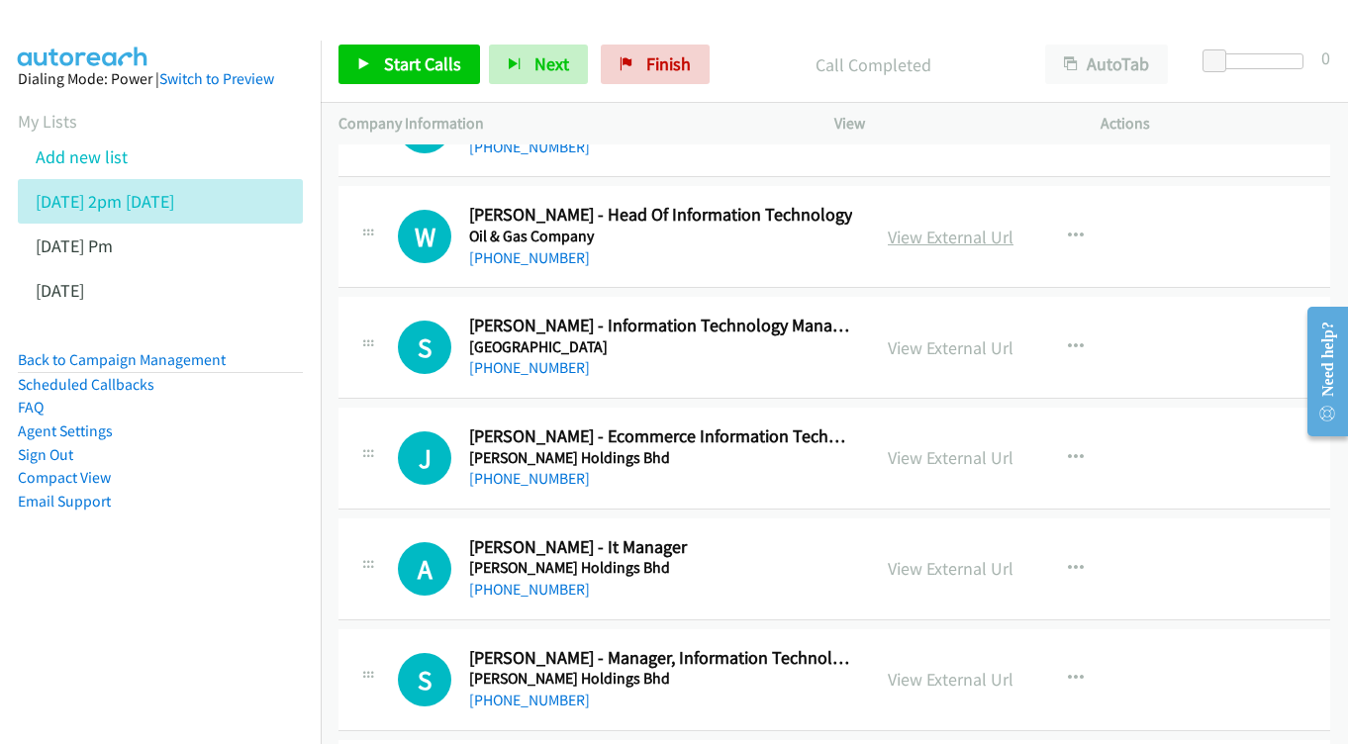
click at [944, 226] on link "View External Url" at bounding box center [951, 237] width 126 height 23
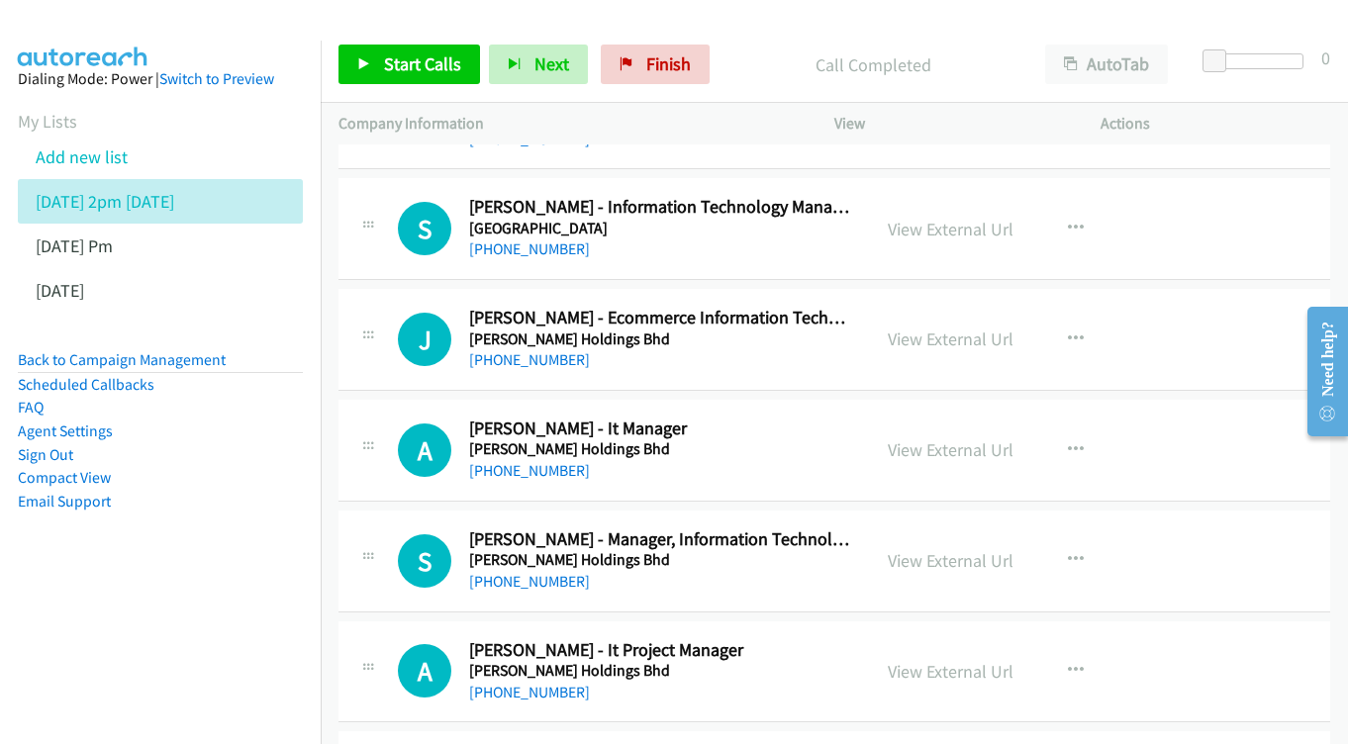
scroll to position [1385, 0]
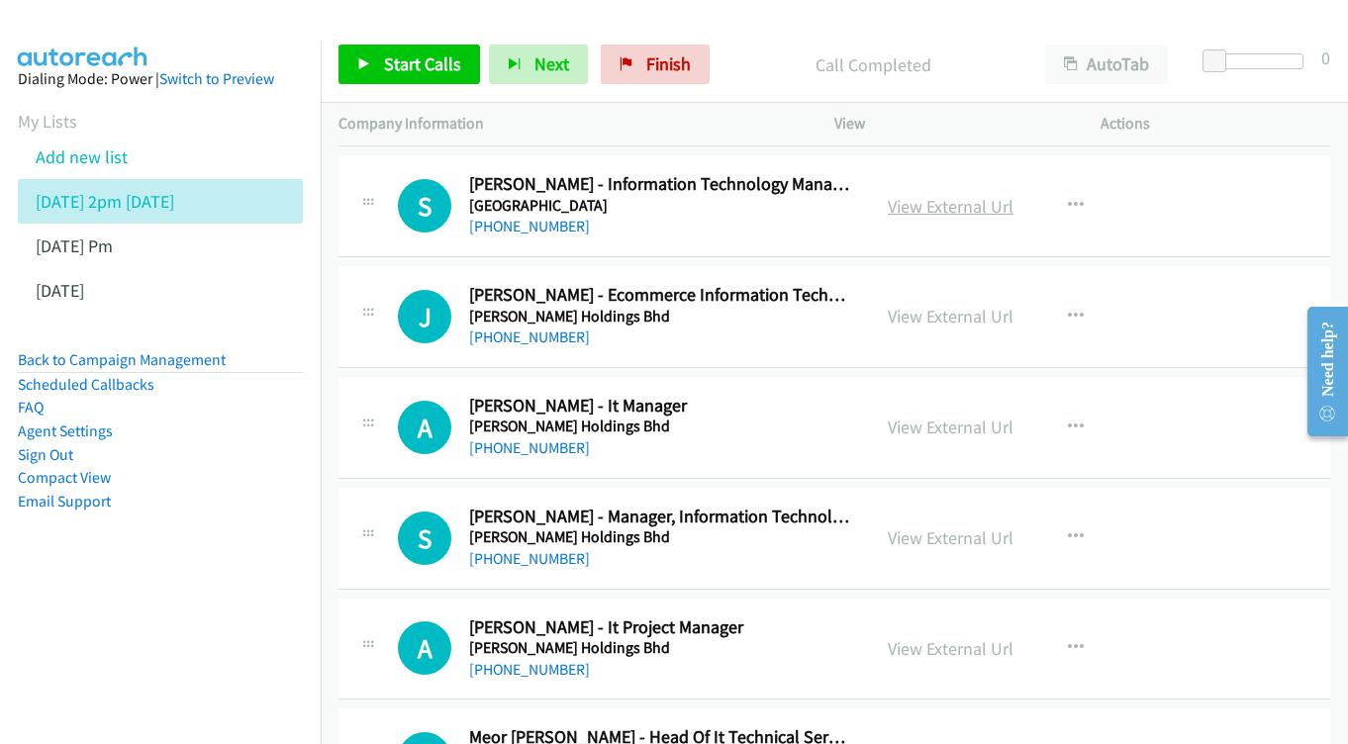
click at [912, 195] on link "View External Url" at bounding box center [951, 206] width 126 height 23
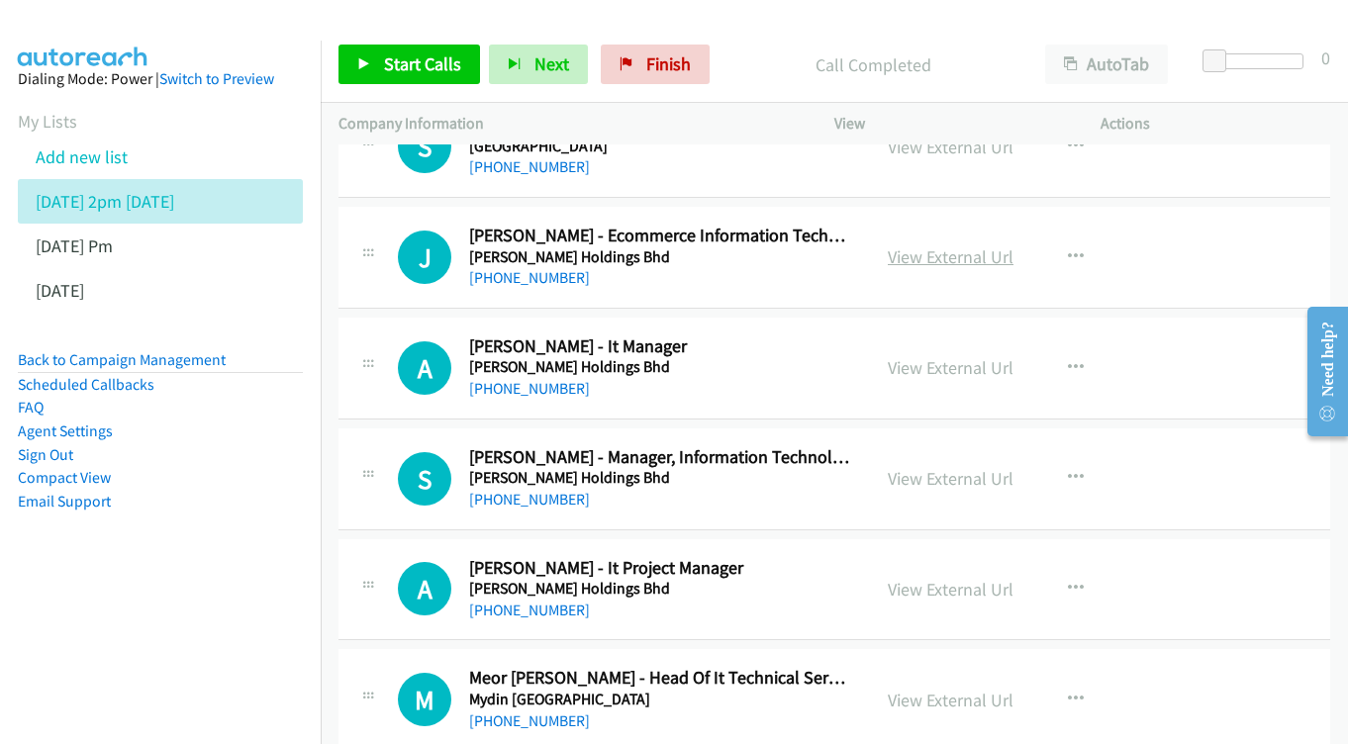
scroll to position [1448, 0]
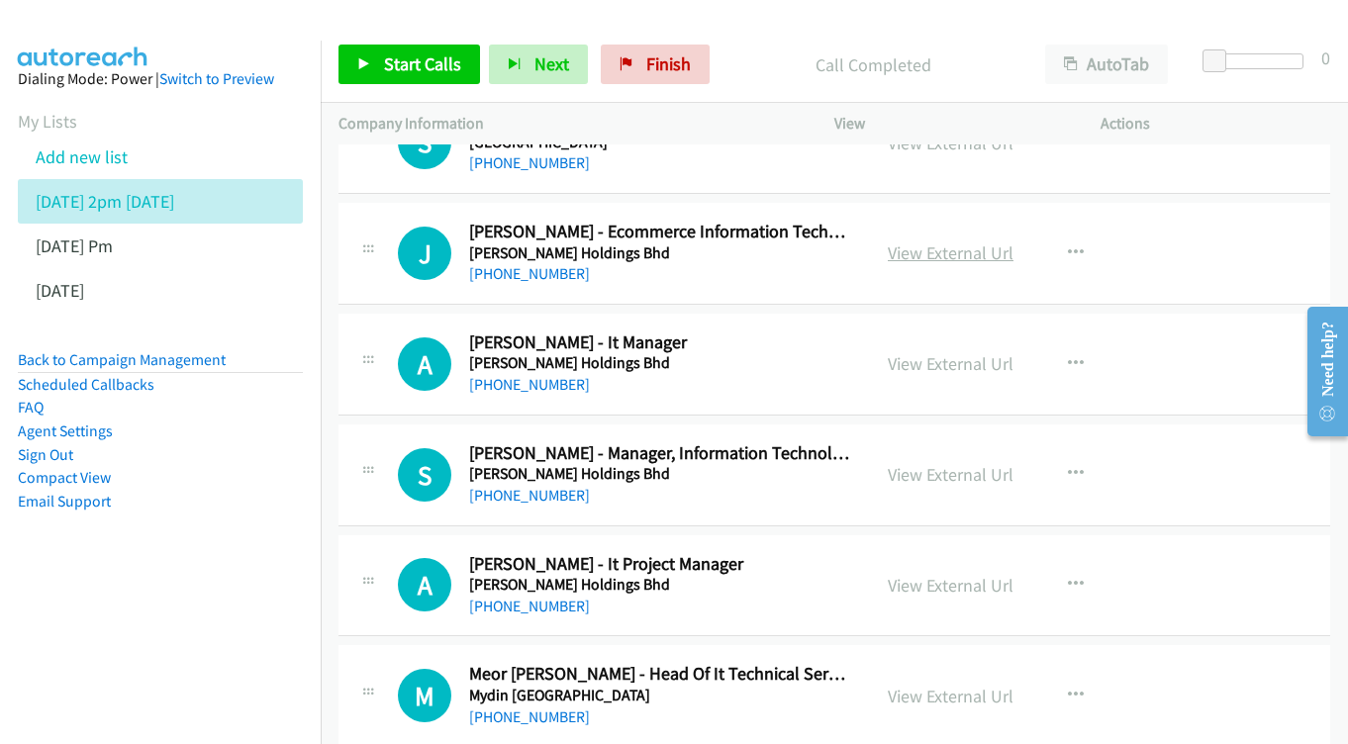
click at [942, 242] on link "View External Url" at bounding box center [951, 253] width 126 height 23
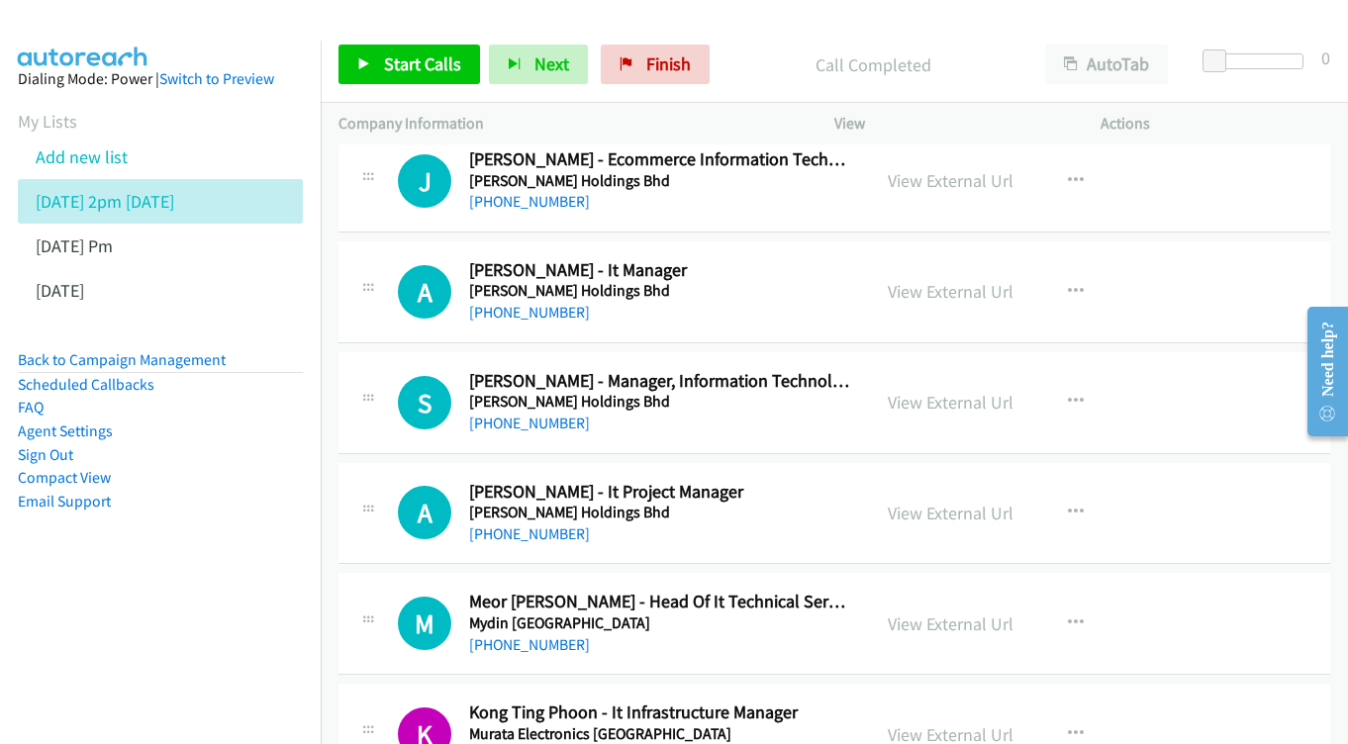
scroll to position [1555, 0]
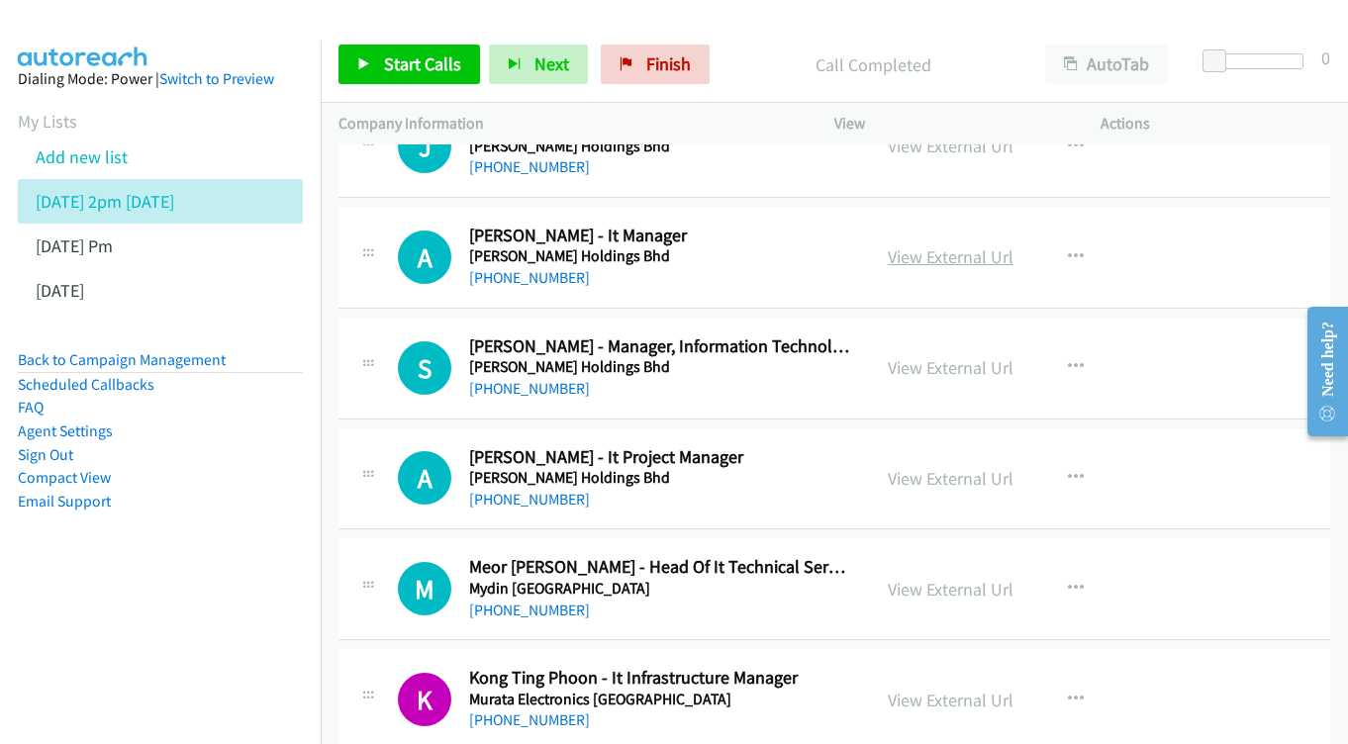
click at [942, 246] on link "View External Url" at bounding box center [951, 257] width 126 height 23
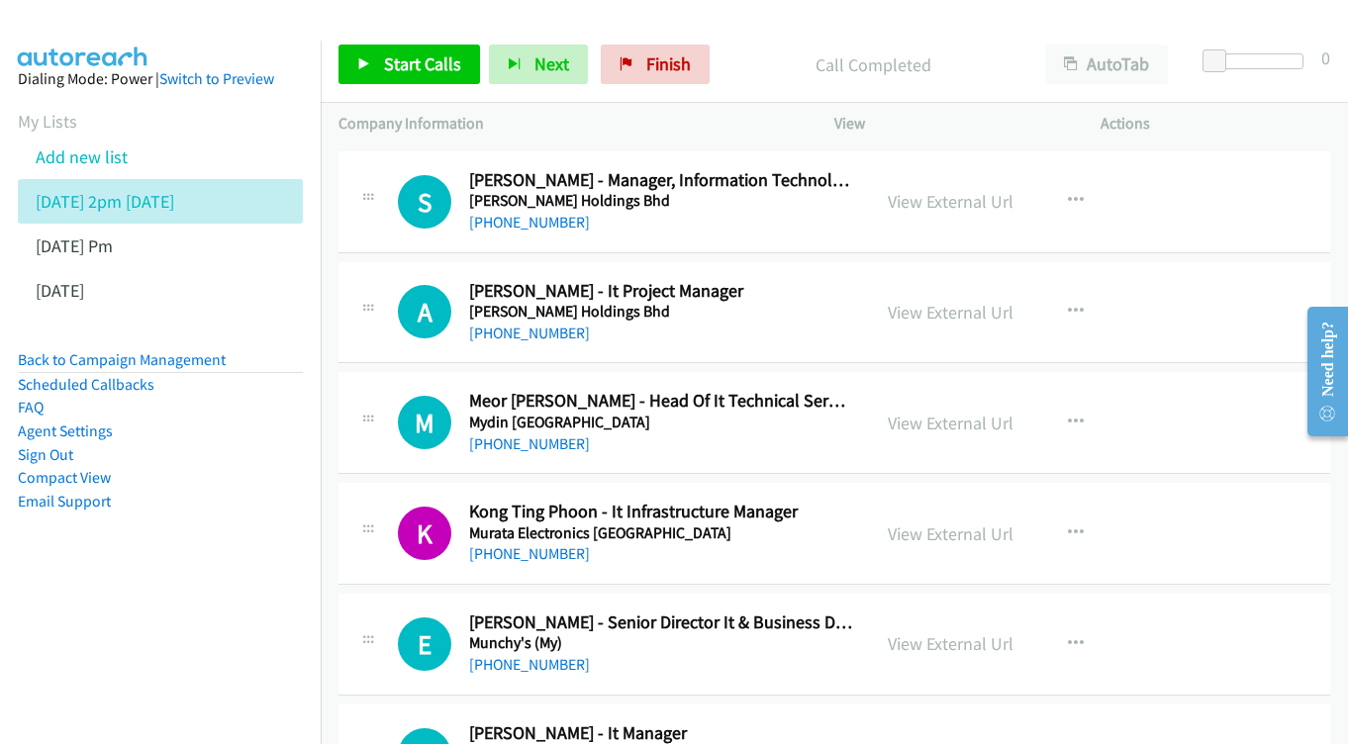
scroll to position [1689, 0]
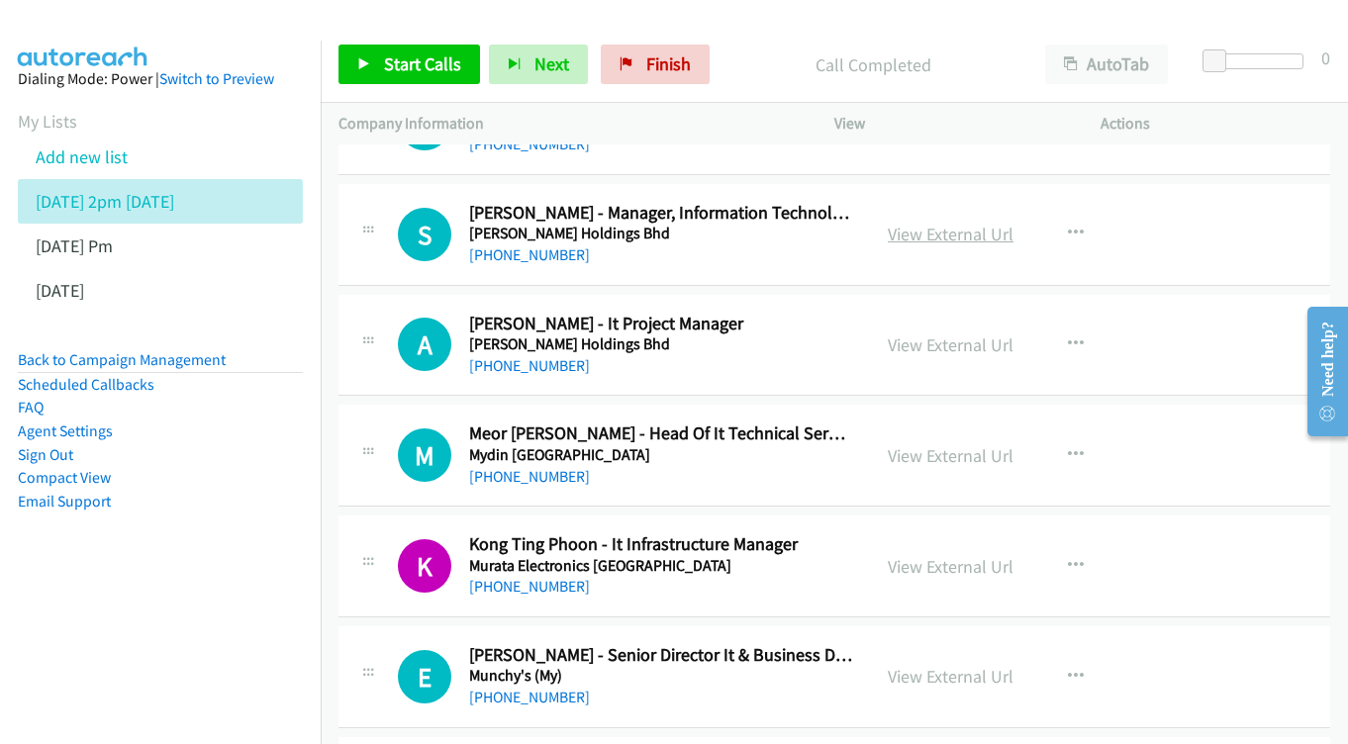
click at [936, 223] on link "View External Url" at bounding box center [951, 234] width 126 height 23
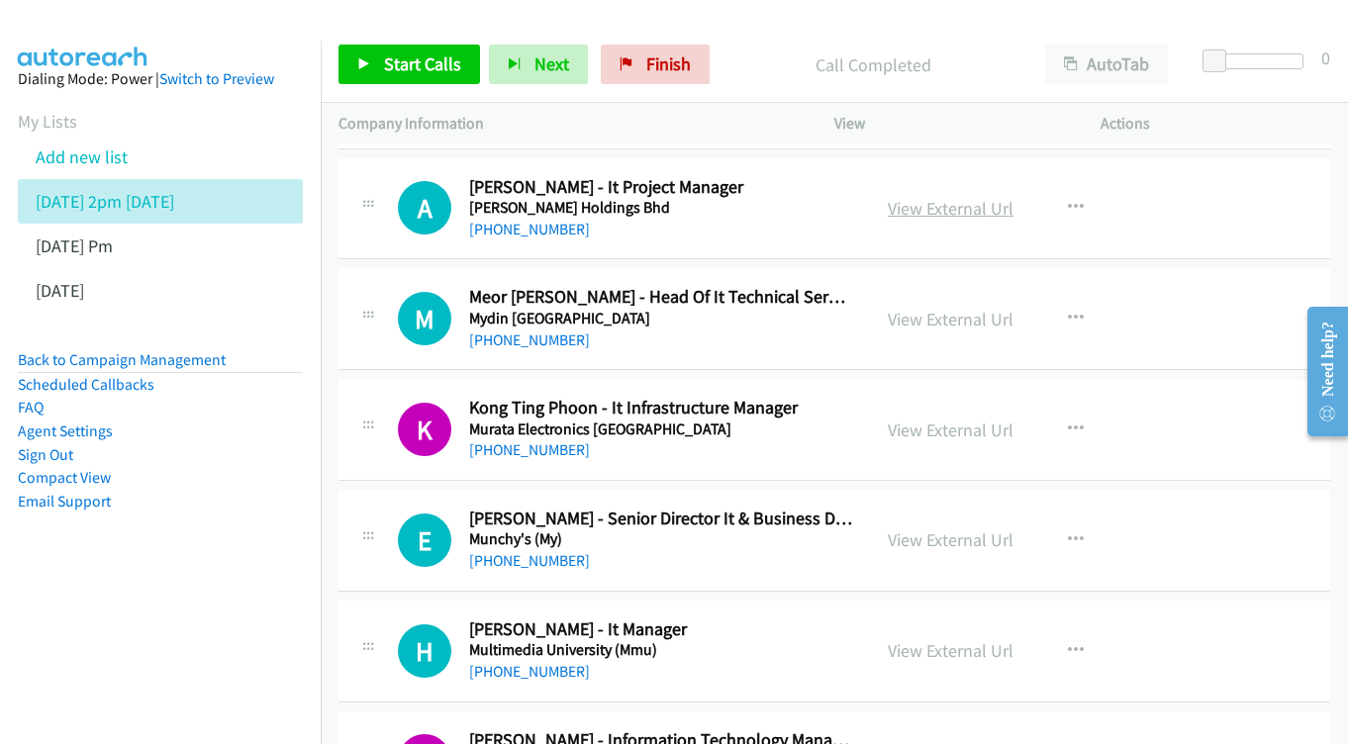
scroll to position [1821, 0]
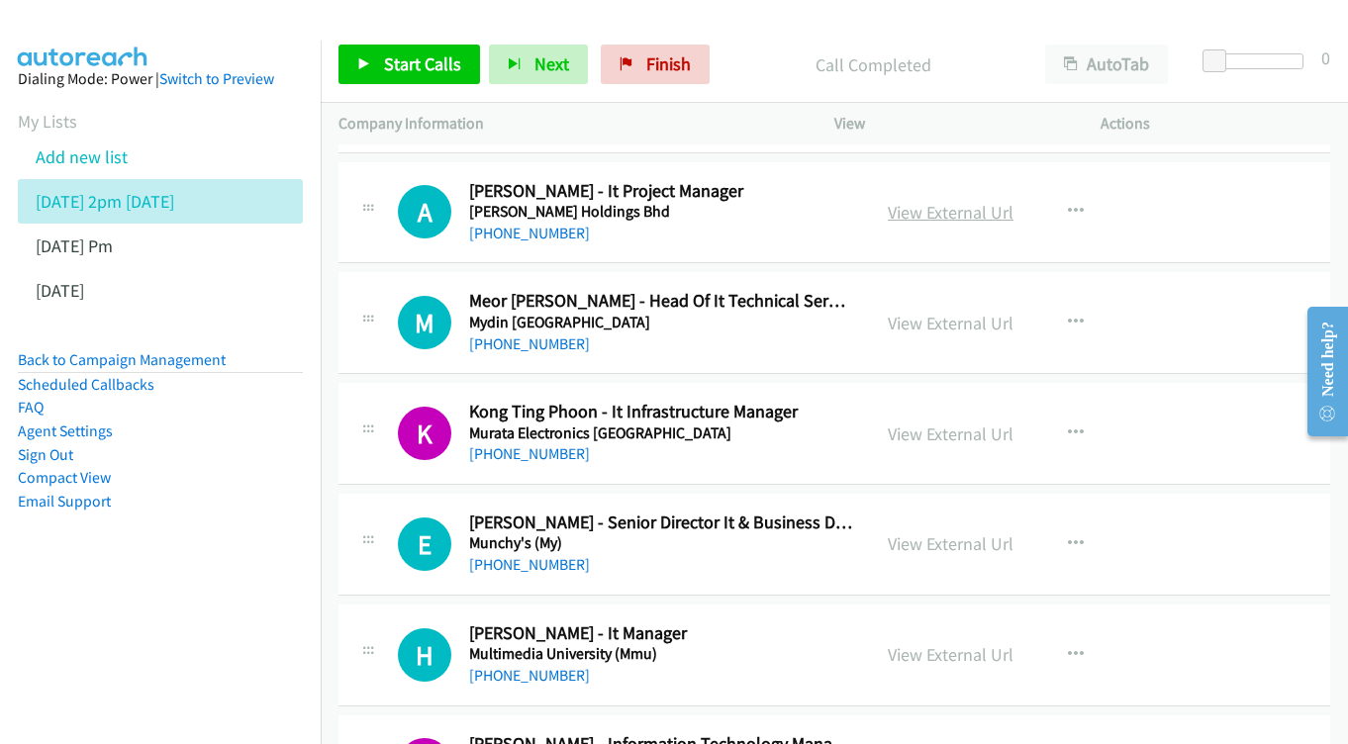
click at [962, 201] on link "View External Url" at bounding box center [951, 212] width 126 height 23
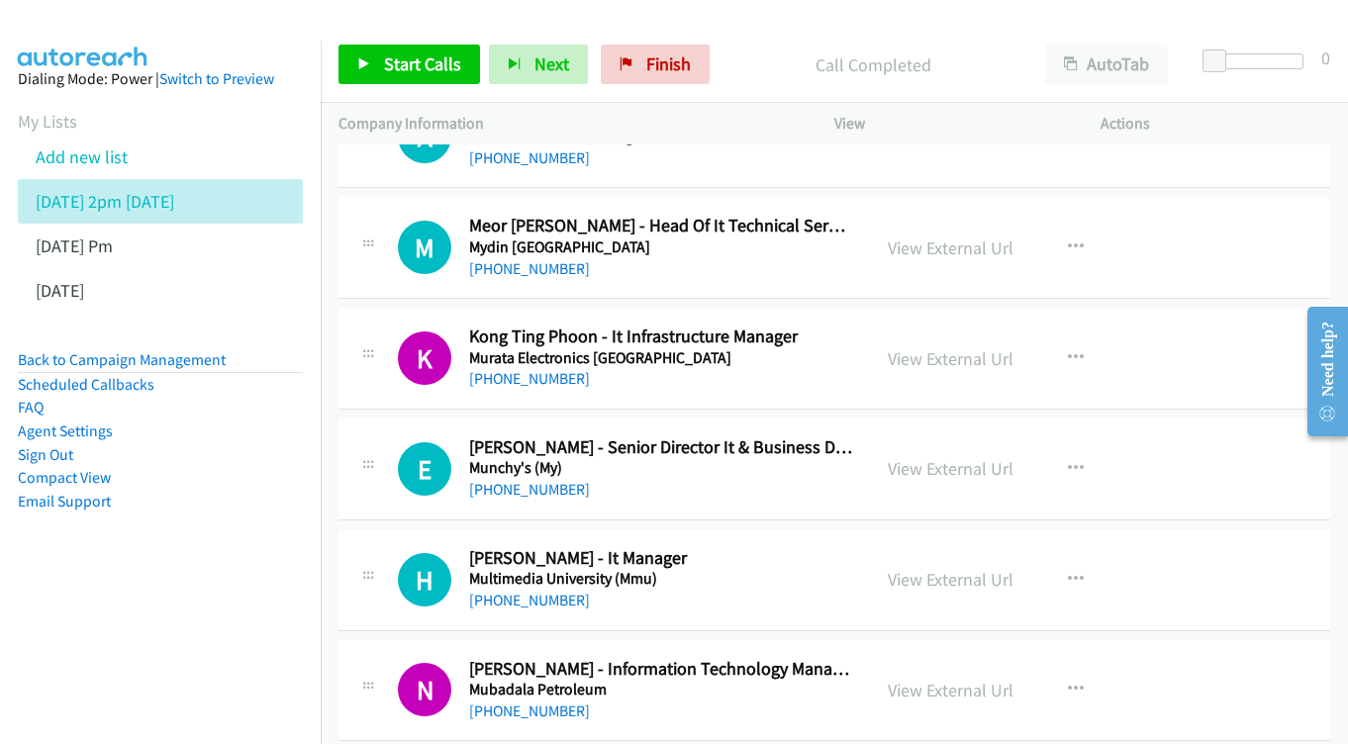
scroll to position [1901, 0]
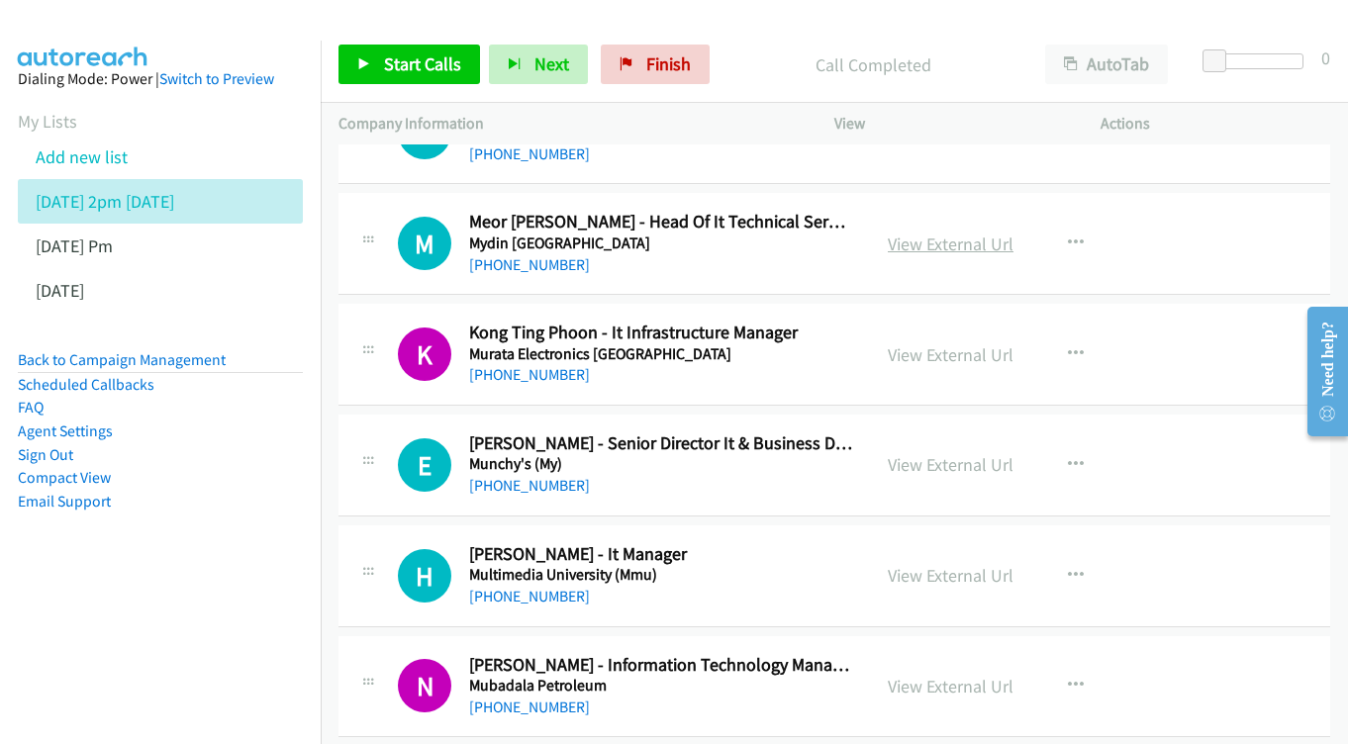
click at [939, 233] on link "View External Url" at bounding box center [951, 244] width 126 height 23
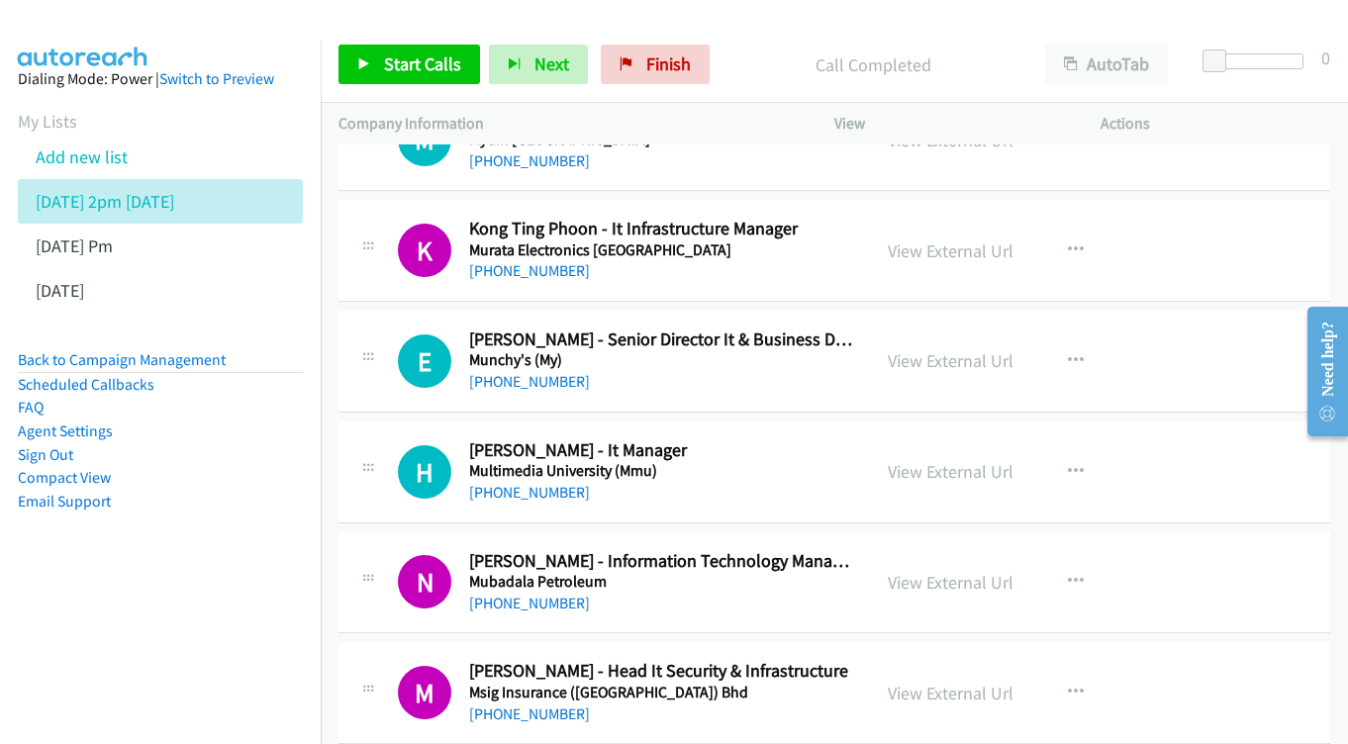
scroll to position [2009, 0]
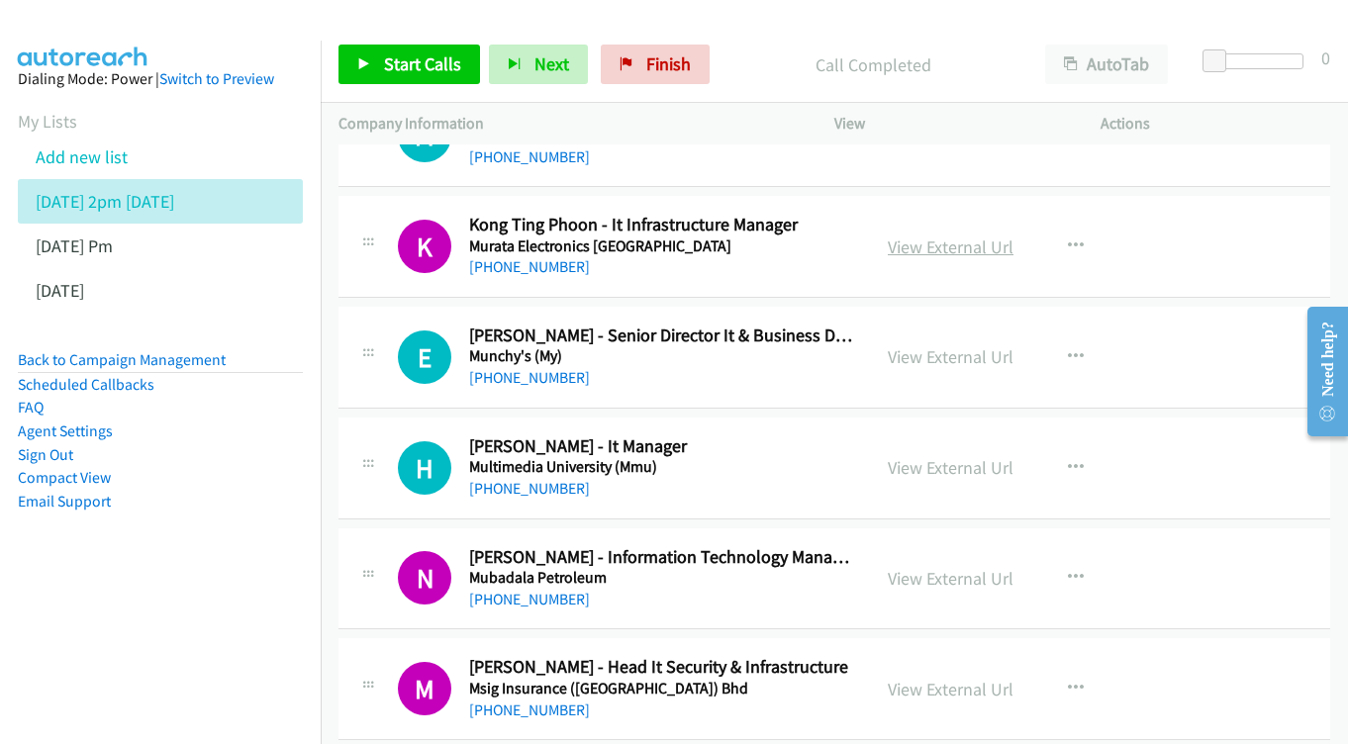
click at [962, 236] on link "View External Url" at bounding box center [951, 247] width 126 height 23
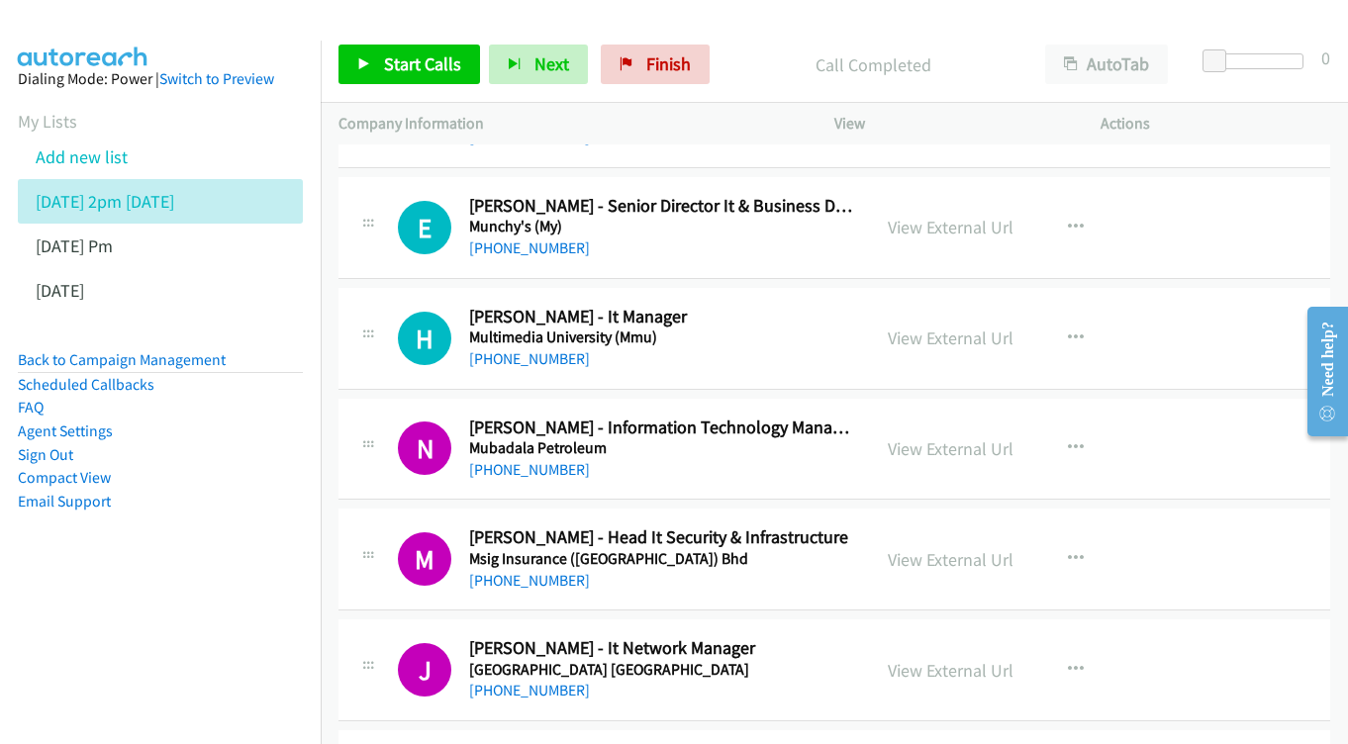
scroll to position [2134, 0]
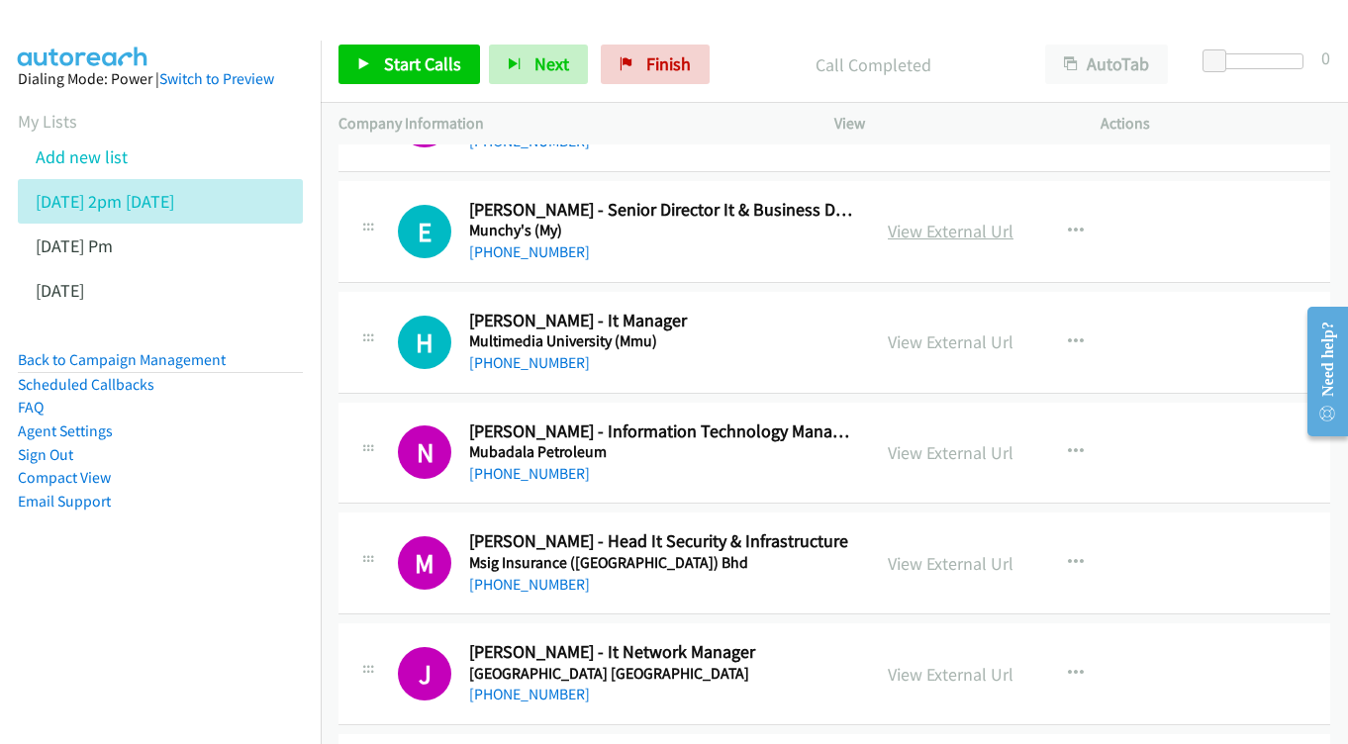
click at [938, 220] on link "View External Url" at bounding box center [951, 231] width 126 height 23
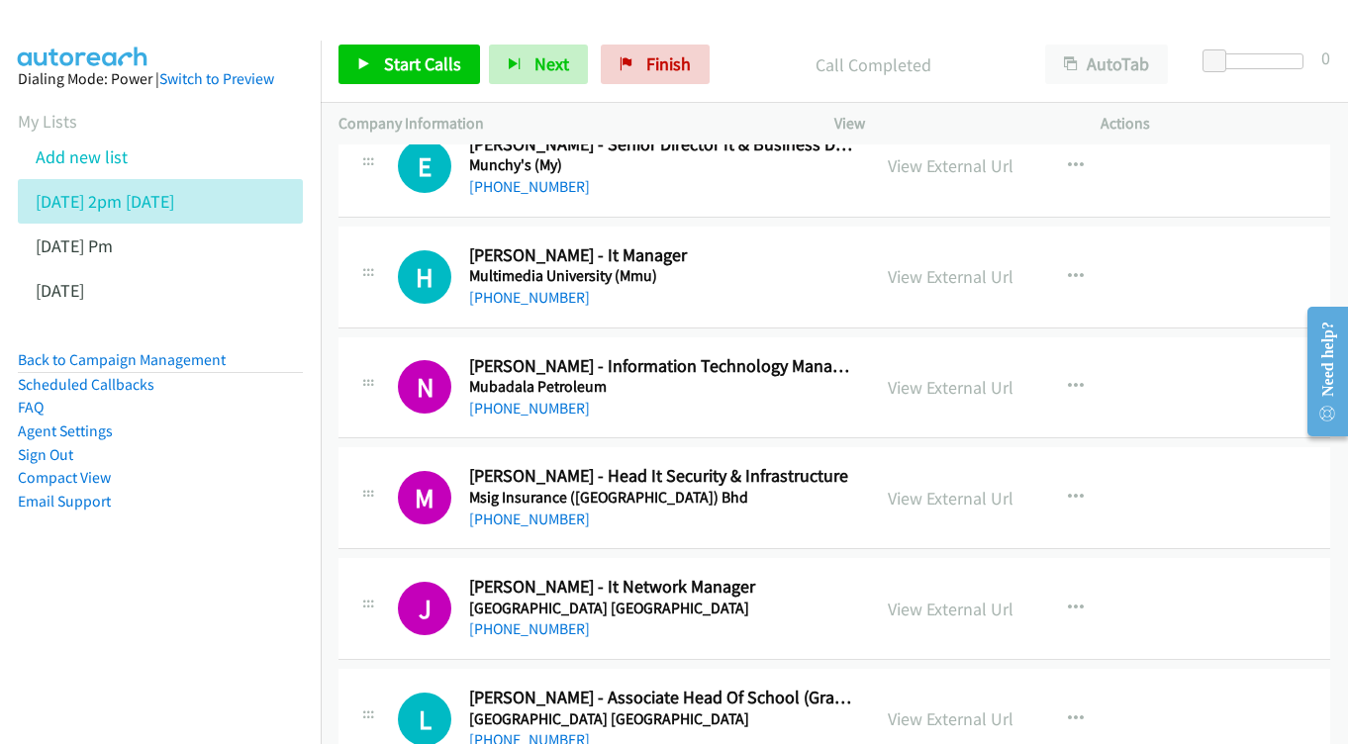
scroll to position [2230, 0]
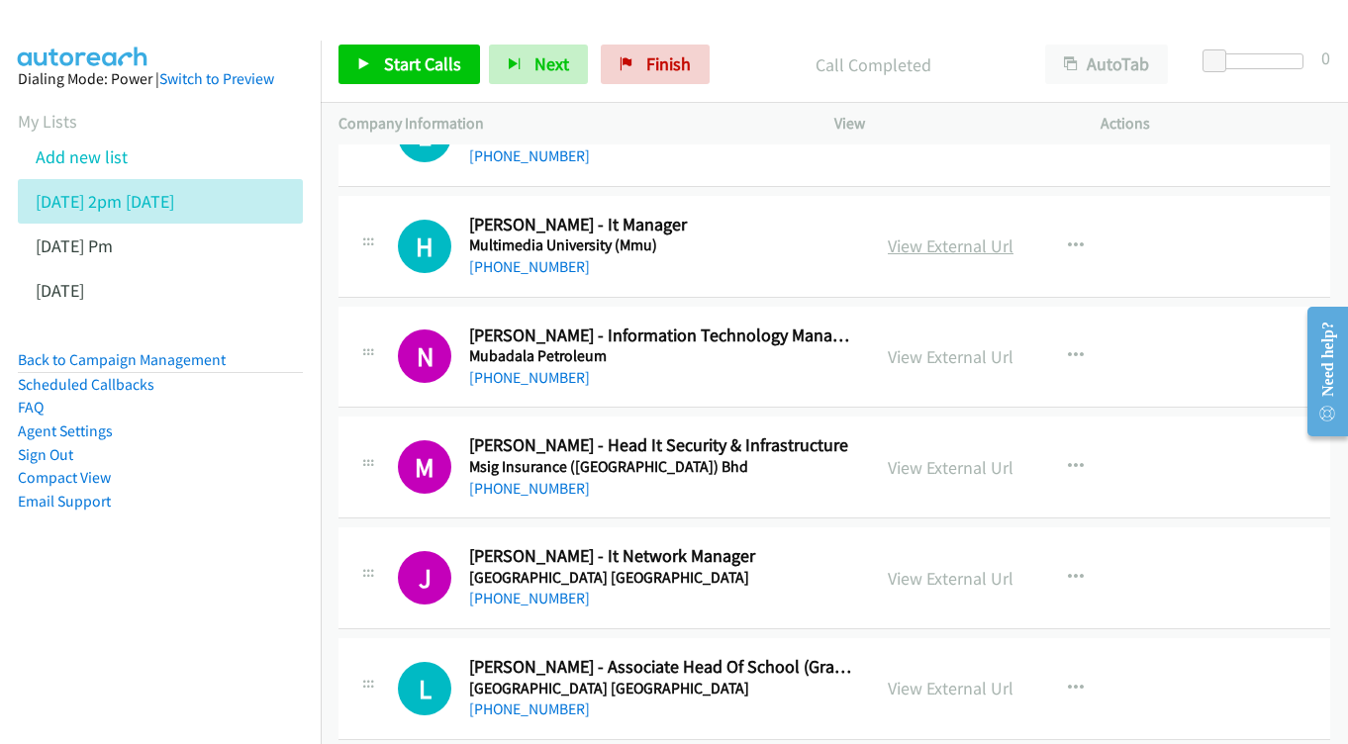
click at [934, 235] on link "View External Url" at bounding box center [951, 246] width 126 height 23
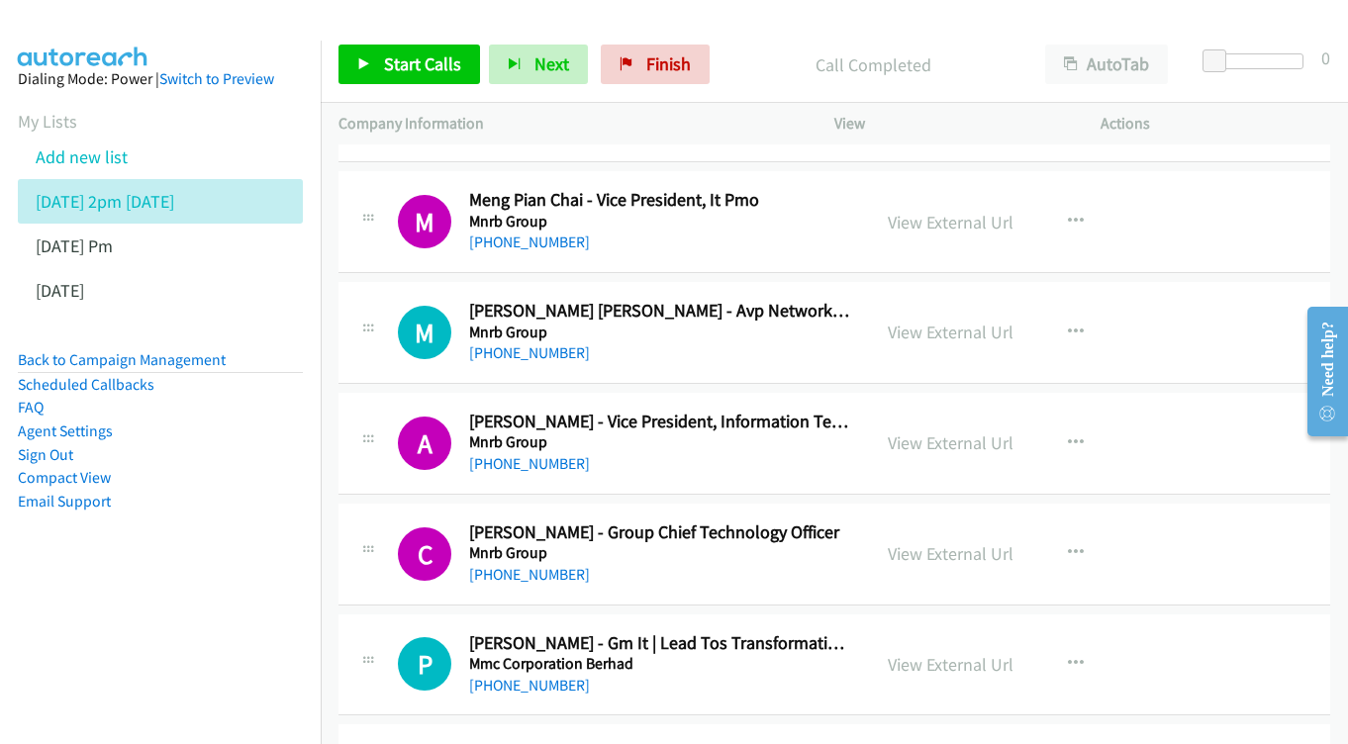
scroll to position [3178, 0]
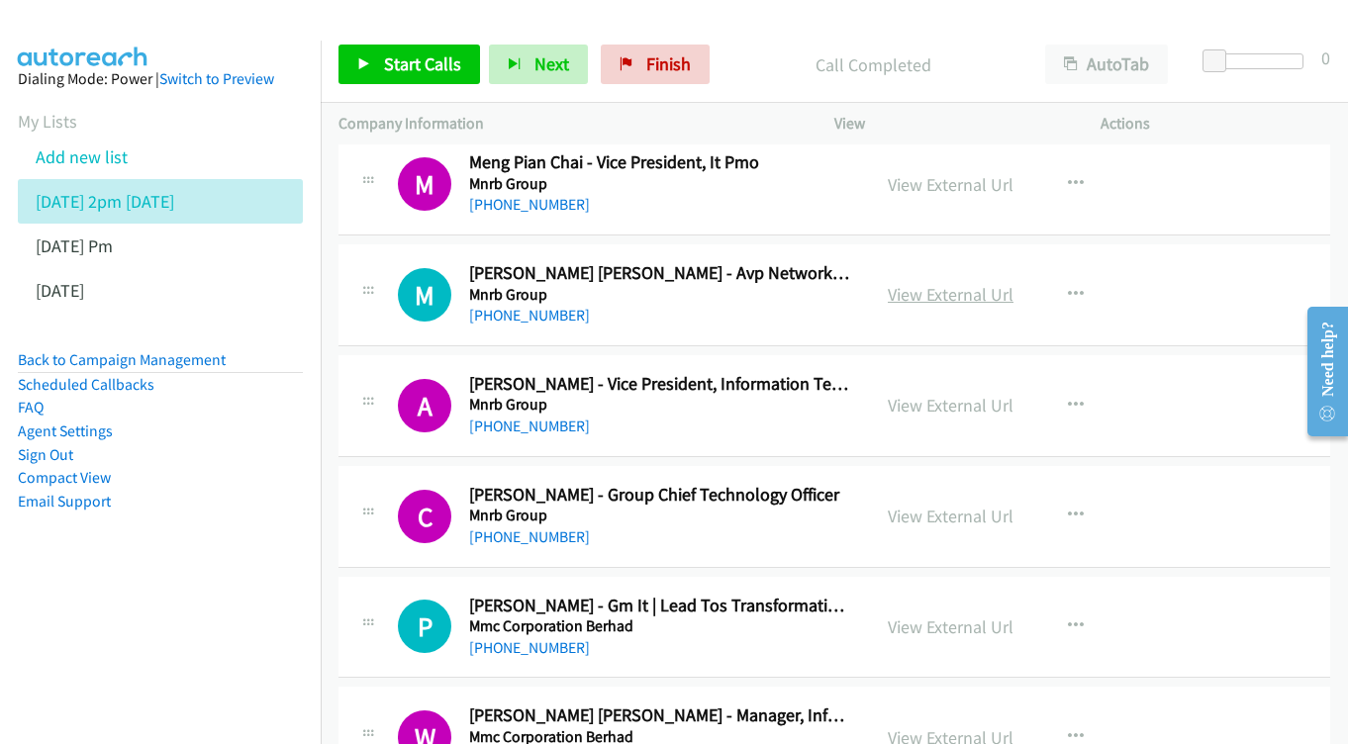
click at [936, 283] on link "View External Url" at bounding box center [951, 294] width 126 height 23
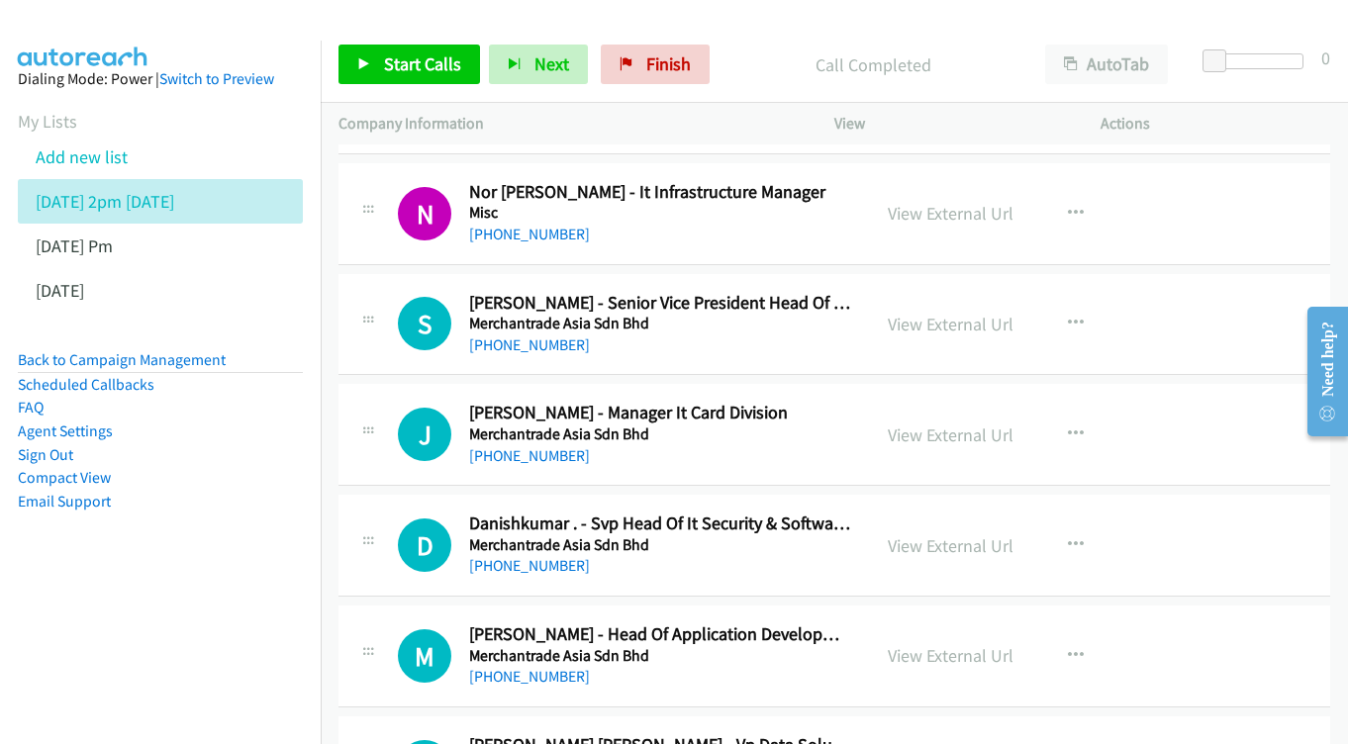
scroll to position [4038, 0]
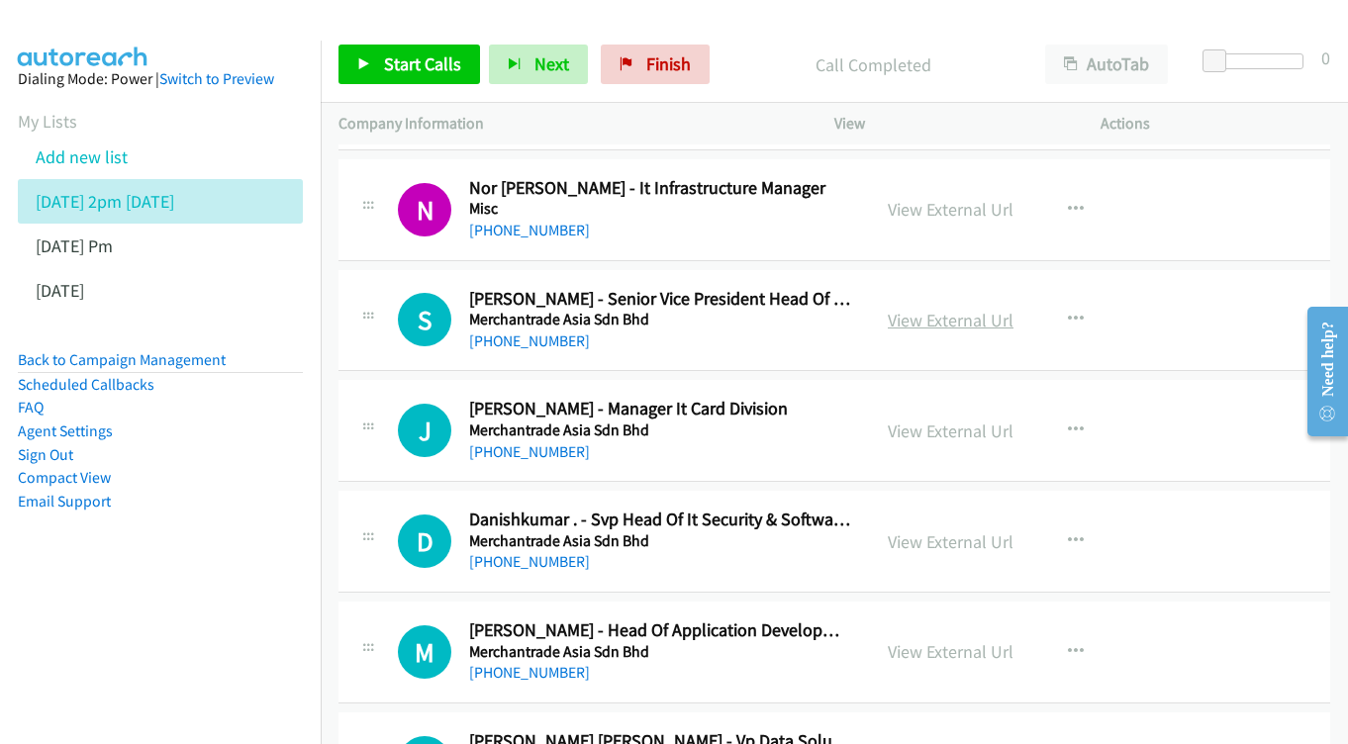
click at [931, 309] on link "View External Url" at bounding box center [951, 320] width 126 height 23
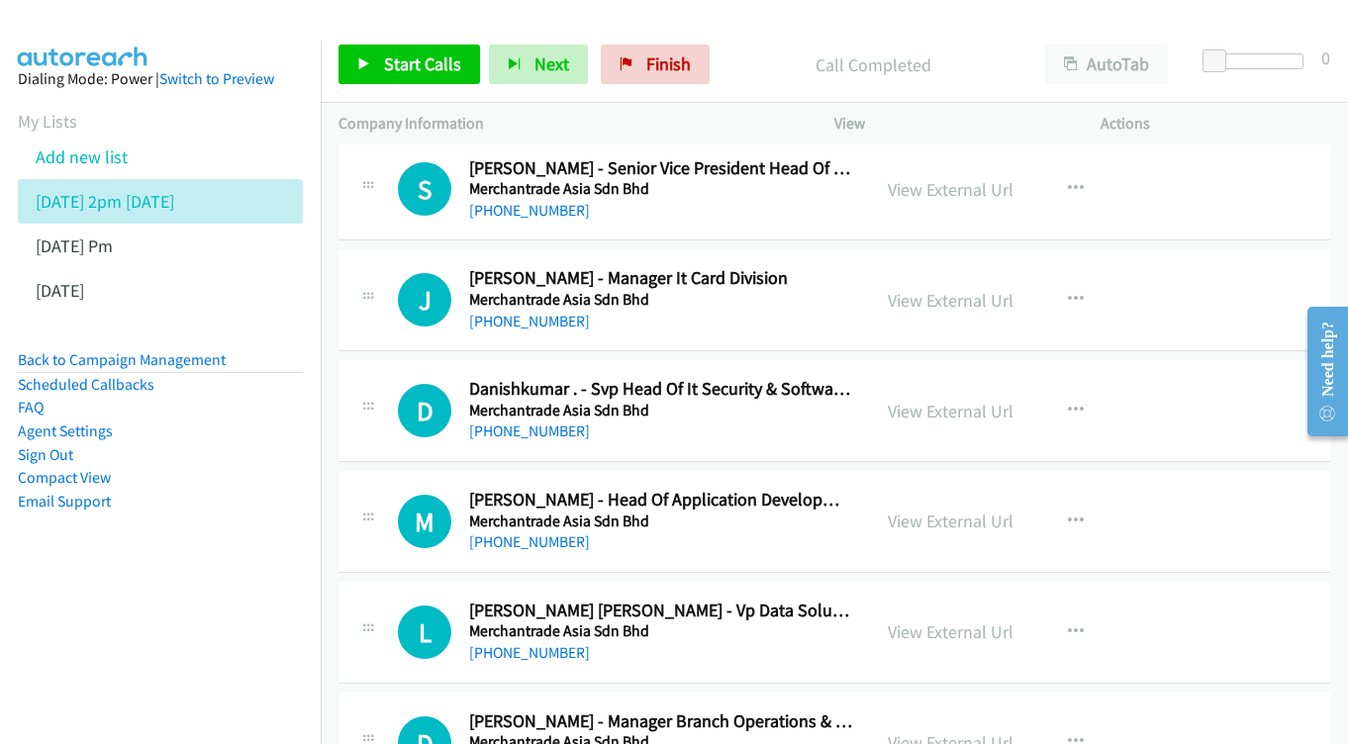
scroll to position [4173, 0]
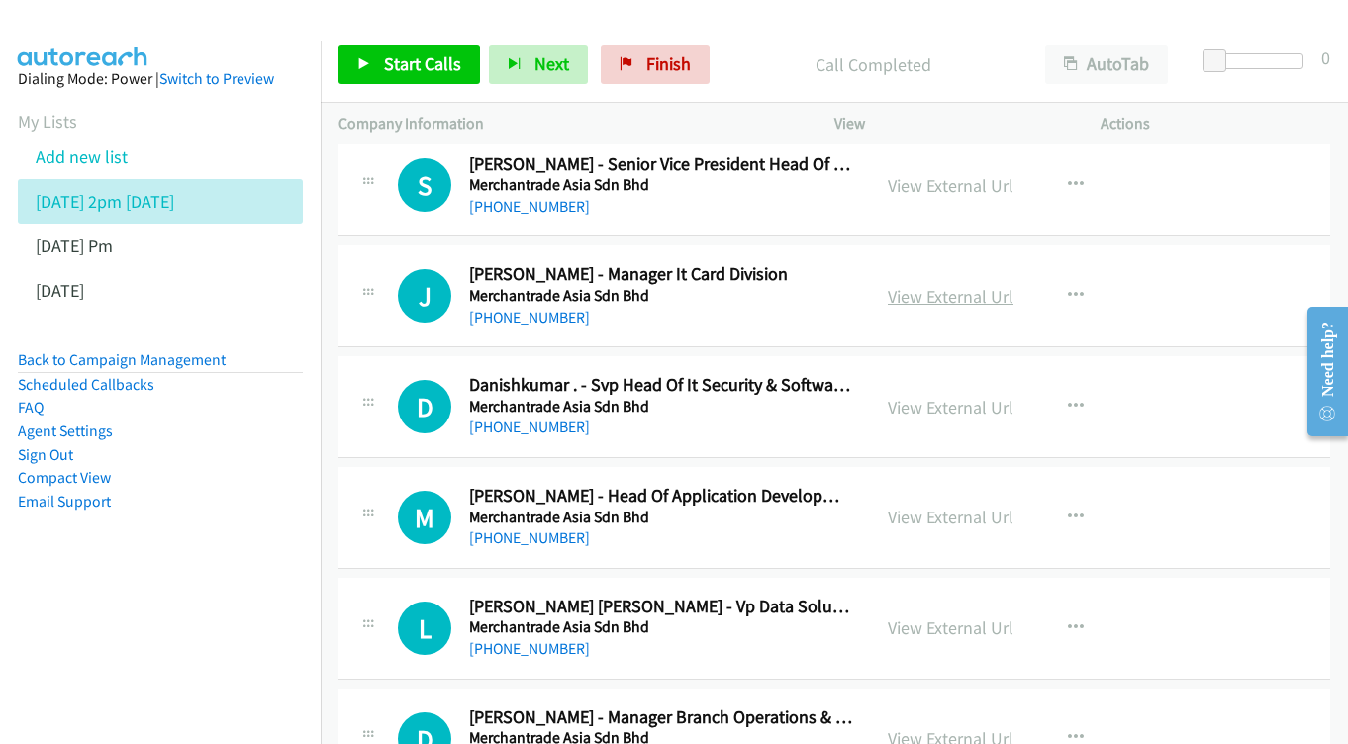
click at [910, 285] on link "View External Url" at bounding box center [951, 296] width 126 height 23
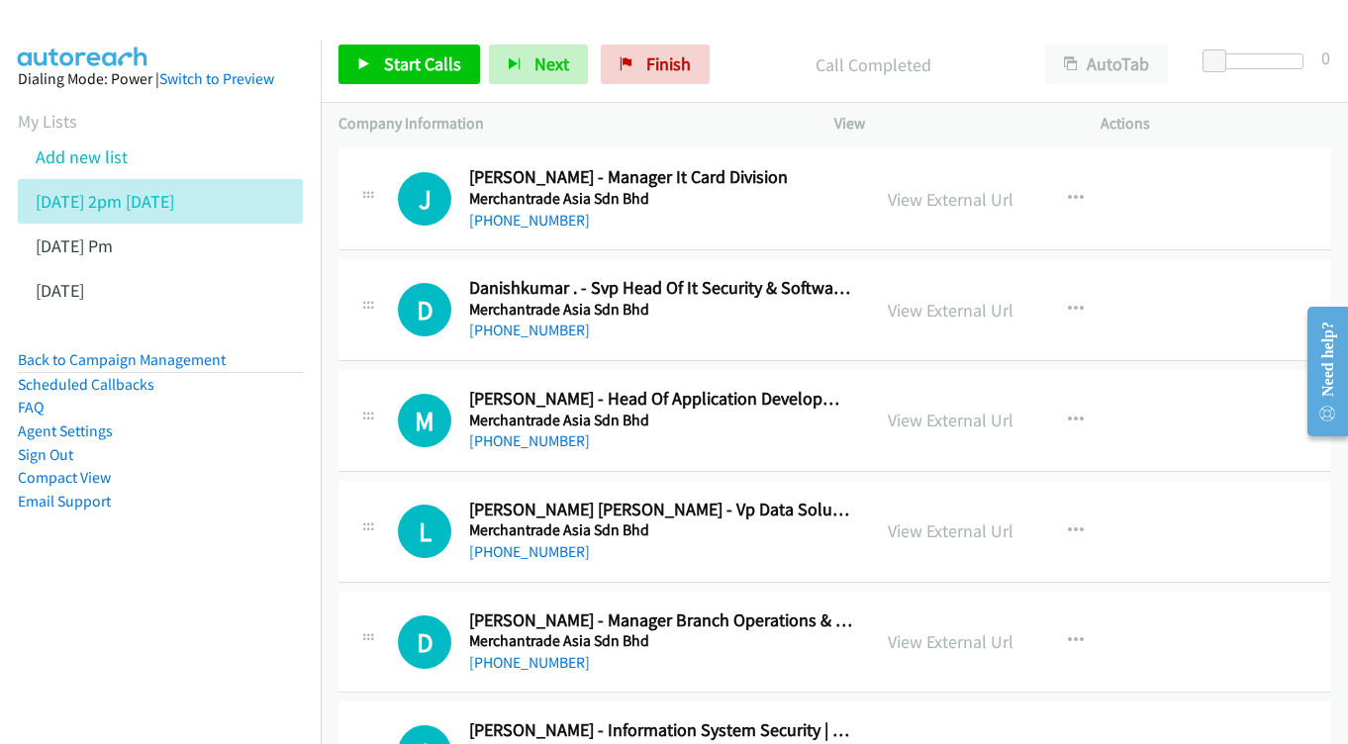
scroll to position [4274, 0]
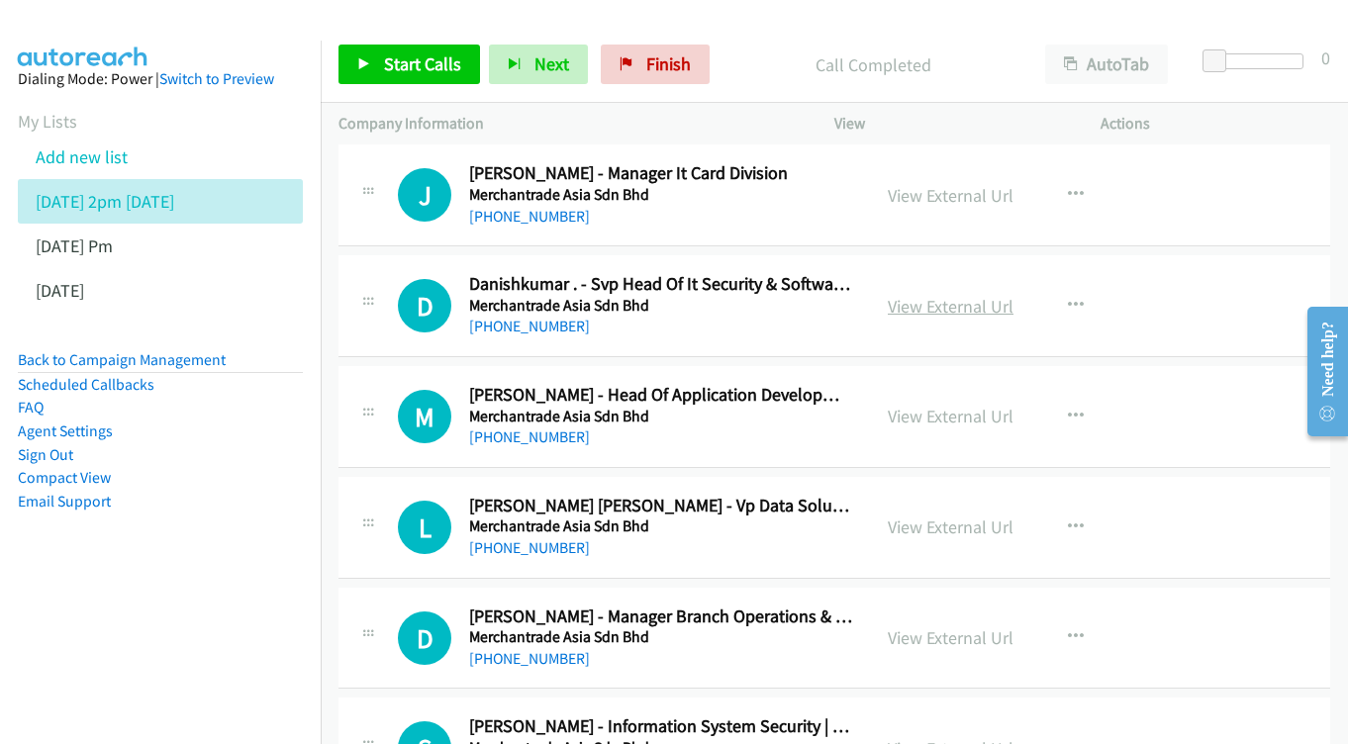
click at [931, 295] on link "View External Url" at bounding box center [951, 306] width 126 height 23
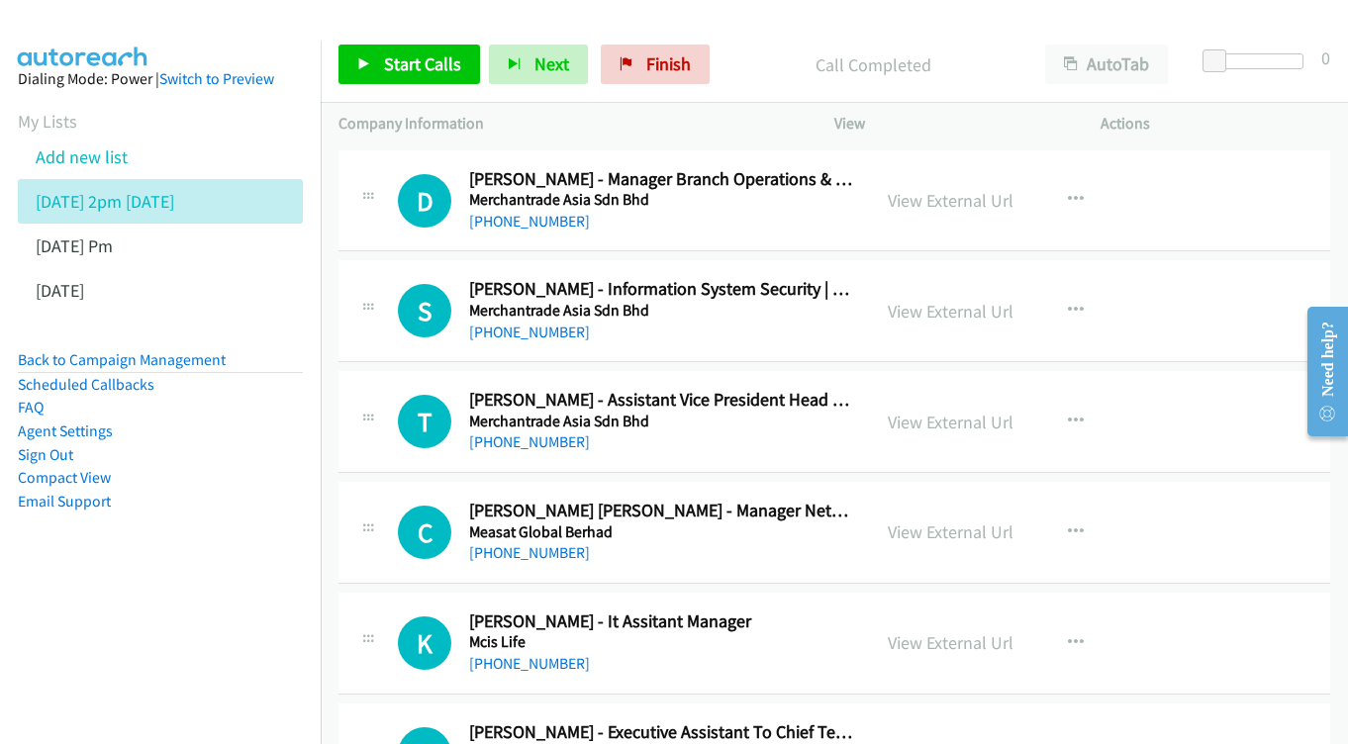
scroll to position [4715, 0]
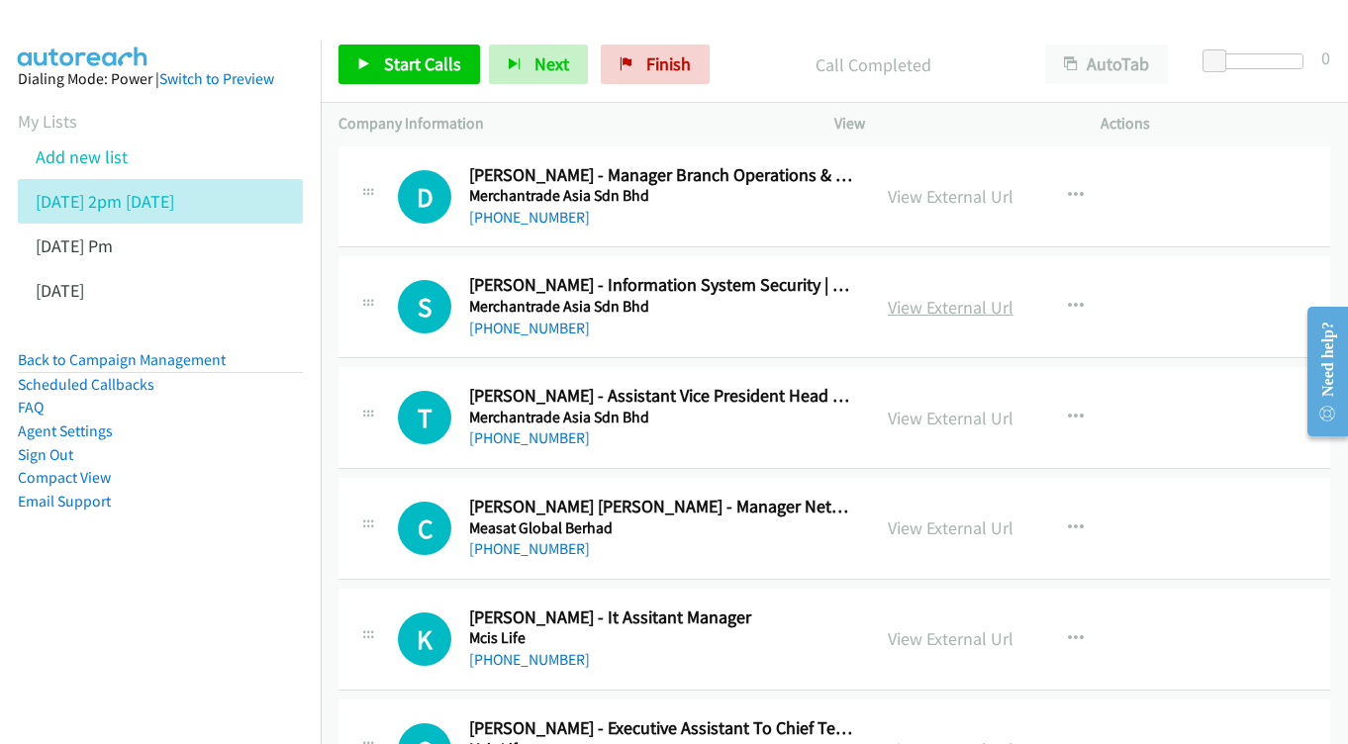
click at [922, 296] on link "View External Url" at bounding box center [951, 307] width 126 height 23
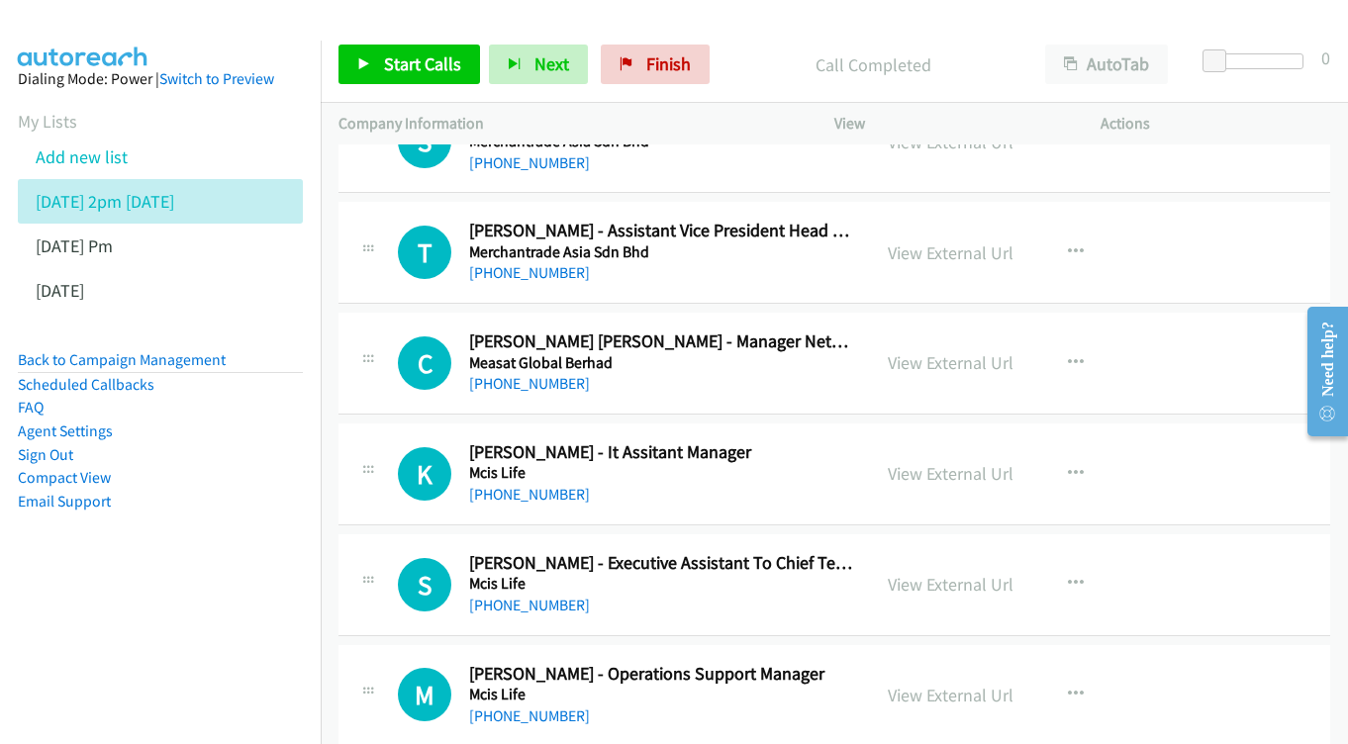
scroll to position [4858, 0]
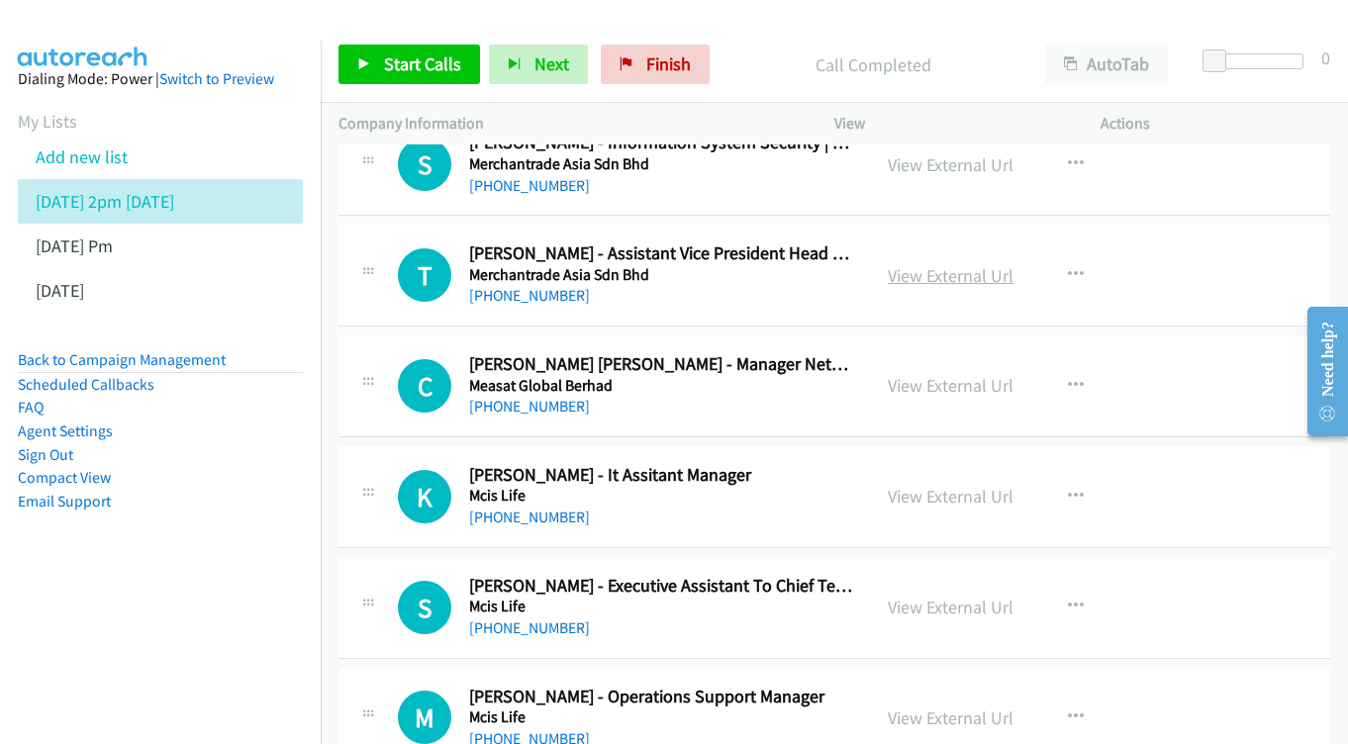
click at [943, 264] on link "View External Url" at bounding box center [951, 275] width 126 height 23
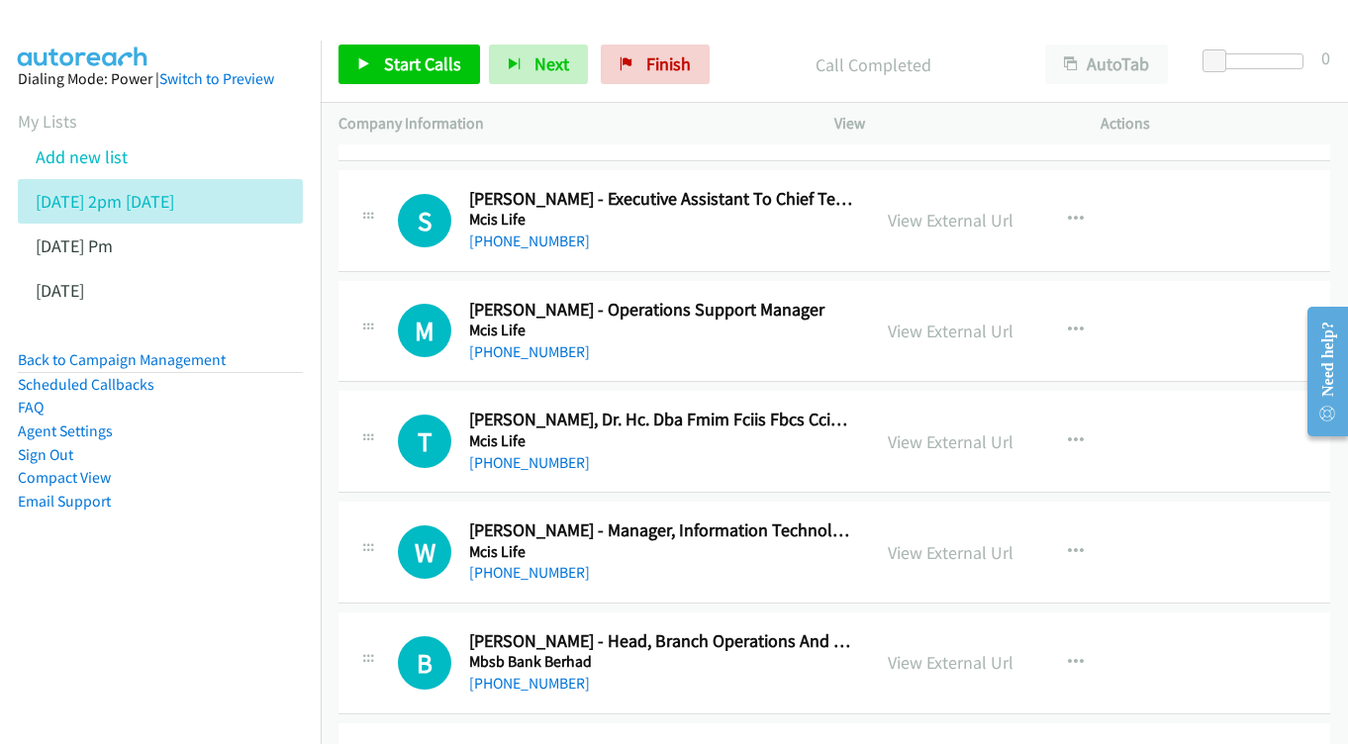
scroll to position [5249, 0]
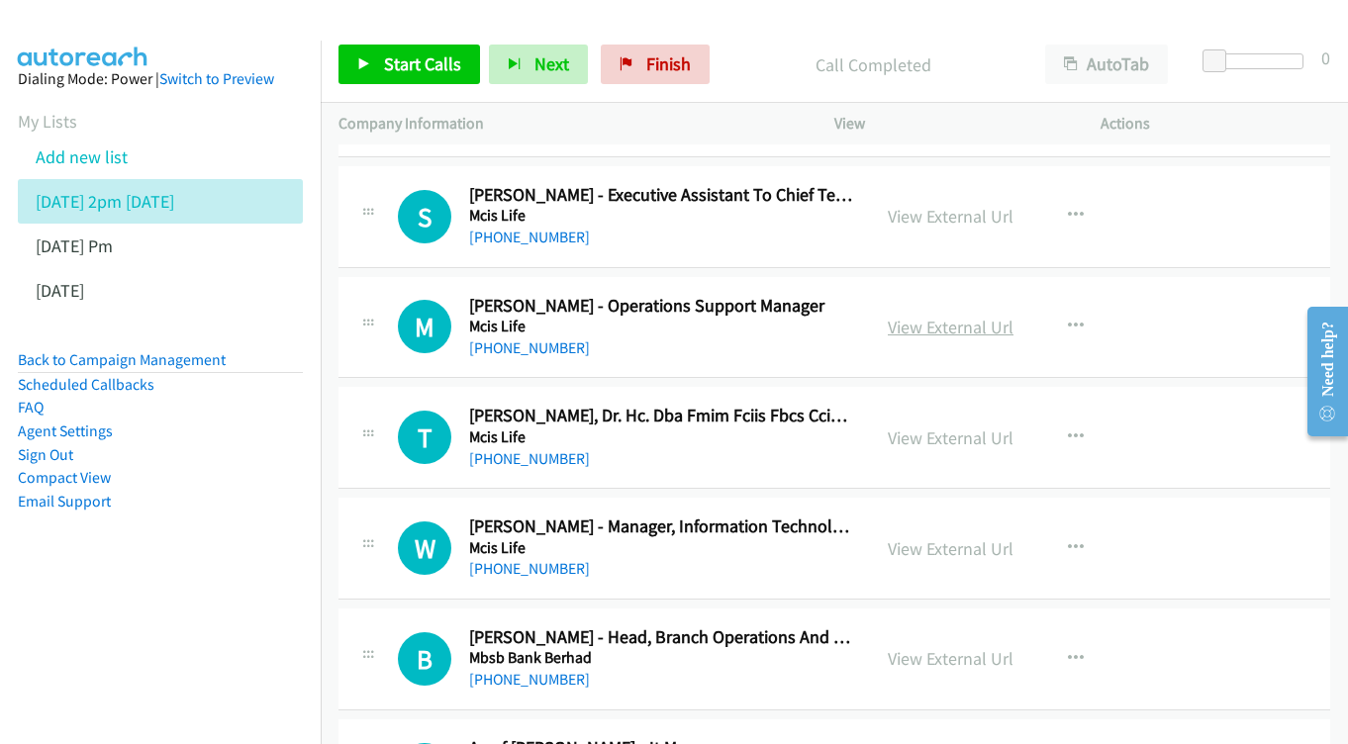
click at [937, 316] on link "View External Url" at bounding box center [951, 327] width 126 height 23
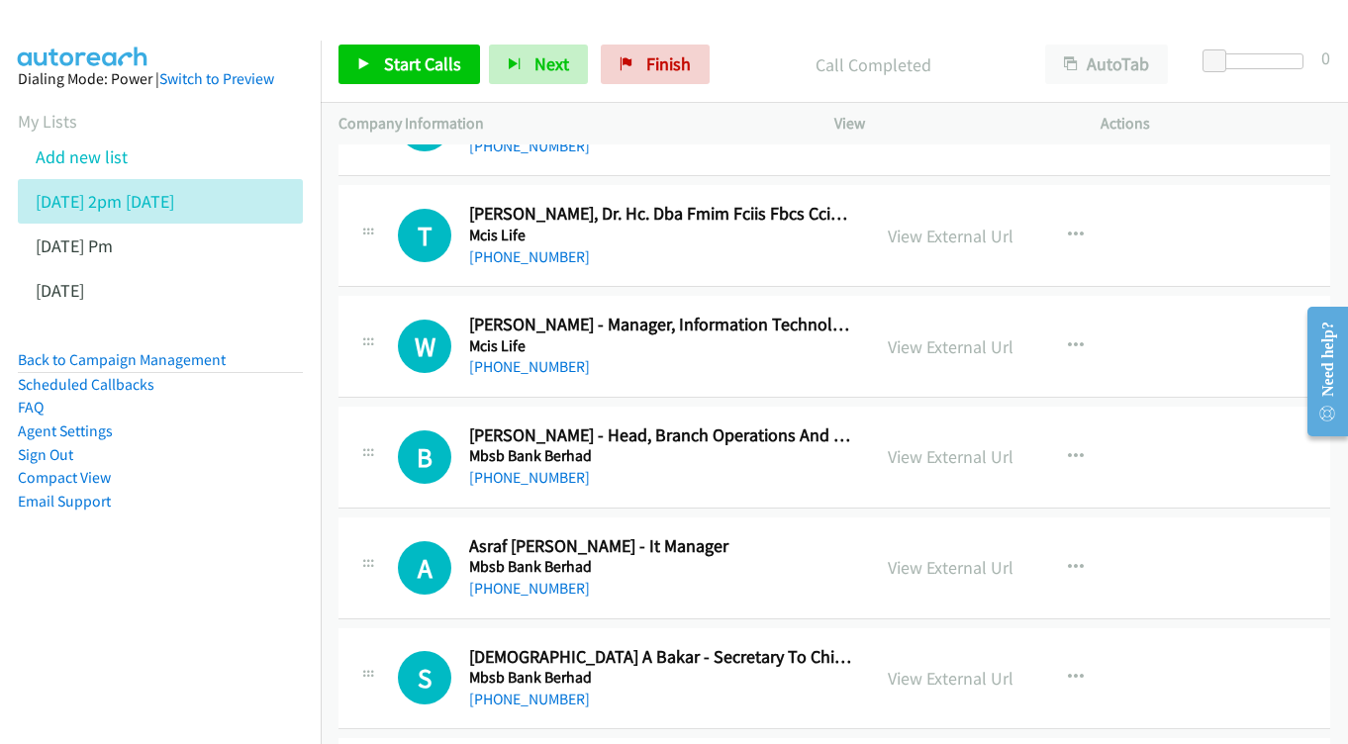
scroll to position [5483, 0]
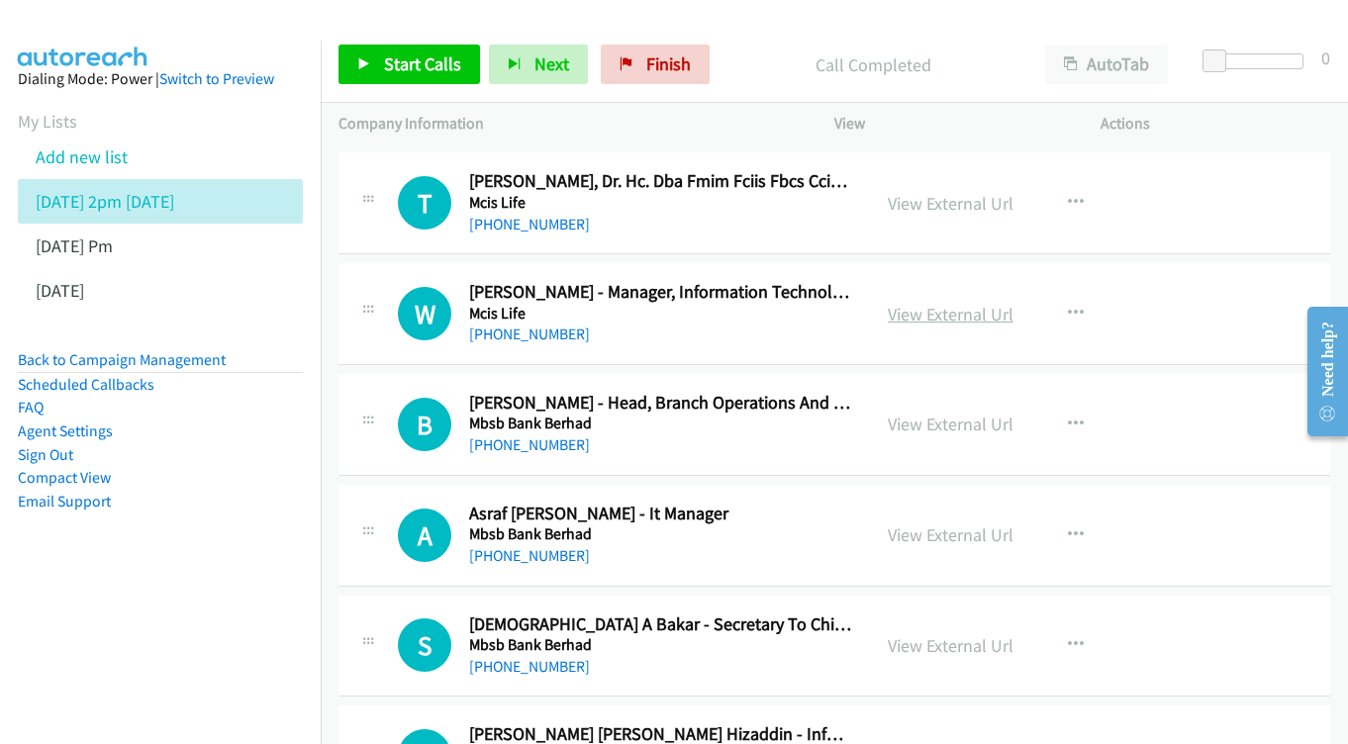
click at [950, 303] on link "View External Url" at bounding box center [951, 314] width 126 height 23
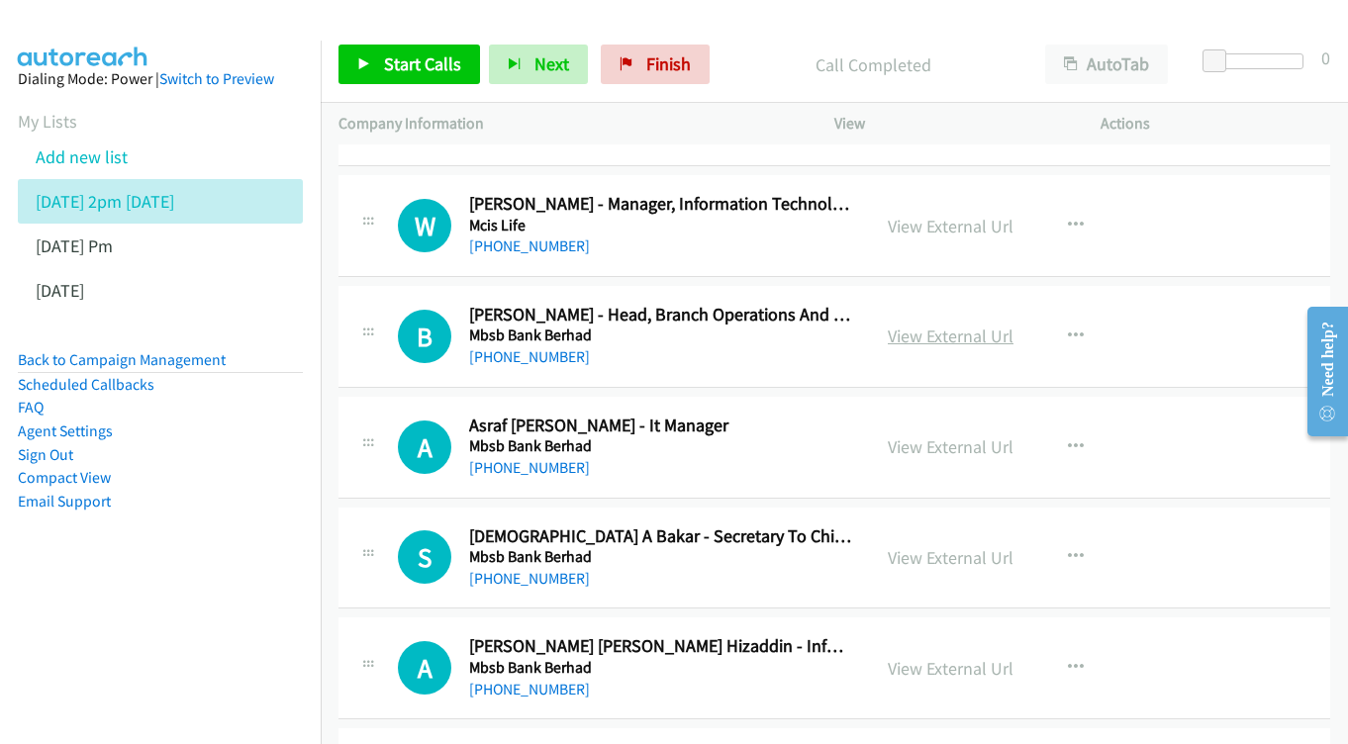
scroll to position [5577, 0]
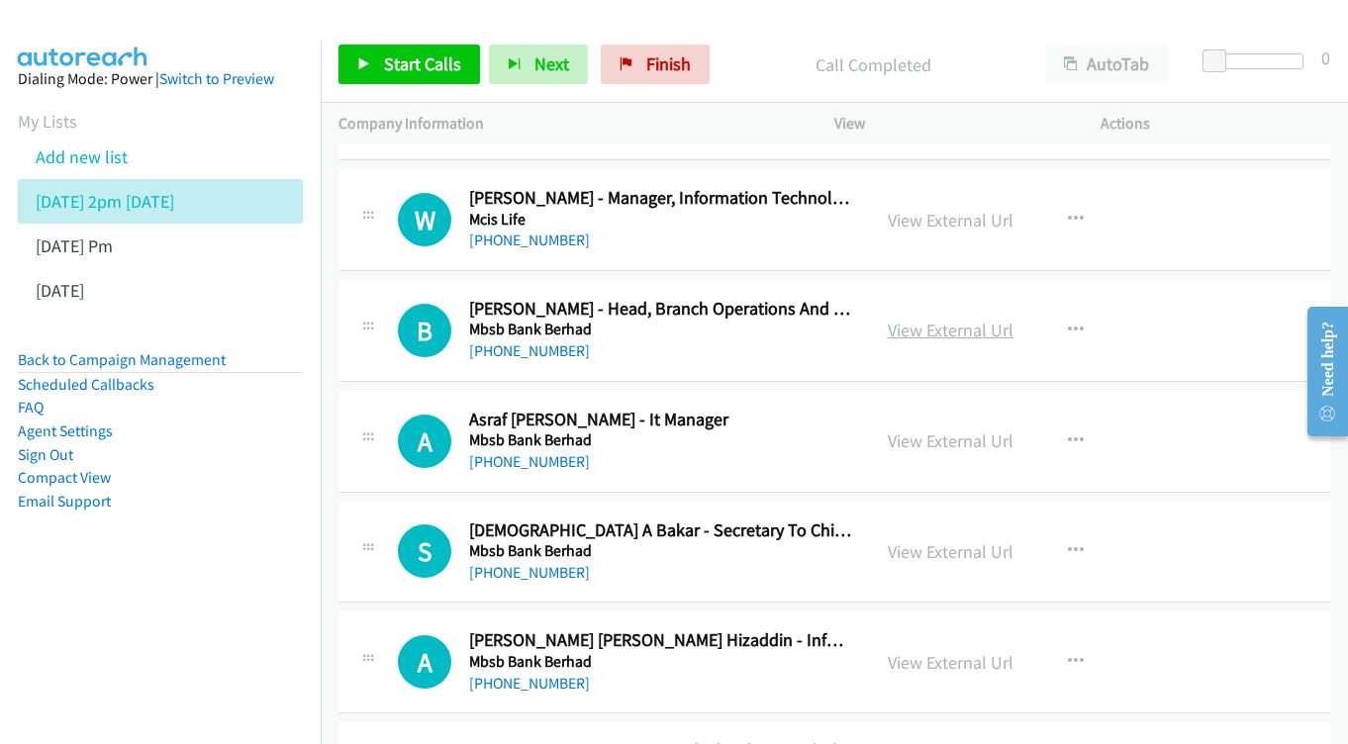
click at [948, 319] on link "View External Url" at bounding box center [951, 330] width 126 height 23
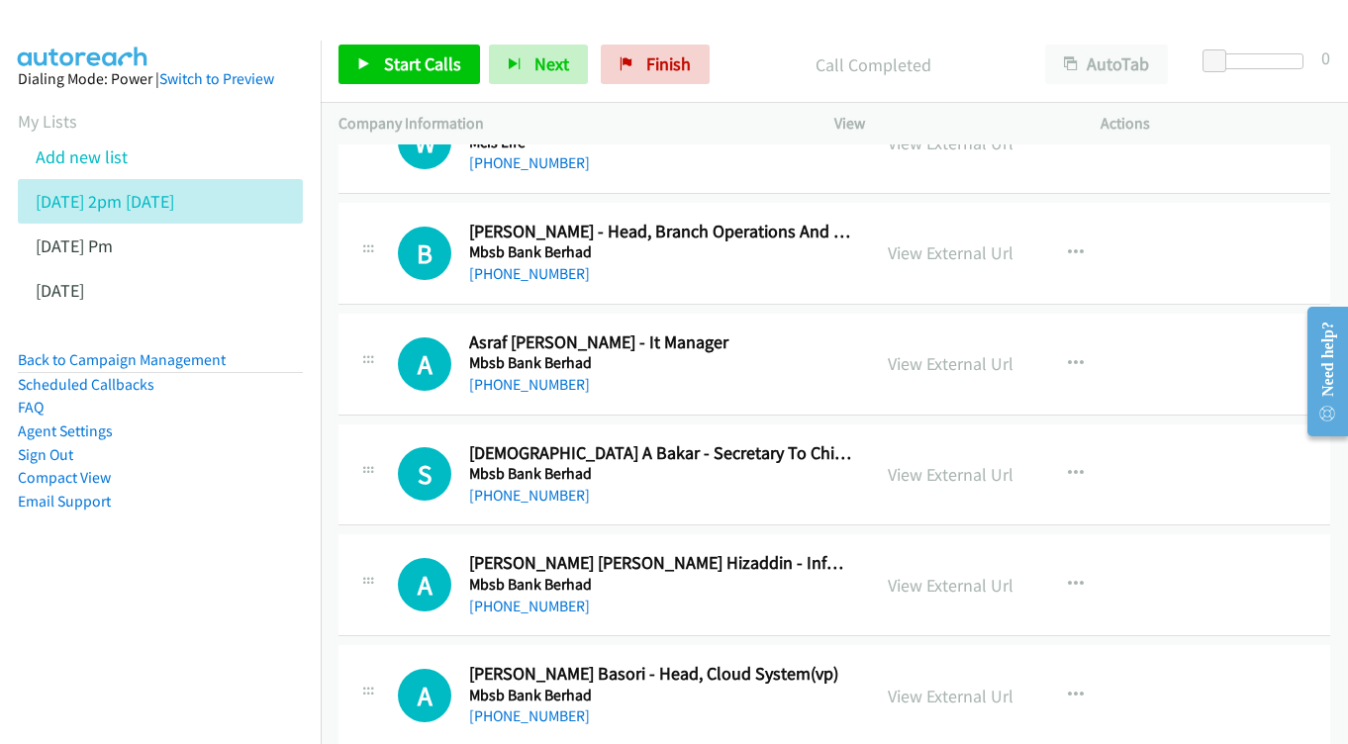
scroll to position [5676, 0]
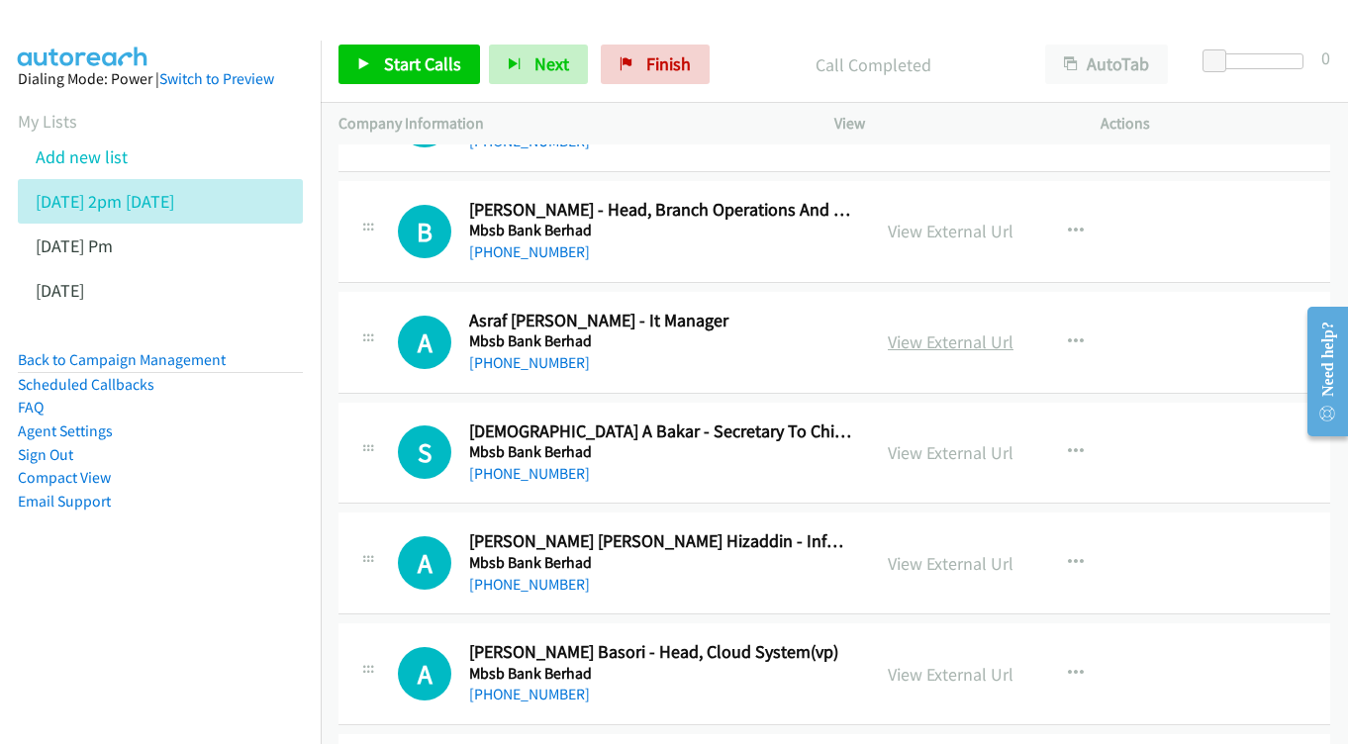
click at [973, 331] on link "View External Url" at bounding box center [951, 342] width 126 height 23
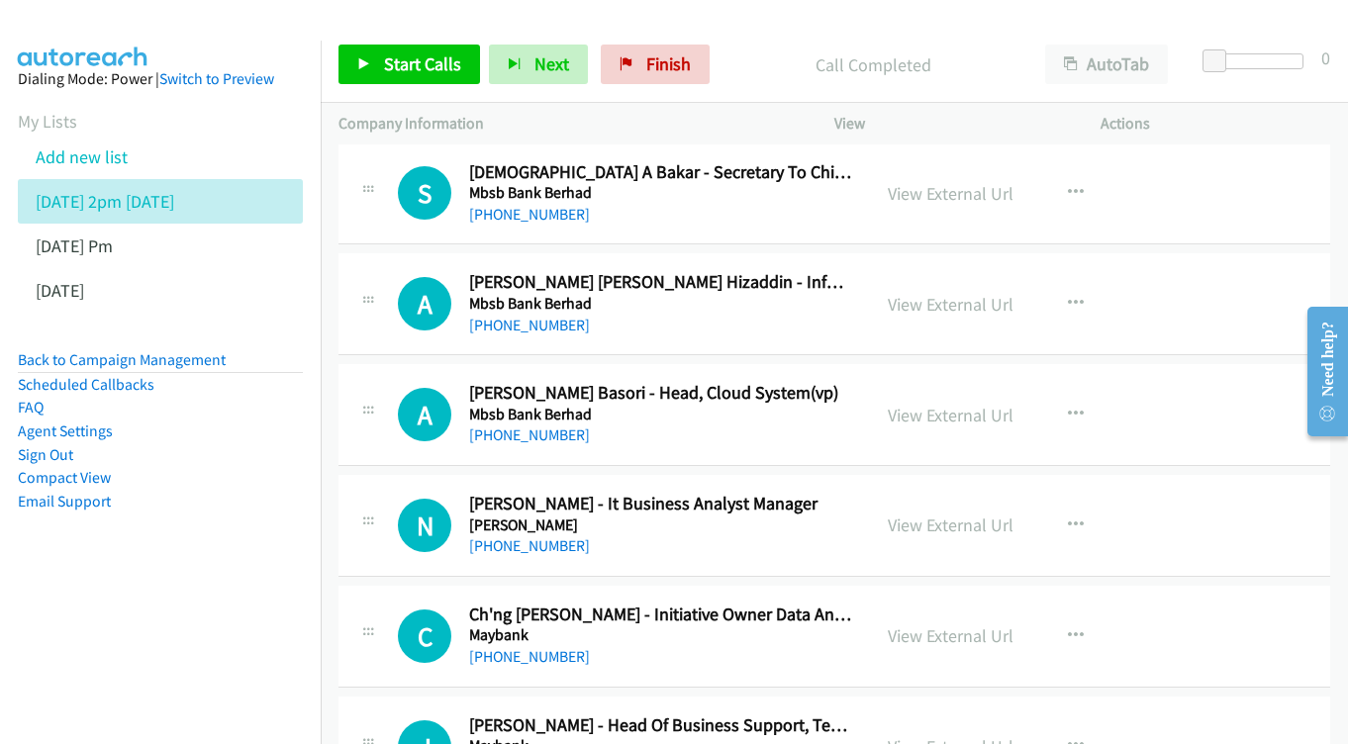
scroll to position [5952, 0]
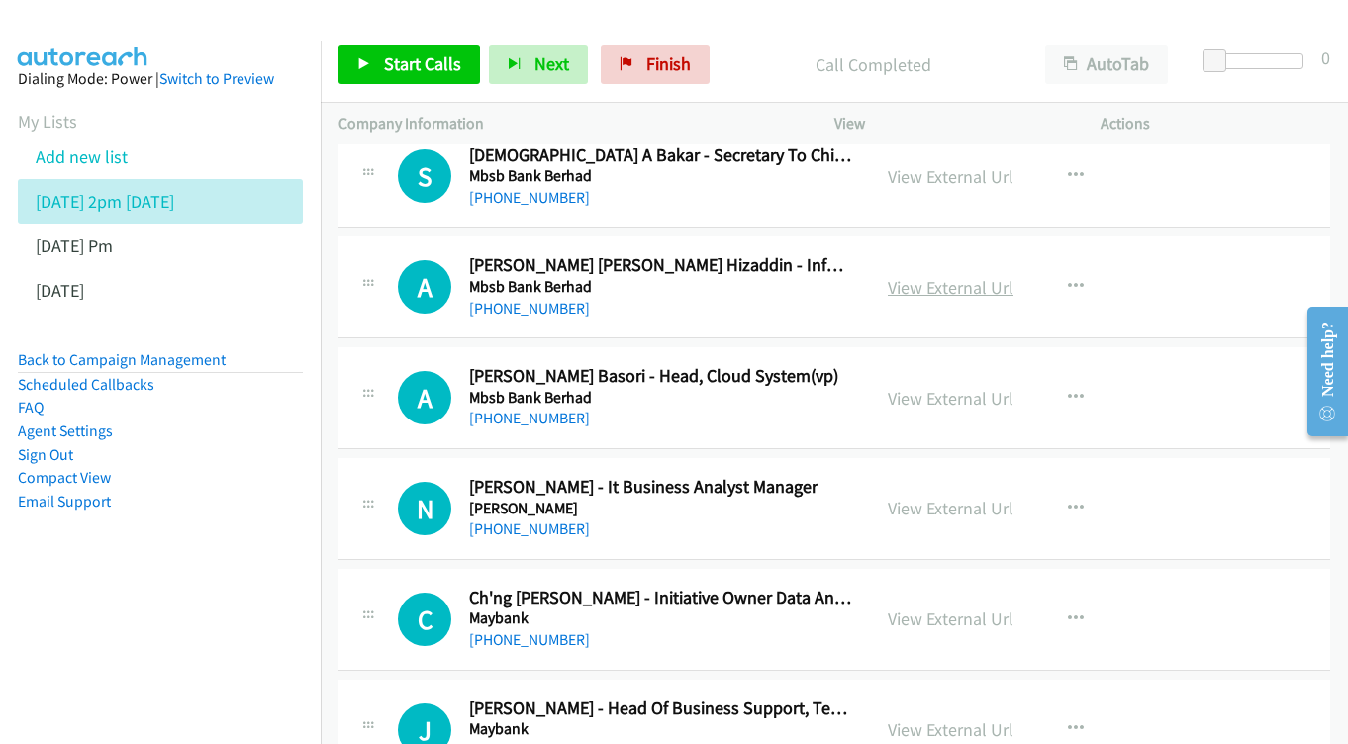
click at [934, 276] on link "View External Url" at bounding box center [951, 287] width 126 height 23
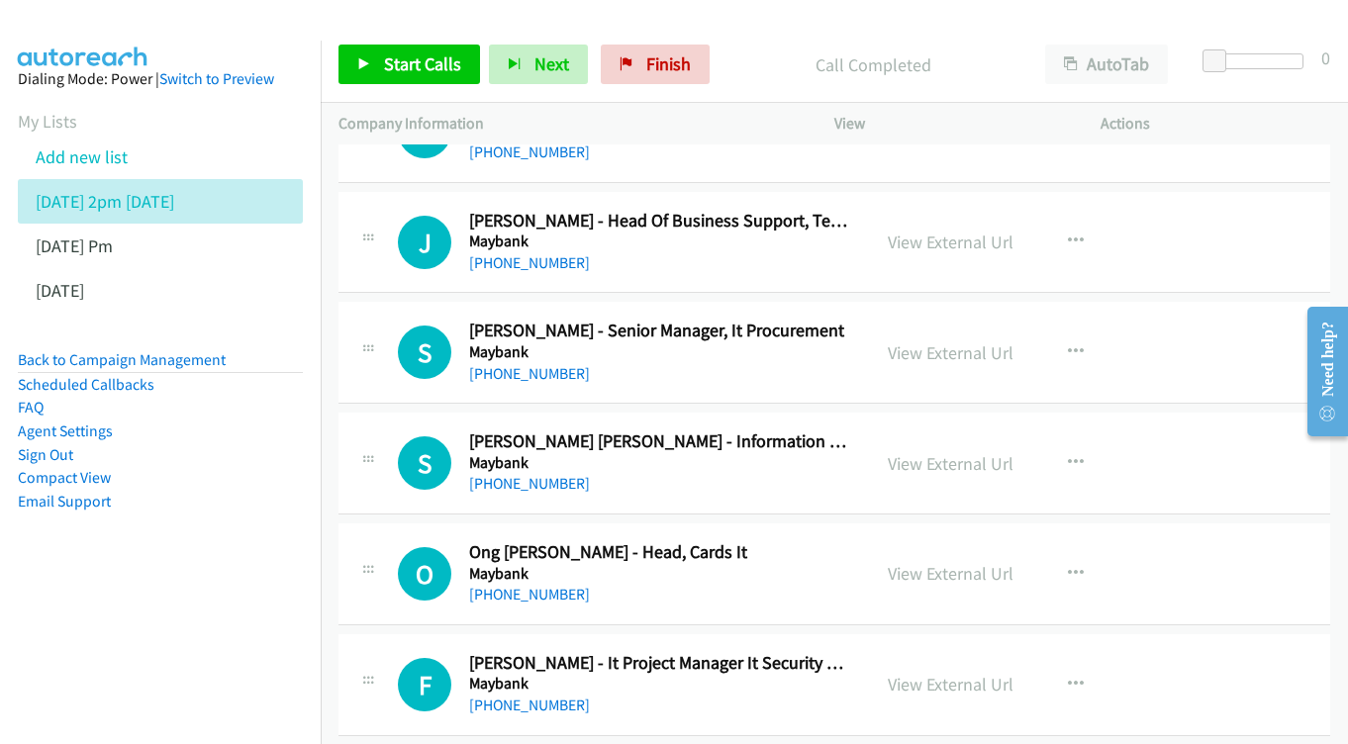
scroll to position [6477, 0]
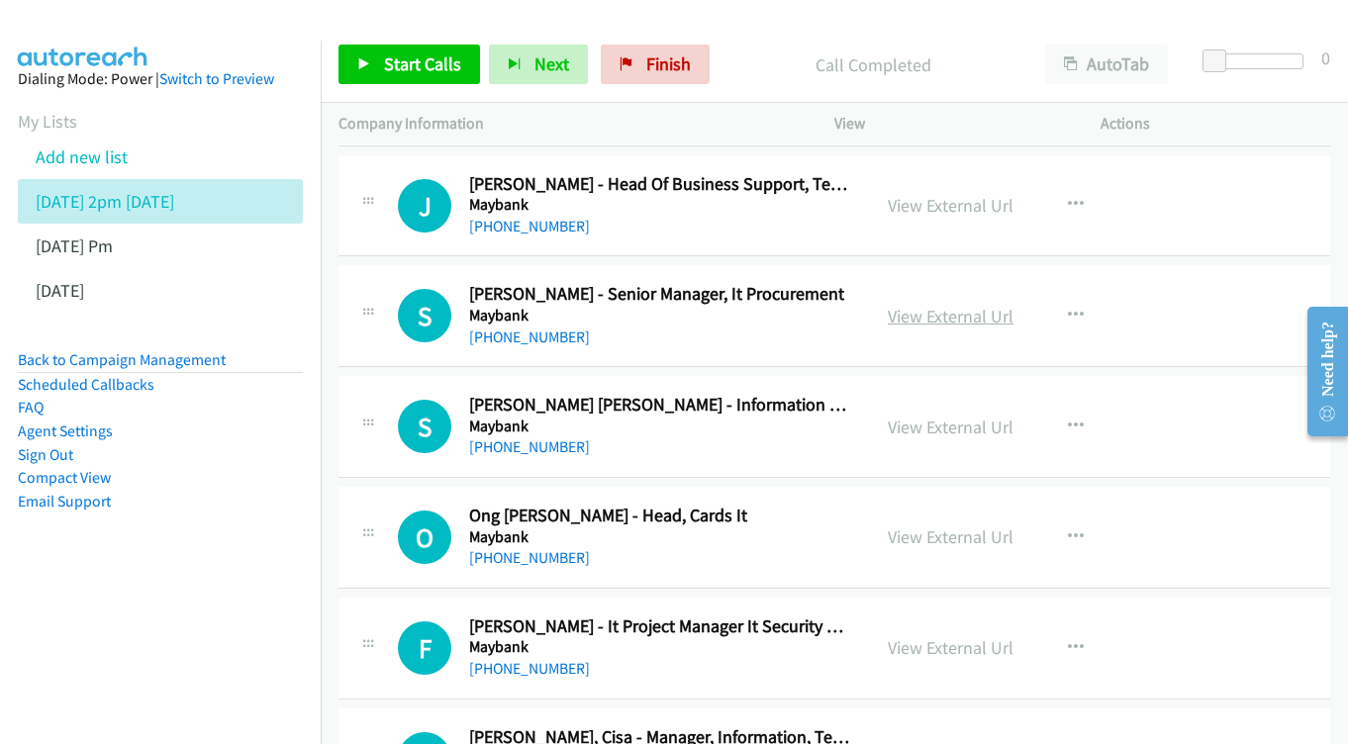
click at [934, 305] on link "View External Url" at bounding box center [951, 316] width 126 height 23
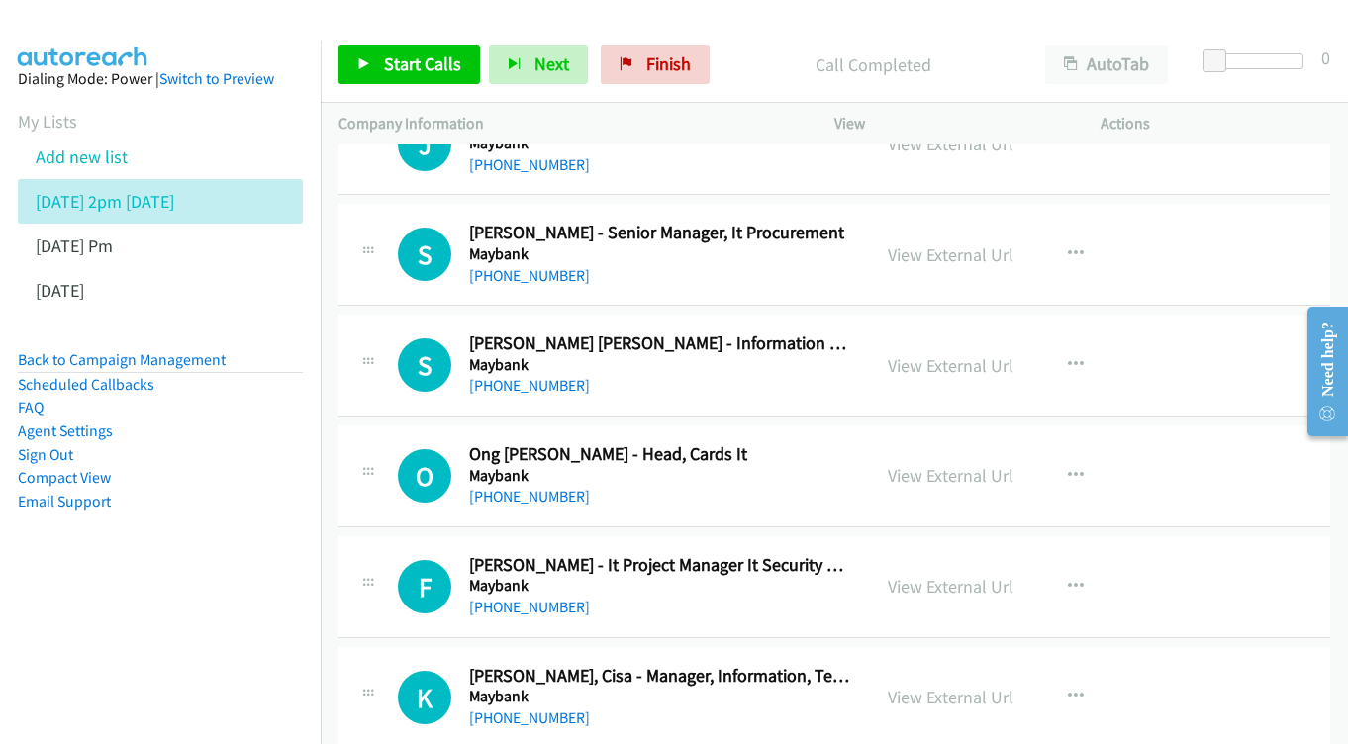
scroll to position [6557, 0]
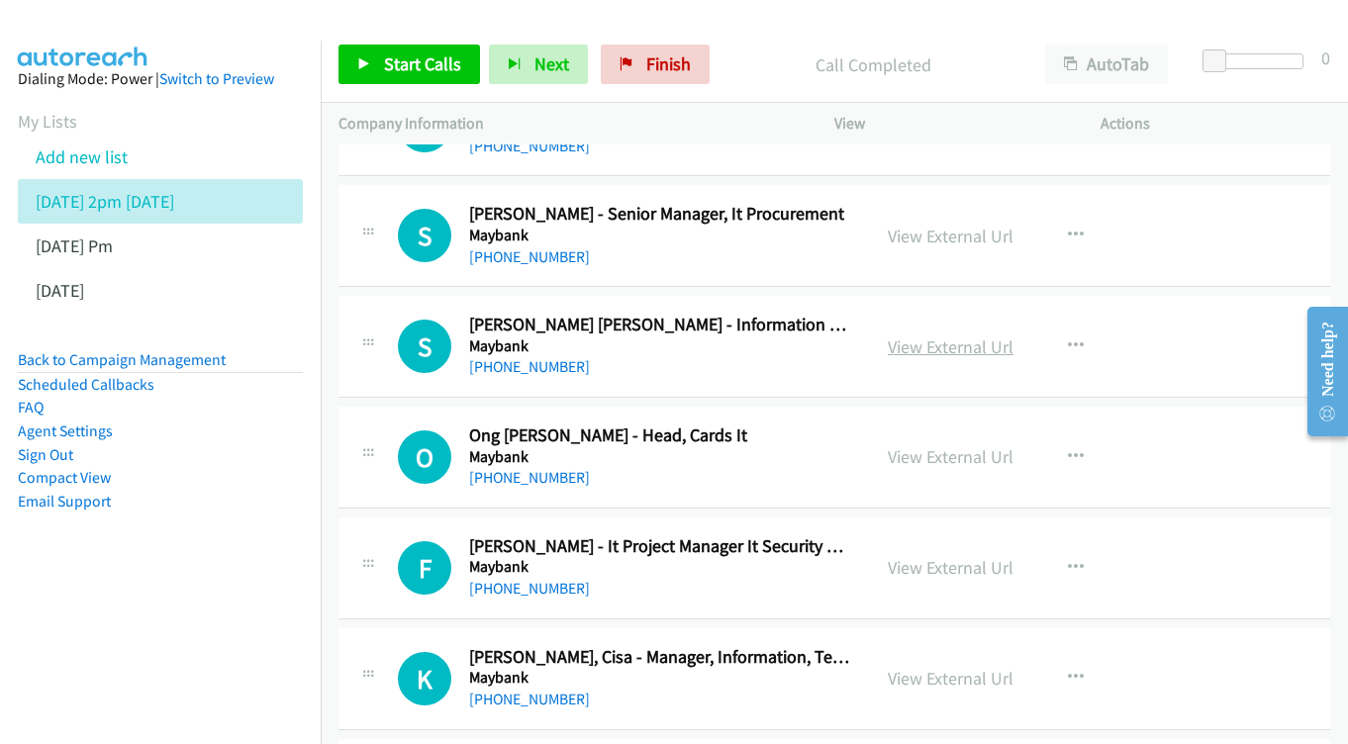
click at [936, 336] on link "View External Url" at bounding box center [951, 347] width 126 height 23
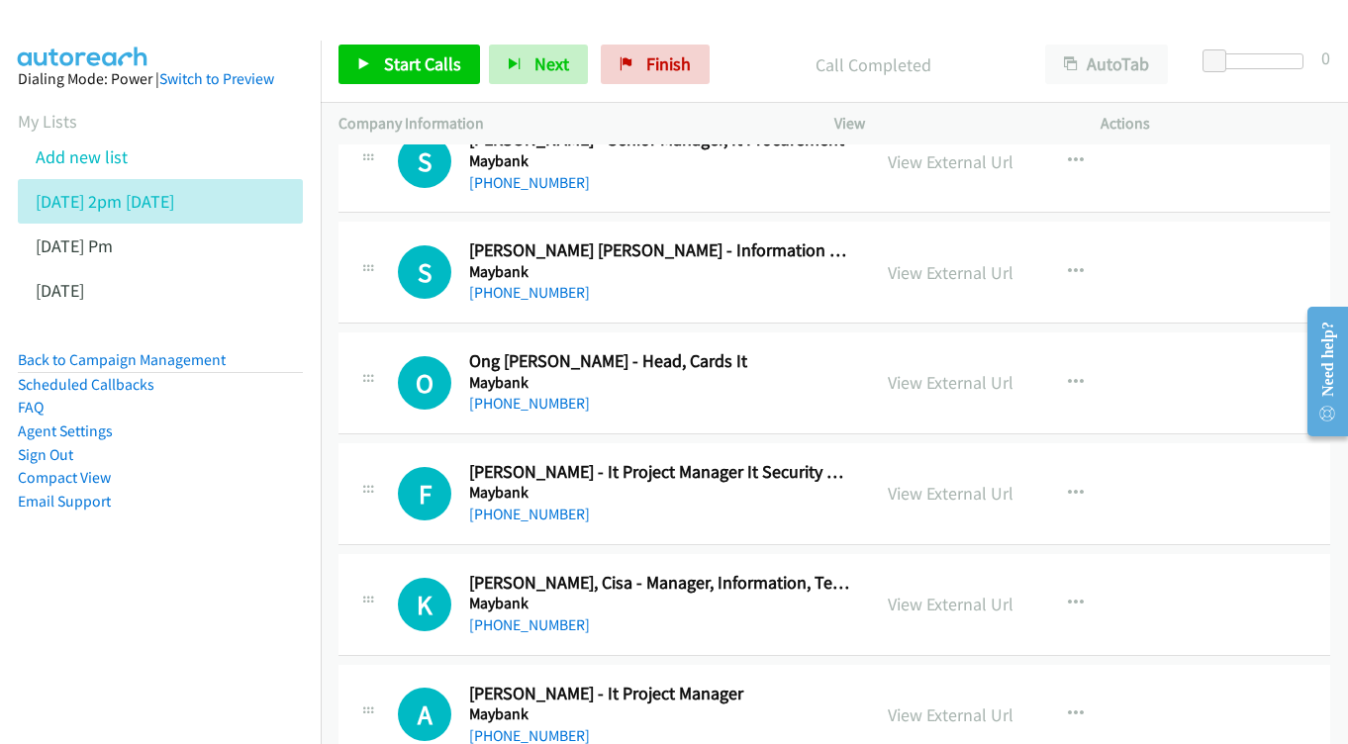
scroll to position [6650, 0]
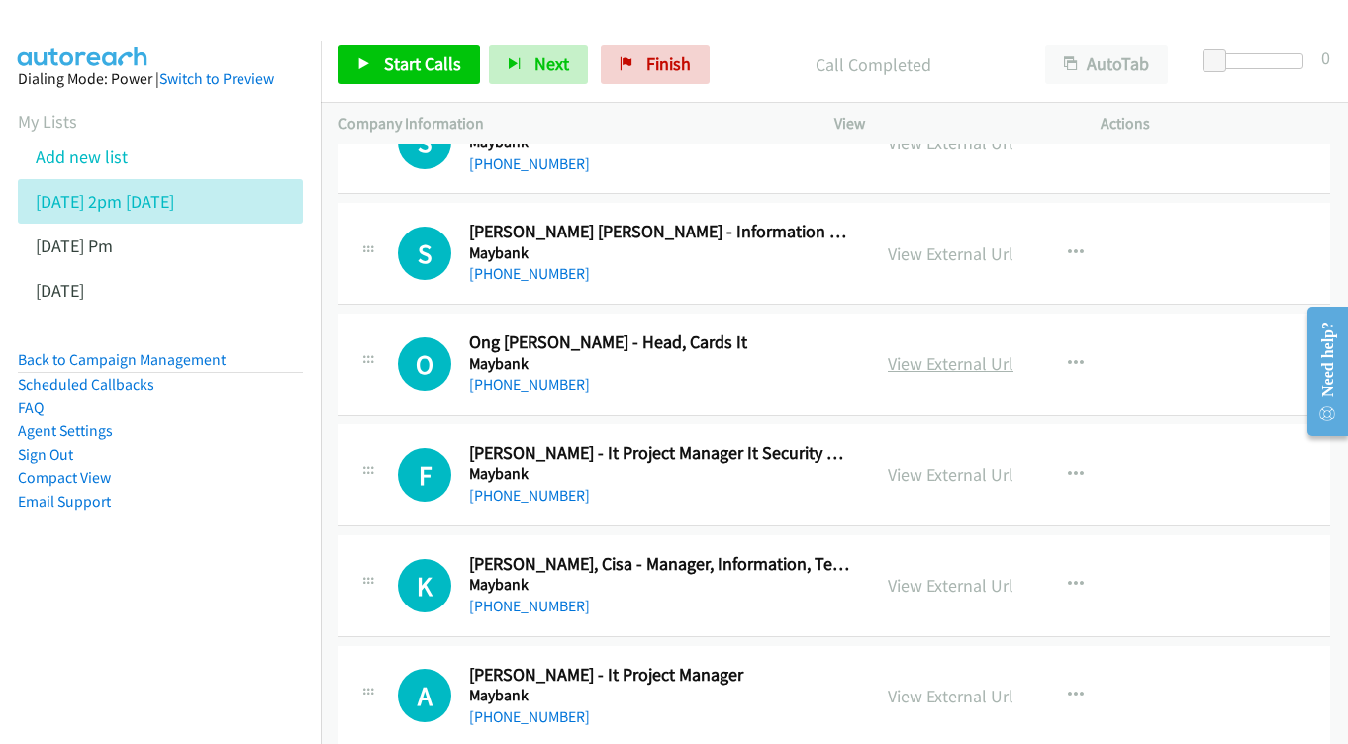
click at [918, 352] on link "View External Url" at bounding box center [951, 363] width 126 height 23
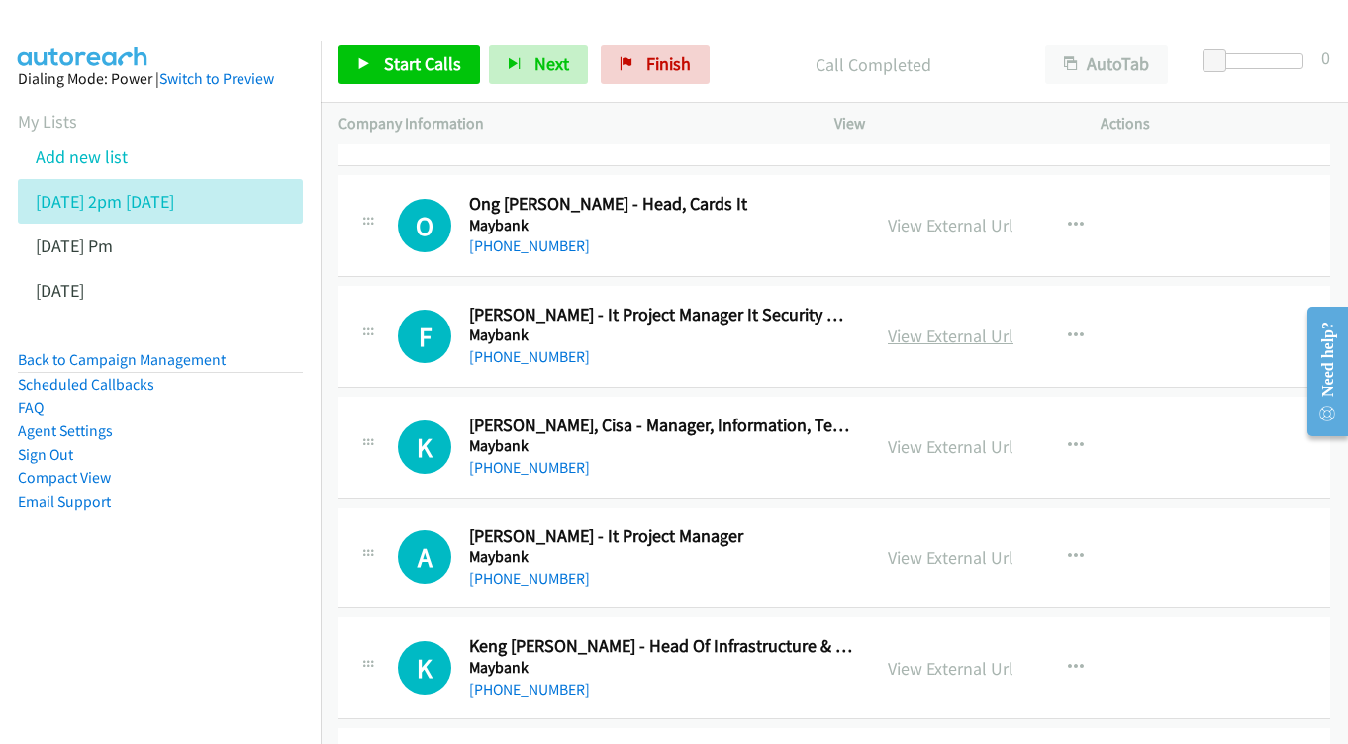
scroll to position [6790, 0]
click at [954, 324] on link "View External Url" at bounding box center [951, 335] width 126 height 23
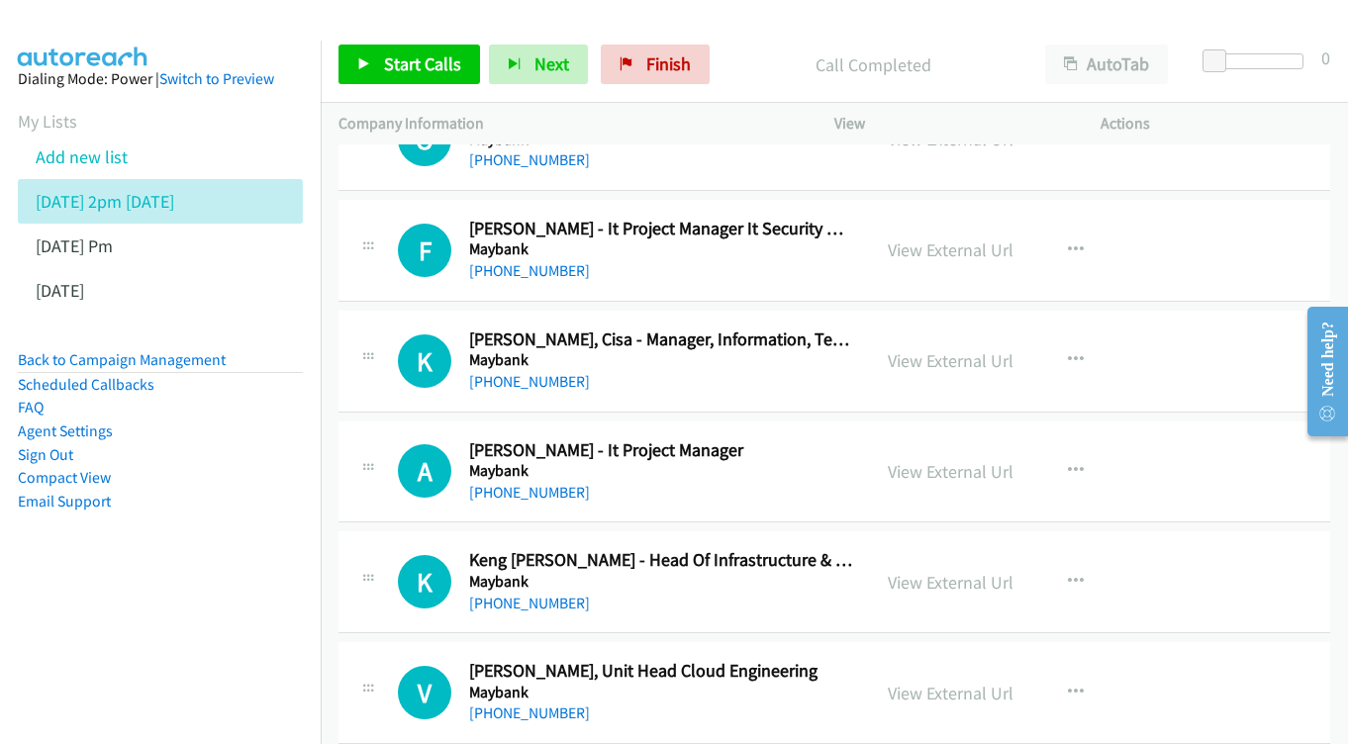
scroll to position [6898, 0]
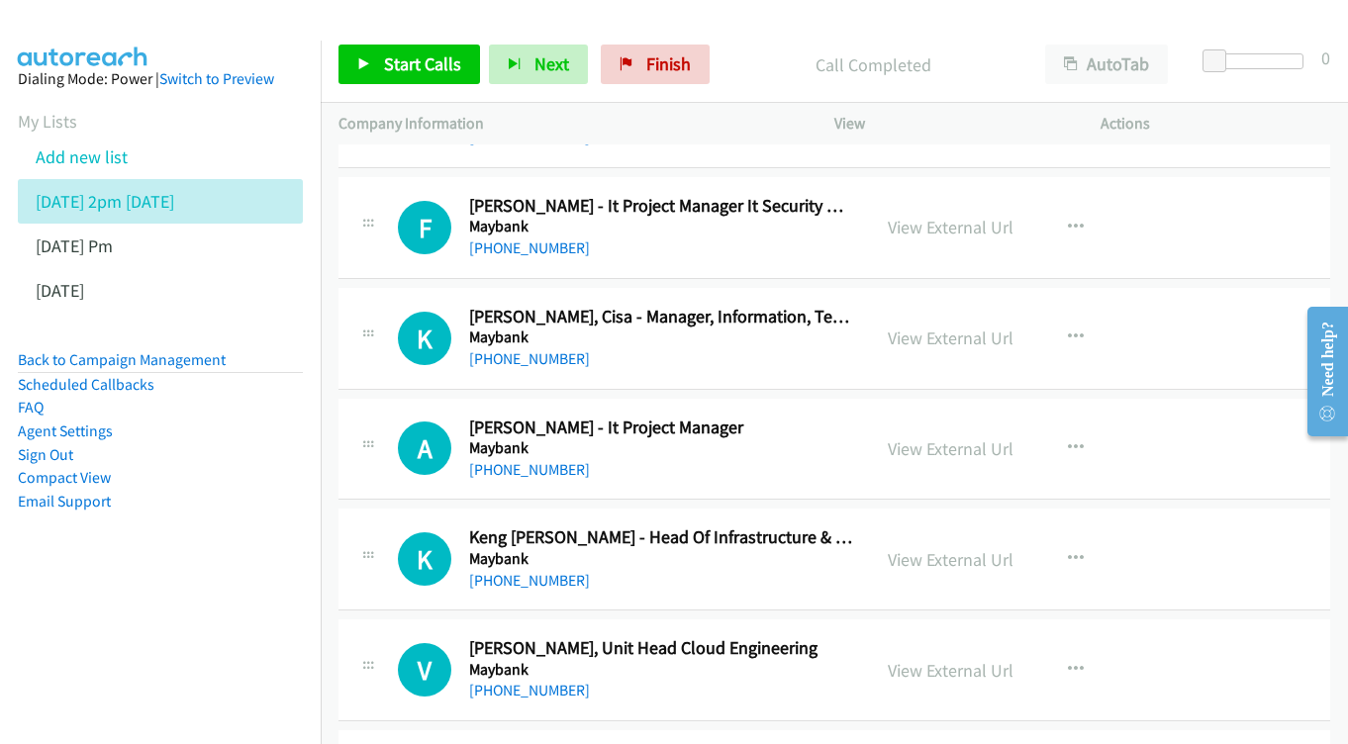
click at [989, 325] on div "View External Url" at bounding box center [951, 338] width 126 height 27
click at [992, 327] on link "View External Url" at bounding box center [951, 338] width 126 height 23
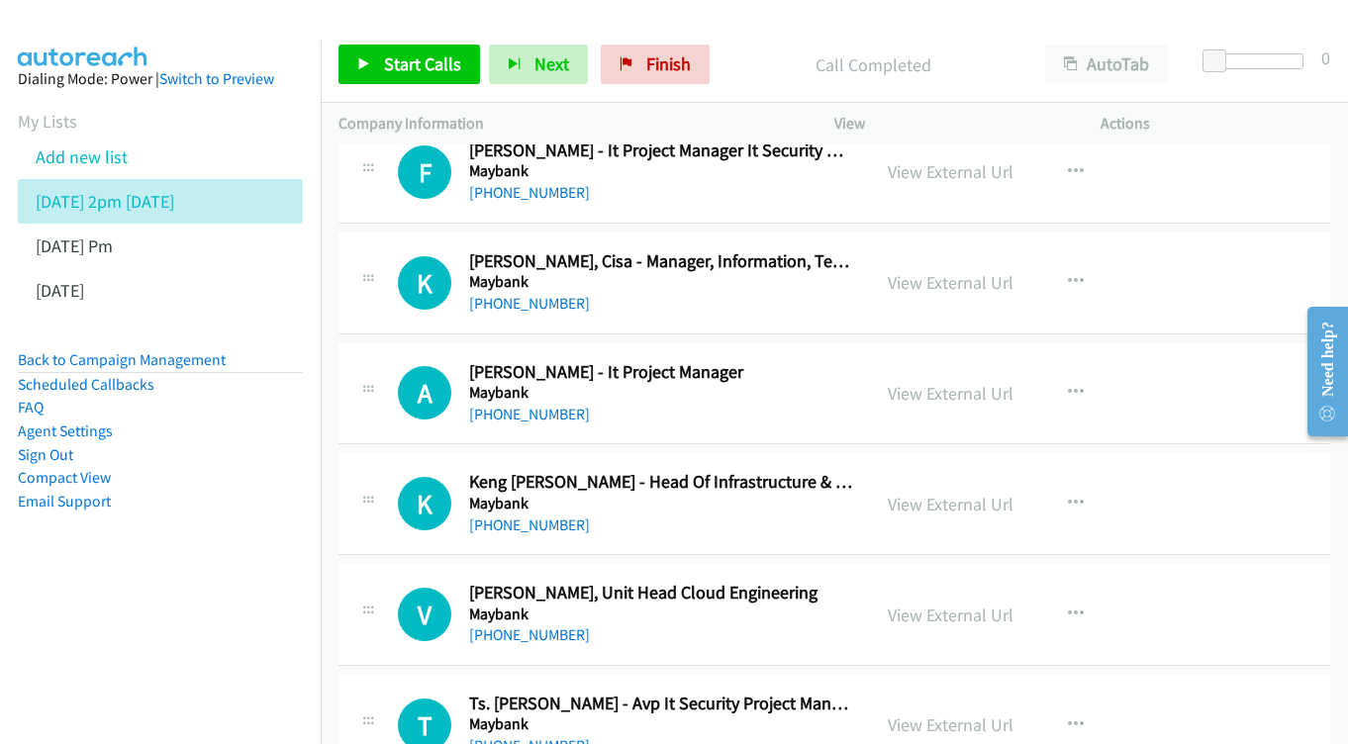
scroll to position [6998, 0]
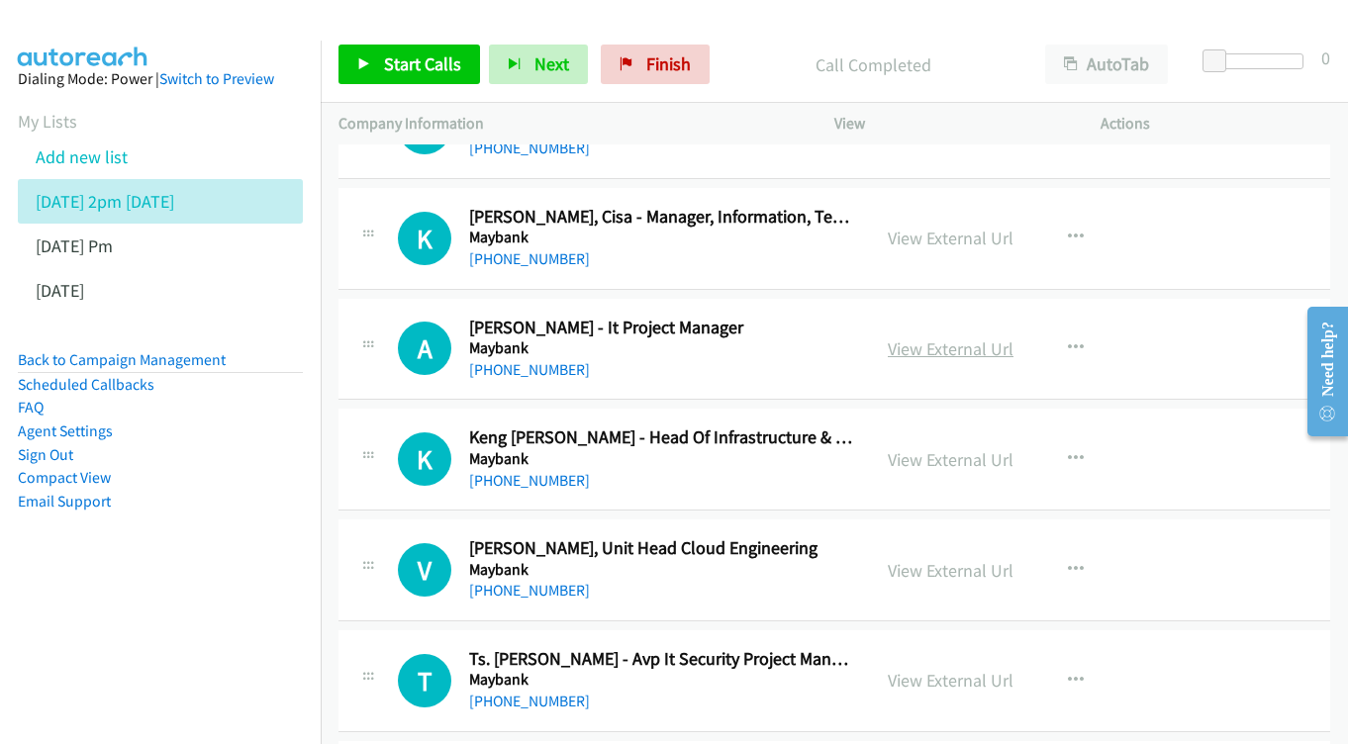
click at [969, 338] on link "View External Url" at bounding box center [951, 349] width 126 height 23
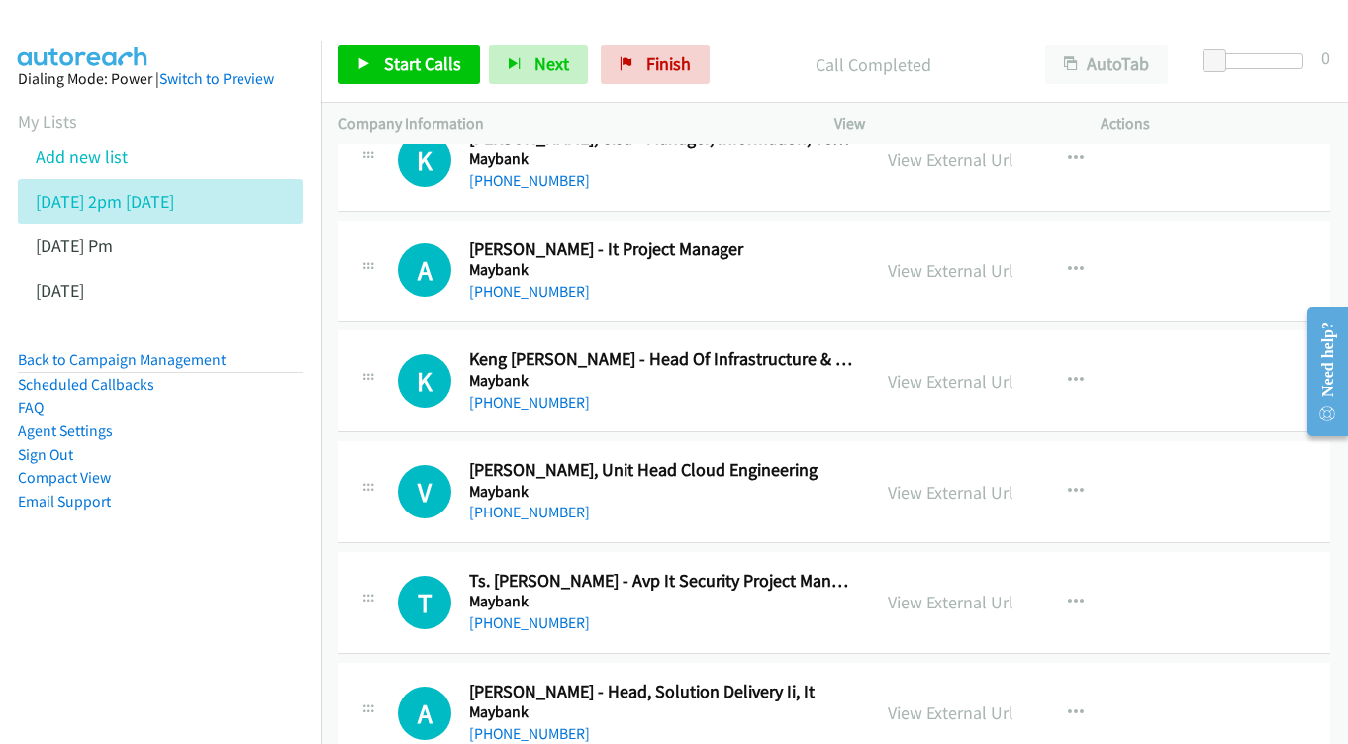
scroll to position [7100, 0]
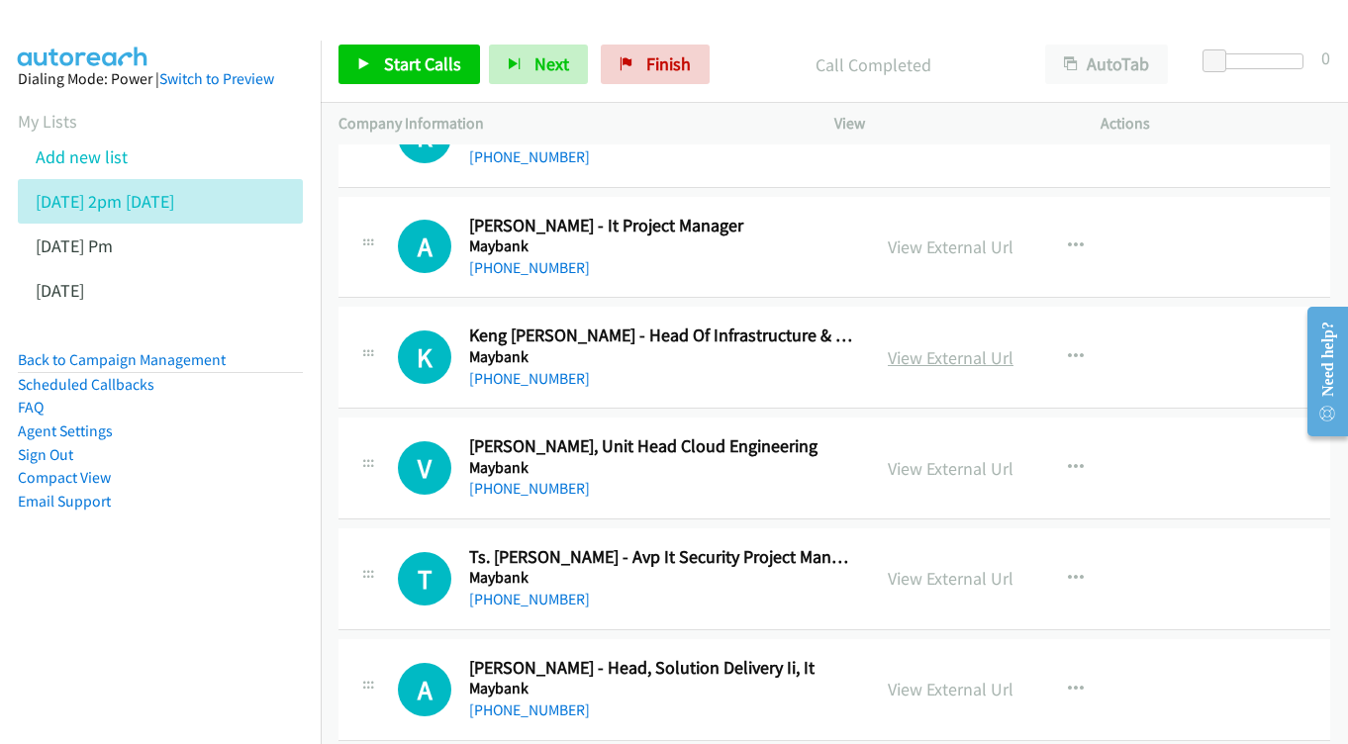
click at [963, 346] on link "View External Url" at bounding box center [951, 357] width 126 height 23
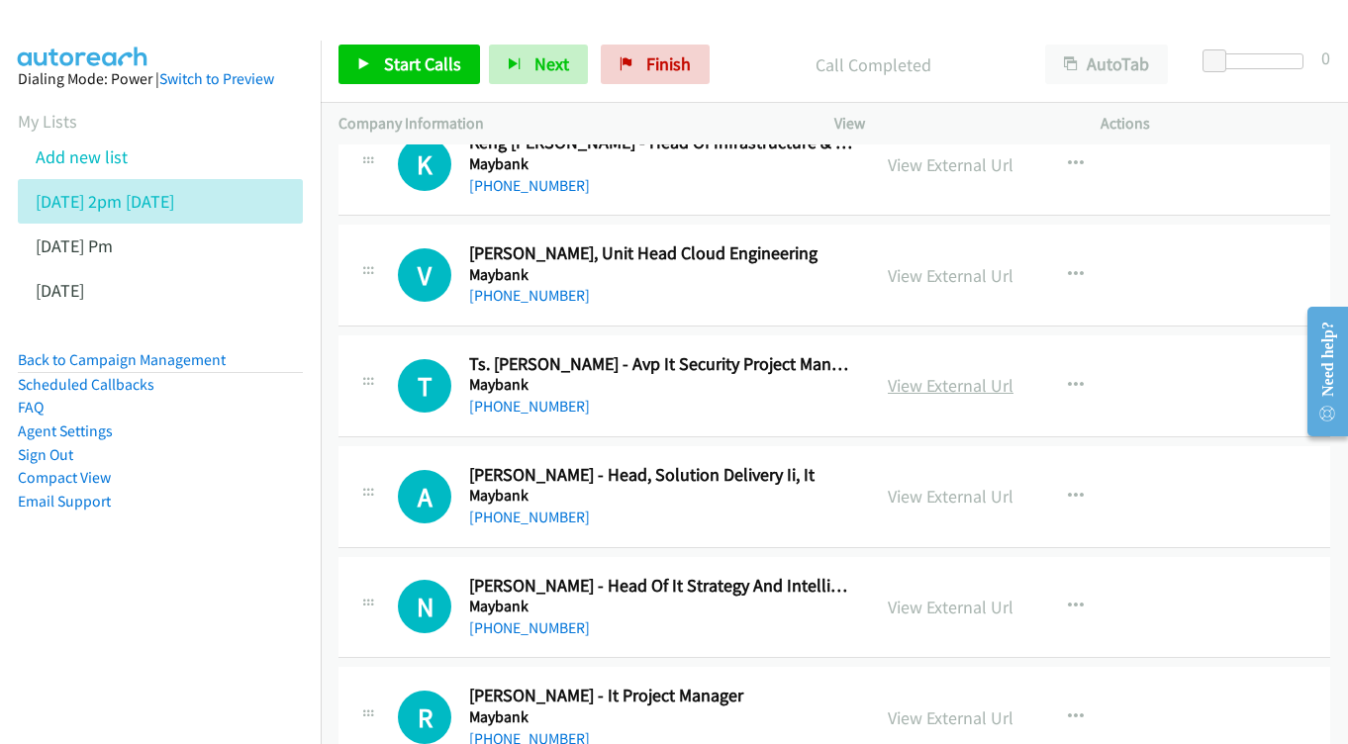
scroll to position [7289, 0]
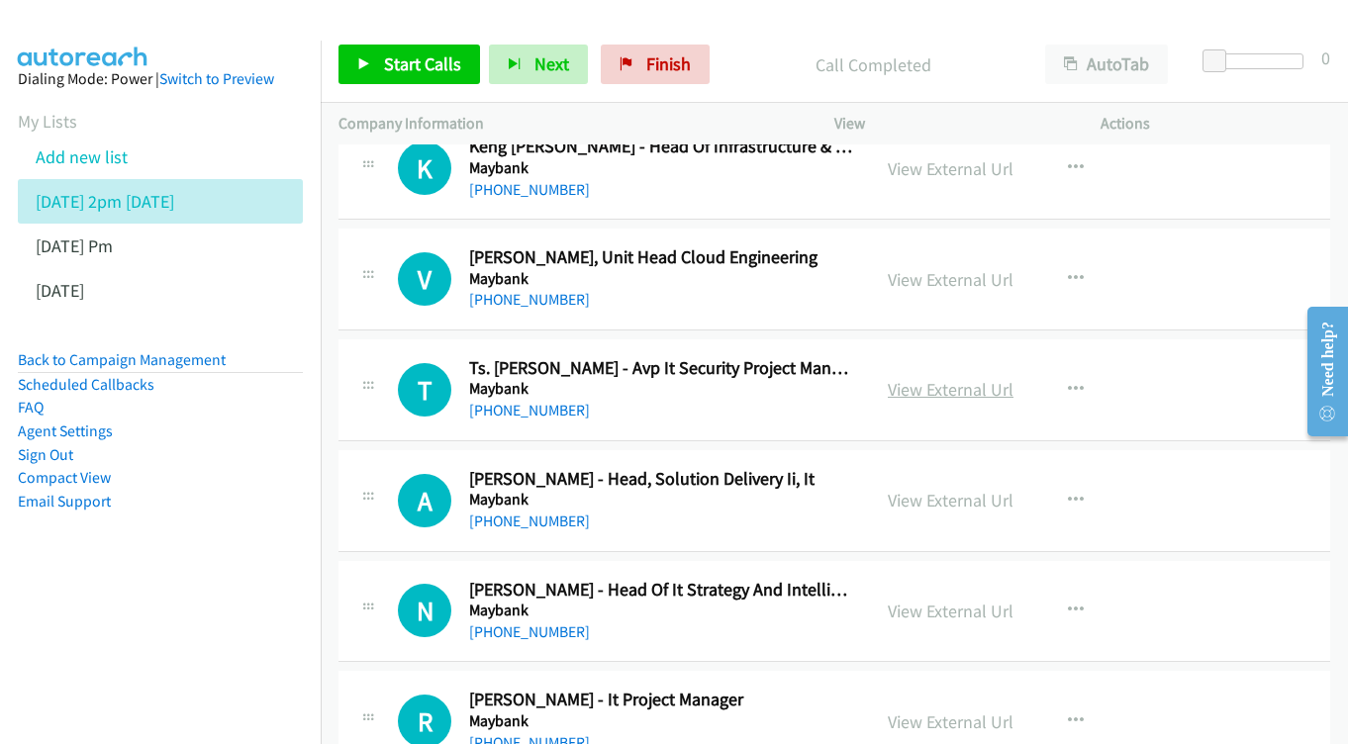
click at [952, 378] on link "View External Url" at bounding box center [951, 389] width 126 height 23
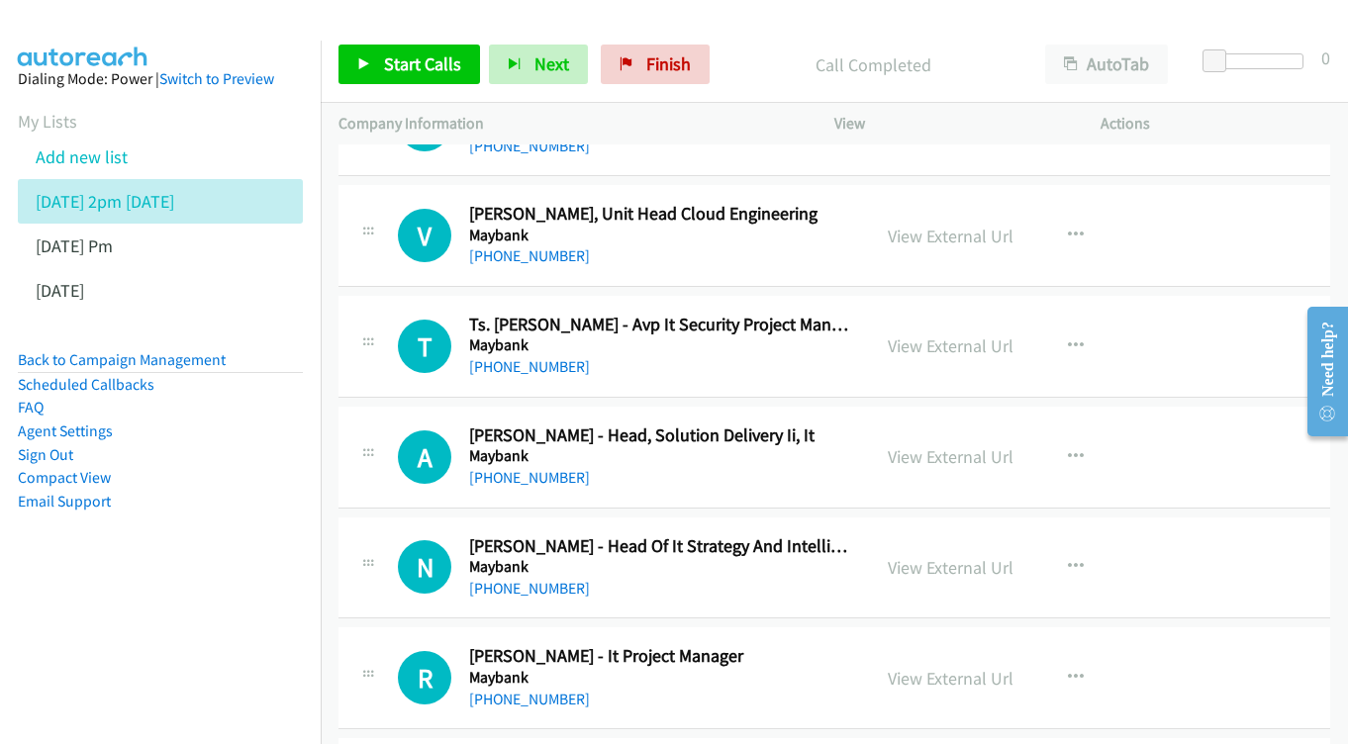
scroll to position [7389, 0]
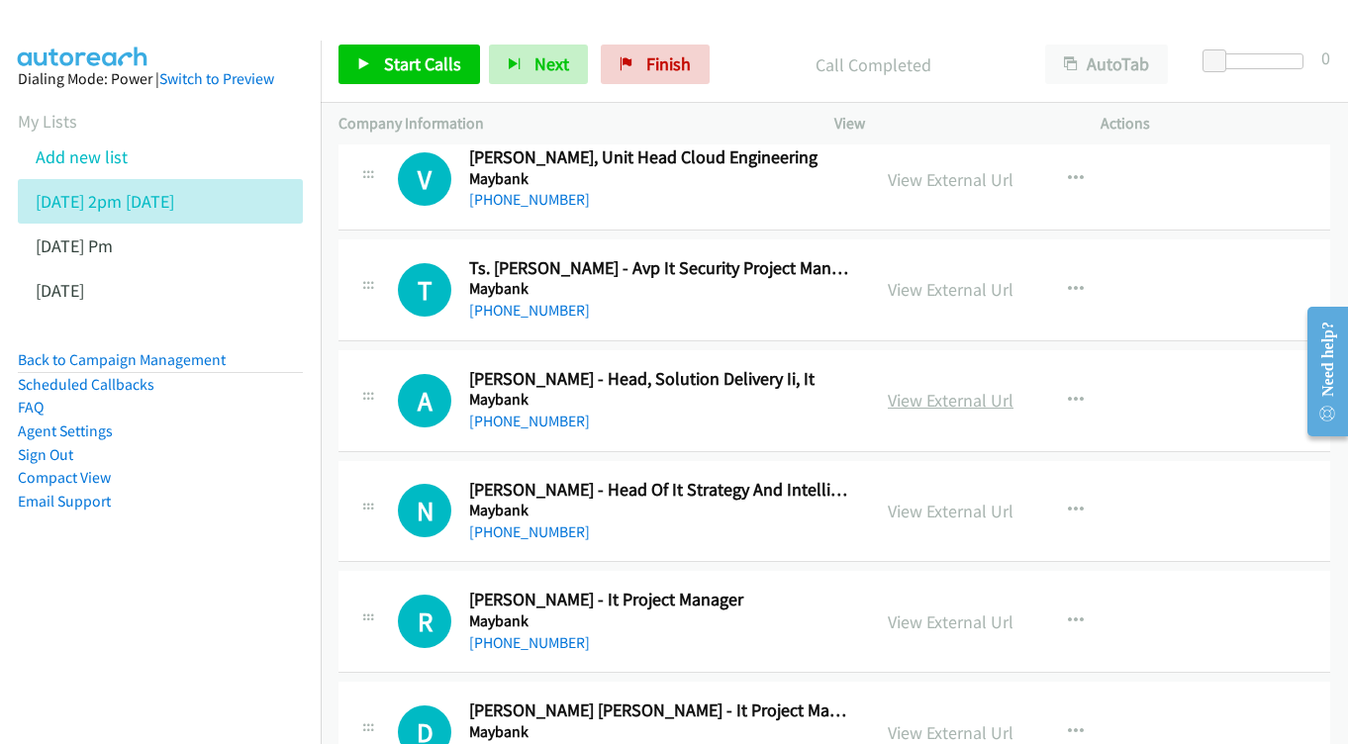
click at [933, 389] on link "View External Url" at bounding box center [951, 400] width 126 height 23
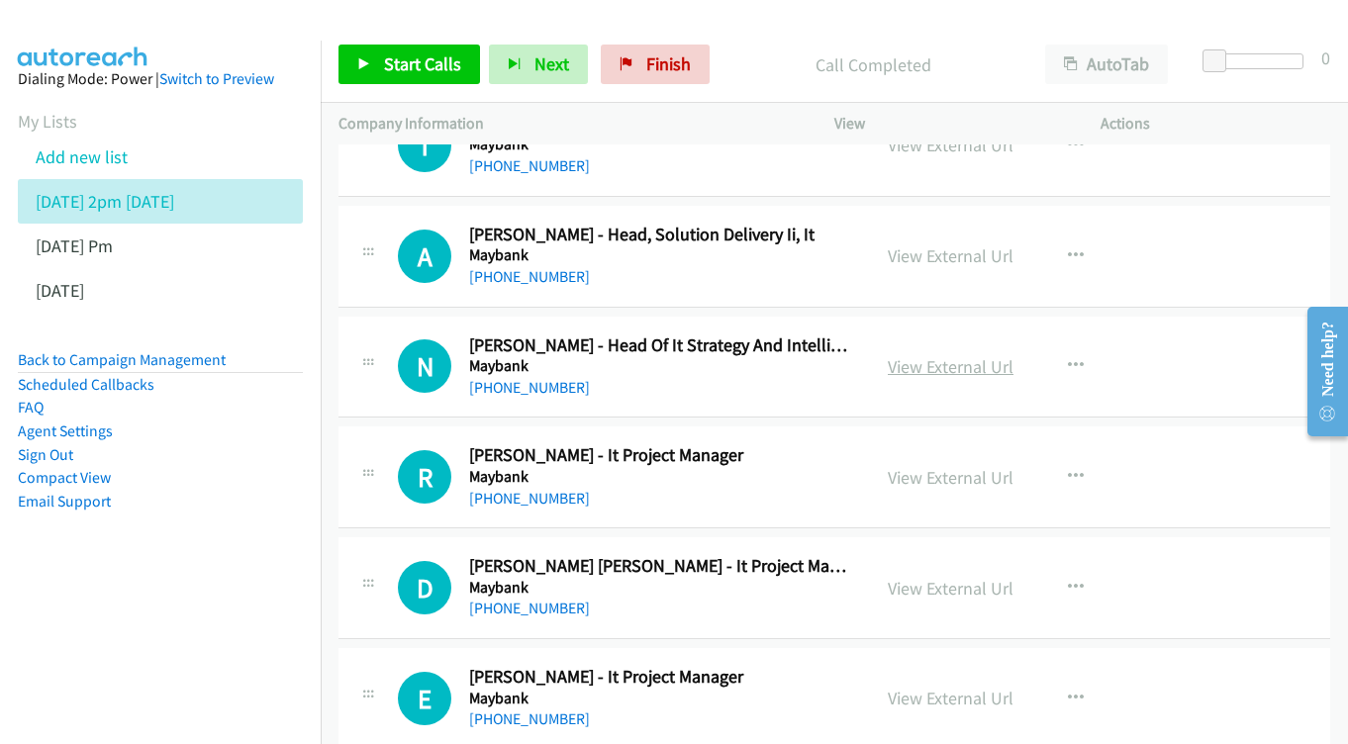
scroll to position [7543, 0]
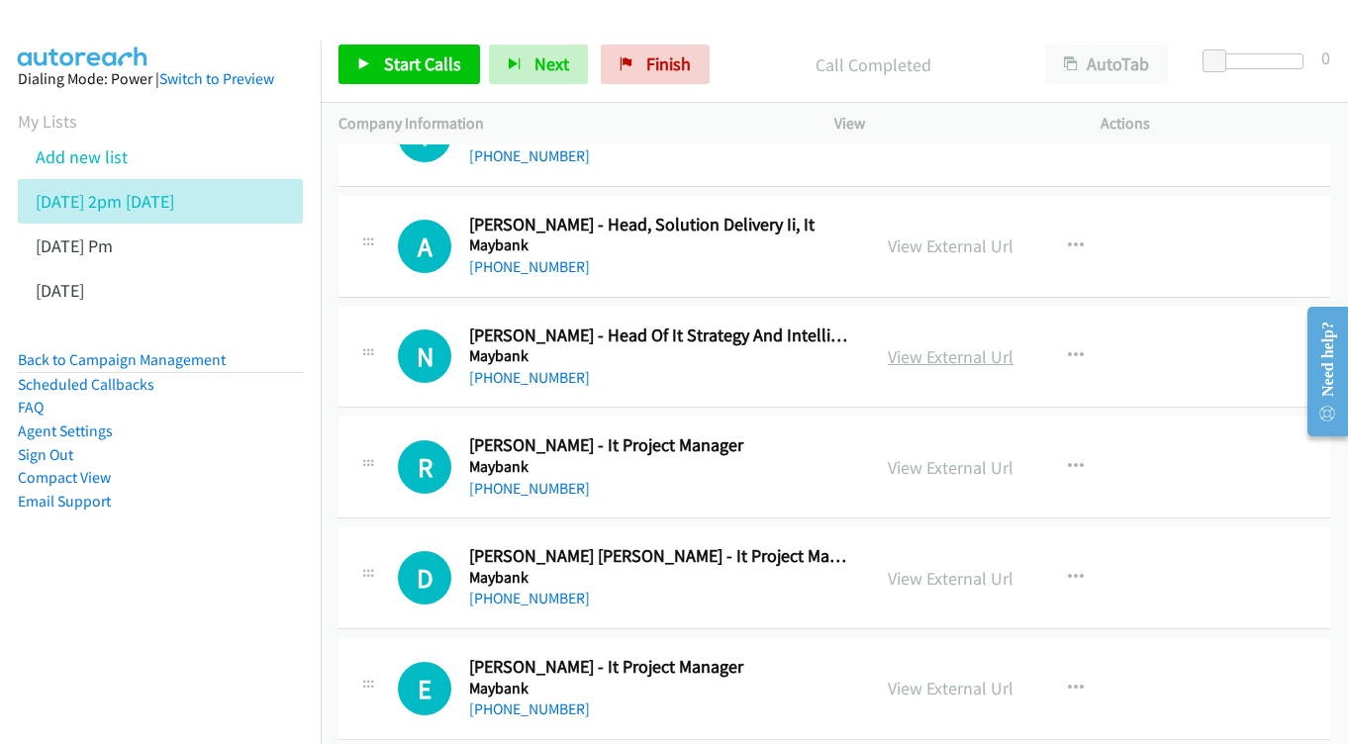
click at [950, 345] on link "View External Url" at bounding box center [951, 356] width 126 height 23
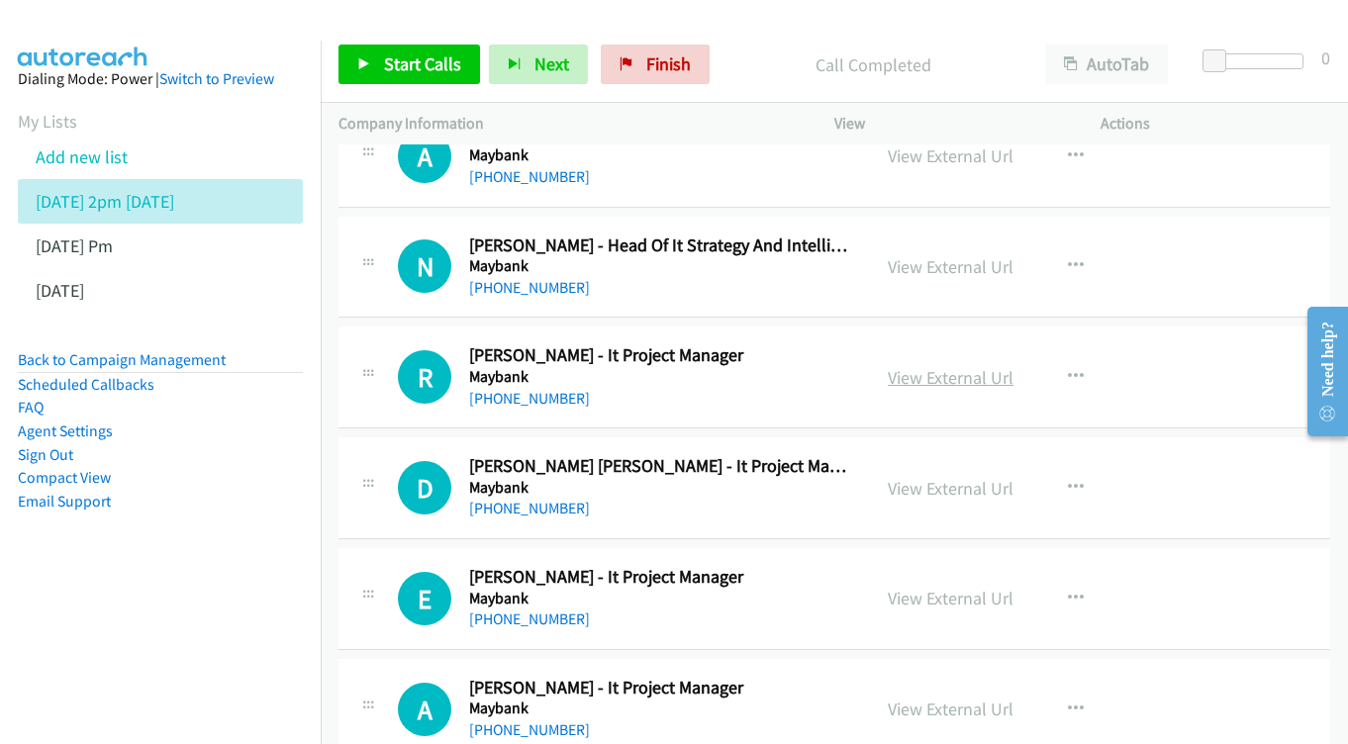
scroll to position [7635, 0]
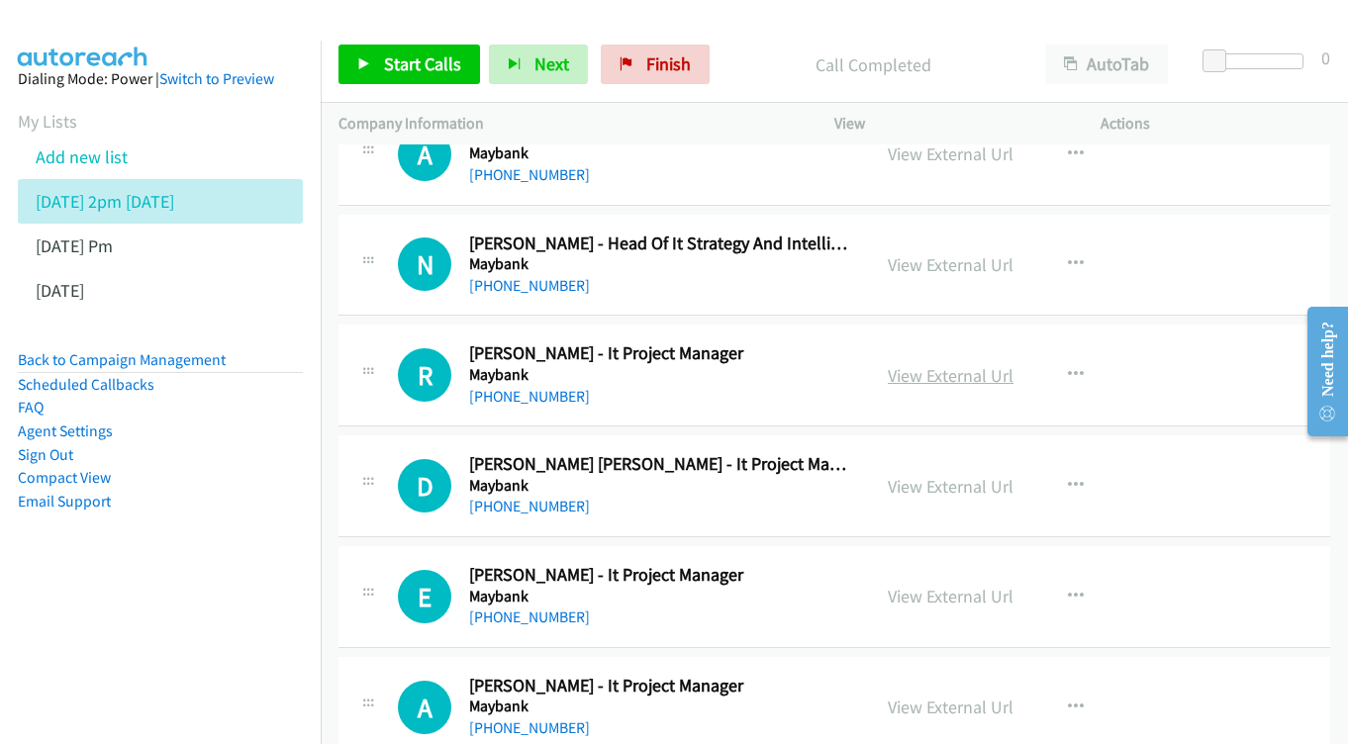
click at [966, 364] on link "View External Url" at bounding box center [951, 375] width 126 height 23
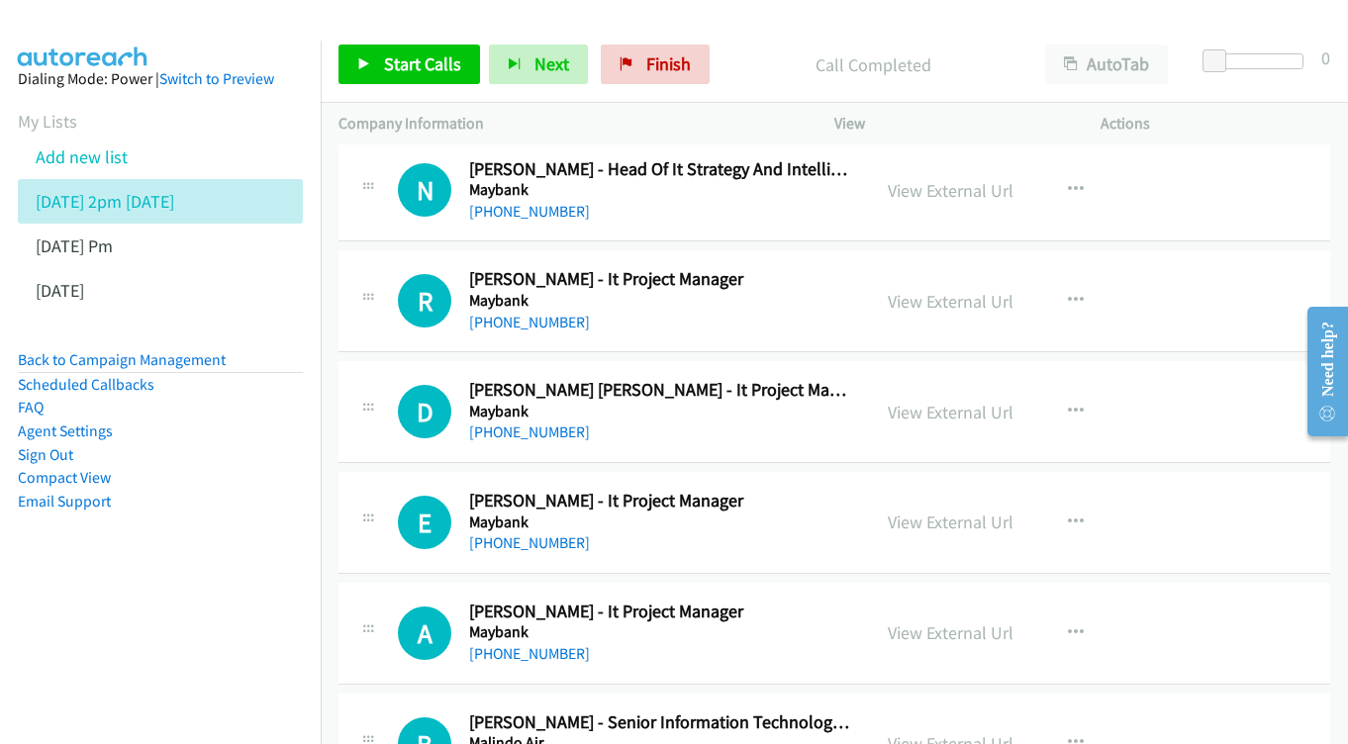
scroll to position [7739, 0]
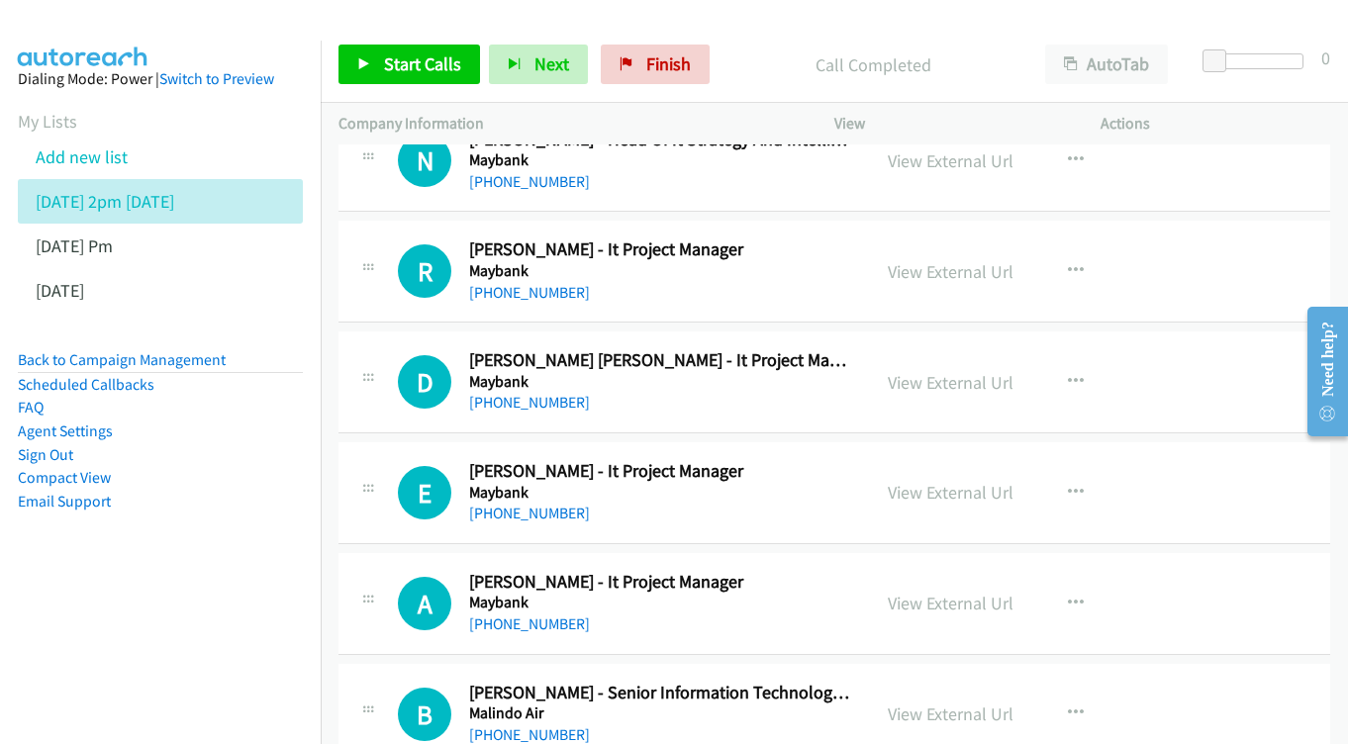
click at [986, 349] on div "View External Url View External Url Schedule/Manage Callback Start Calls Here R…" at bounding box center [1012, 381] width 284 height 65
click at [984, 371] on link "View External Url" at bounding box center [951, 382] width 126 height 23
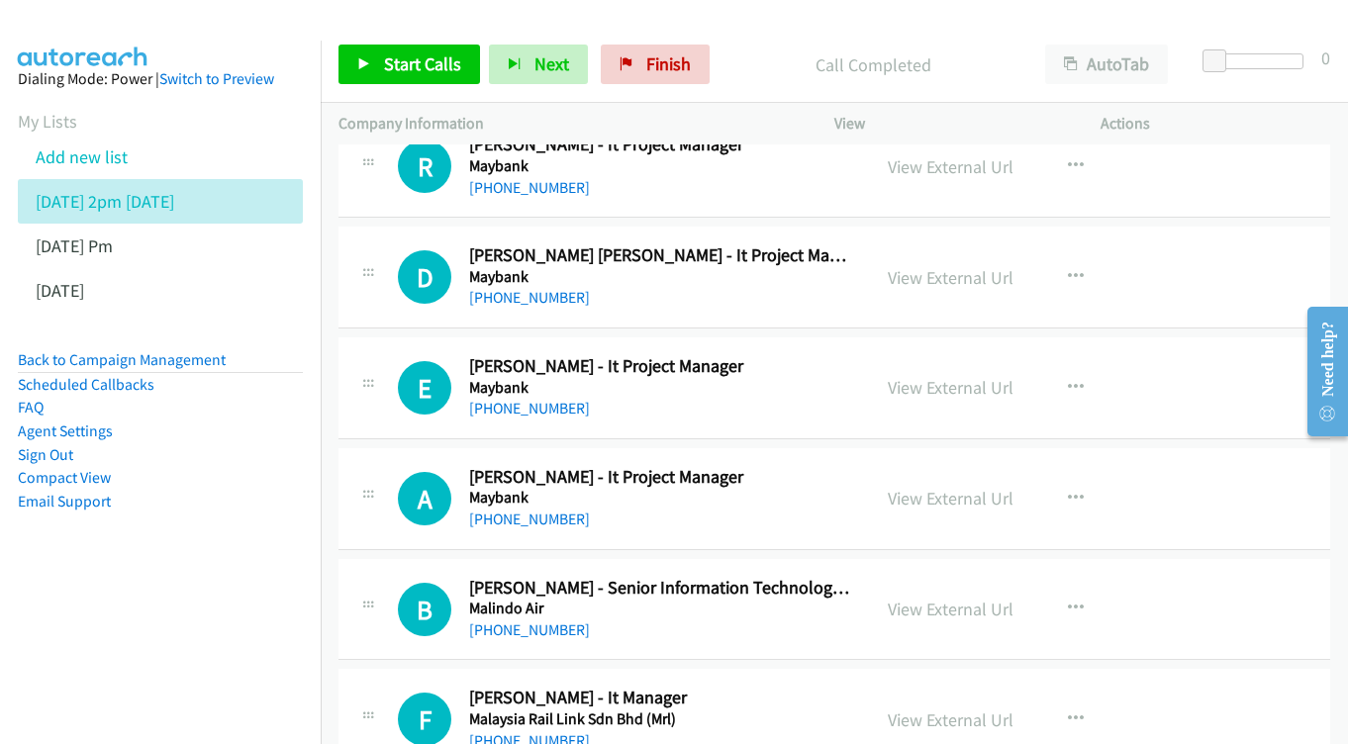
scroll to position [7878, 0]
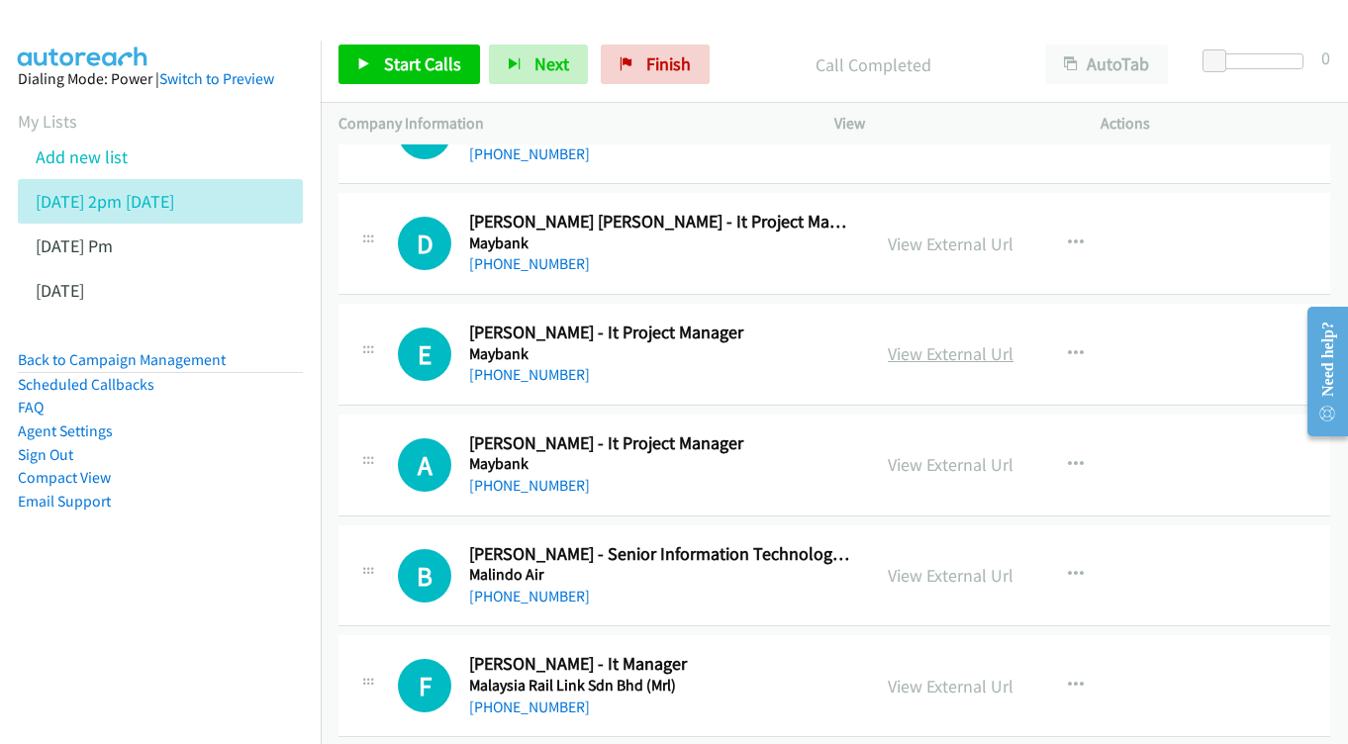
click at [956, 343] on link "View External Url" at bounding box center [951, 354] width 126 height 23
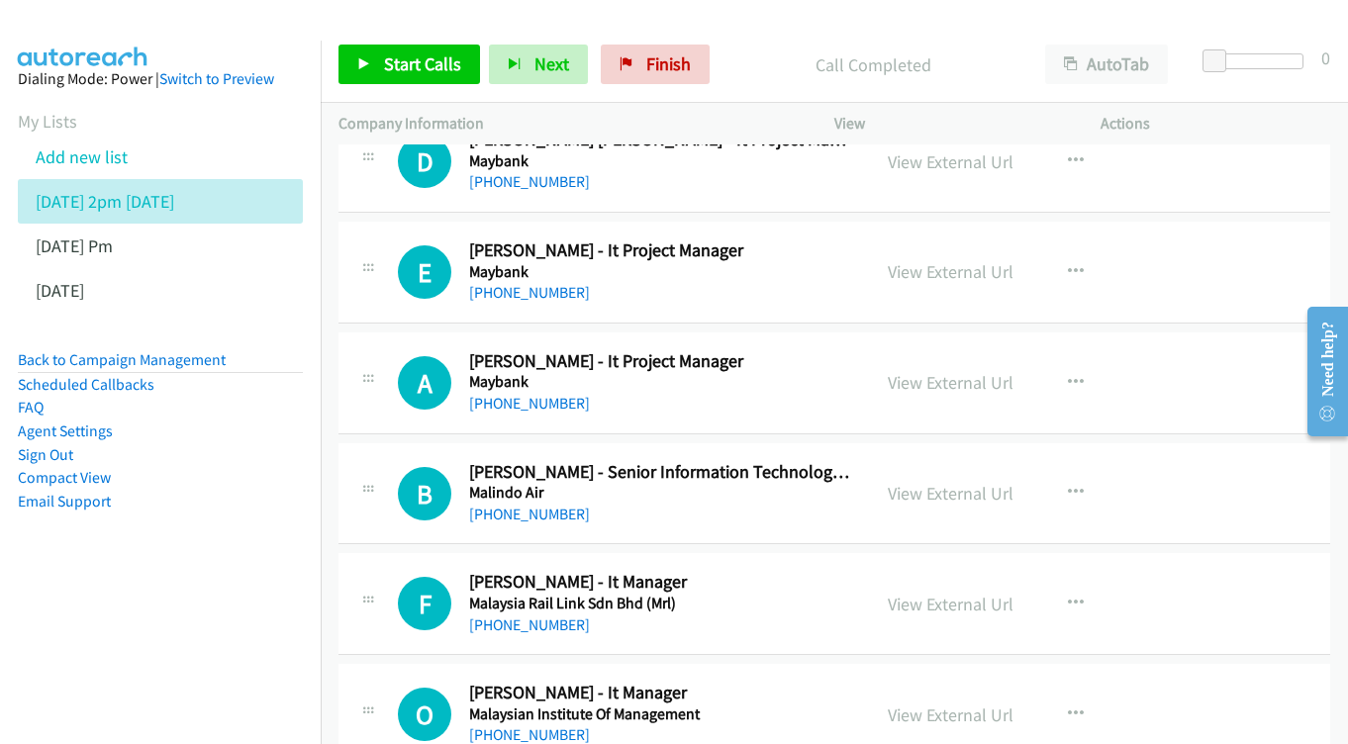
scroll to position [7964, 0]
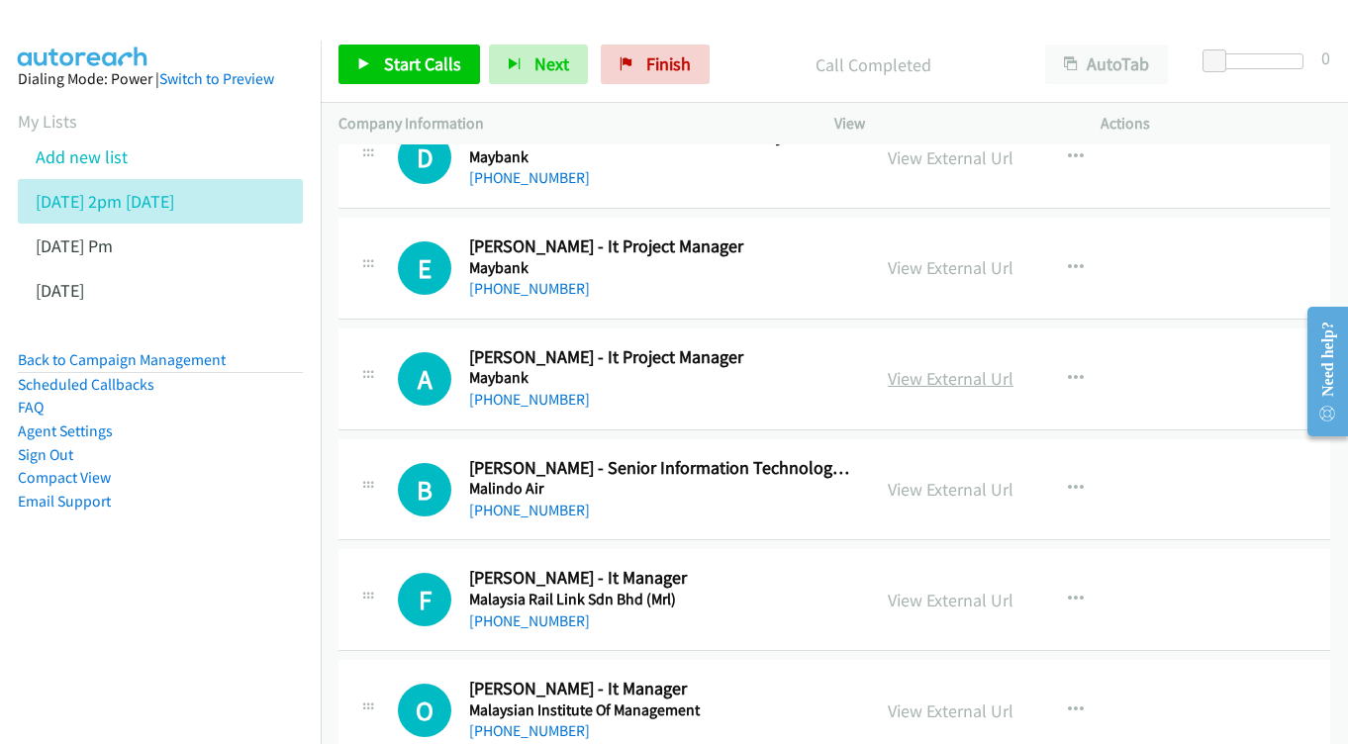
click at [921, 367] on link "View External Url" at bounding box center [951, 378] width 126 height 23
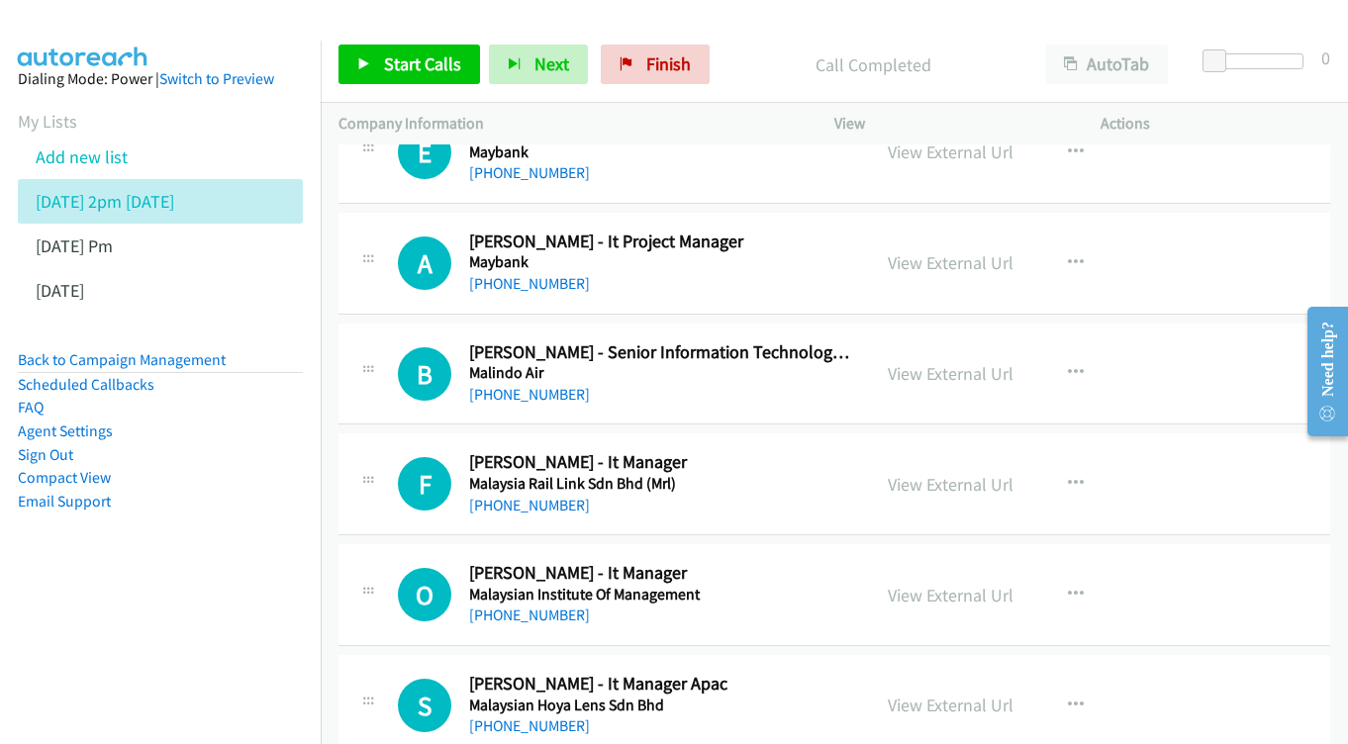
scroll to position [8084, 0]
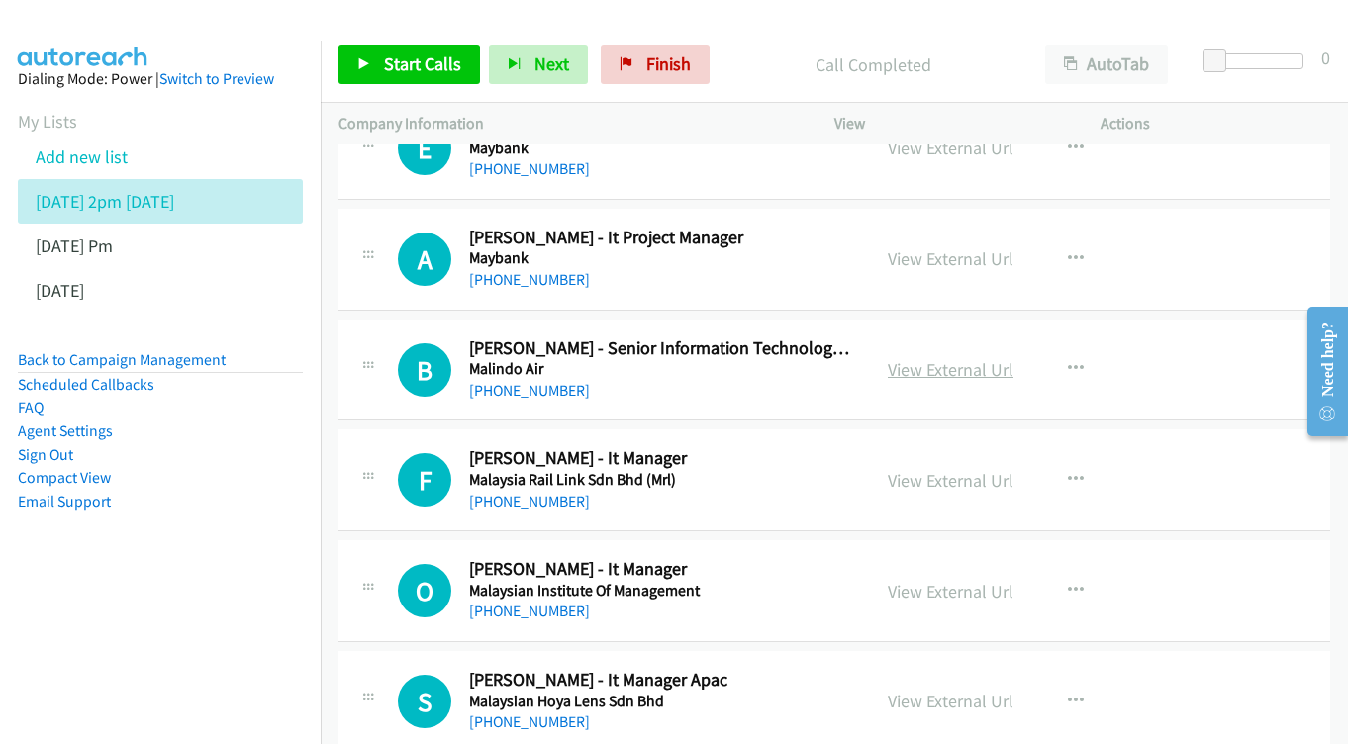
click at [980, 358] on link "View External Url" at bounding box center [951, 369] width 126 height 23
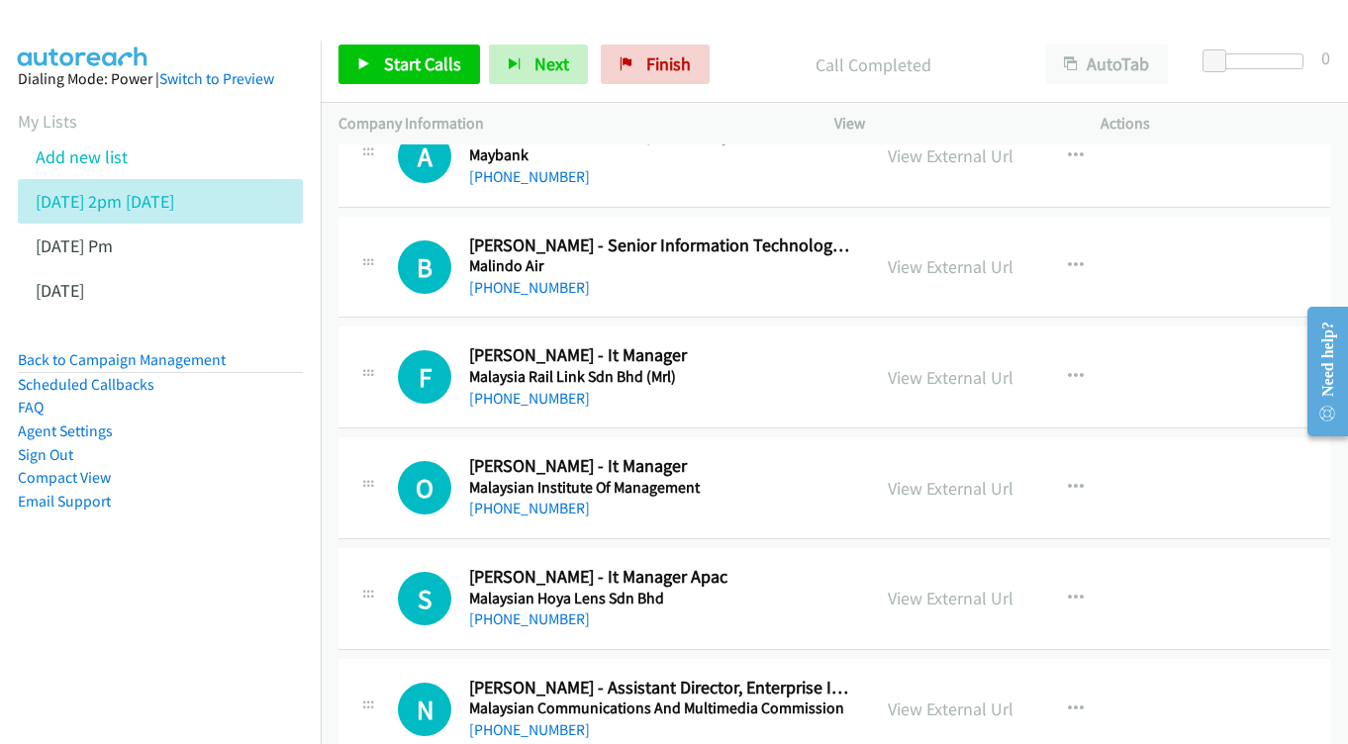
scroll to position [8191, 0]
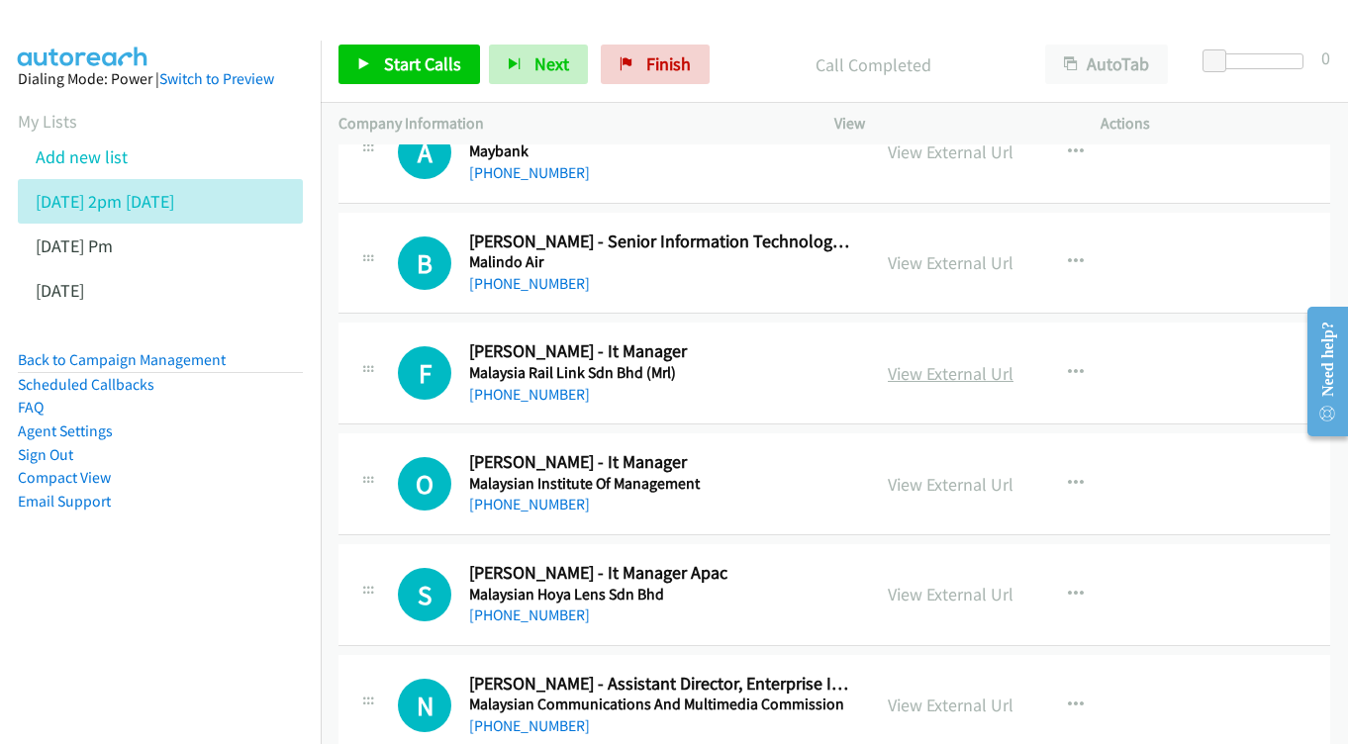
click at [910, 362] on link "View External Url" at bounding box center [951, 373] width 126 height 23
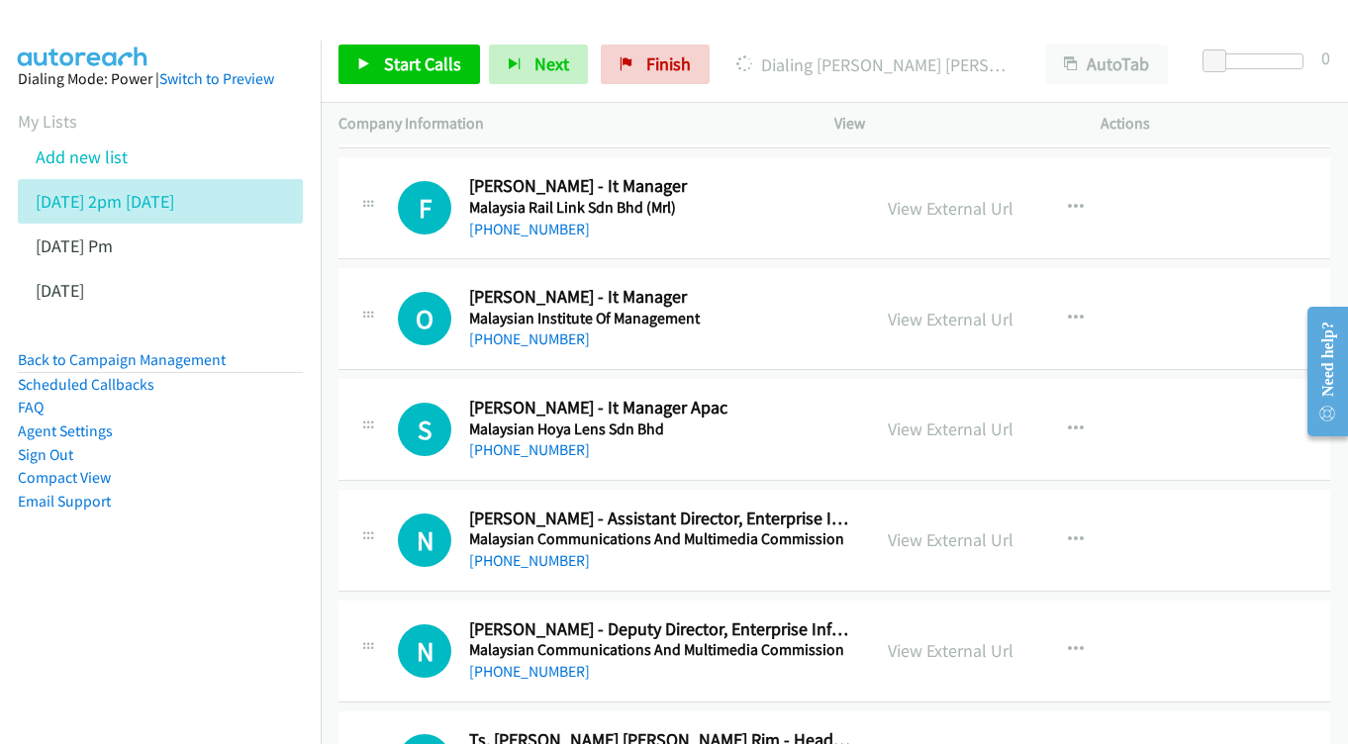
scroll to position [8352, 0]
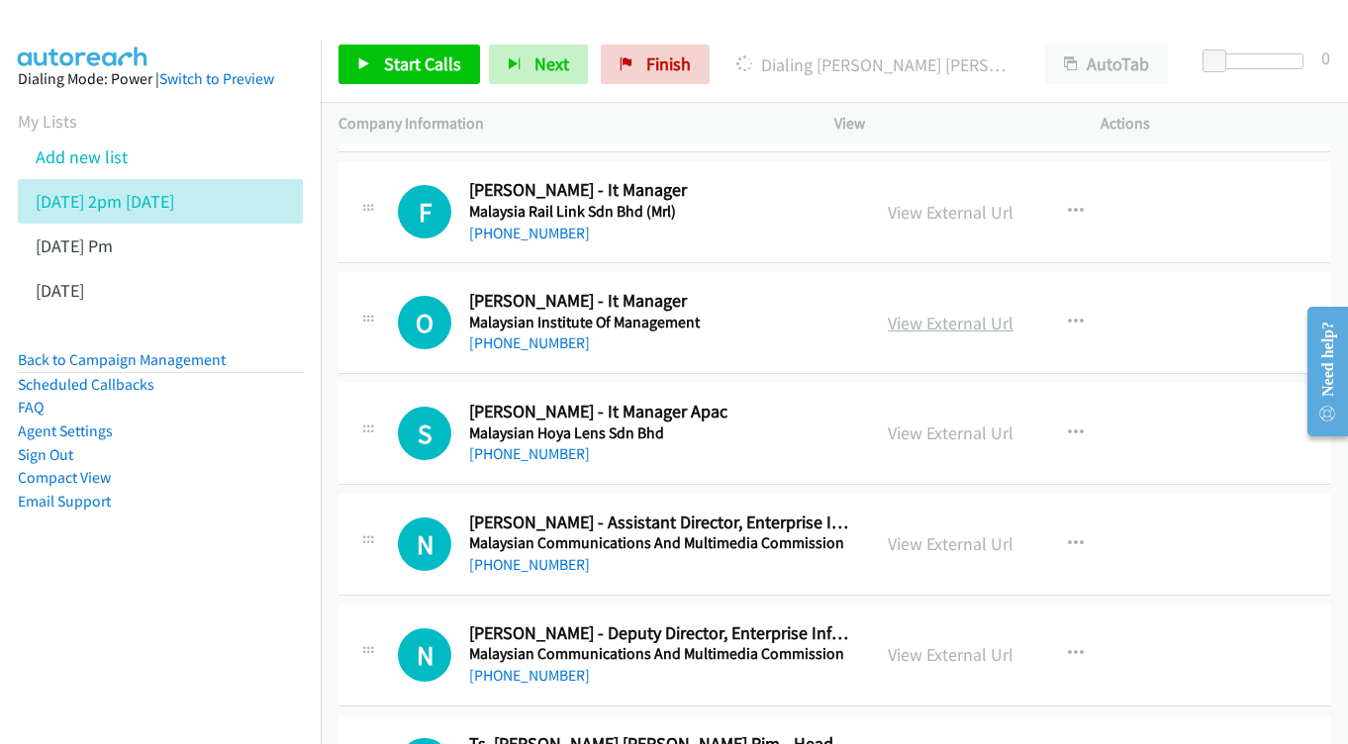
click at [949, 312] on link "View External Url" at bounding box center [951, 323] width 126 height 23
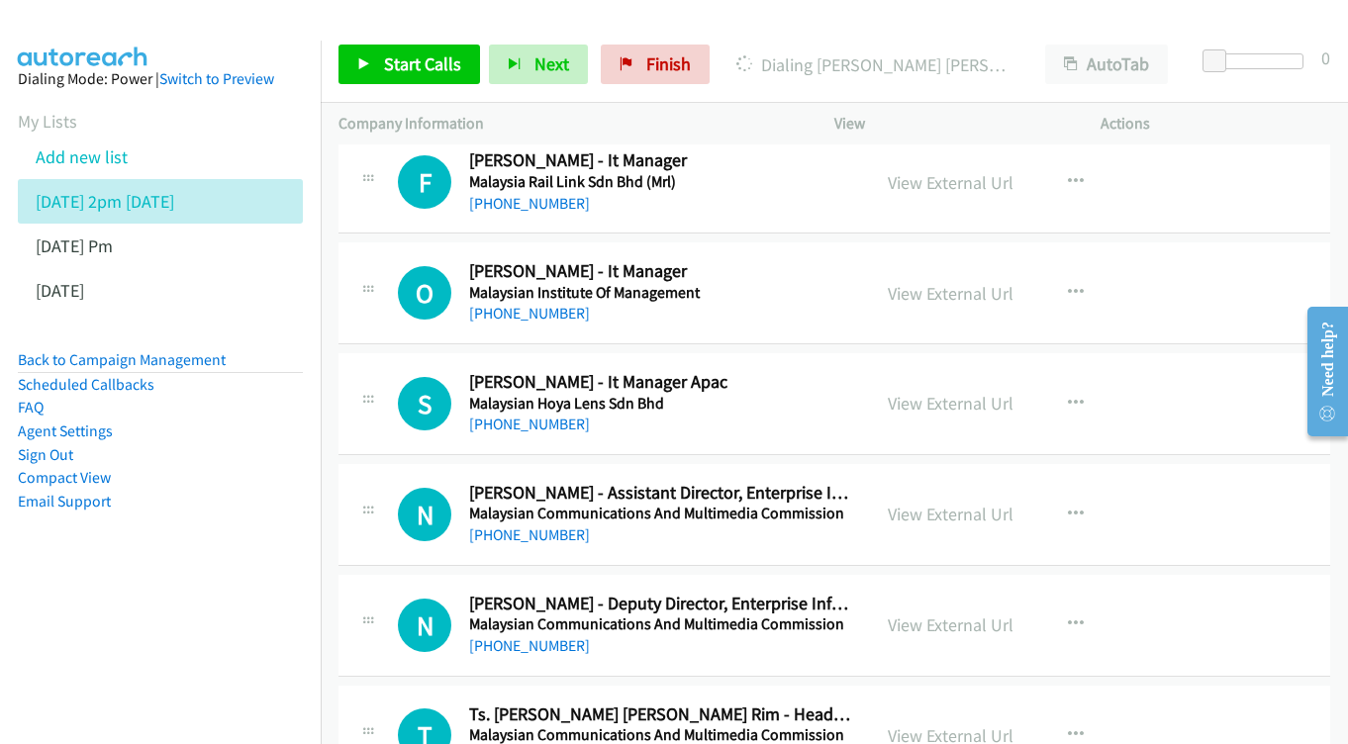
scroll to position [8412, 0]
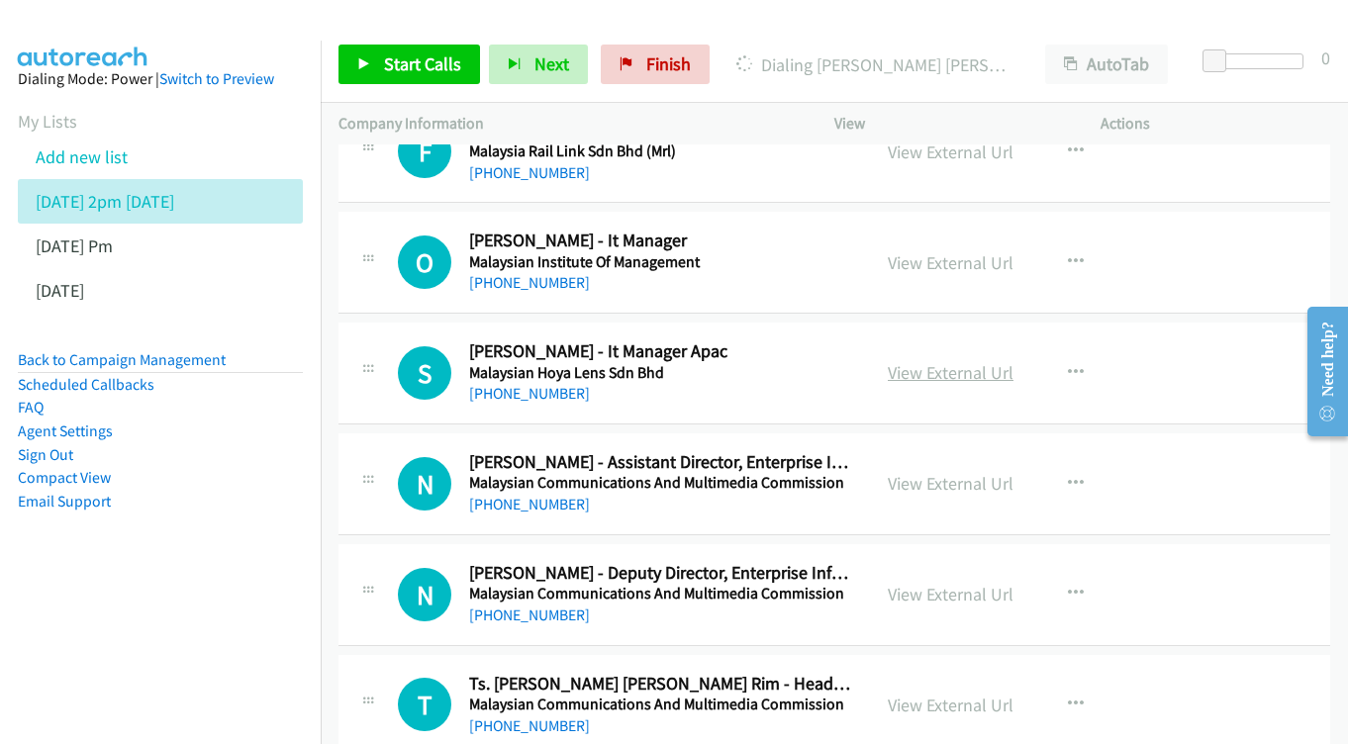
click at [949, 361] on link "View External Url" at bounding box center [951, 372] width 126 height 23
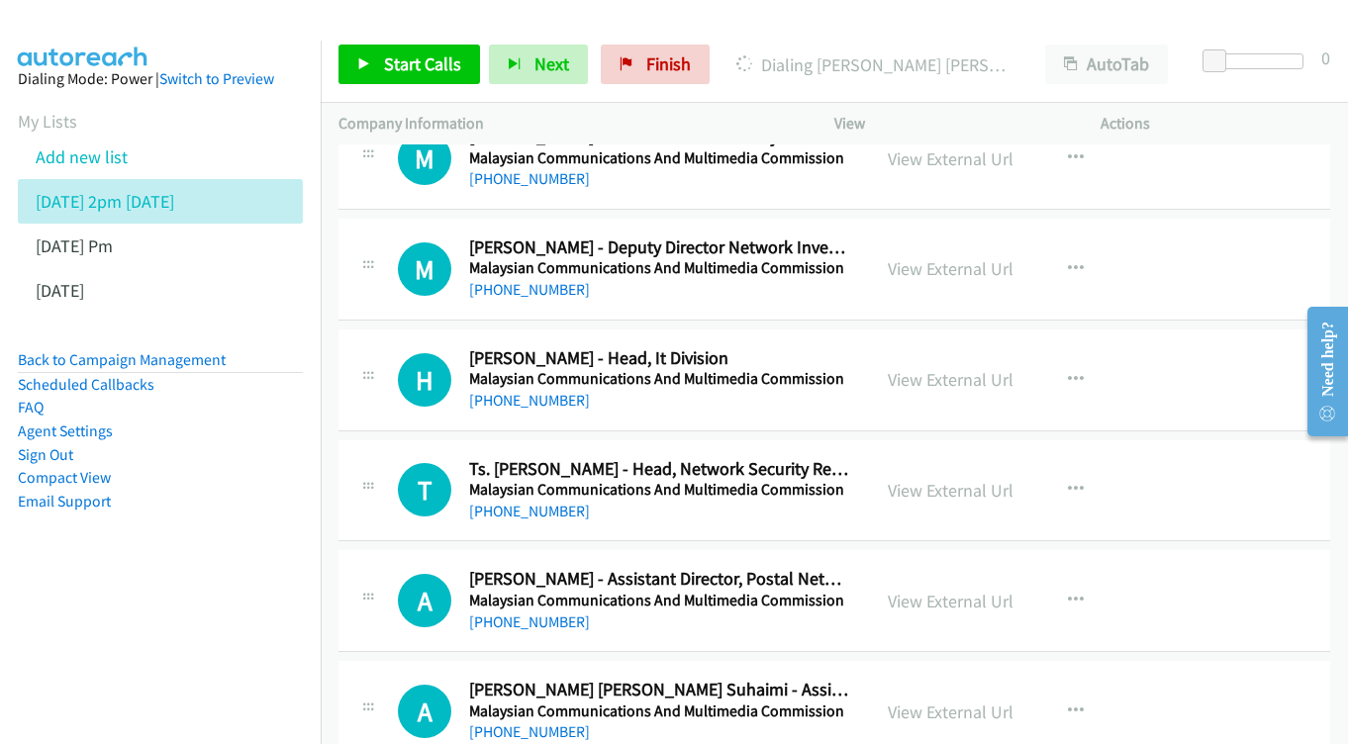
scroll to position [9185, 0]
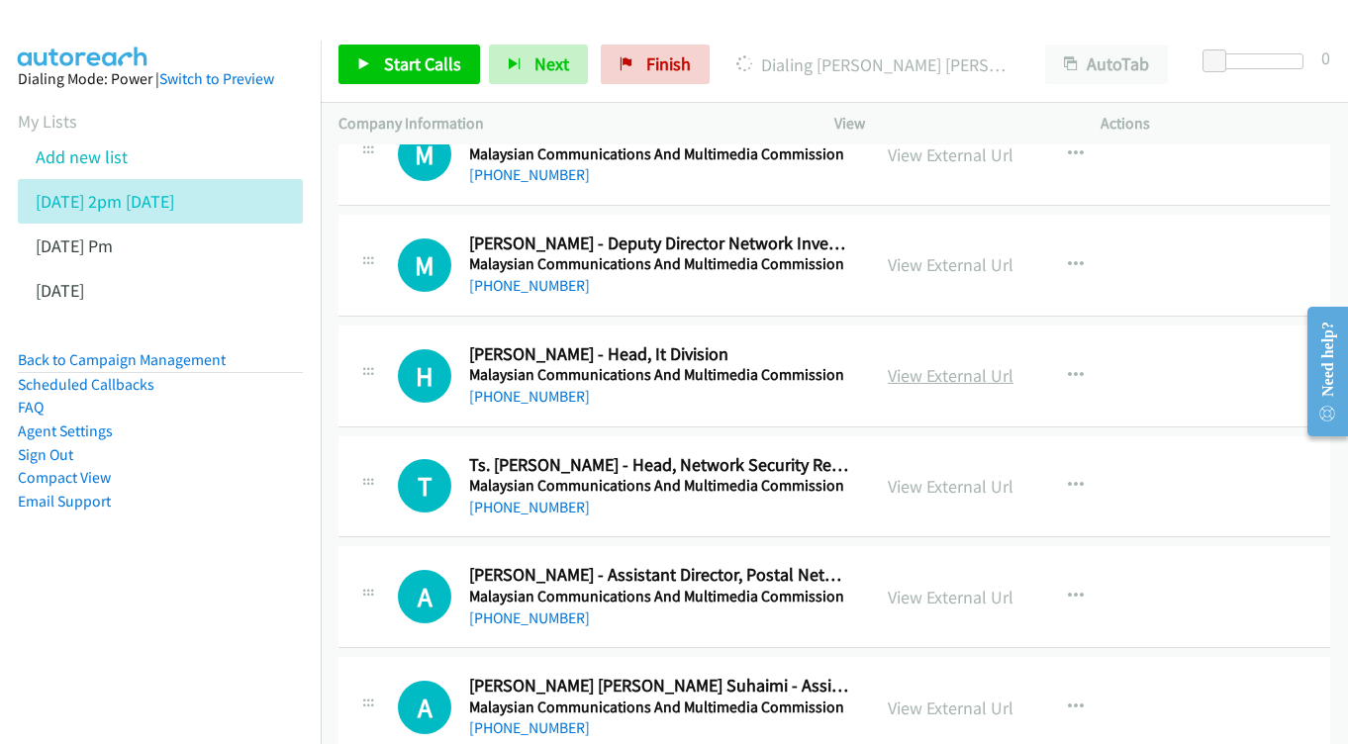
click at [932, 364] on link "View External Url" at bounding box center [951, 375] width 126 height 23
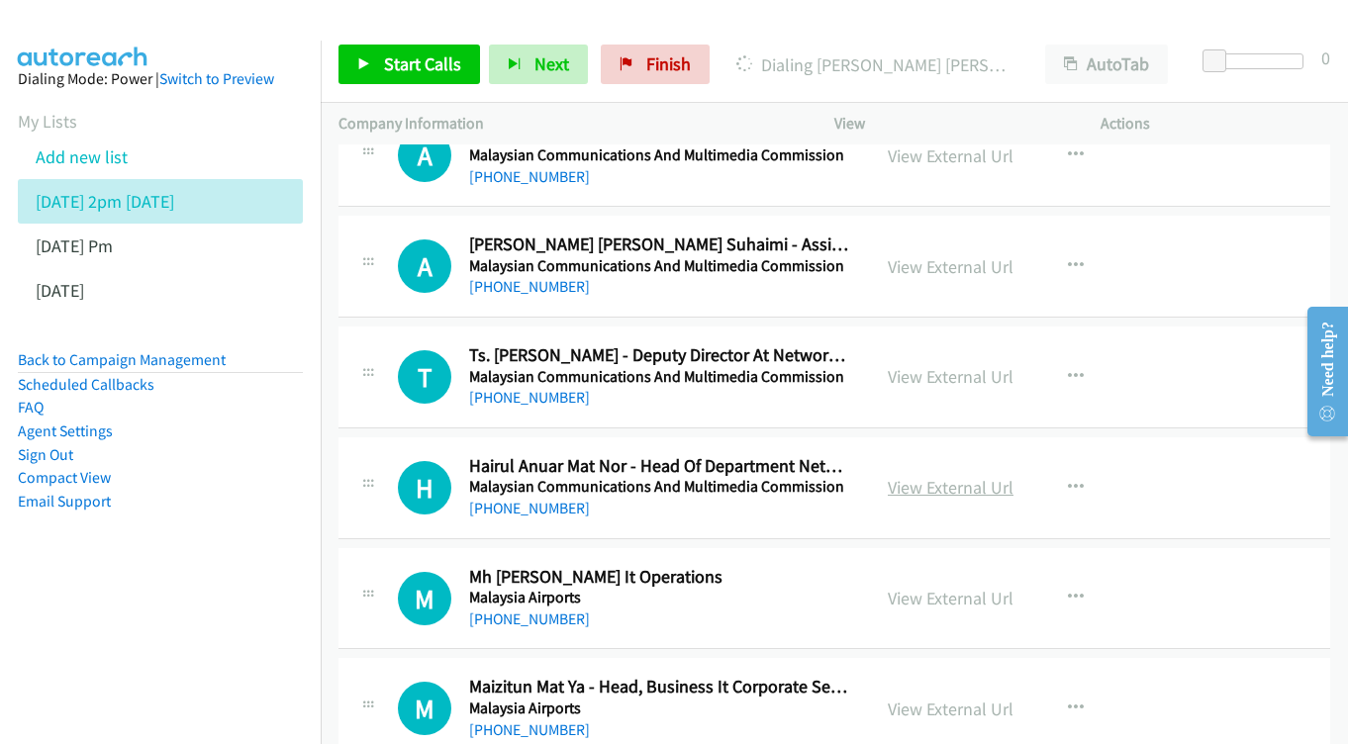
scroll to position [9630, 0]
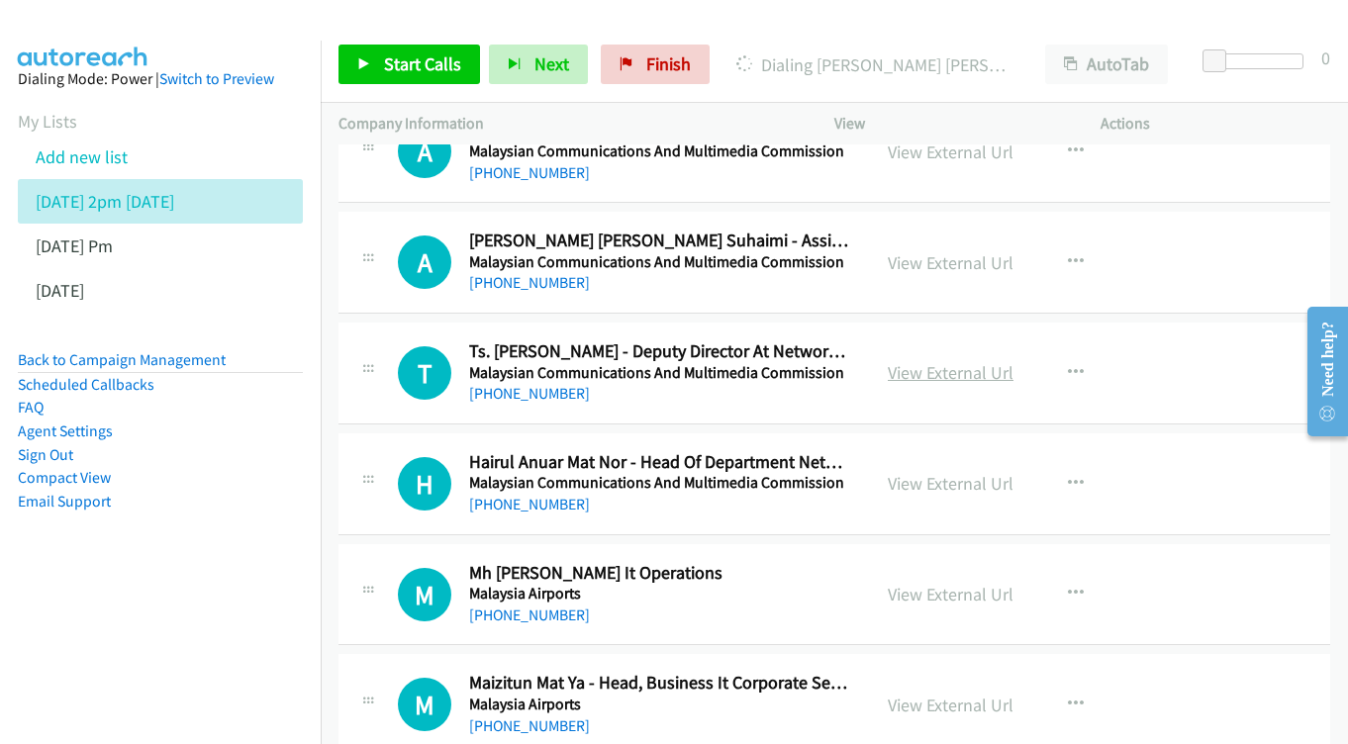
click at [935, 361] on link "View External Url" at bounding box center [951, 372] width 126 height 23
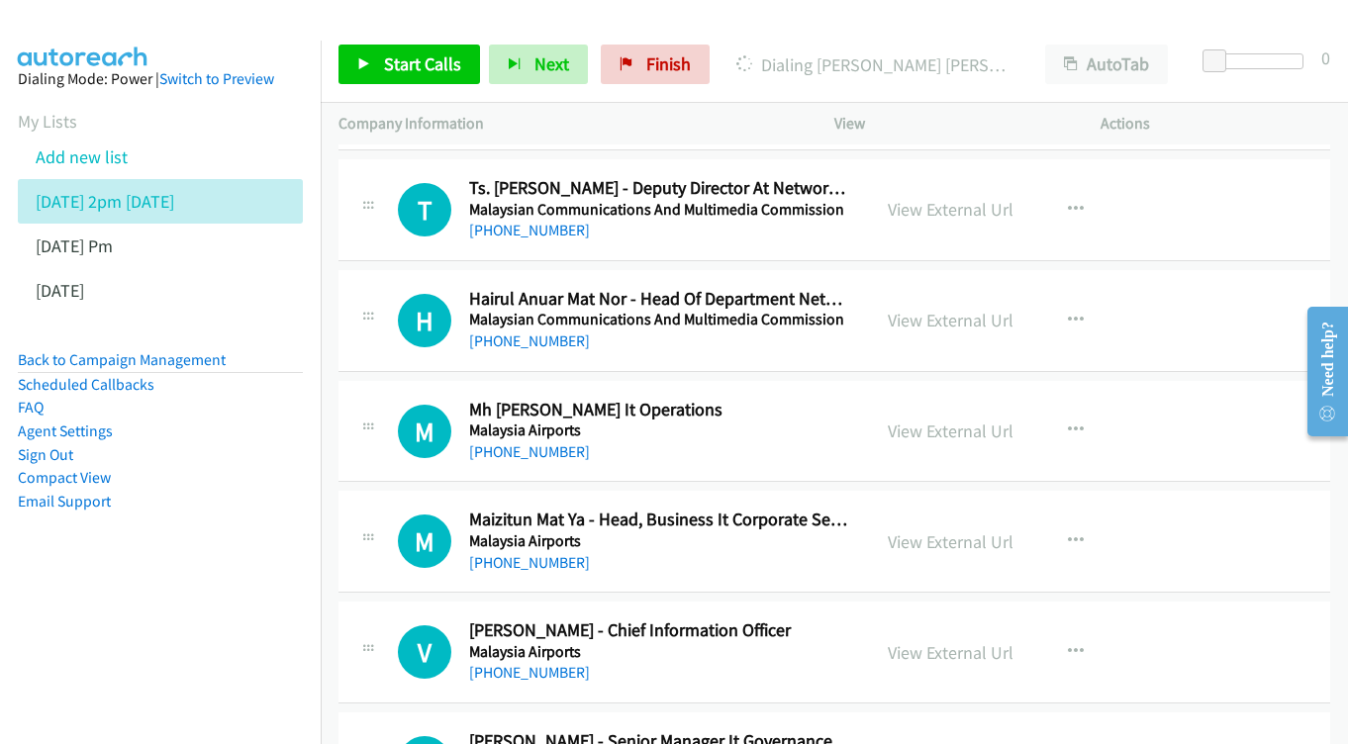
scroll to position [9831, 0]
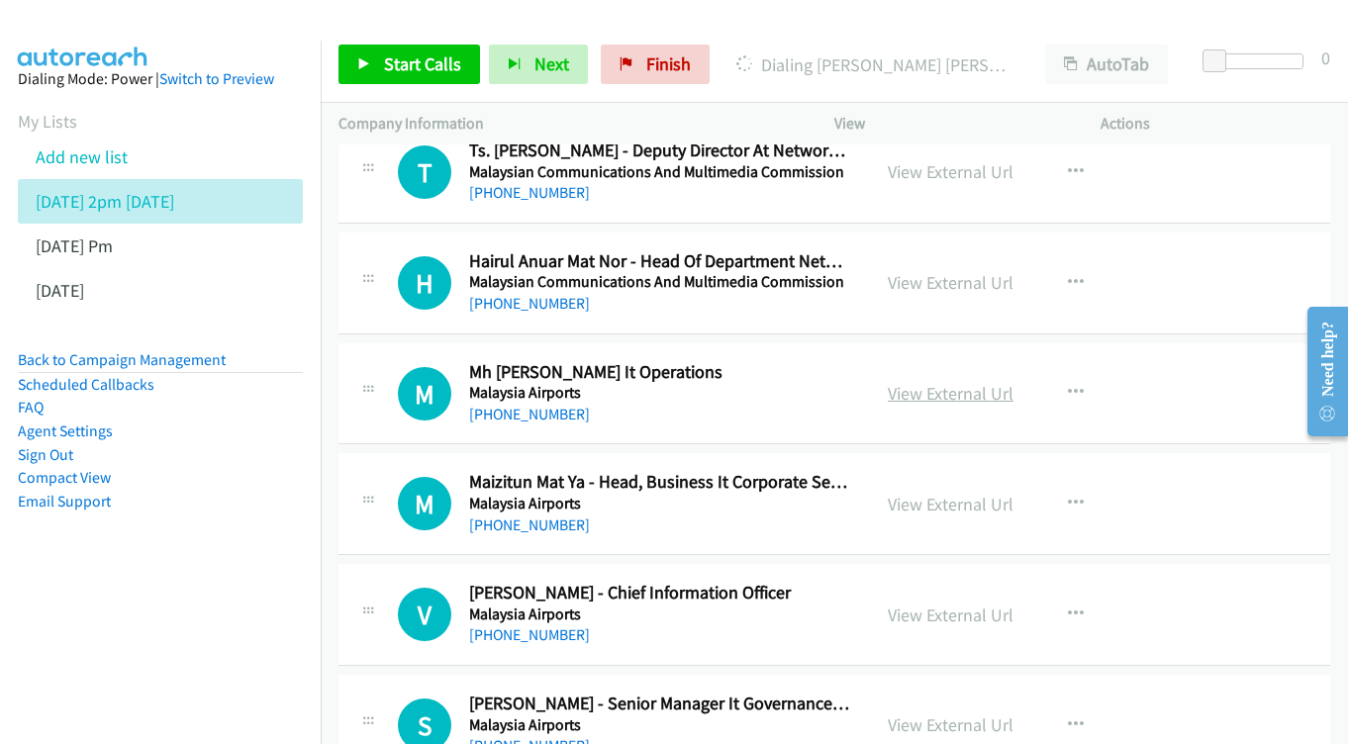
click at [973, 382] on link "View External Url" at bounding box center [951, 393] width 126 height 23
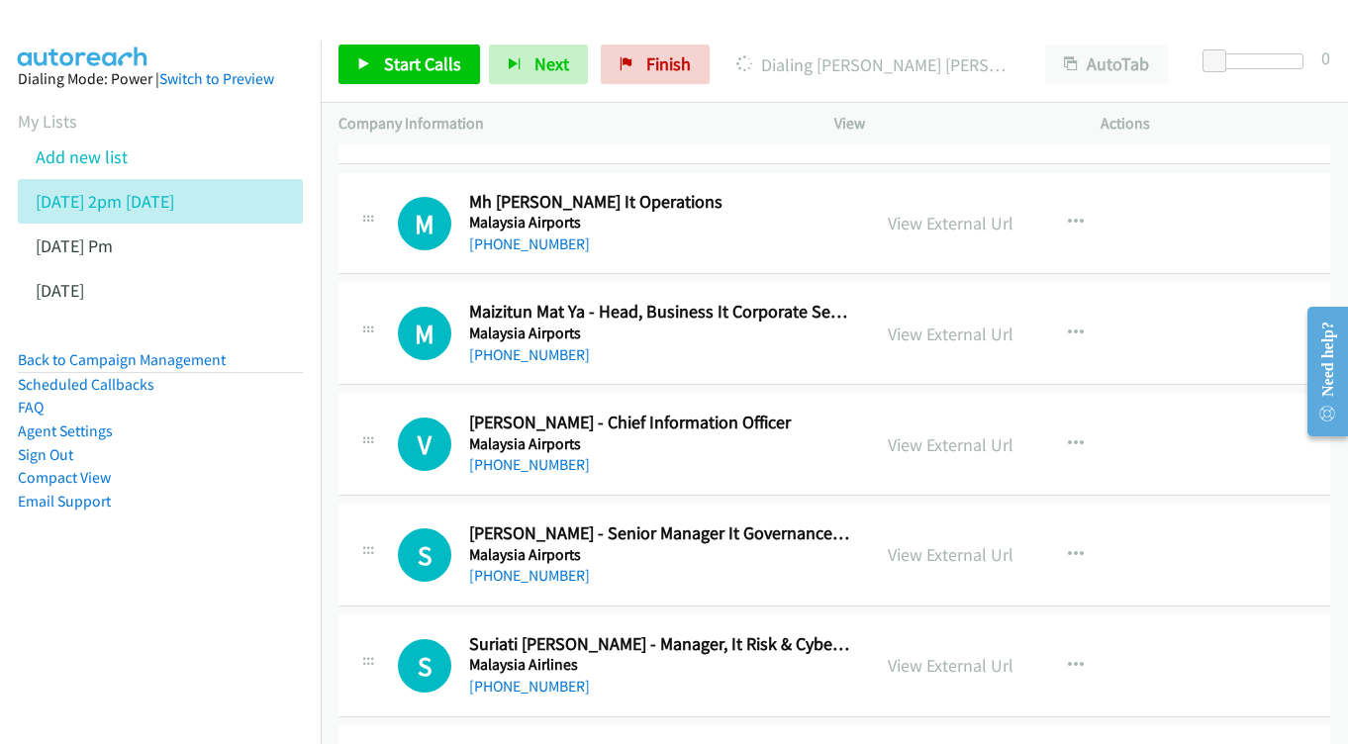
scroll to position [9969, 0]
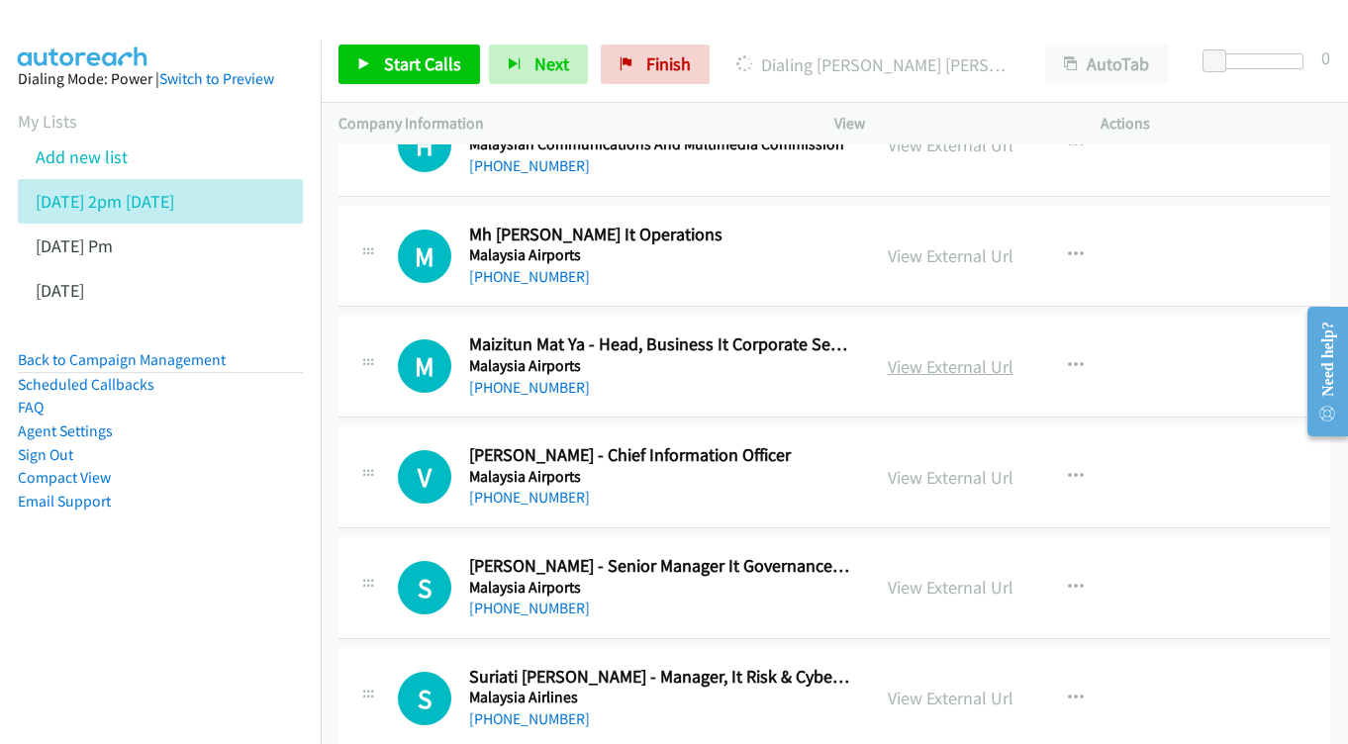
click at [932, 355] on link "View External Url" at bounding box center [951, 366] width 126 height 23
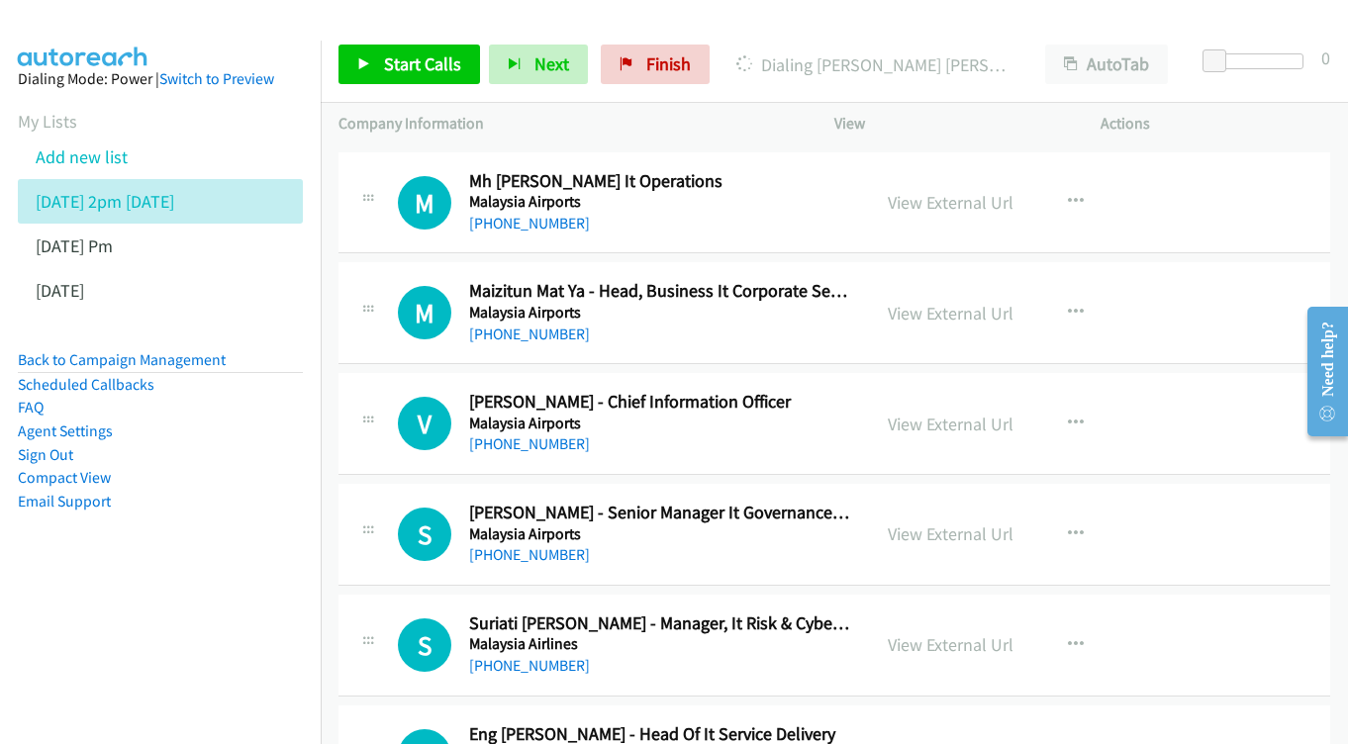
scroll to position [10053, 0]
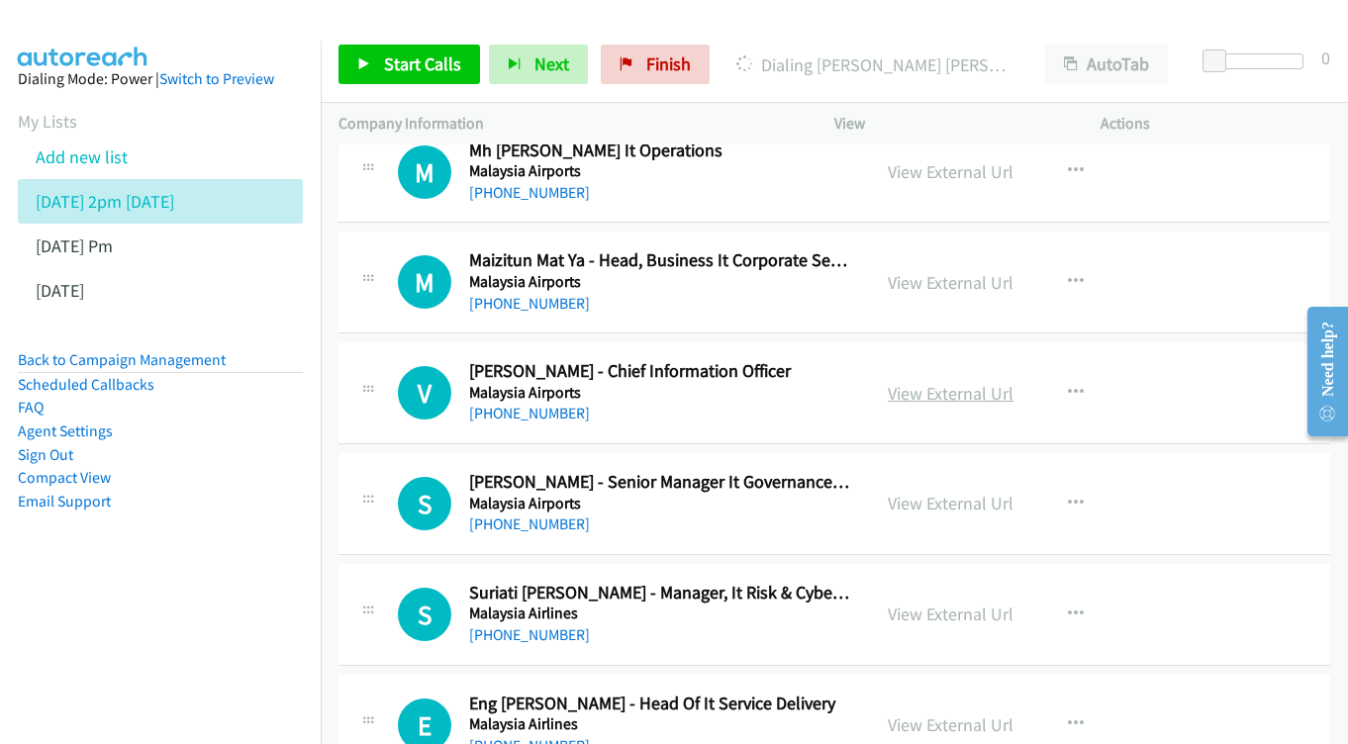
click at [951, 382] on link "View External Url" at bounding box center [951, 393] width 126 height 23
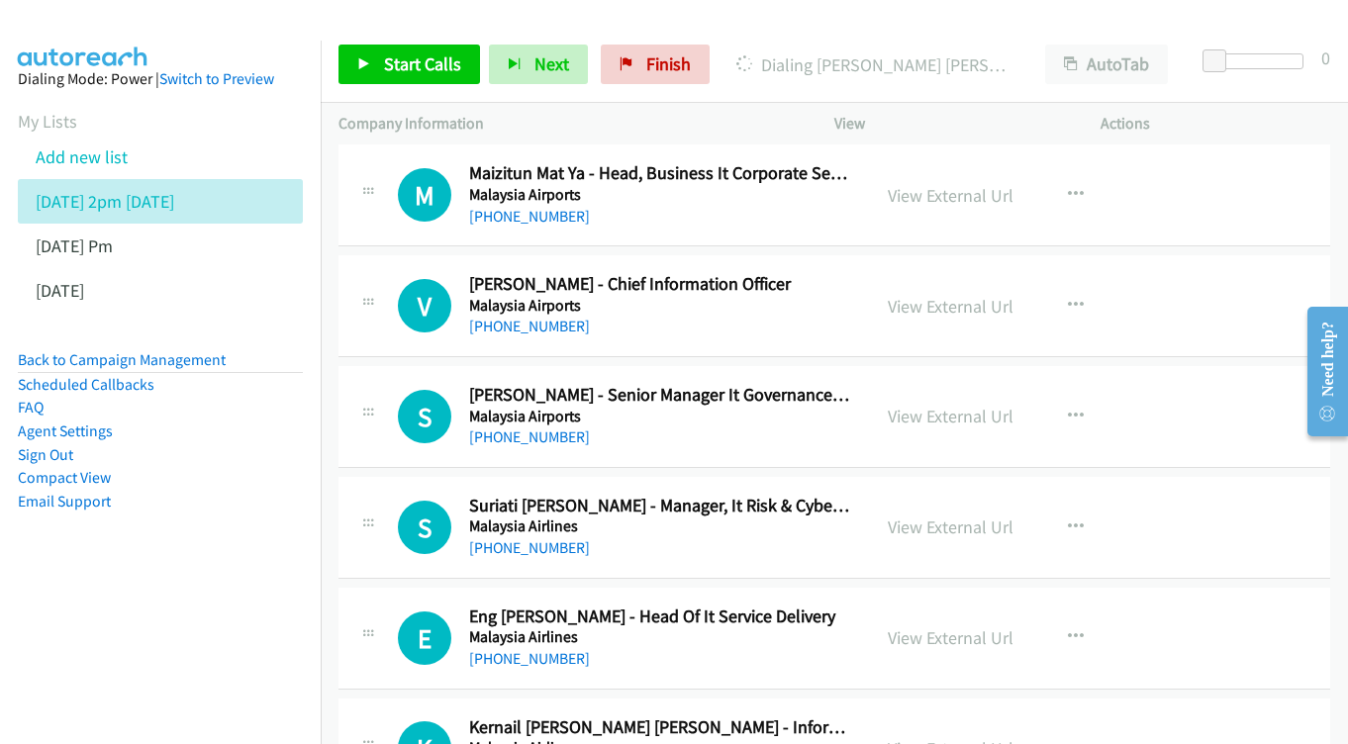
scroll to position [10144, 0]
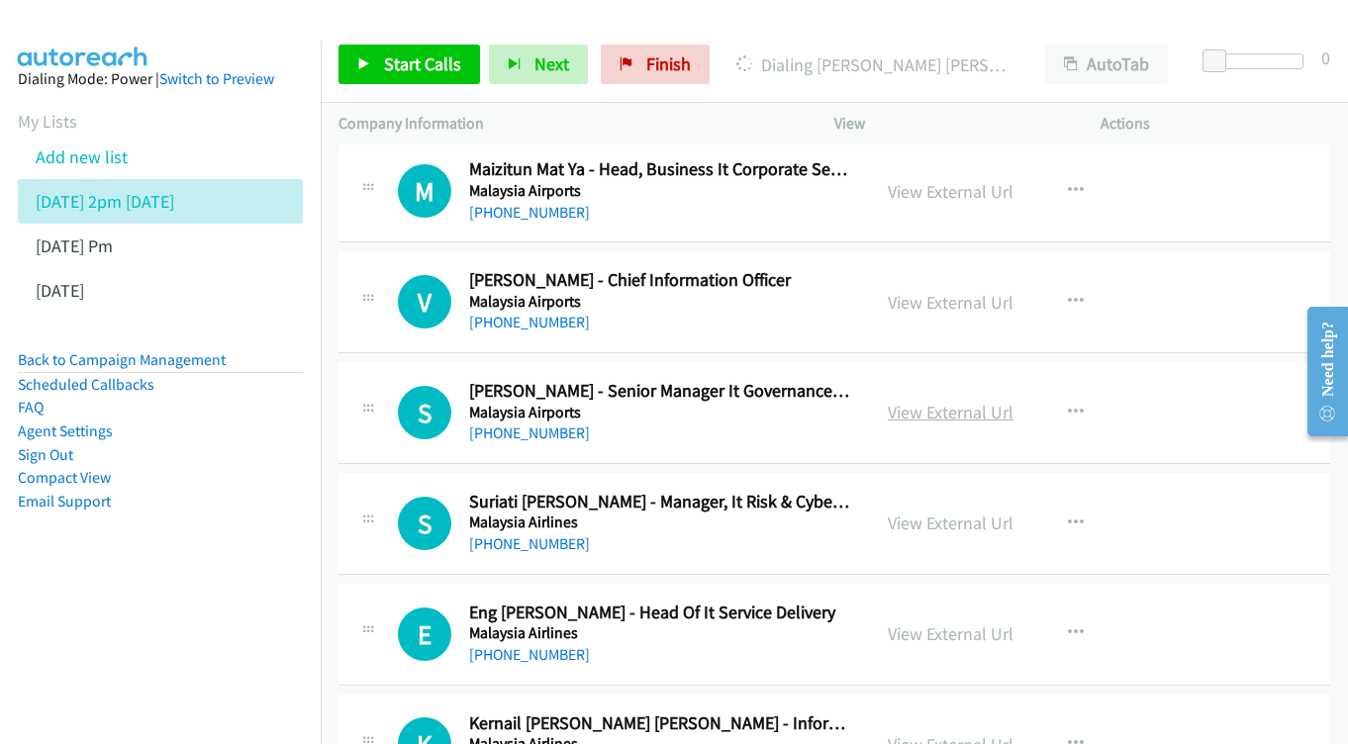
click at [916, 401] on link "View External Url" at bounding box center [951, 412] width 126 height 23
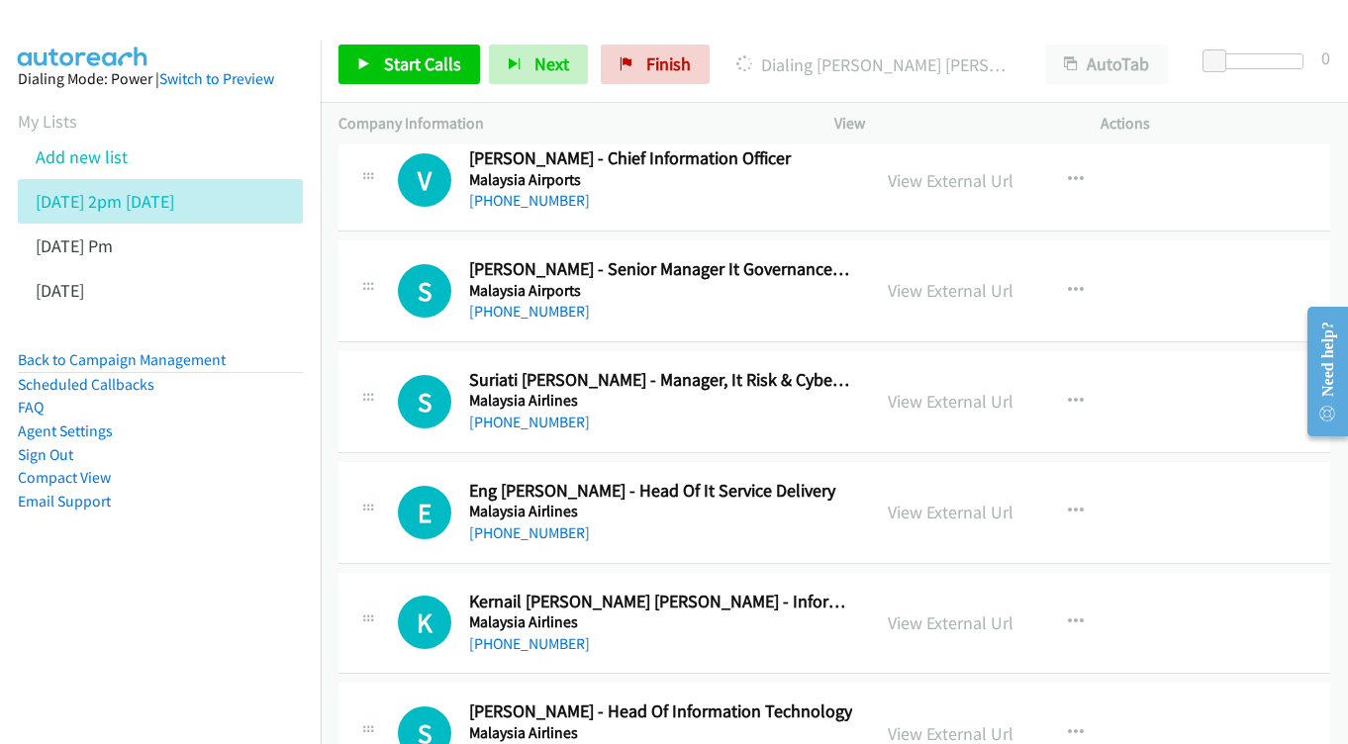
scroll to position [10270, 0]
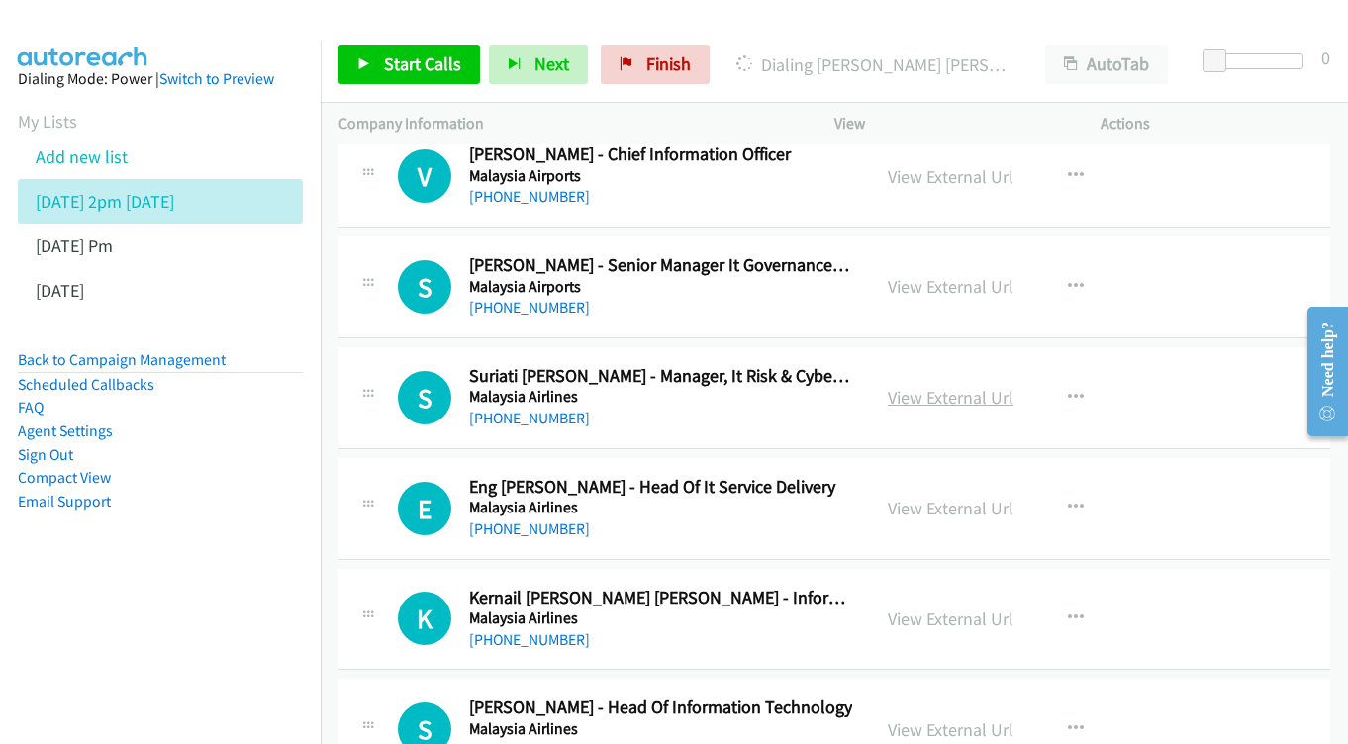
click at [986, 386] on link "View External Url" at bounding box center [951, 397] width 126 height 23
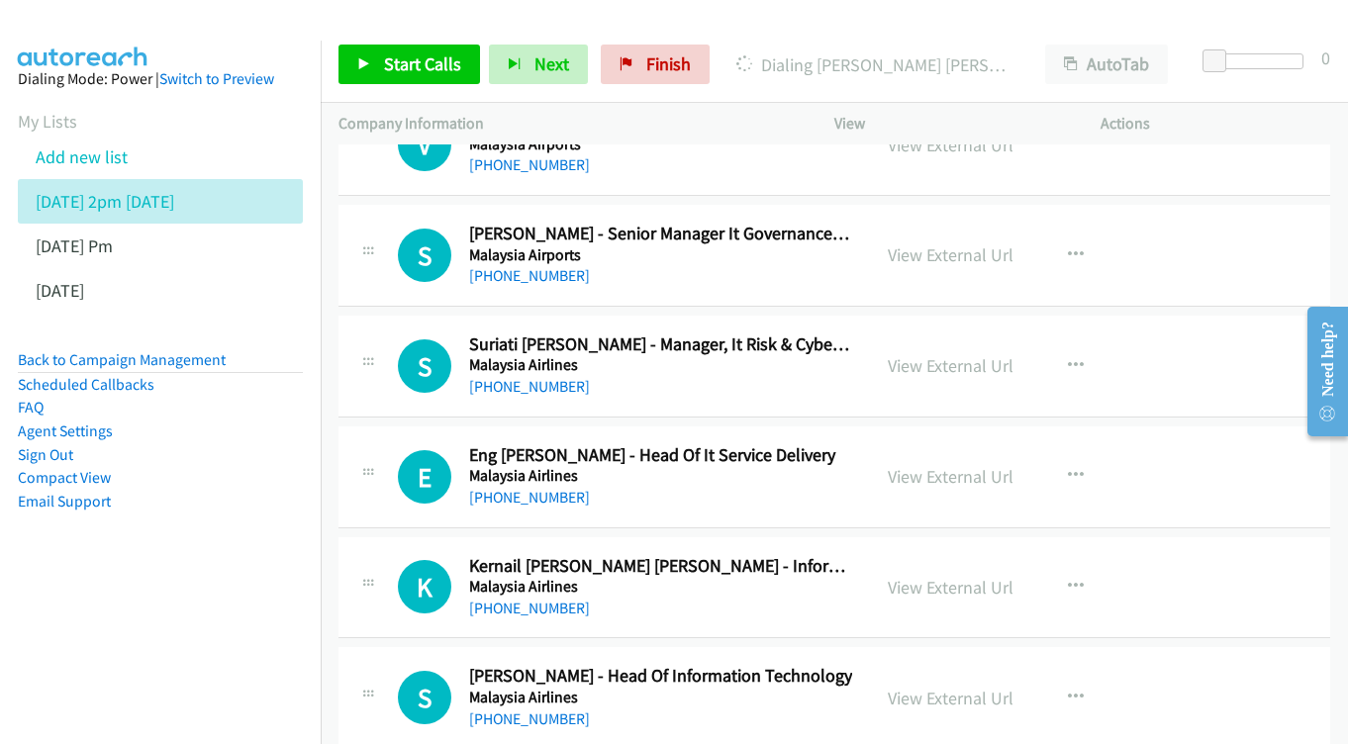
scroll to position [10338, 0]
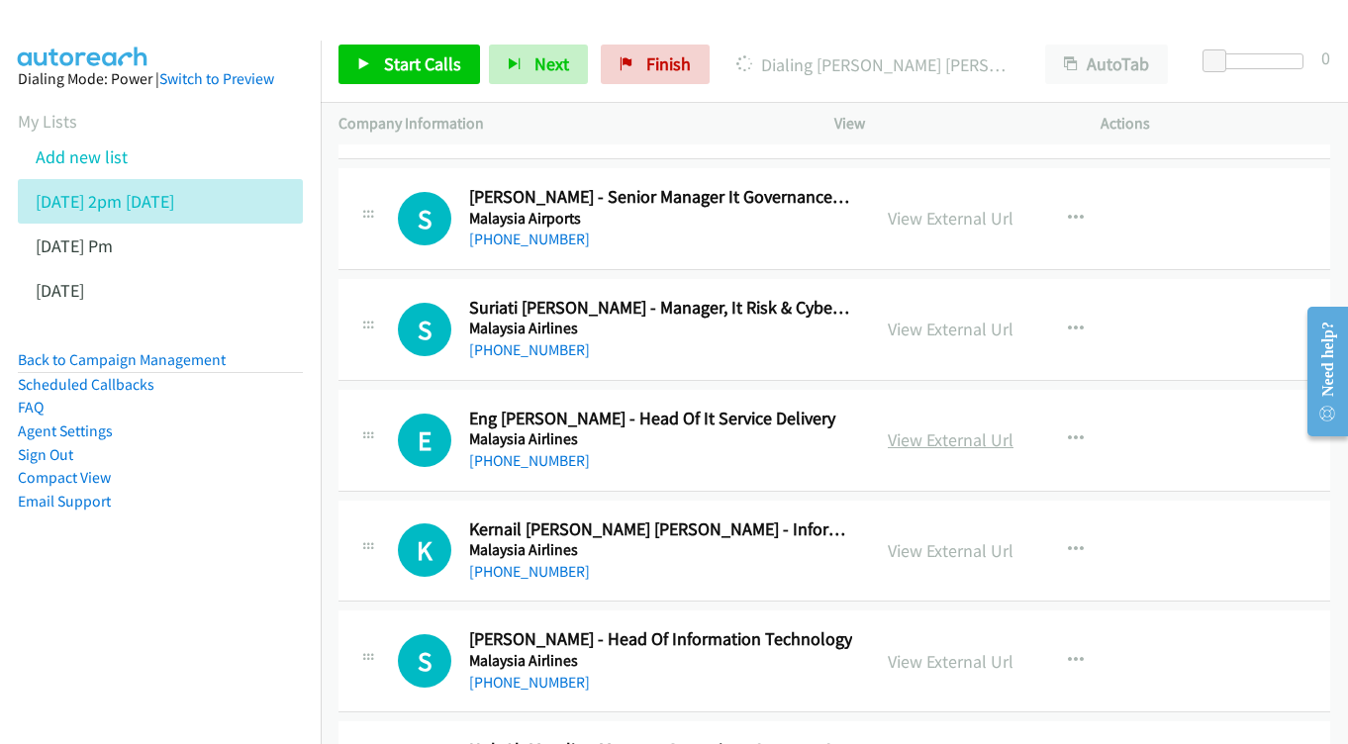
click at [943, 429] on link "View External Url" at bounding box center [951, 440] width 126 height 23
click at [979, 540] on link "View External Url" at bounding box center [951, 551] width 126 height 23
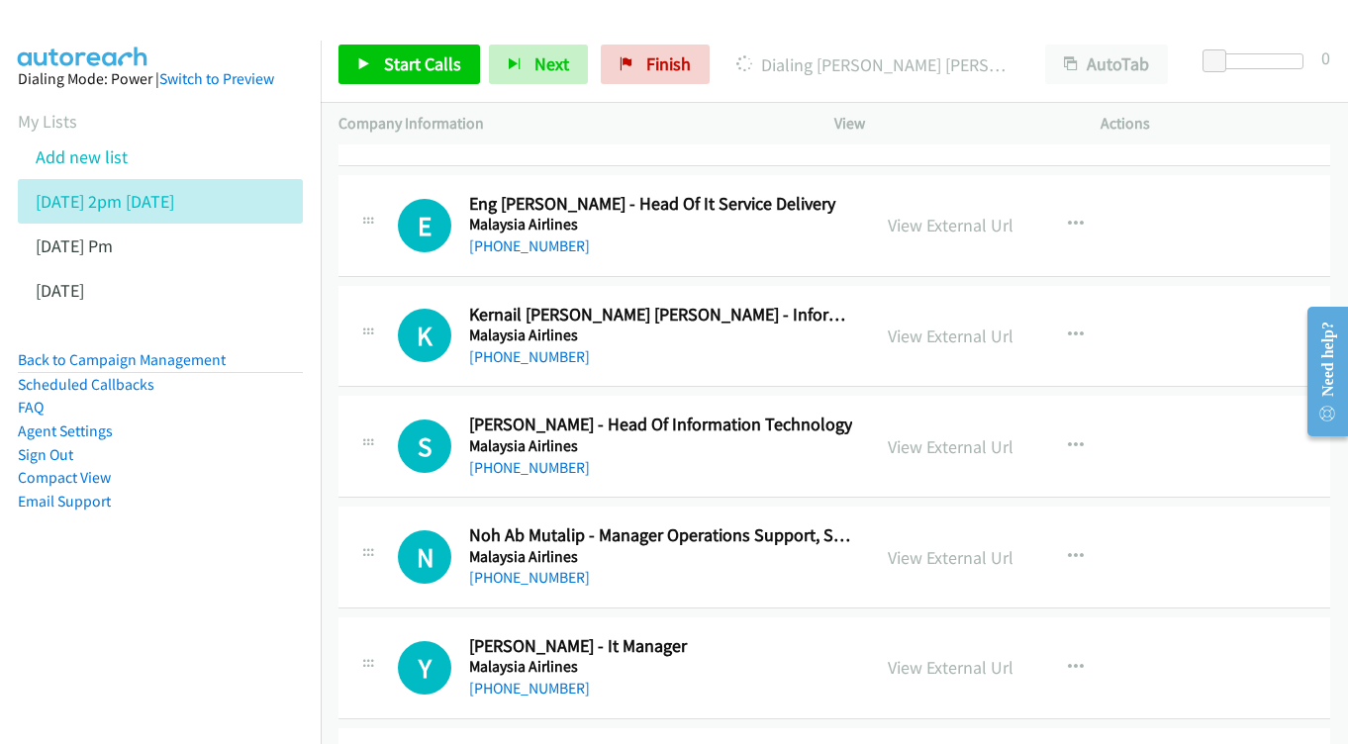
scroll to position [10557, 0]
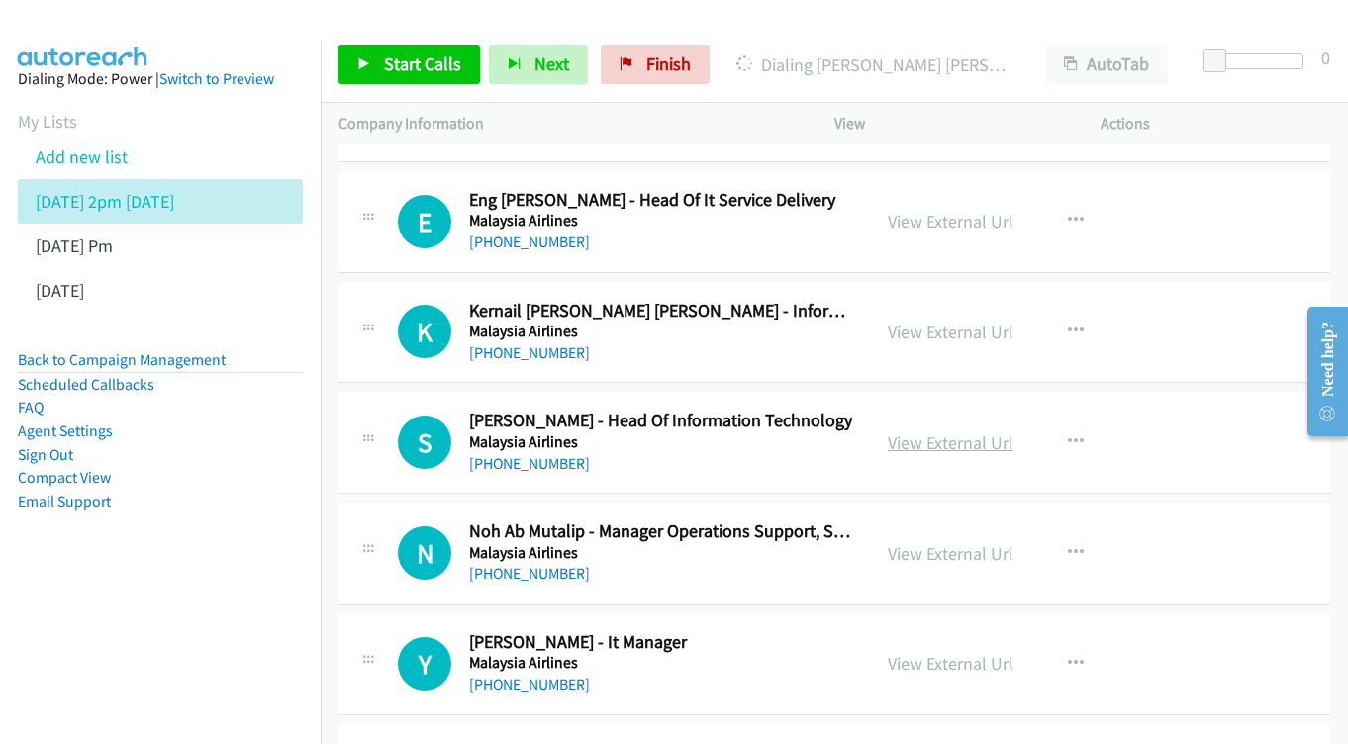
click at [962, 432] on link "View External Url" at bounding box center [951, 443] width 126 height 23
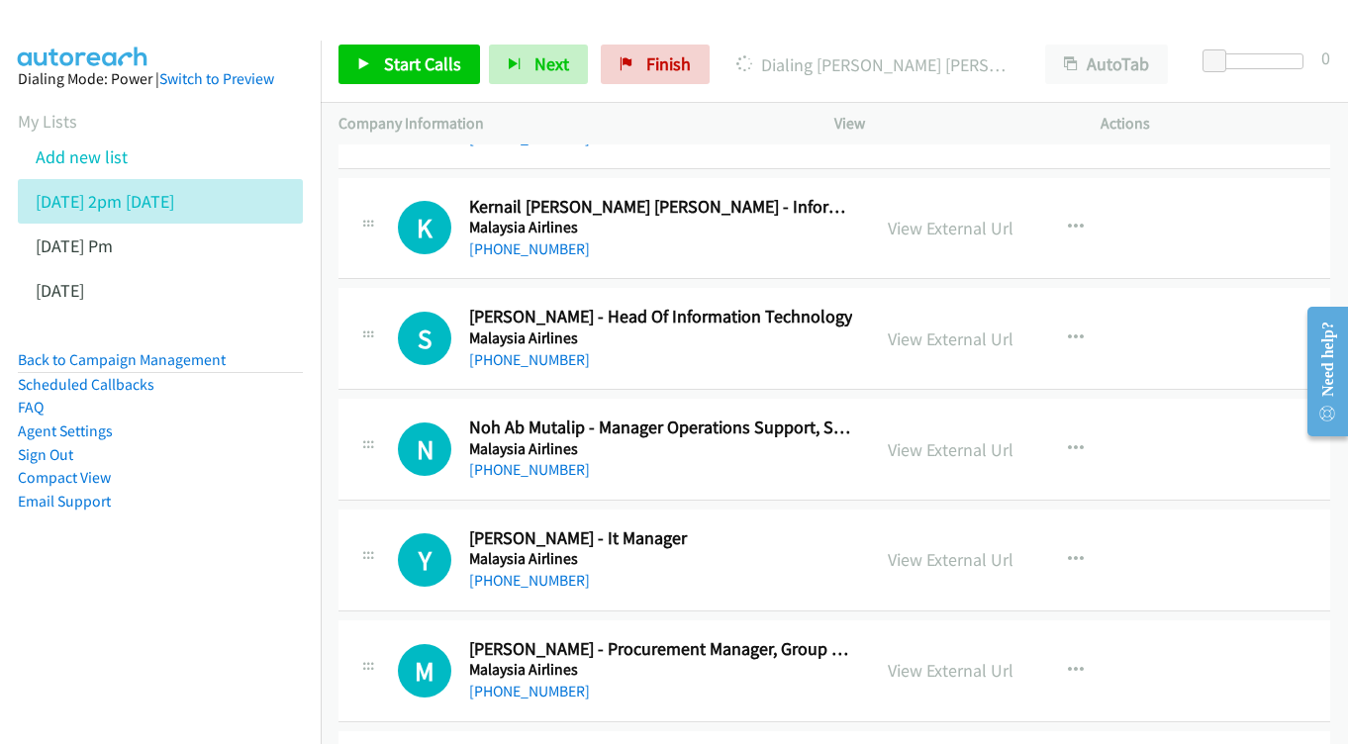
scroll to position [10692, 0]
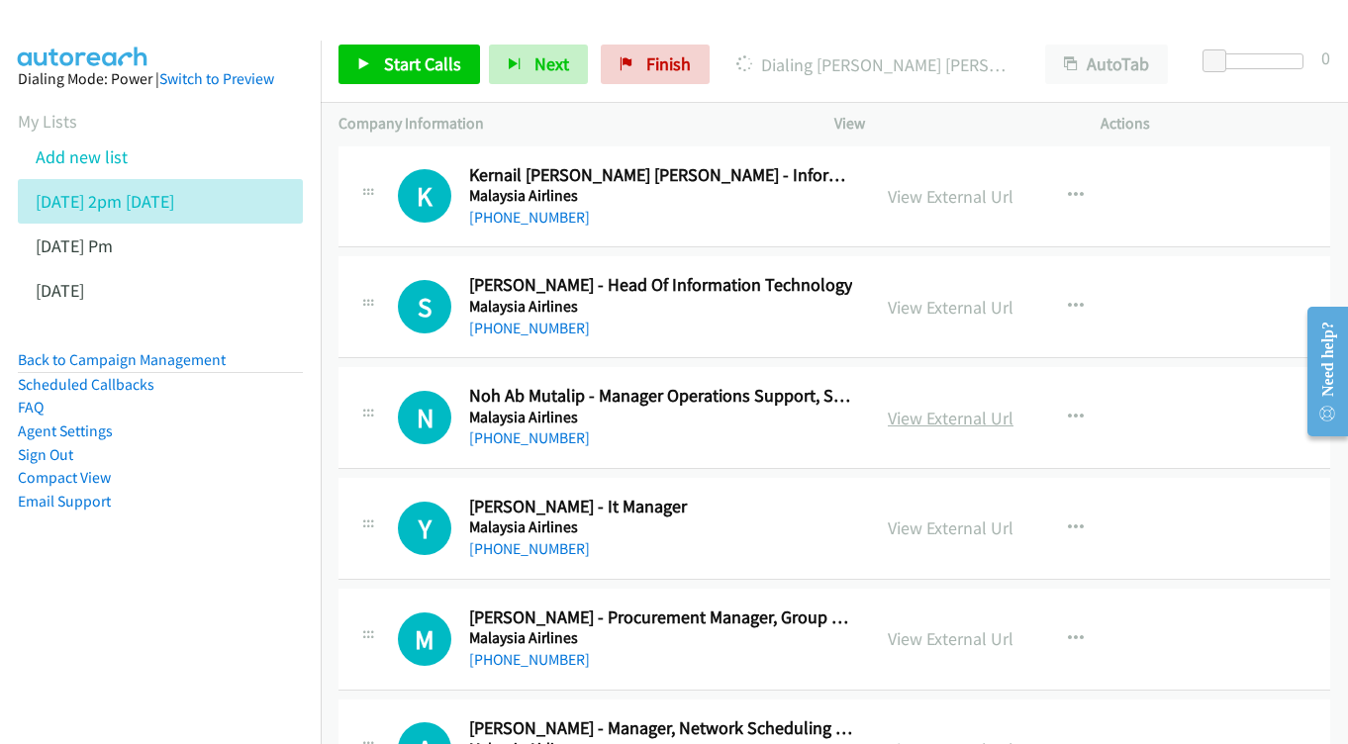
click at [928, 407] on link "View External Url" at bounding box center [951, 418] width 126 height 23
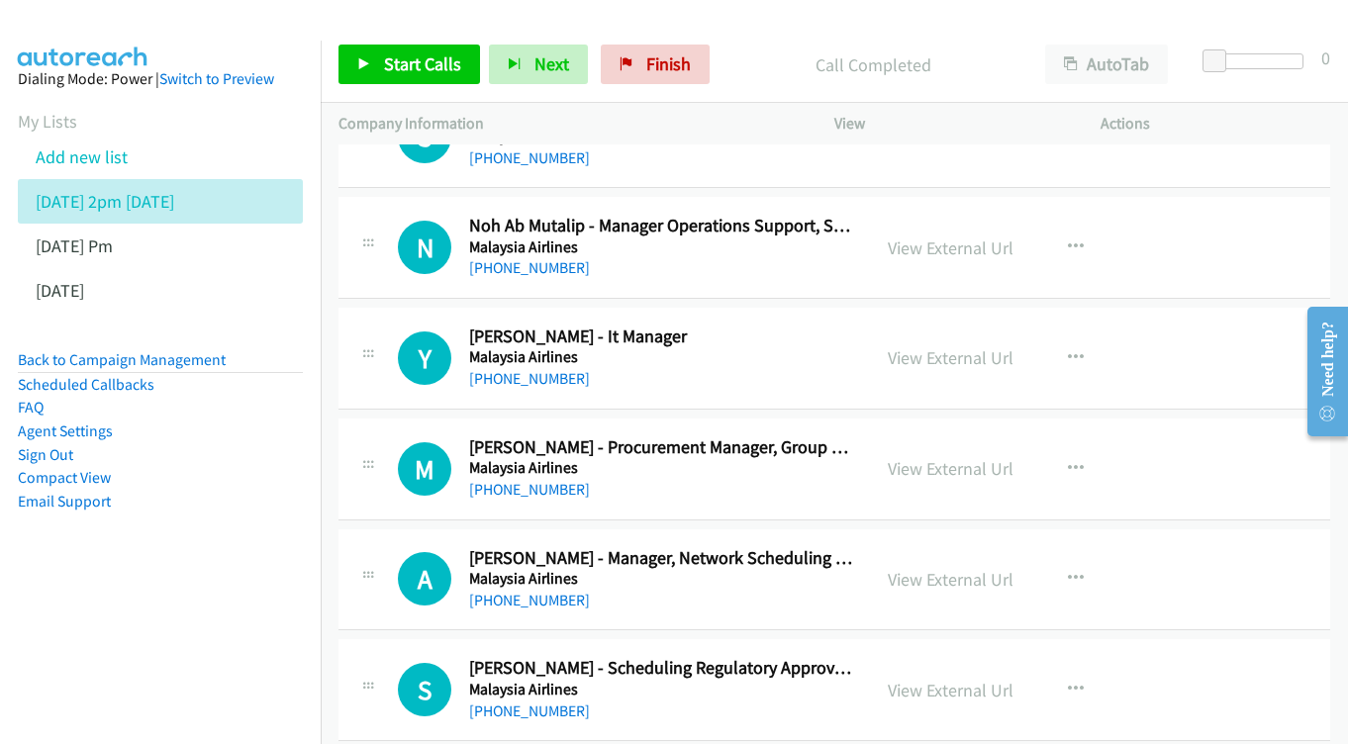
scroll to position [10859, 0]
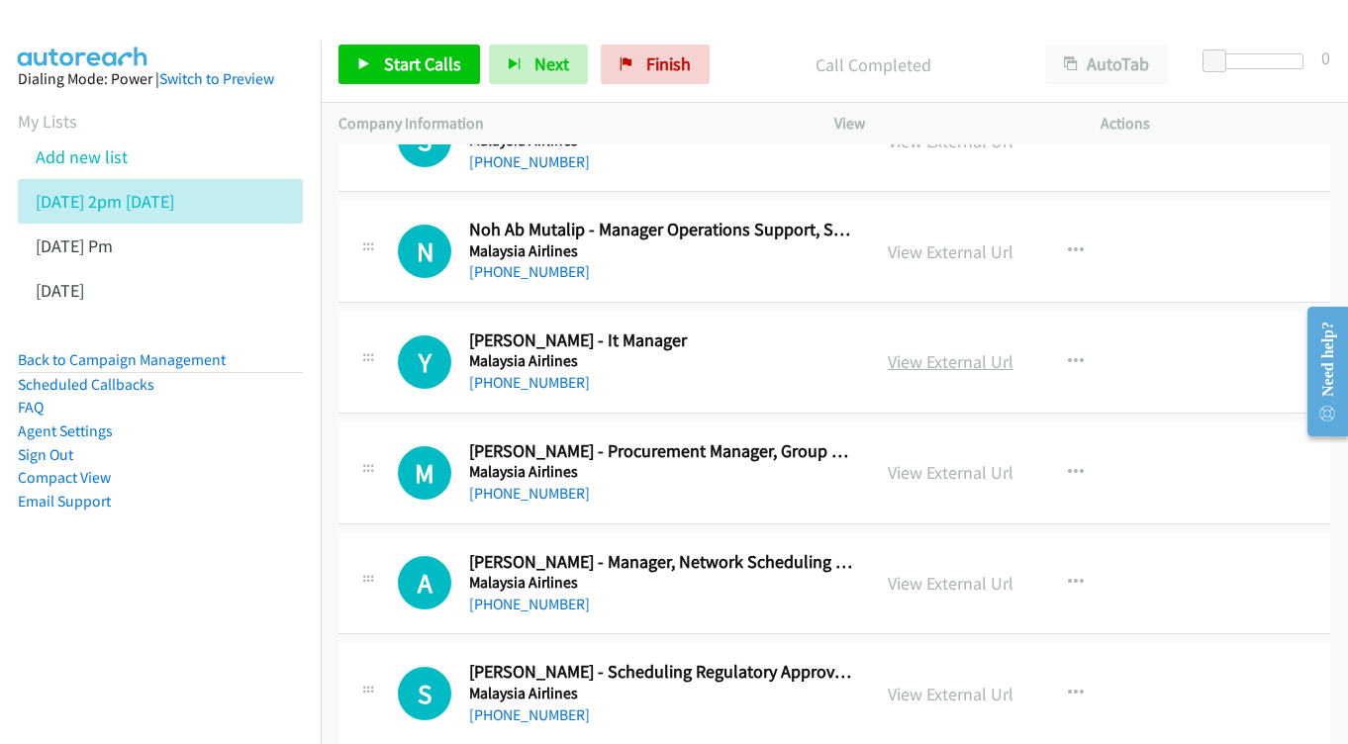
click at [934, 350] on link "View External Url" at bounding box center [951, 361] width 126 height 23
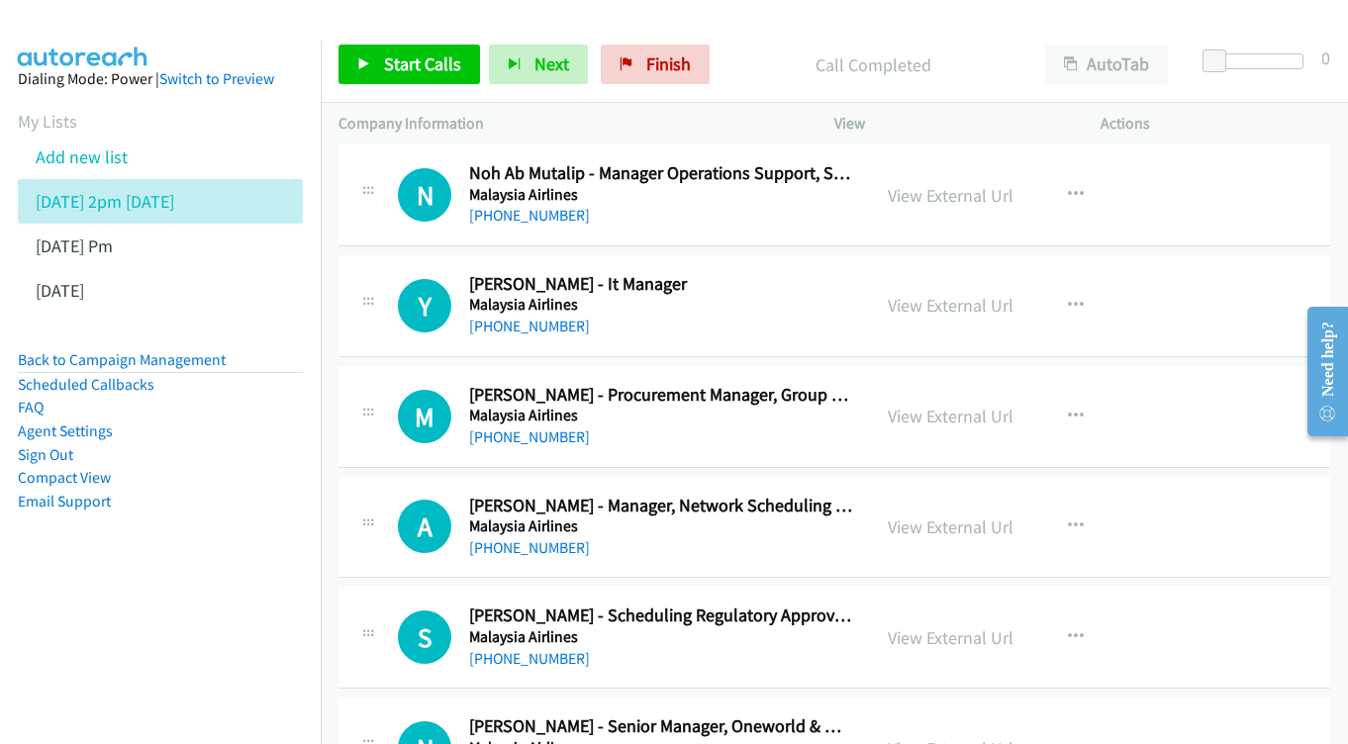
scroll to position [10919, 0]
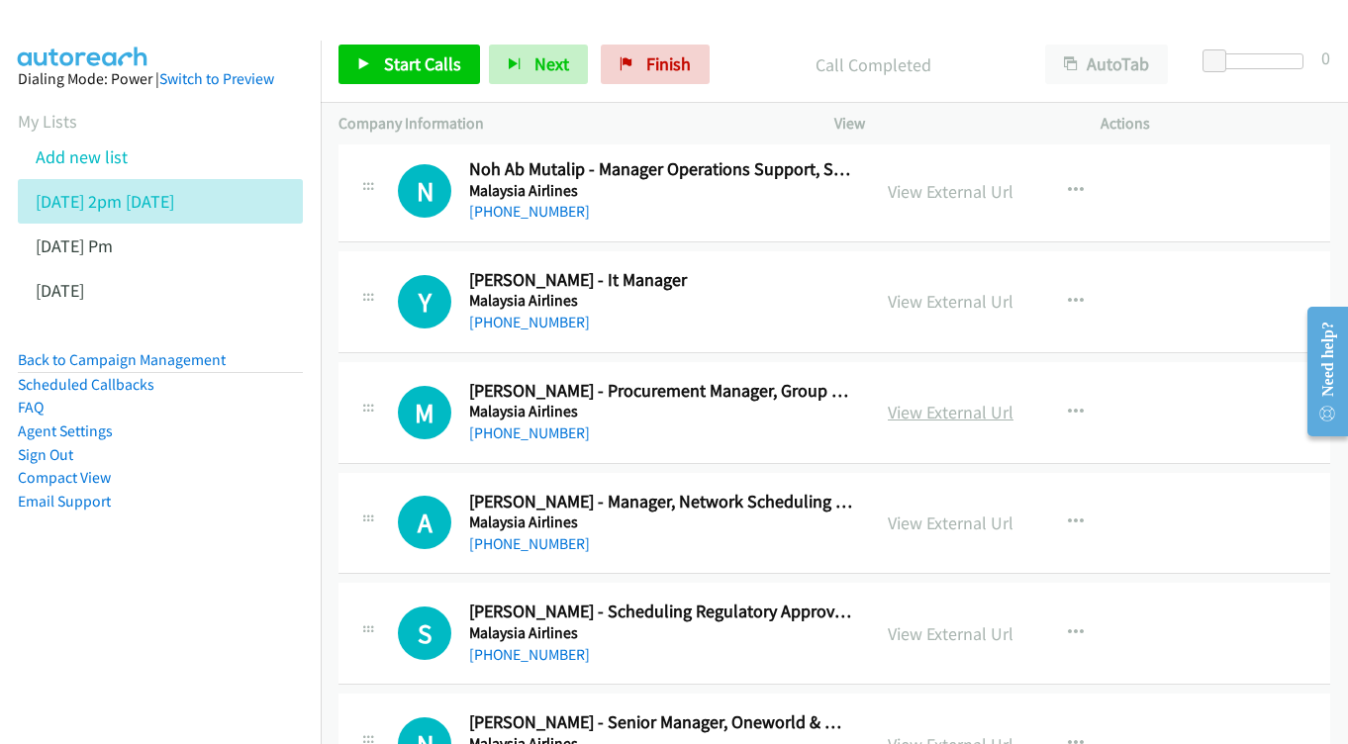
click at [901, 401] on link "View External Url" at bounding box center [951, 412] width 126 height 23
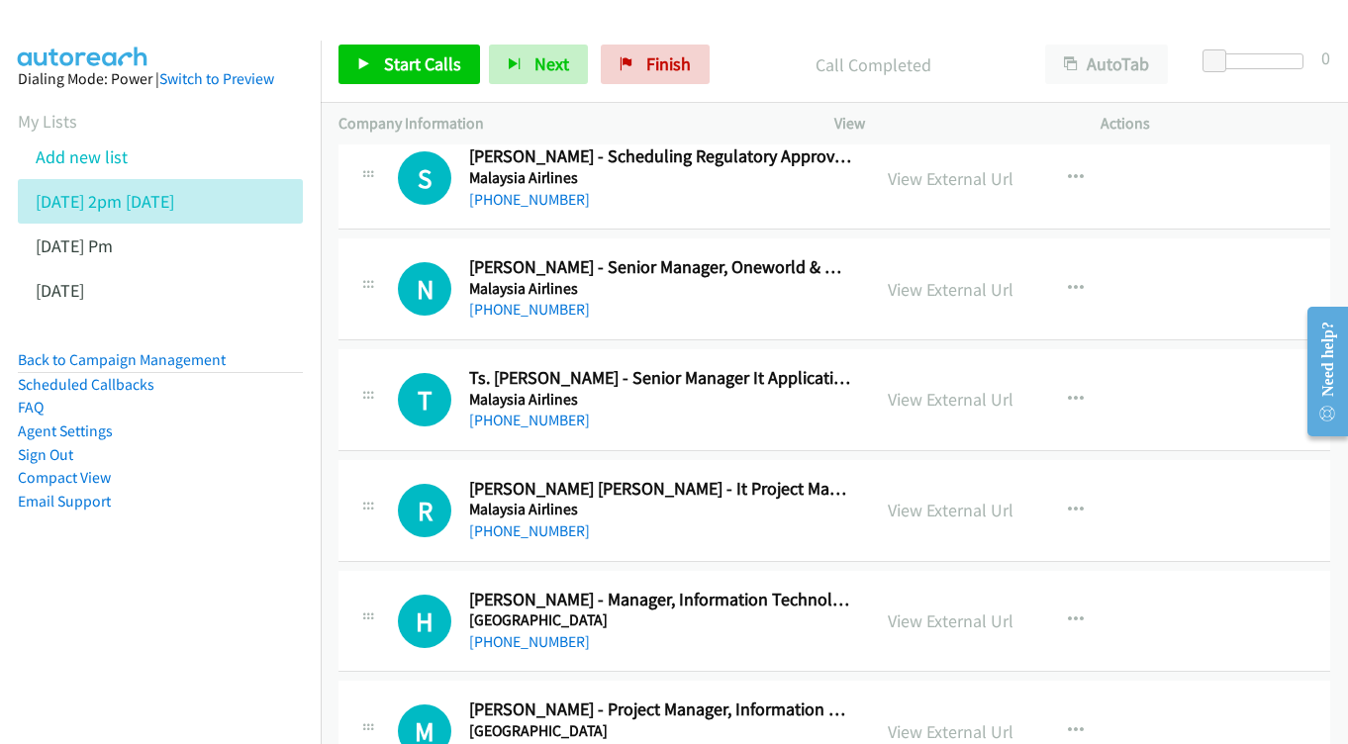
scroll to position [11341, 0]
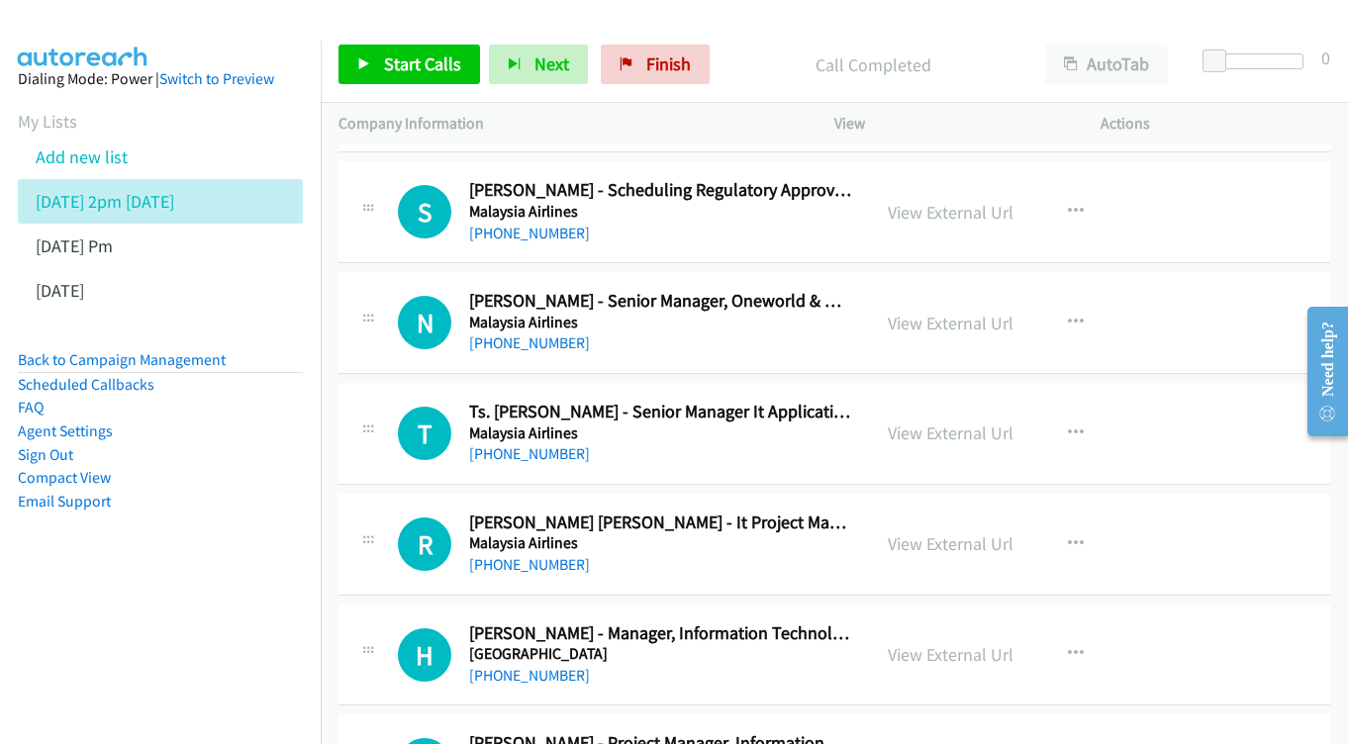
click at [926, 401] on div "View External Url View External Url Schedule/Manage Callback Start Calls Here R…" at bounding box center [1012, 433] width 284 height 65
click at [920, 422] on link "View External Url" at bounding box center [951, 433] width 126 height 23
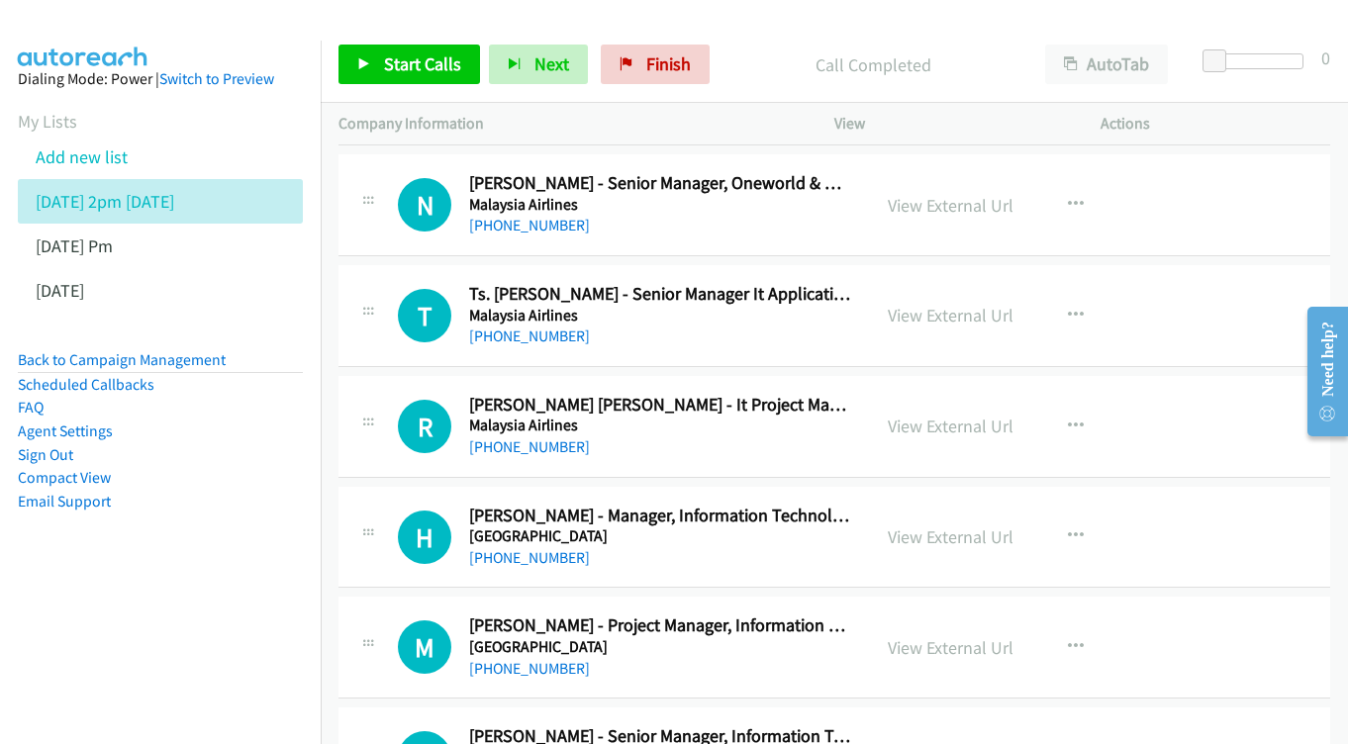
scroll to position [11462, 0]
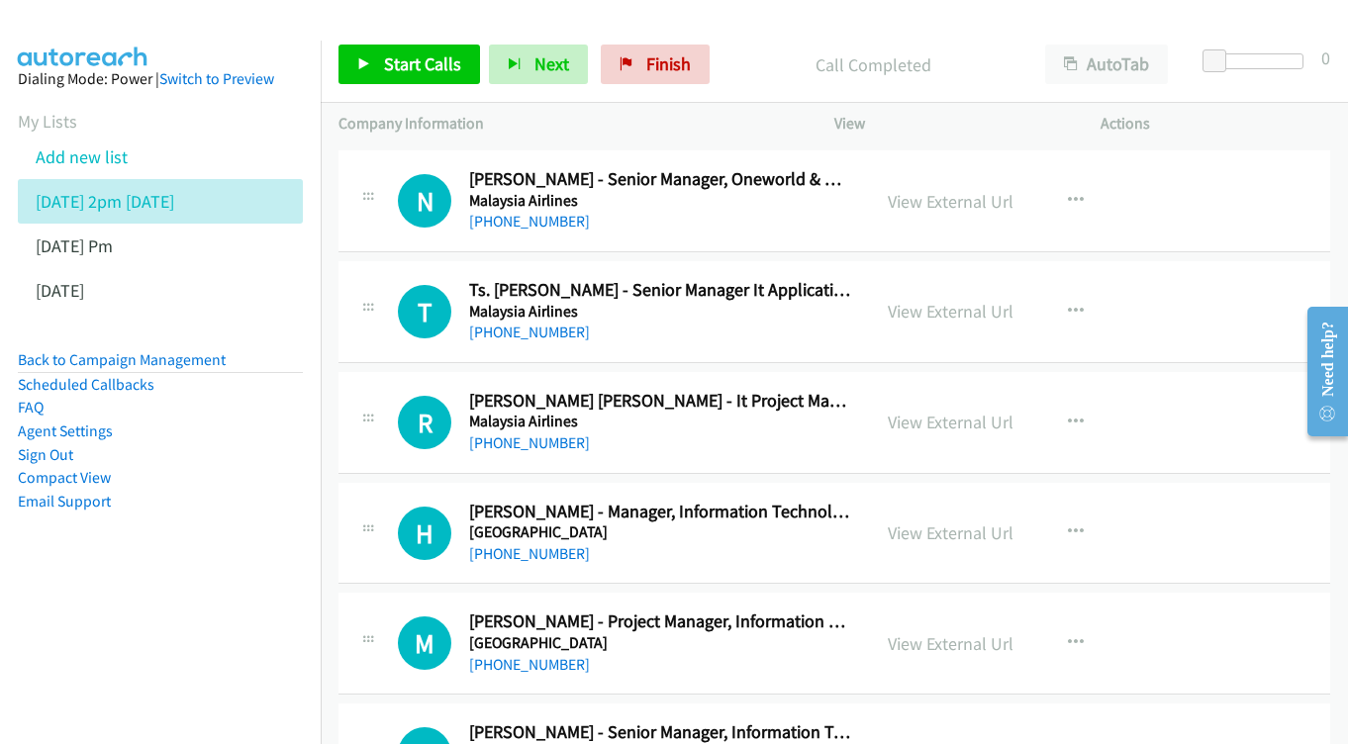
click at [1055, 403] on button "button" at bounding box center [1075, 423] width 53 height 40
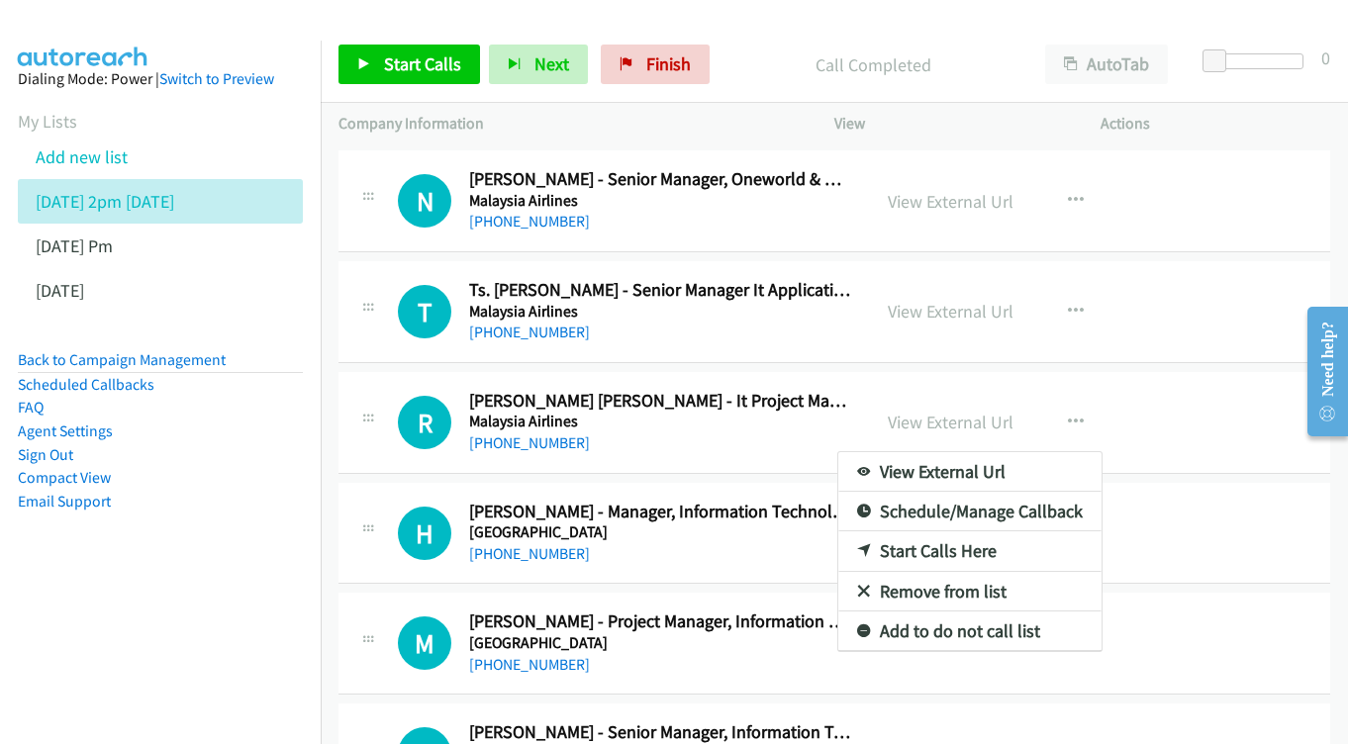
click at [949, 228] on div at bounding box center [674, 372] width 1348 height 744
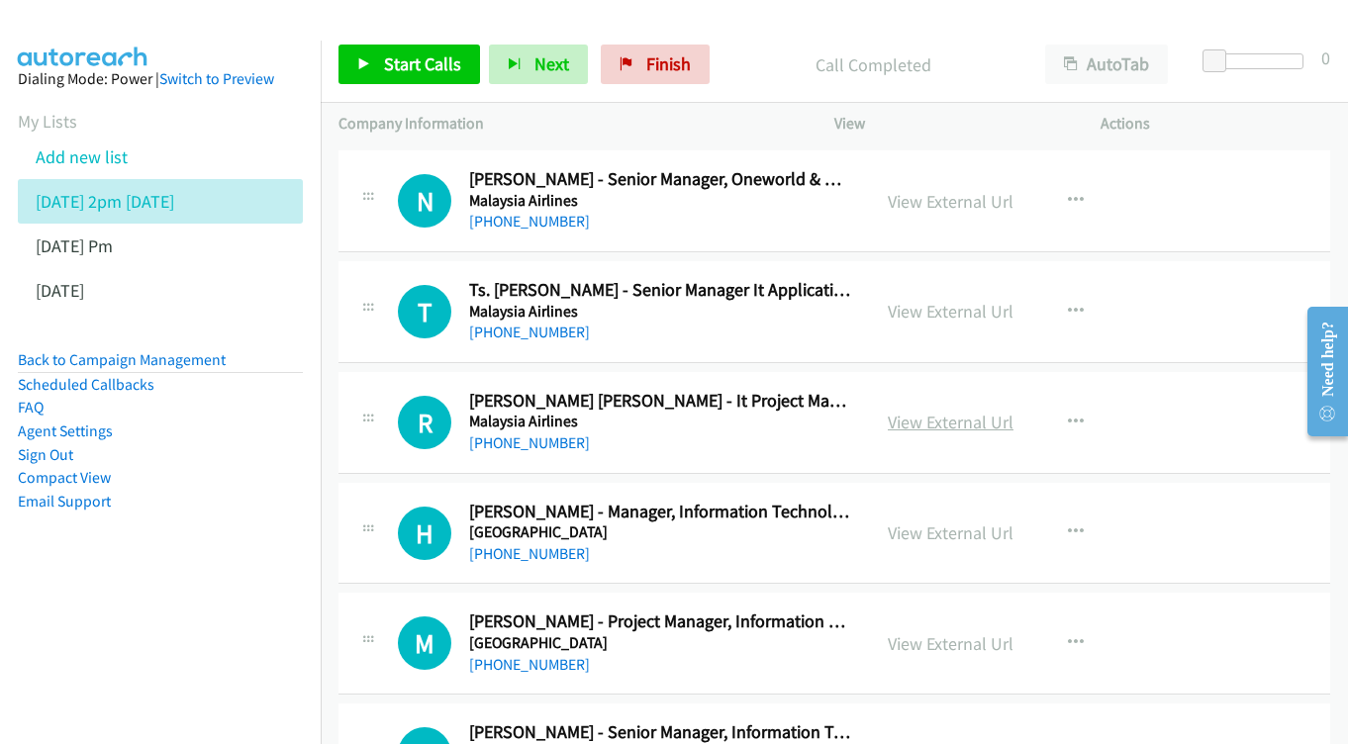
click at [958, 411] on link "View External Url" at bounding box center [951, 422] width 126 height 23
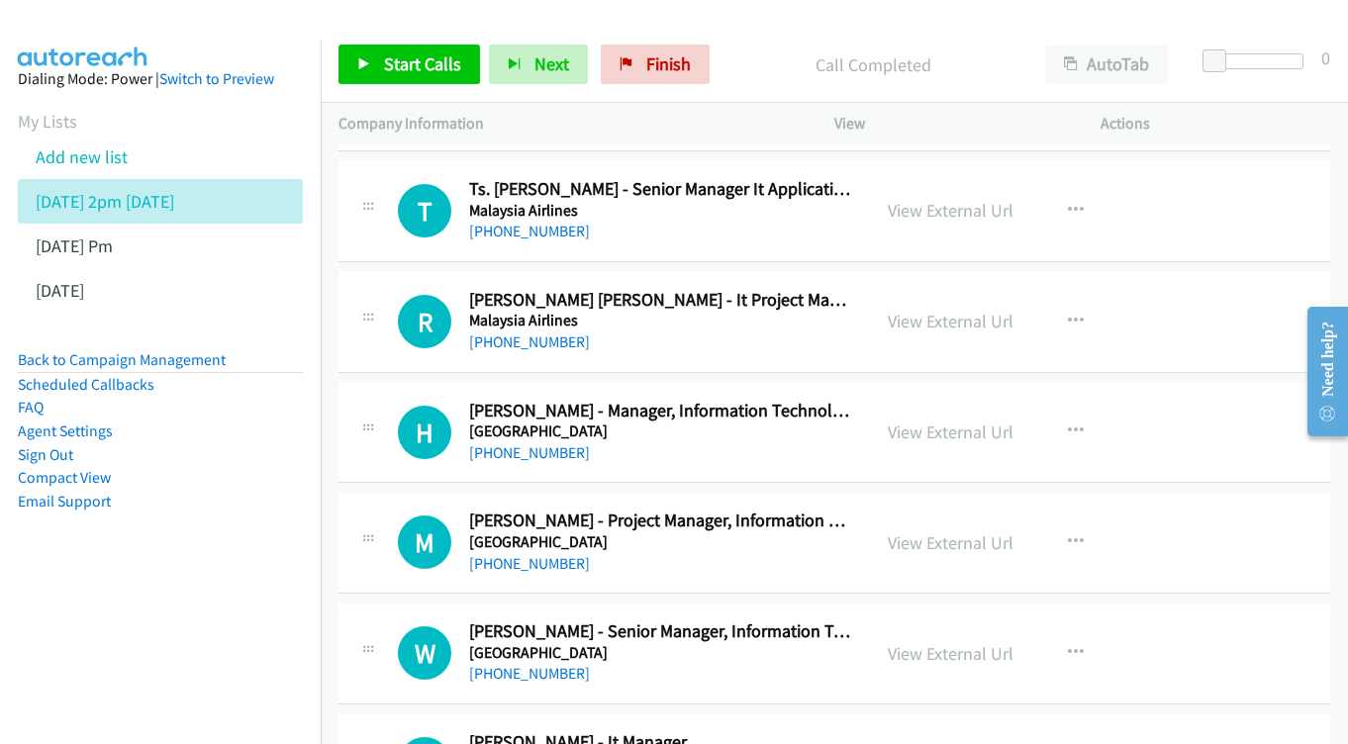
scroll to position [11567, 0]
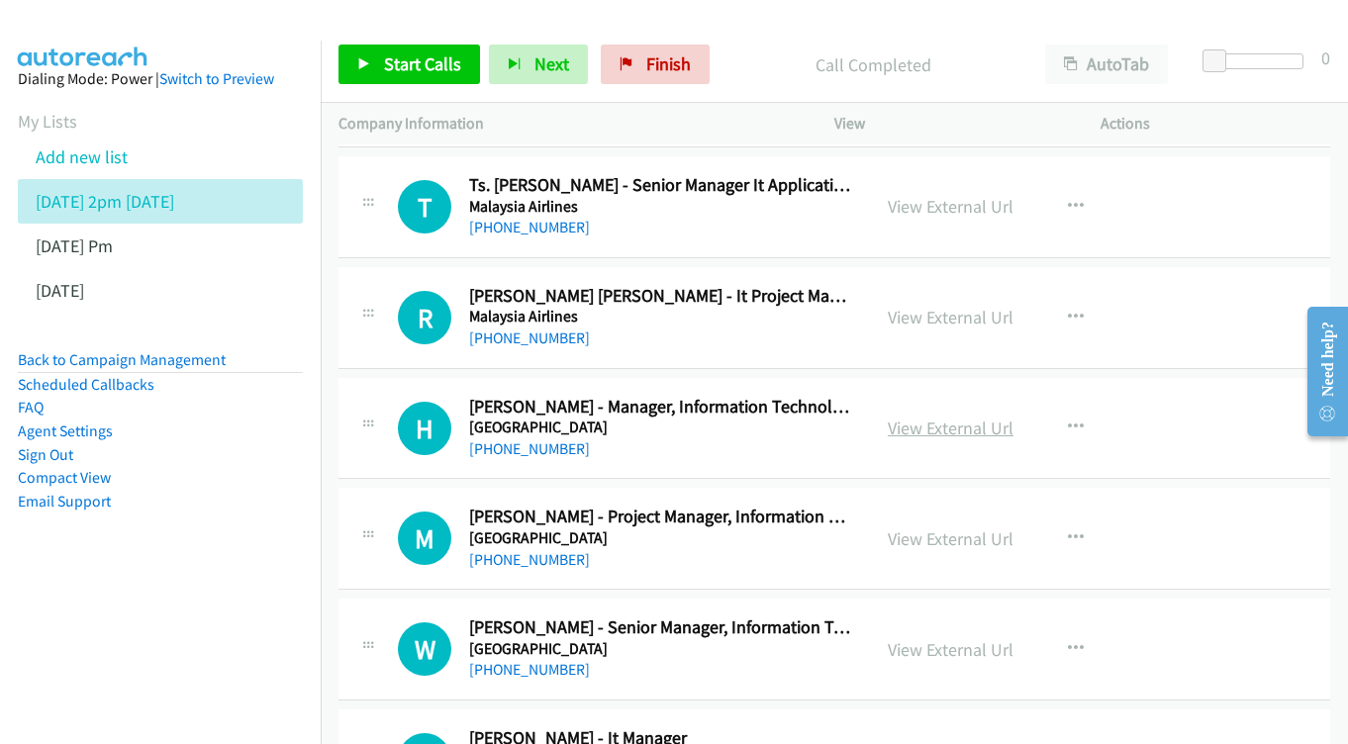
click at [937, 417] on link "View External Url" at bounding box center [951, 428] width 126 height 23
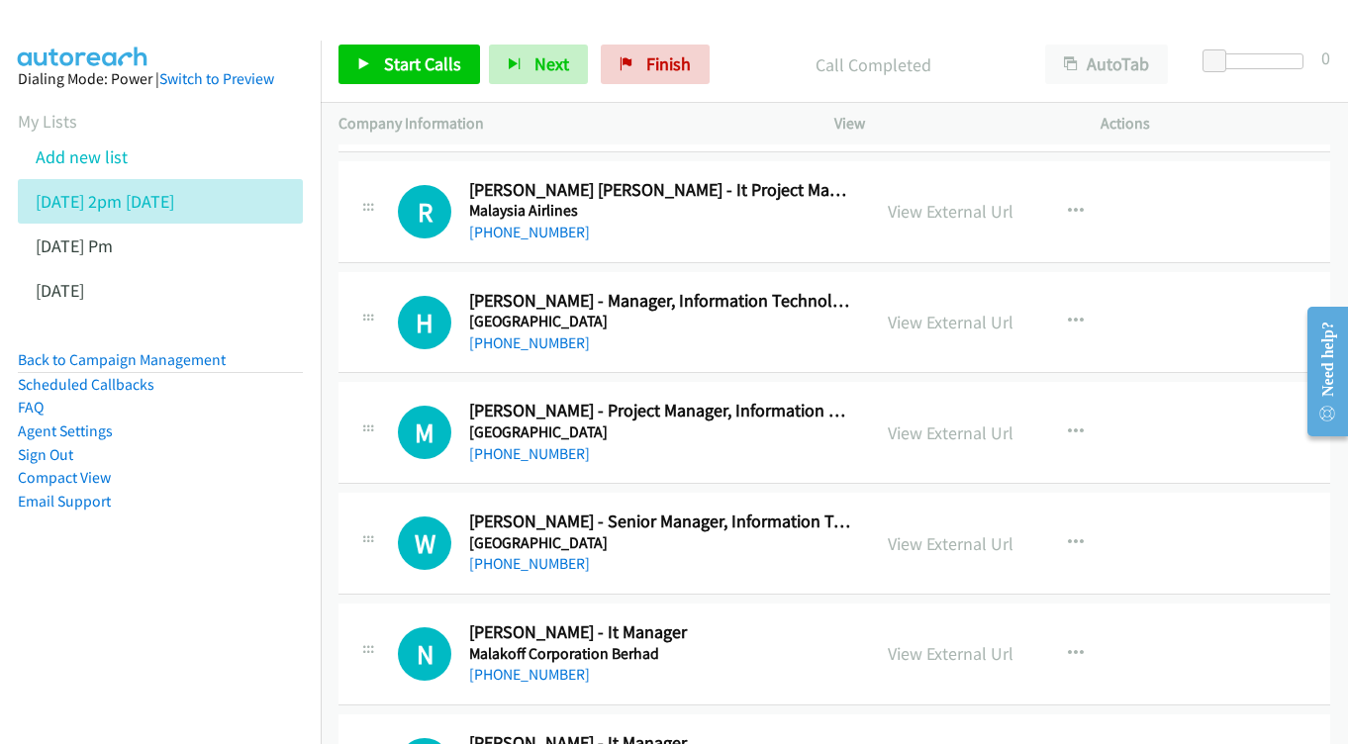
scroll to position [11694, 0]
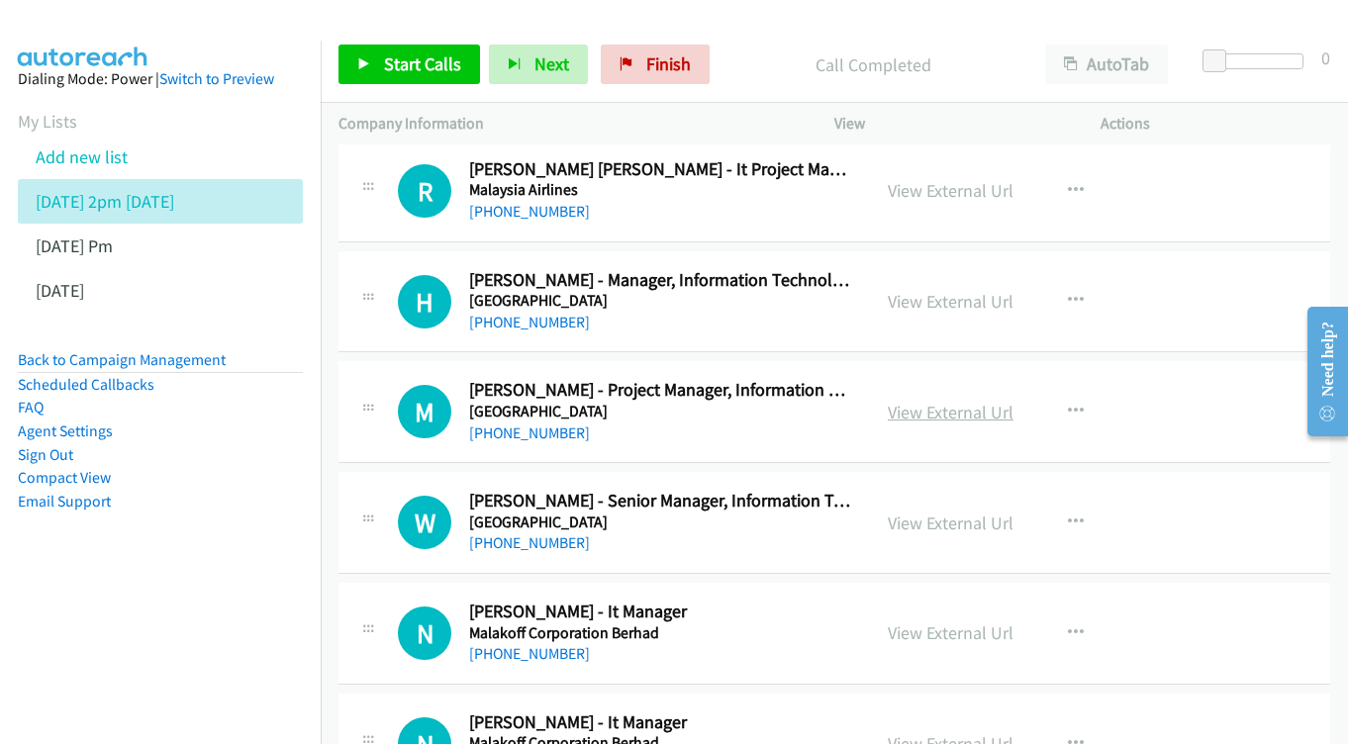
click at [967, 401] on link "View External Url" at bounding box center [951, 412] width 126 height 23
